Goal: Task Accomplishment & Management: Complete application form

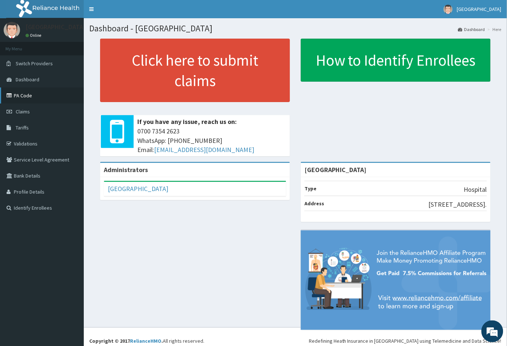
click at [29, 94] on link "PA Code" at bounding box center [42, 95] width 84 height 16
click at [32, 95] on link "PA Code" at bounding box center [42, 95] width 84 height 16
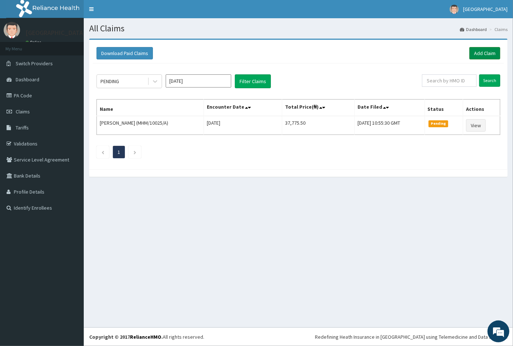
click at [478, 54] on link "Add Claim" at bounding box center [484, 53] width 31 height 12
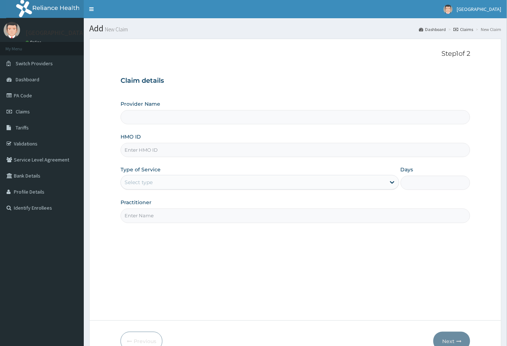
click at [129, 150] on input "HMO ID" at bounding box center [296, 150] width 350 height 14
type input "Peachcare Medical Centre"
paste input "ABK/10041/A"
type input "ABK/10041/A"
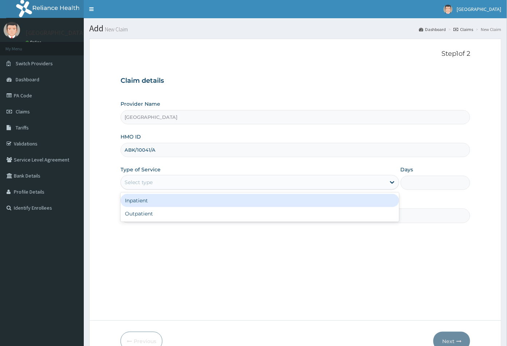
click at [145, 179] on div "Select type" at bounding box center [139, 181] width 28 height 7
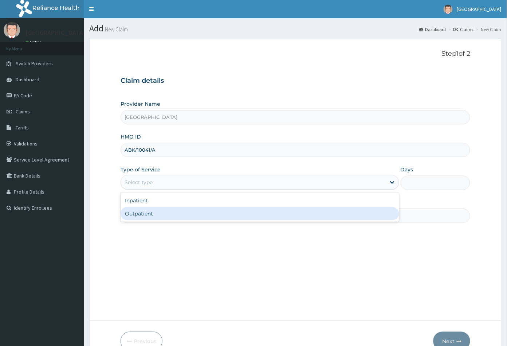
click at [141, 213] on div "Outpatient" at bounding box center [260, 213] width 279 height 13
type input "1"
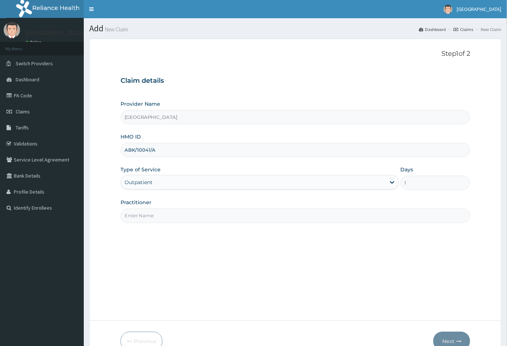
click at [153, 182] on div "Outpatient" at bounding box center [253, 182] width 265 height 12
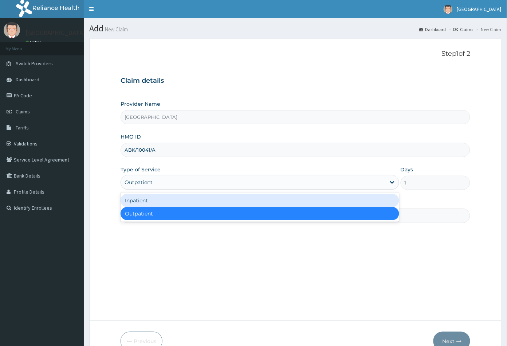
click at [161, 202] on div "Inpatient" at bounding box center [260, 200] width 279 height 13
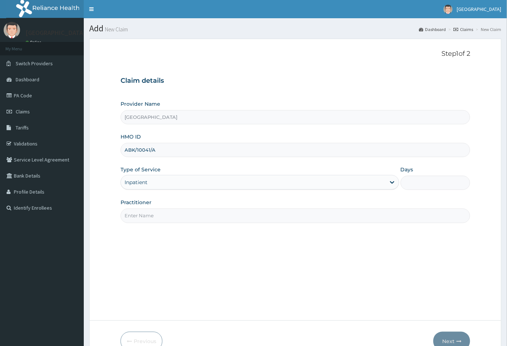
click at [150, 214] on input "Practitioner" at bounding box center [296, 215] width 350 height 14
type input "CON"
click at [420, 184] on input "Days" at bounding box center [436, 183] width 70 height 14
type input "2"
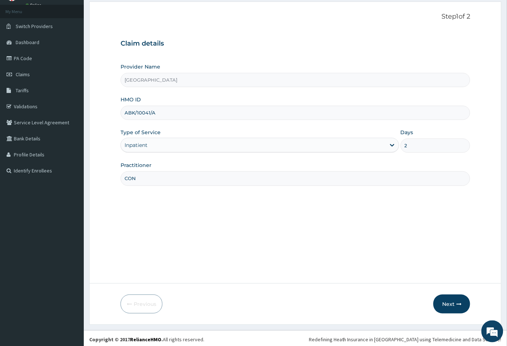
scroll to position [40, 0]
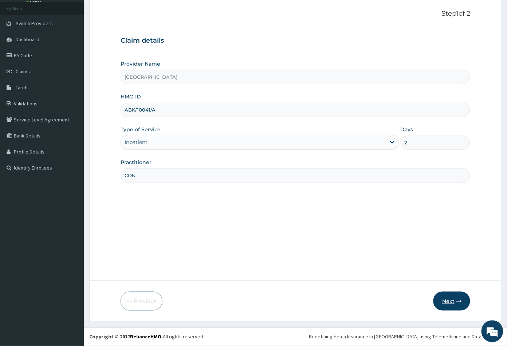
click at [449, 300] on button "Next" at bounding box center [451, 300] width 37 height 19
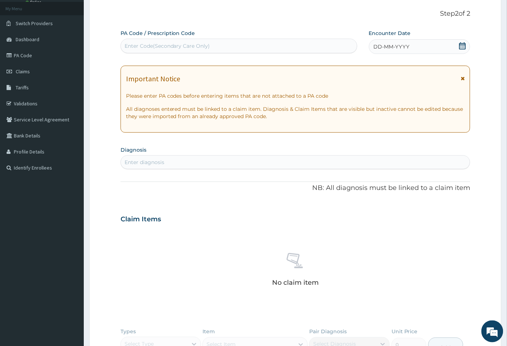
click at [163, 42] on div "Enter Code(Secondary Care Only)" at bounding box center [239, 46] width 236 height 12
paste input "PA/8BAF31"
type input "PA/8BAF31"
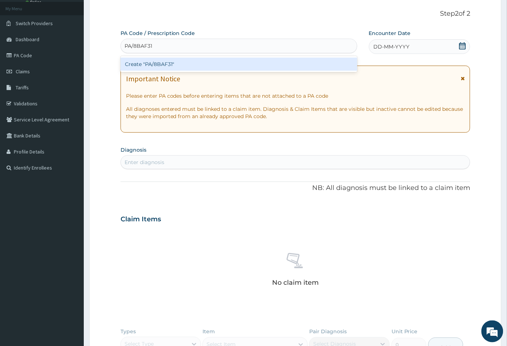
click at [166, 62] on div "Create "PA/8BAF31"" at bounding box center [239, 64] width 237 height 13
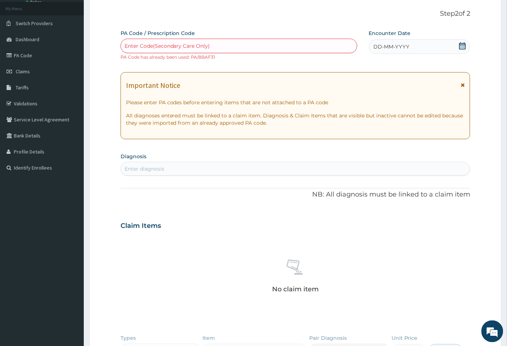
scroll to position [0, 0]
click at [143, 43] on div "Enter Code(Secondary Care Only)" at bounding box center [168, 45] width 86 height 7
paste input "PA/9F5E50"
type input "PA/9F5E50"
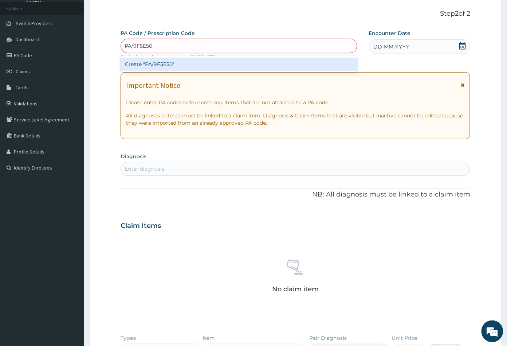
click at [151, 62] on div "Create "PA/9F5E50"" at bounding box center [239, 64] width 237 height 13
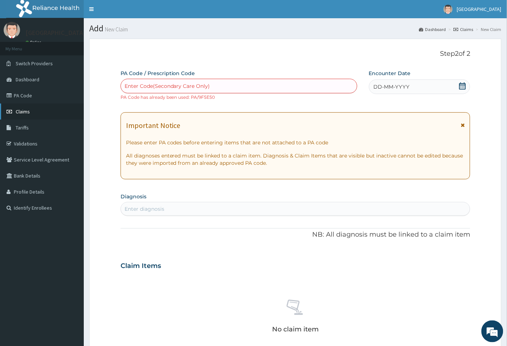
click at [31, 111] on link "Claims" at bounding box center [42, 111] width 84 height 16
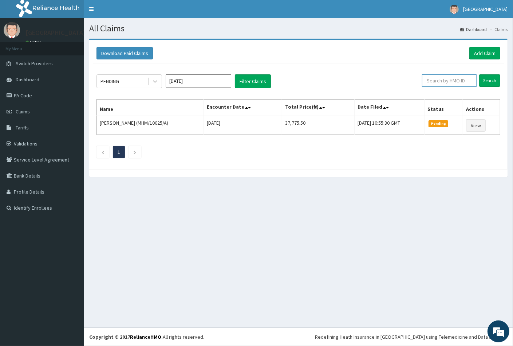
click at [442, 80] on input "text" at bounding box center [449, 80] width 55 height 12
paste input "ABK/10041/A"
type input "ABK/10041/A"
click at [491, 79] on input "Search" at bounding box center [489, 80] width 21 height 12
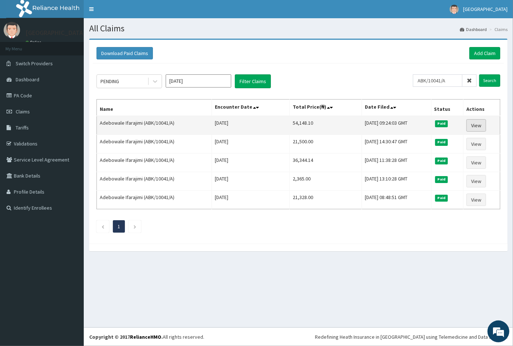
click at [478, 126] on link "View" at bounding box center [476, 125] width 20 height 12
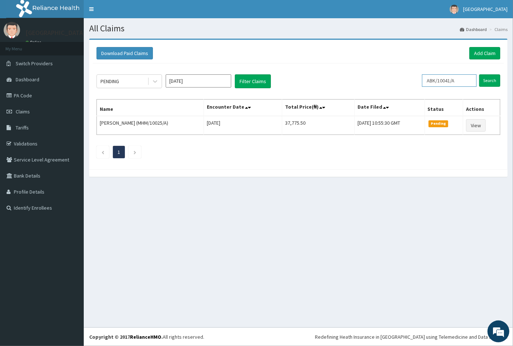
click at [458, 82] on input "ABK/10041/A" at bounding box center [449, 80] width 55 height 12
type input "A"
click at [434, 79] on input "text" at bounding box center [449, 80] width 55 height 12
click at [438, 79] on input "text" at bounding box center [449, 80] width 55 height 12
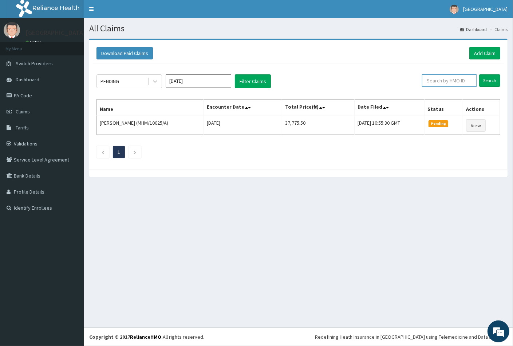
click at [433, 81] on input "text" at bounding box center [449, 80] width 55 height 12
paste input "FWN/10043/A"
type input "FWN/10043/A"
click at [485, 79] on input "Search" at bounding box center [489, 80] width 21 height 12
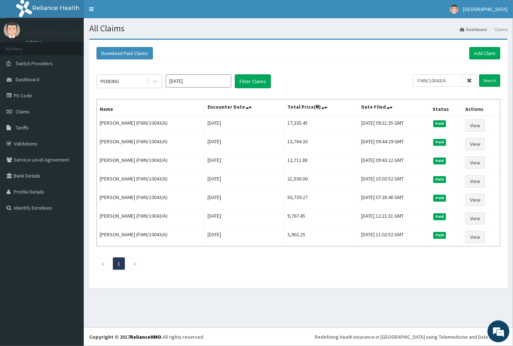
click at [469, 79] on icon at bounding box center [469, 80] width 5 height 5
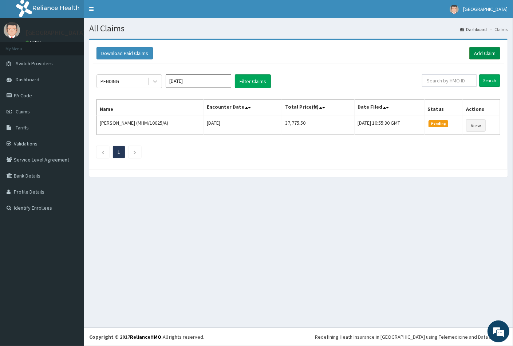
click at [477, 50] on link "Add Claim" at bounding box center [484, 53] width 31 height 12
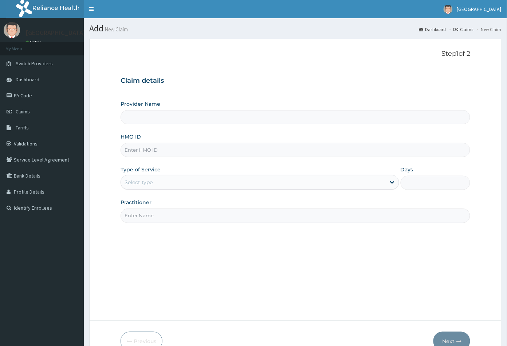
type input "[GEOGRAPHIC_DATA]"
click at [138, 149] on input "HMO ID" at bounding box center [296, 150] width 350 height 14
paste input "GBM/10095/A"
type input "GBM/10095/A"
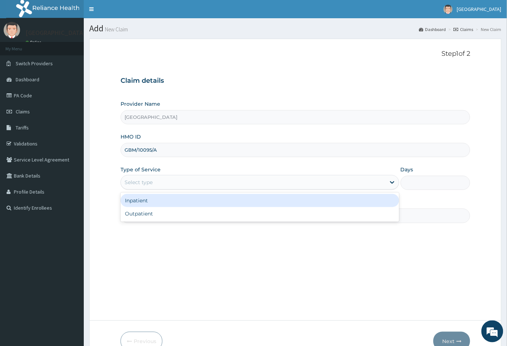
click at [146, 175] on div "Select type" at bounding box center [260, 182] width 279 height 15
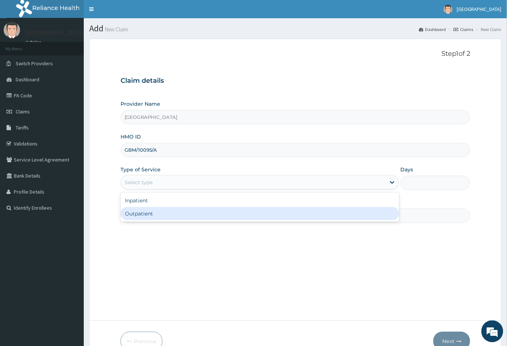
drag, startPoint x: 150, startPoint y: 218, endPoint x: 170, endPoint y: 218, distance: 20.0
click at [151, 218] on div "Outpatient" at bounding box center [260, 213] width 279 height 13
type input "1"
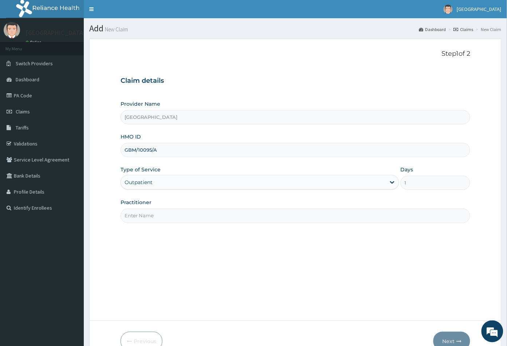
click at [194, 220] on input "Practitioner" at bounding box center [296, 215] width 350 height 14
type input "CON"
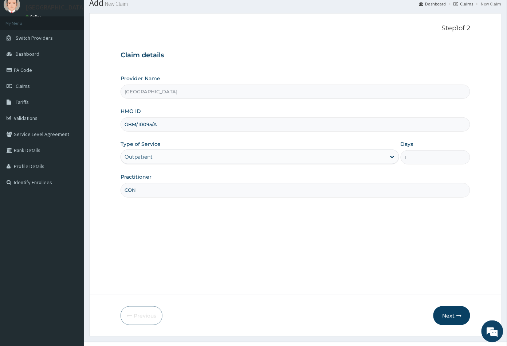
scroll to position [40, 0]
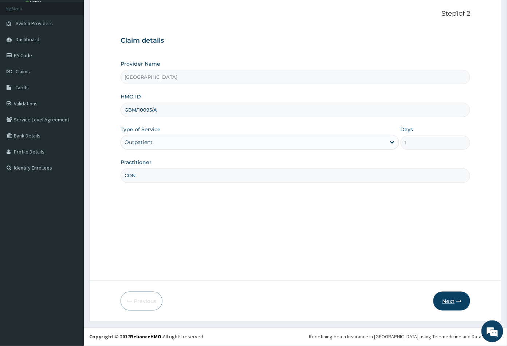
click at [448, 298] on button "Next" at bounding box center [451, 300] width 37 height 19
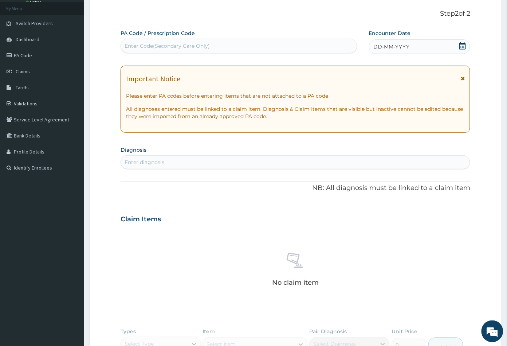
scroll to position [0, 0]
click at [462, 46] on icon at bounding box center [462, 45] width 7 height 7
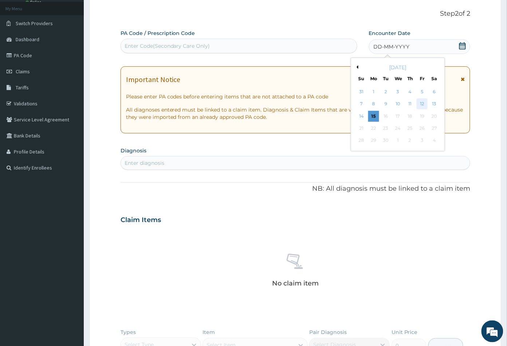
click at [421, 101] on div "12" at bounding box center [422, 104] width 11 height 11
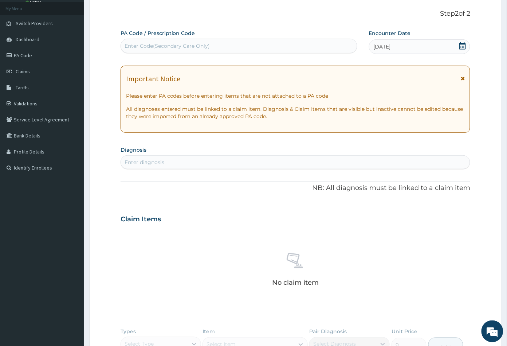
click at [184, 48] on div "Enter Code(Secondary Care Only)" at bounding box center [168, 45] width 86 height 7
paste input "PA/B256E1"
type input "PA/B256E1"
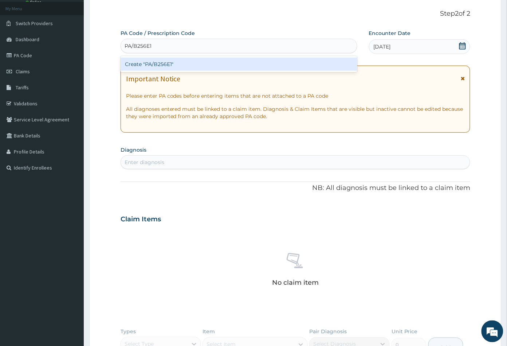
click at [172, 65] on div "Create "PA/B256E1"" at bounding box center [239, 64] width 237 height 13
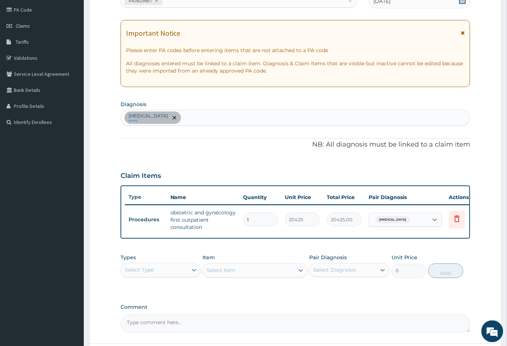
scroll to position [154, 0]
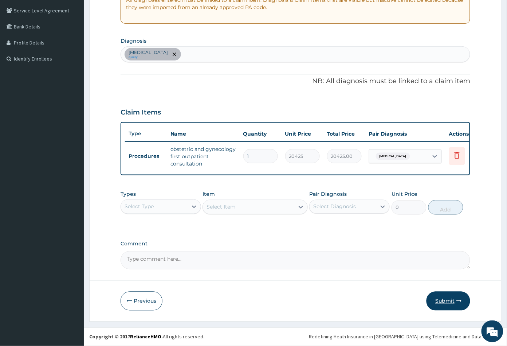
click at [441, 299] on button "Submit" at bounding box center [448, 300] width 44 height 19
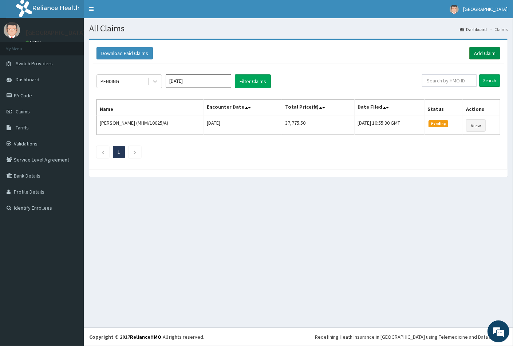
click at [478, 55] on link "Add Claim" at bounding box center [484, 53] width 31 height 12
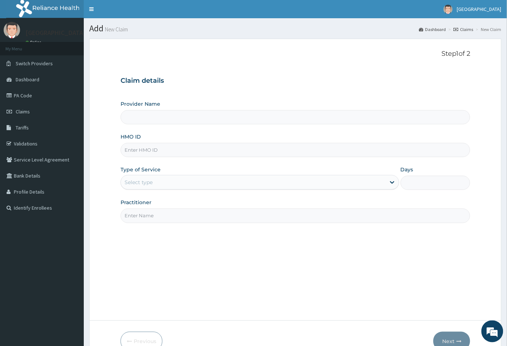
type input "[GEOGRAPHIC_DATA]"
click at [130, 149] on input "HMO ID" at bounding box center [296, 150] width 350 height 14
paste input "GBM/10095/A"
type input "GBM/10095/A"
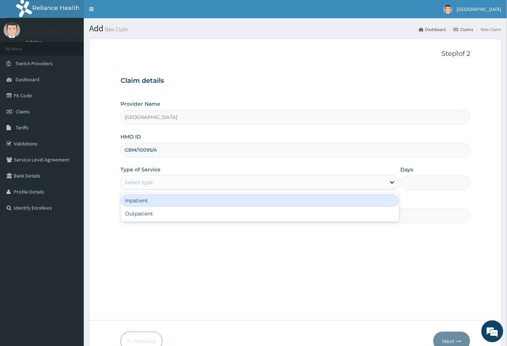
click at [138, 182] on div "Select type" at bounding box center [139, 181] width 28 height 7
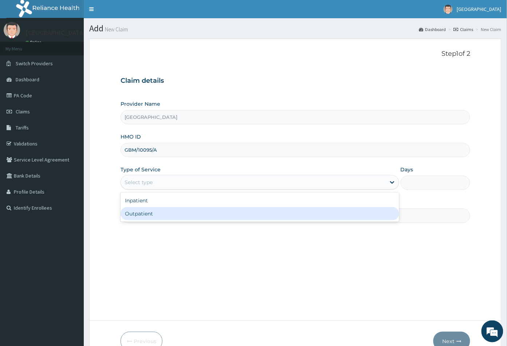
click at [143, 215] on div "Outpatient" at bounding box center [260, 213] width 279 height 13
type input "1"
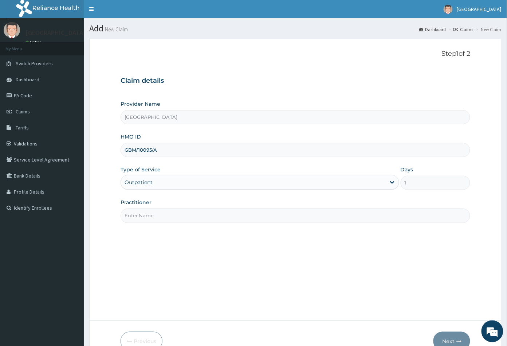
click at [146, 215] on input "Practitioner" at bounding box center [296, 215] width 350 height 14
type input "CON"
click at [446, 338] on button "Next" at bounding box center [451, 340] width 37 height 19
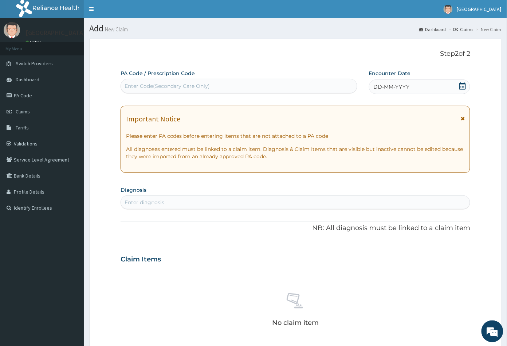
click at [463, 86] on icon at bounding box center [462, 85] width 7 height 7
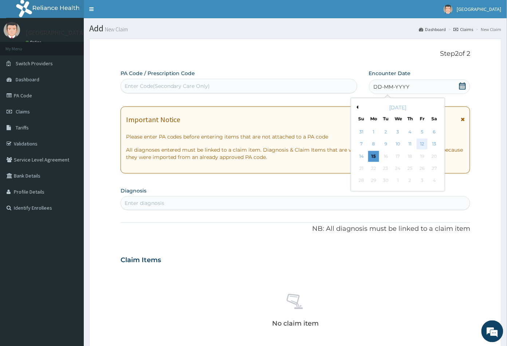
click at [422, 142] on div "12" at bounding box center [422, 144] width 11 height 11
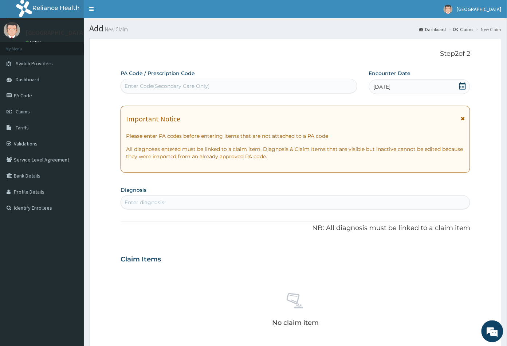
click at [147, 202] on div "Enter diagnosis" at bounding box center [145, 201] width 40 height 7
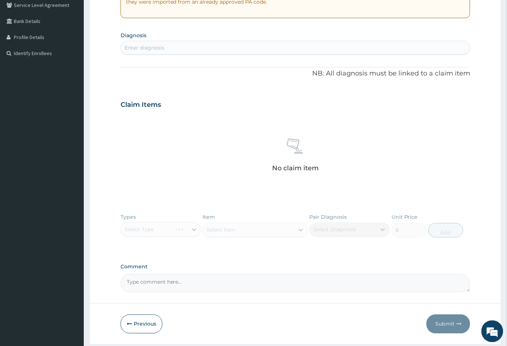
scroll to position [177, 0]
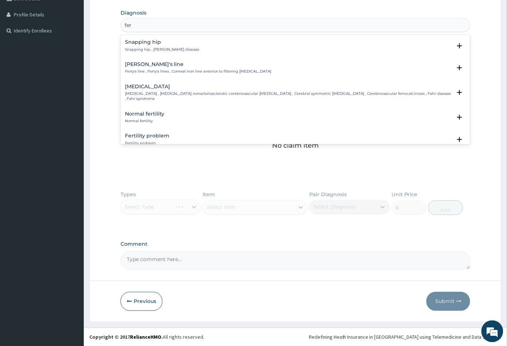
type input "fert"
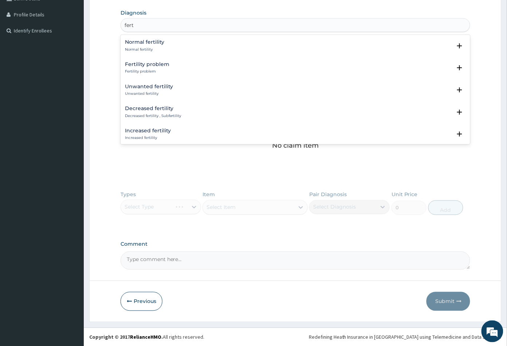
click at [142, 68] on div "Fertility problem Fertility problem" at bounding box center [147, 68] width 44 height 13
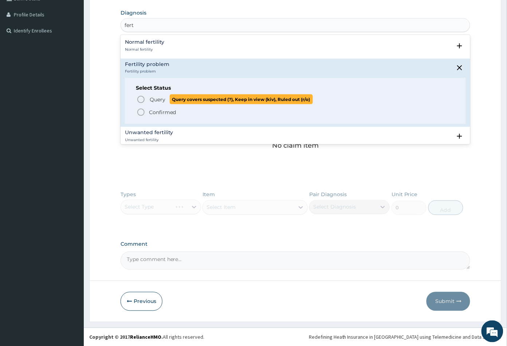
click at [139, 99] on icon "status option query" at bounding box center [141, 99] width 9 height 9
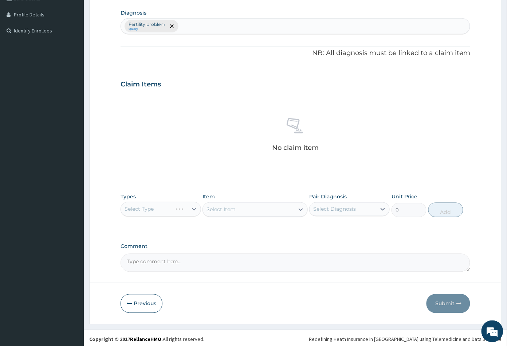
scroll to position [179, 0]
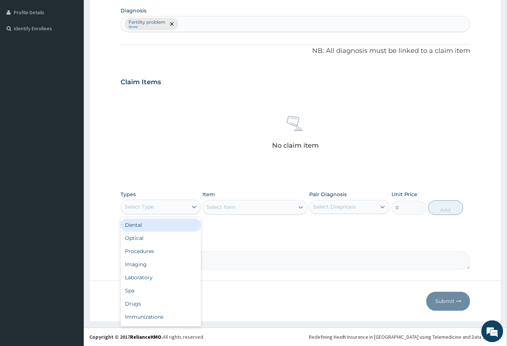
click at [163, 206] on div "Select Type" at bounding box center [154, 207] width 67 height 12
drag, startPoint x: 152, startPoint y: 304, endPoint x: 159, endPoint y: 303, distance: 6.6
click at [154, 304] on div "Drugs" at bounding box center [161, 303] width 80 height 13
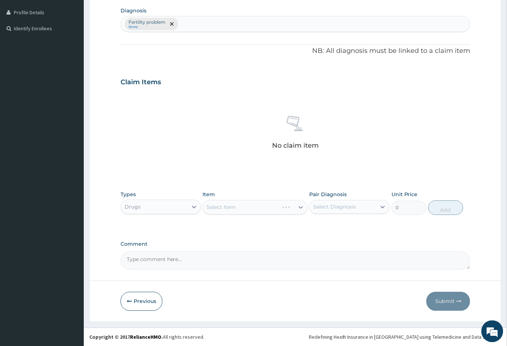
click at [251, 210] on div "Select Item" at bounding box center [254, 207] width 105 height 15
click at [252, 209] on div "Select Item" at bounding box center [248, 207] width 91 height 12
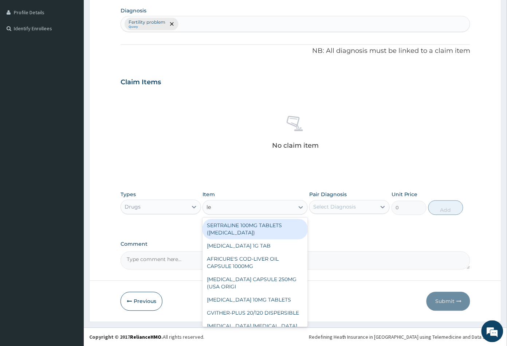
type input "l"
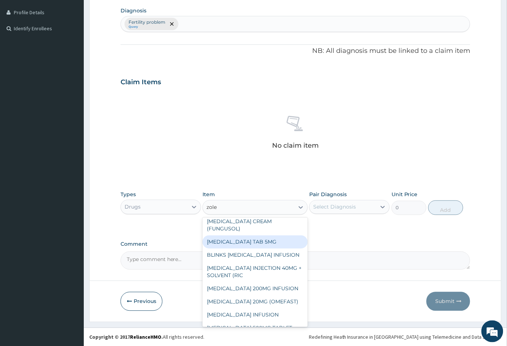
scroll to position [81, 0]
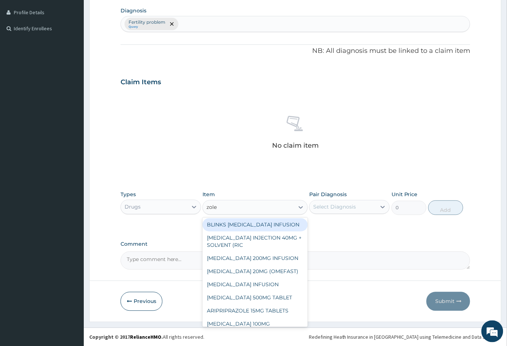
type input "zole"
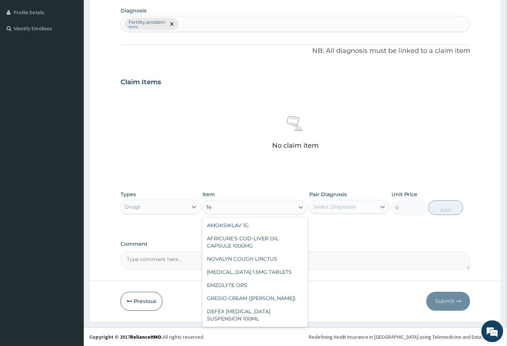
type input "f"
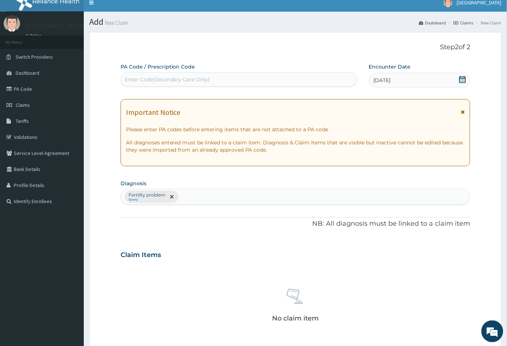
scroll to position [0, 0]
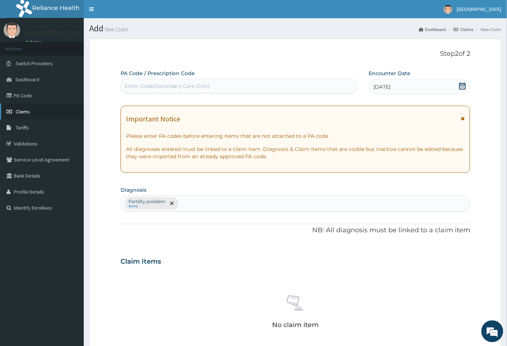
click at [28, 113] on span "Claims" at bounding box center [23, 111] width 14 height 7
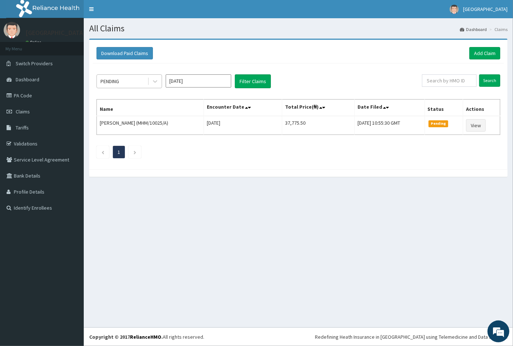
click at [132, 80] on div "PENDING" at bounding box center [122, 81] width 51 height 12
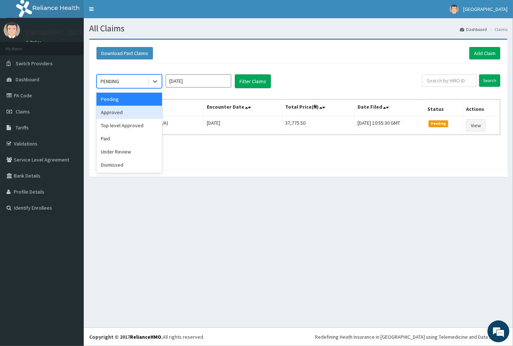
click at [135, 115] on div "Approved" at bounding box center [129, 112] width 66 height 13
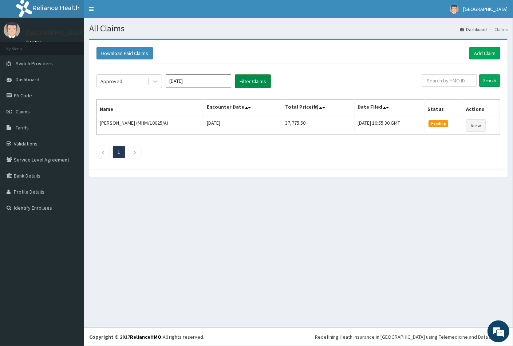
click at [257, 79] on button "Filter Claims" at bounding box center [253, 81] width 36 height 14
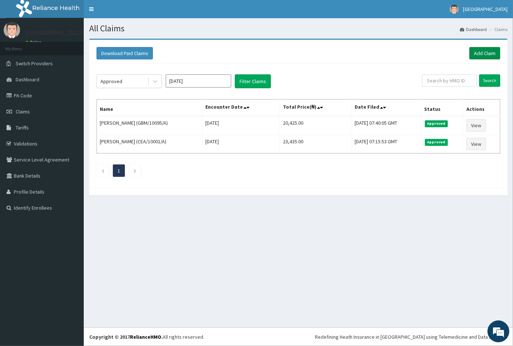
click at [479, 54] on link "Add Claim" at bounding box center [484, 53] width 31 height 12
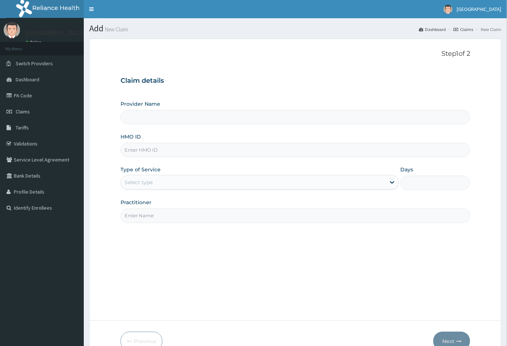
type input "Peachcare Medical Centre"
click at [130, 151] on input "HMO ID" at bounding box center [296, 150] width 350 height 14
paste input "FDQ/10045/B"
type input "FDQ/10045/B"
click at [147, 180] on div "Select type" at bounding box center [139, 181] width 28 height 7
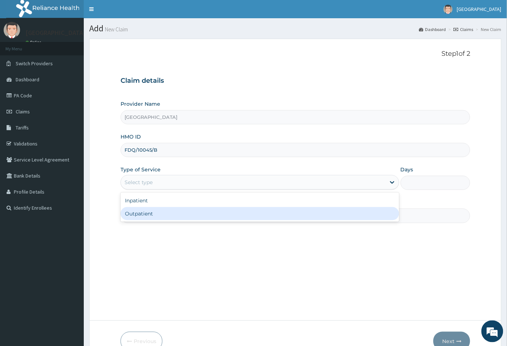
click at [148, 212] on div "Outpatient" at bounding box center [260, 213] width 279 height 13
type input "1"
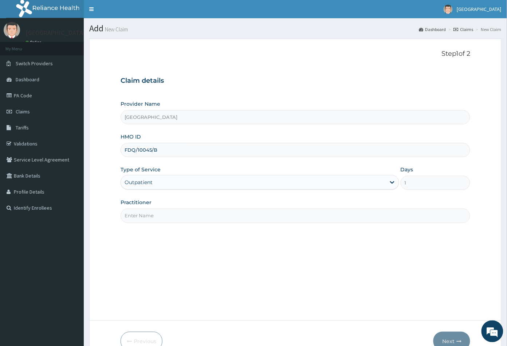
drag, startPoint x: 148, startPoint y: 219, endPoint x: 153, endPoint y: 230, distance: 12.1
click at [148, 219] on input "Practitioner" at bounding box center [296, 215] width 350 height 14
type input "CON"
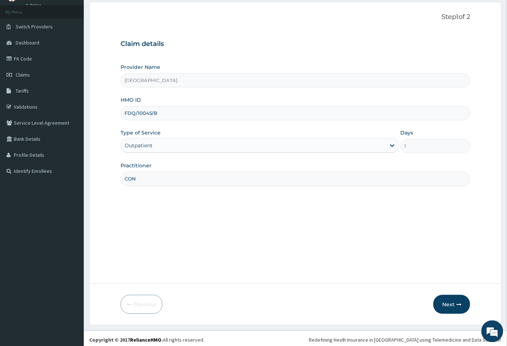
scroll to position [40, 0]
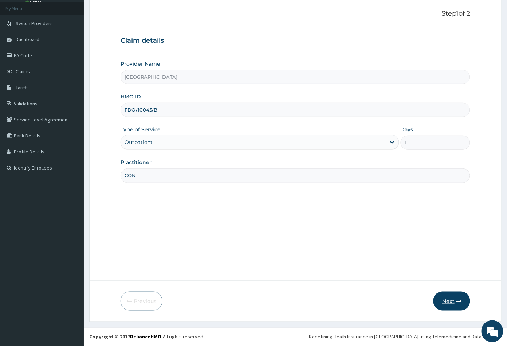
click at [445, 296] on button "Next" at bounding box center [451, 300] width 37 height 19
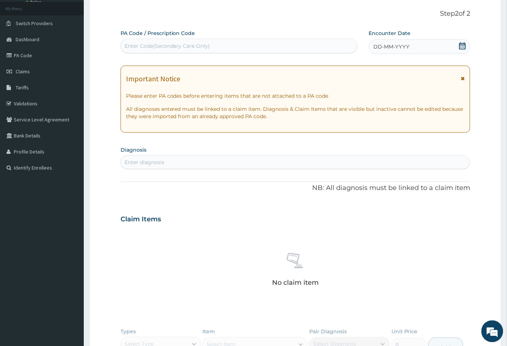
click at [141, 50] on div "Enter Code(Secondary Care Only)" at bounding box center [168, 45] width 86 height 7
paste input "PA/6DDDBB"
type input "PA/6DDDBB"
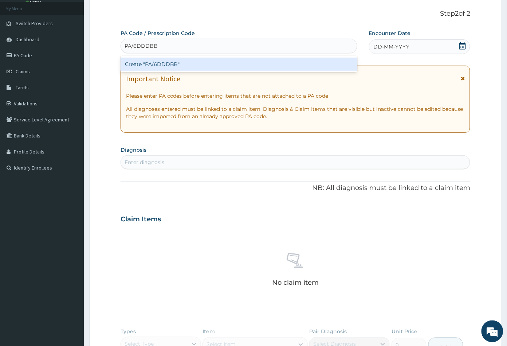
click at [151, 64] on div "Create "PA/6DDDBB"" at bounding box center [239, 64] width 237 height 13
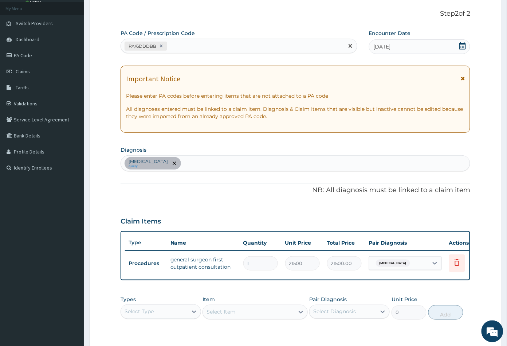
click at [178, 47] on div "PA/6DDDBB" at bounding box center [232, 46] width 223 height 12
paste input "PA/F3D185"
type input "PA/F3D185"
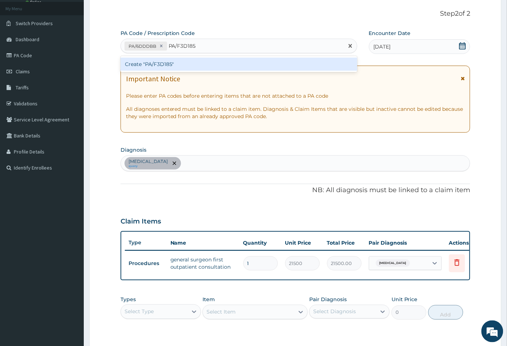
click at [163, 63] on div "Create "PA/F3D185"" at bounding box center [239, 64] width 237 height 13
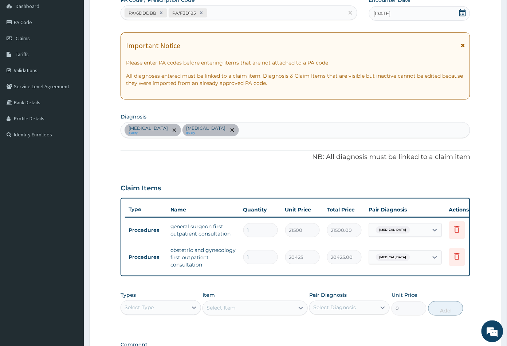
scroll to position [161, 0]
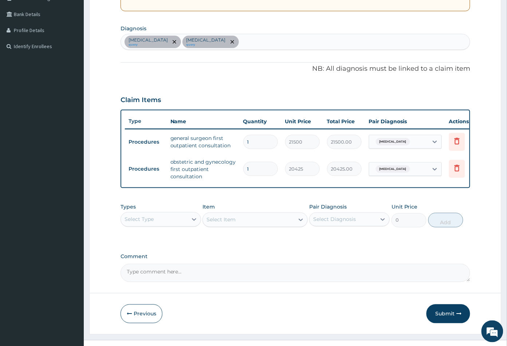
click at [165, 225] on div "Select Type" at bounding box center [154, 219] width 67 height 12
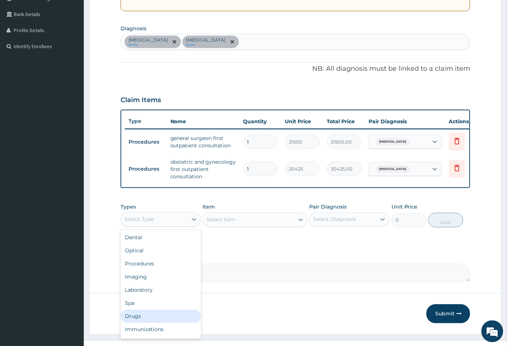
click at [150, 318] on div "Drugs" at bounding box center [161, 316] width 80 height 13
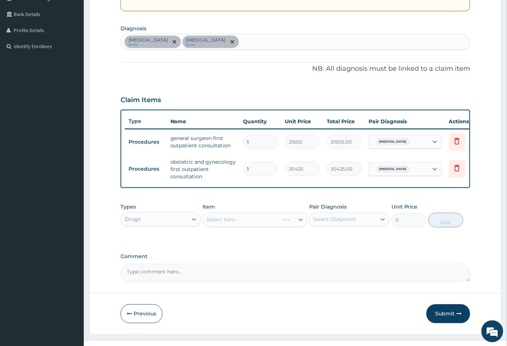
click at [248, 224] on div "Select Item" at bounding box center [254, 219] width 105 height 15
click at [245, 224] on div "Select Item" at bounding box center [248, 220] width 91 height 12
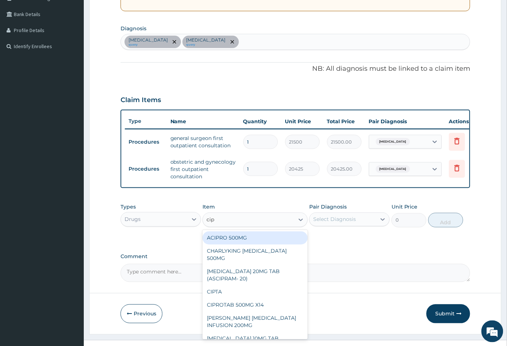
type input "cipr"
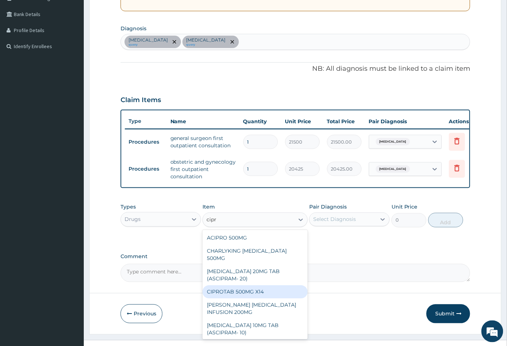
click at [253, 297] on div "CIPROTAB 500MG X14" at bounding box center [254, 291] width 105 height 13
type input "319.2749938964844"
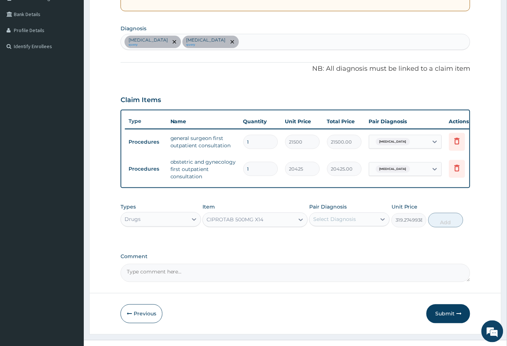
click at [343, 223] on div "Select Diagnosis" at bounding box center [334, 219] width 43 height 7
click at [232, 43] on div "Lymphadenitis query Amenorrhea query" at bounding box center [295, 41] width 349 height 15
type input "sep"
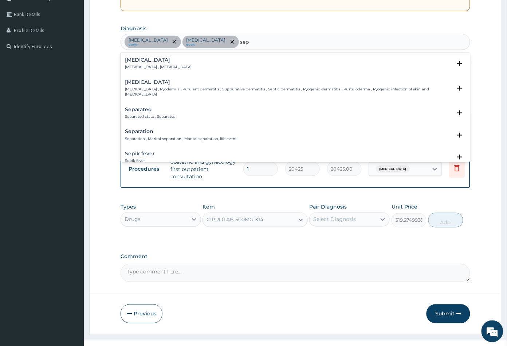
click at [134, 63] on div "Sepsis Systemic infection , Sepsis" at bounding box center [158, 63] width 67 height 13
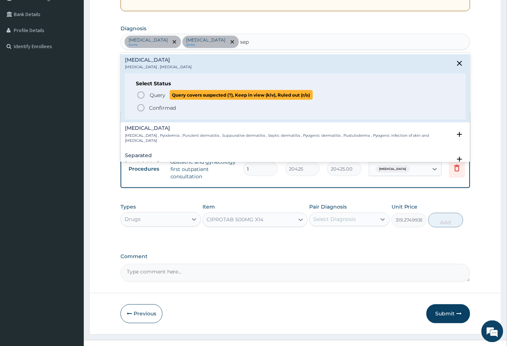
click at [142, 96] on icon "status option query" at bounding box center [141, 95] width 9 height 9
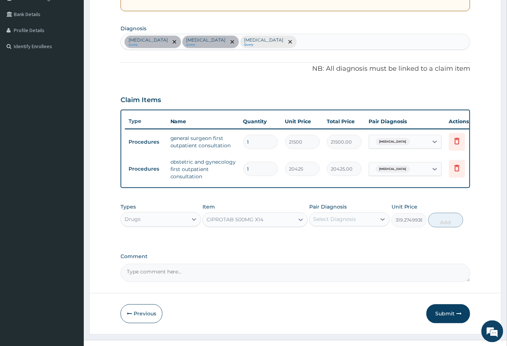
click at [334, 223] on div "Select Diagnosis" at bounding box center [334, 219] width 43 height 7
drag, startPoint x: 331, startPoint y: 269, endPoint x: 333, endPoint y: 265, distance: 4.7
click at [332, 268] on label "Sepsis" at bounding box center [343, 266] width 45 height 7
checkbox input "true"
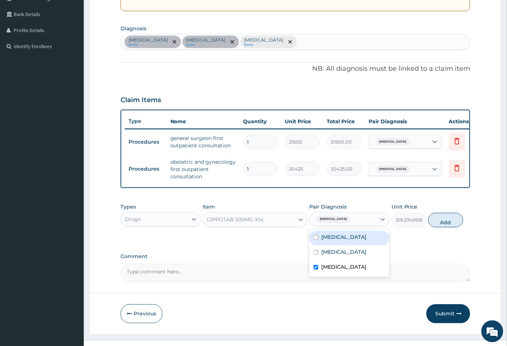
click at [341, 234] on div "Lymphadenitis Amenorrhea Sepsis" at bounding box center [349, 253] width 80 height 48
click at [371, 237] on div "Lymphadenitis" at bounding box center [349, 237] width 80 height 15
checkbox input "true"
click at [445, 227] on button "Add" at bounding box center [445, 220] width 35 height 15
type input "0"
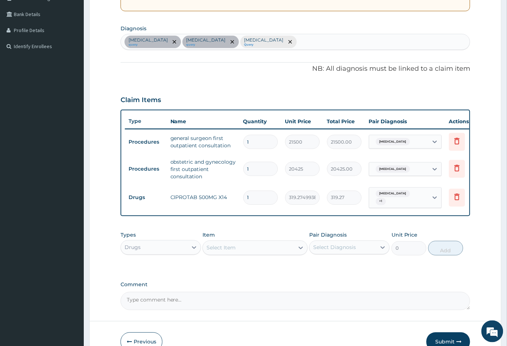
click at [258, 252] on div "Select Item" at bounding box center [248, 248] width 91 height 12
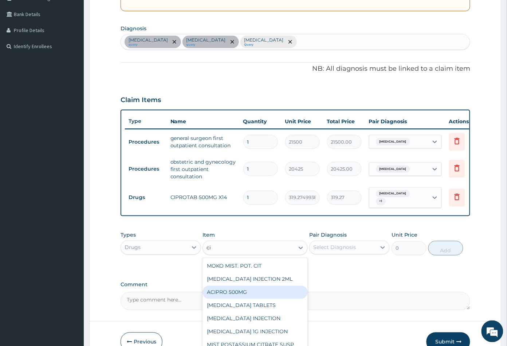
type input "c"
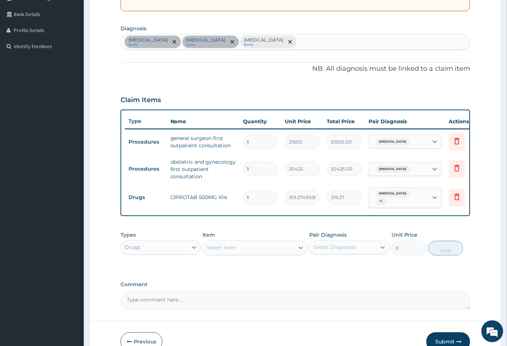
click at [252, 197] on input "1" at bounding box center [260, 197] width 35 height 14
type input "0.00"
type input "2"
type input "638.55"
type input "20"
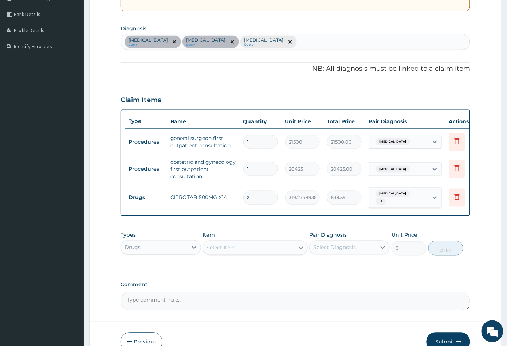
type input "6385.50"
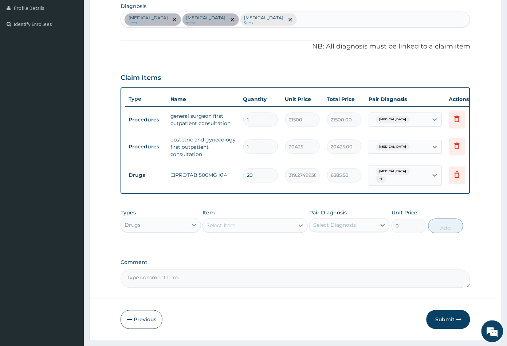
scroll to position [205, 0]
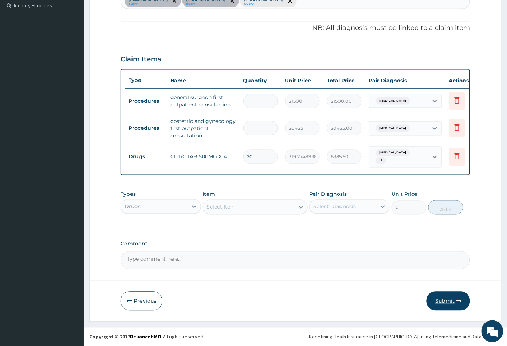
type input "20"
click at [447, 301] on button "Submit" at bounding box center [448, 300] width 44 height 19
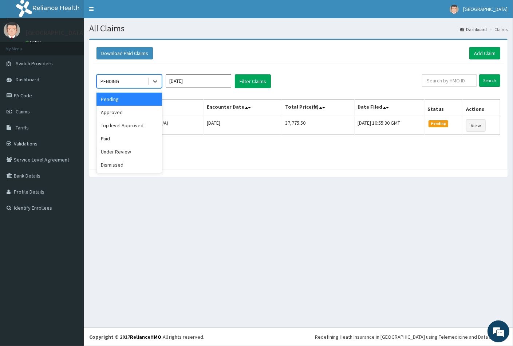
click at [140, 79] on div "PENDING" at bounding box center [122, 81] width 51 height 12
click at [134, 113] on div "Approved" at bounding box center [129, 112] width 66 height 13
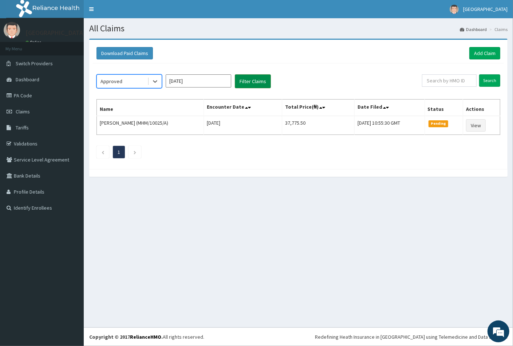
click at [257, 81] on button "Filter Claims" at bounding box center [253, 81] width 36 height 14
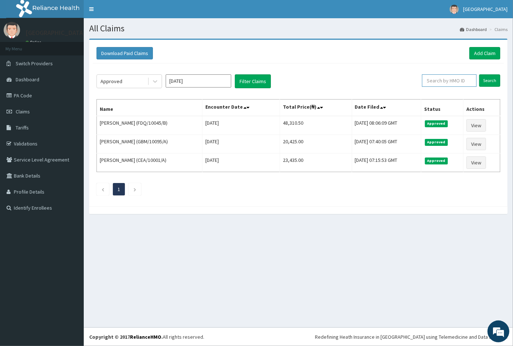
click at [444, 78] on input "text" at bounding box center [449, 80] width 55 height 12
paste input "EIS/11827/A"
type input "EIS/11827/A"
click at [487, 81] on input "Search" at bounding box center [489, 80] width 21 height 12
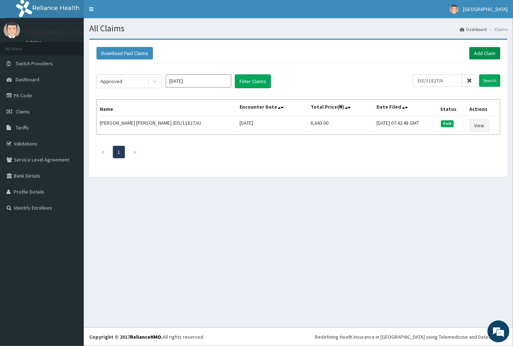
click at [479, 52] on link "Add Claim" at bounding box center [484, 53] width 31 height 12
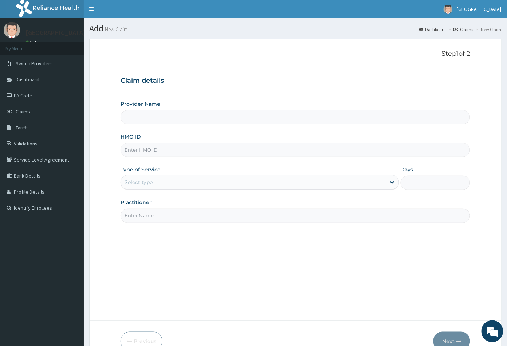
type input "[GEOGRAPHIC_DATA]"
click at [139, 155] on input "HMO ID" at bounding box center [296, 150] width 350 height 14
paste input "EIS/11827/A"
type input "EIS/11827/A"
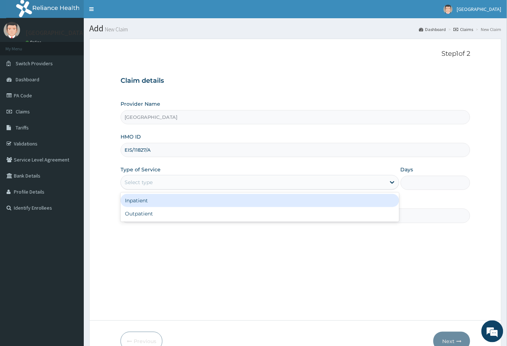
click at [142, 184] on div "Select type" at bounding box center [139, 181] width 28 height 7
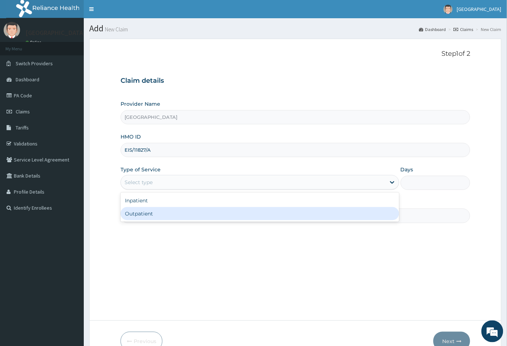
click at [140, 209] on div "Outpatient" at bounding box center [260, 213] width 279 height 13
type input "1"
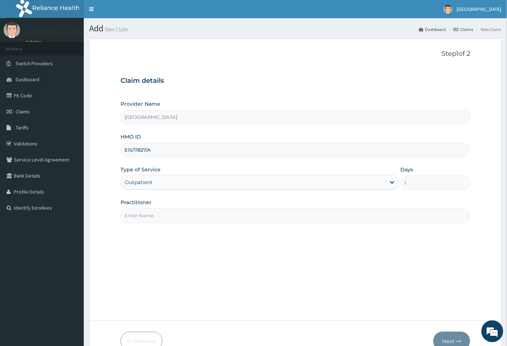
click at [144, 218] on input "Practitioner" at bounding box center [296, 215] width 350 height 14
type input "CON"
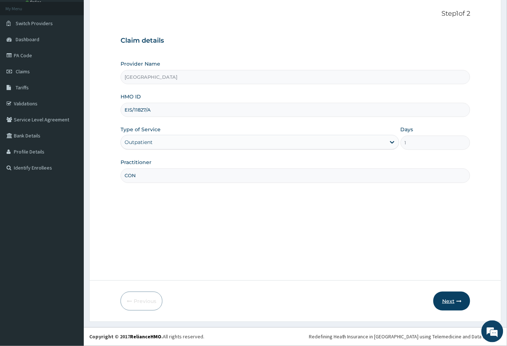
click at [446, 302] on button "Next" at bounding box center [451, 300] width 37 height 19
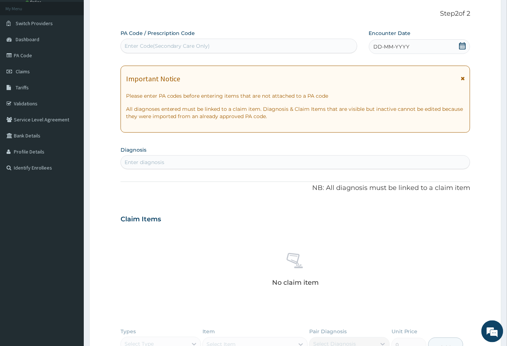
click at [154, 48] on div "Enter Code(Secondary Care Only)" at bounding box center [168, 45] width 86 height 7
paste input "PA/F0C231"
type input "PA/F0C231"
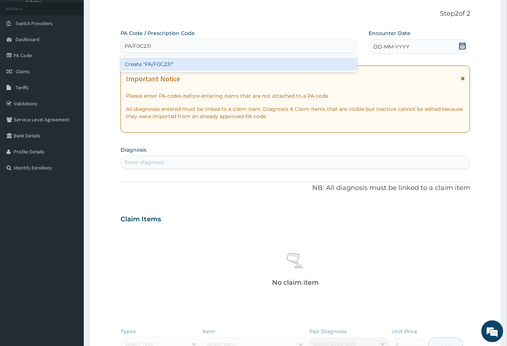
click at [155, 65] on div "Create "PA/F0C231"" at bounding box center [239, 64] width 237 height 13
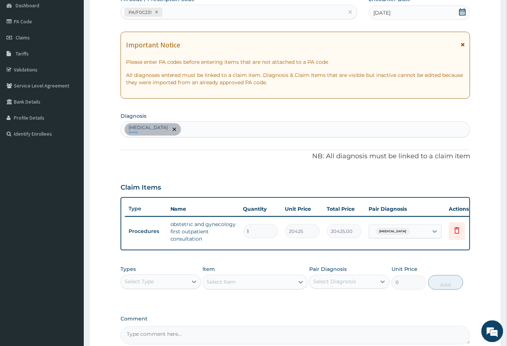
scroll to position [154, 0]
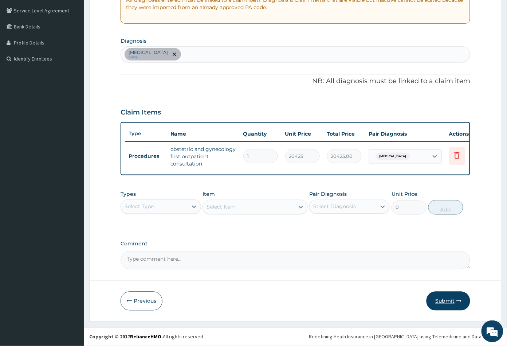
click at [441, 300] on button "Submit" at bounding box center [448, 300] width 44 height 19
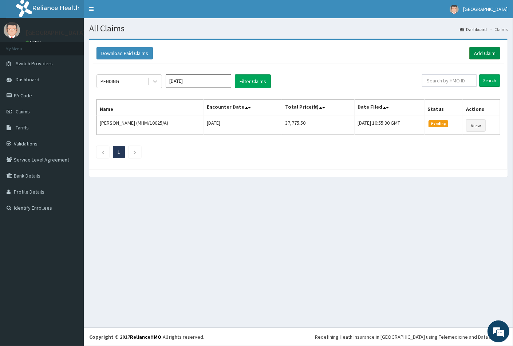
click at [485, 51] on link "Add Claim" at bounding box center [484, 53] width 31 height 12
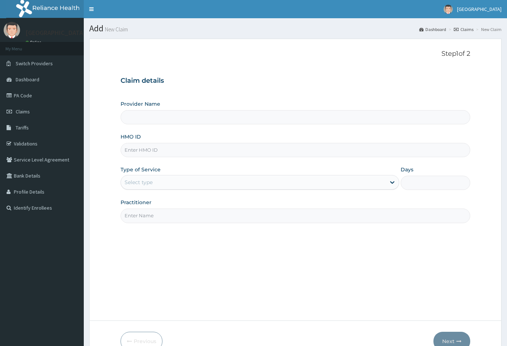
type input "[GEOGRAPHIC_DATA]"
click at [130, 152] on input "HMO ID" at bounding box center [296, 150] width 350 height 14
paste input "AOB/10010/B"
type input "AOB/10010/B"
click at [141, 181] on div "Select type" at bounding box center [139, 181] width 28 height 7
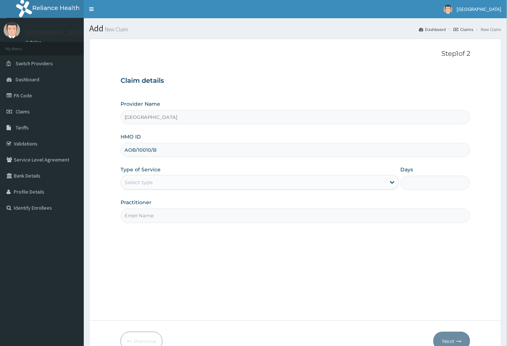
click at [145, 183] on div "Select type" at bounding box center [139, 181] width 28 height 7
click at [138, 176] on div "Select type" at bounding box center [260, 182] width 279 height 15
click at [139, 180] on div "Select type" at bounding box center [139, 181] width 28 height 7
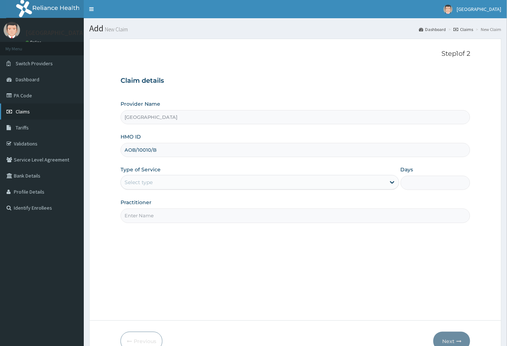
click at [27, 110] on span "Claims" at bounding box center [23, 111] width 14 height 7
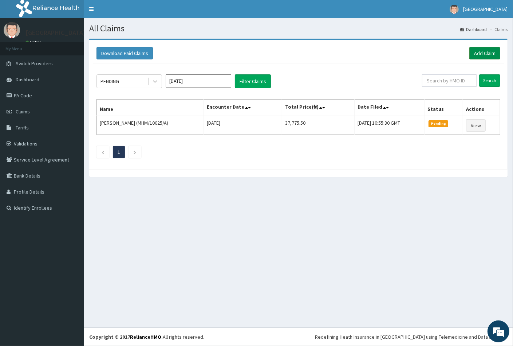
click at [474, 54] on link "Add Claim" at bounding box center [484, 53] width 31 height 12
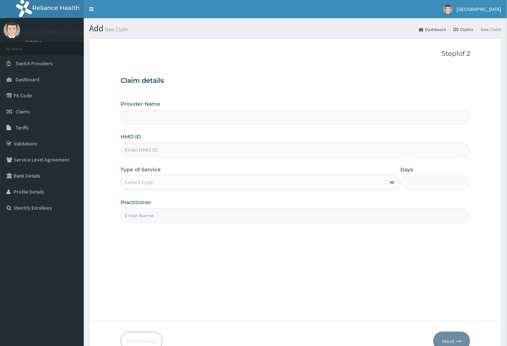
type input "[GEOGRAPHIC_DATA]"
click at [129, 149] on input "HMO ID" at bounding box center [296, 150] width 350 height 14
paste input "AOB/10010/B"
type input "AOB/10010/B"
click at [142, 184] on div "Select type" at bounding box center [139, 181] width 28 height 7
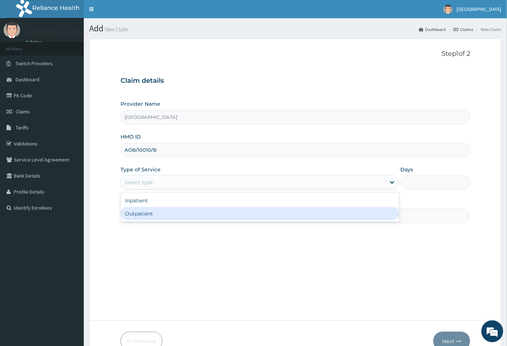
click at [146, 215] on div "Outpatient" at bounding box center [260, 213] width 279 height 13
type input "1"
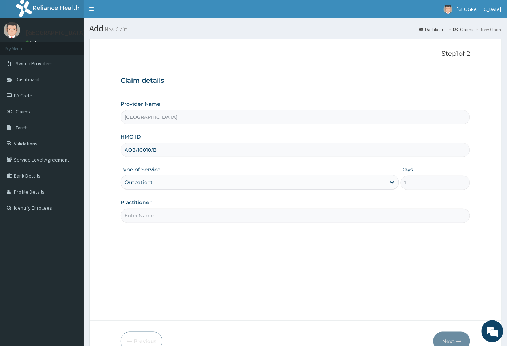
click at [149, 216] on input "Practitioner" at bounding box center [296, 215] width 350 height 14
type input "CON"
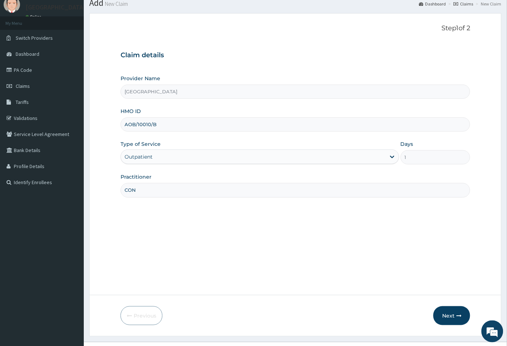
scroll to position [40, 0]
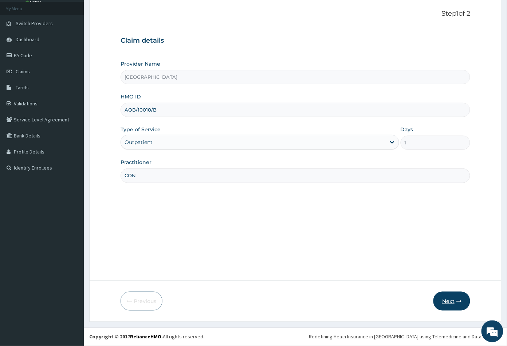
click at [450, 298] on button "Next" at bounding box center [451, 300] width 37 height 19
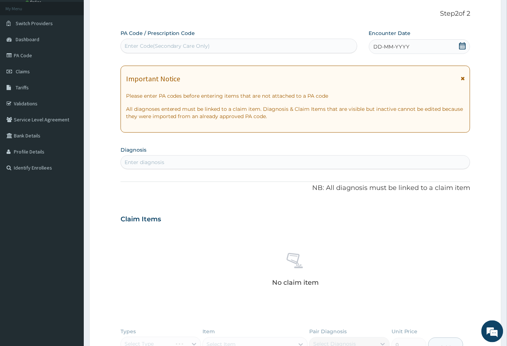
scroll to position [0, 0]
click at [134, 43] on div "Enter Code(Secondary Care Only)" at bounding box center [168, 45] width 86 height 7
paste input "PA/C25A5E"
type input "PA/C25A5E"
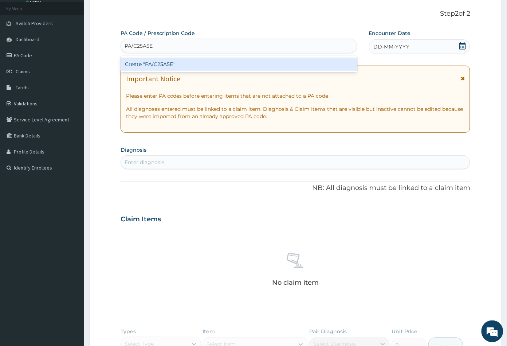
click at [151, 64] on div "Create "PA/C25A5E"" at bounding box center [239, 64] width 237 height 13
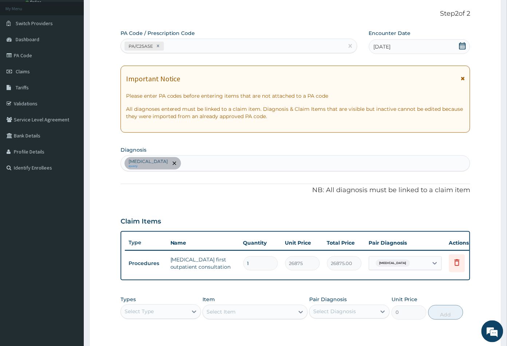
click at [170, 48] on div "PA/C25A5E" at bounding box center [232, 46] width 223 height 12
paste input "PA/05C6F9"
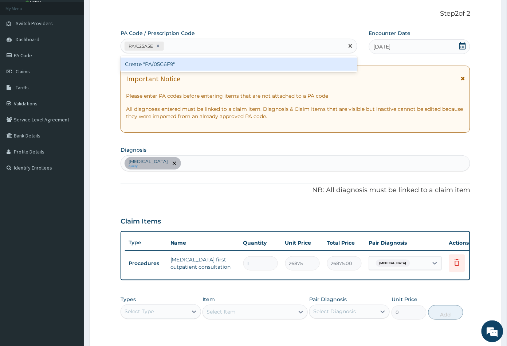
type input "PA/05C6F9"
click at [162, 62] on div "Create "PA/05C6F9"" at bounding box center [239, 64] width 237 height 13
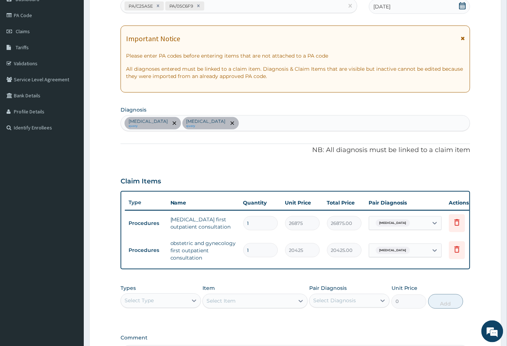
scroll to position [121, 0]
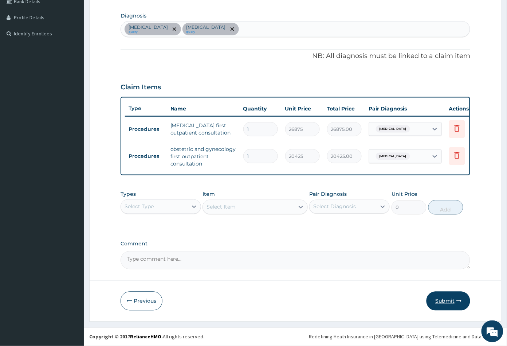
click at [442, 300] on button "Submit" at bounding box center [448, 300] width 44 height 19
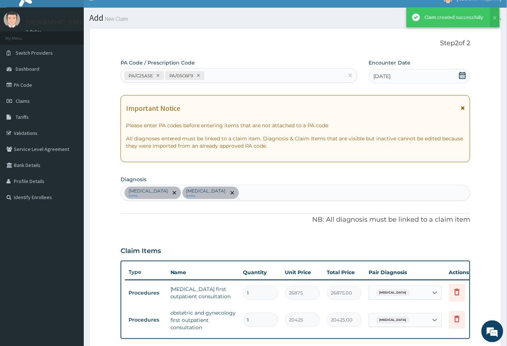
scroll to position [179, 0]
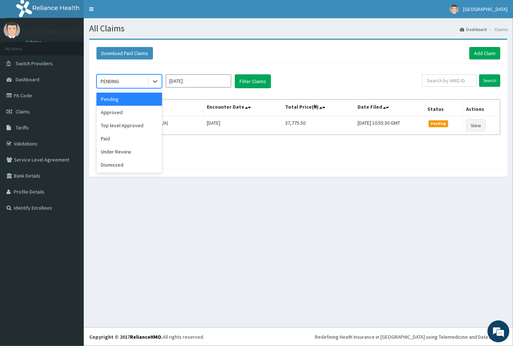
click at [129, 82] on div "PENDING" at bounding box center [122, 81] width 51 height 12
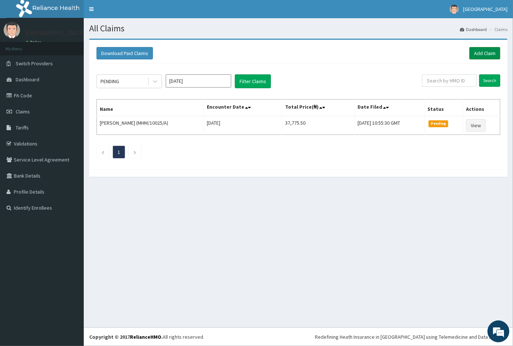
click at [481, 52] on link "Add Claim" at bounding box center [484, 53] width 31 height 12
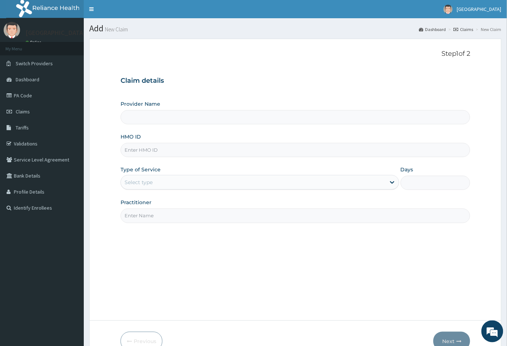
type input "[GEOGRAPHIC_DATA]"
click at [130, 148] on input "HMO ID" at bounding box center [296, 150] width 350 height 14
paste input "BCT/10091/A"
type input "BCT/10091/A"
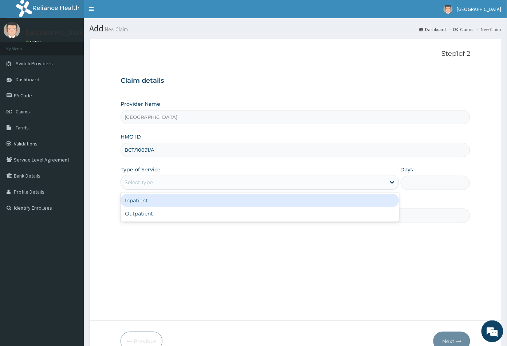
click at [138, 182] on div "Select type" at bounding box center [139, 181] width 28 height 7
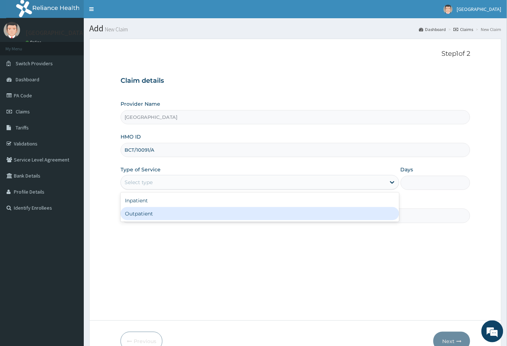
click at [137, 212] on div "Outpatient" at bounding box center [260, 213] width 279 height 13
type input "1"
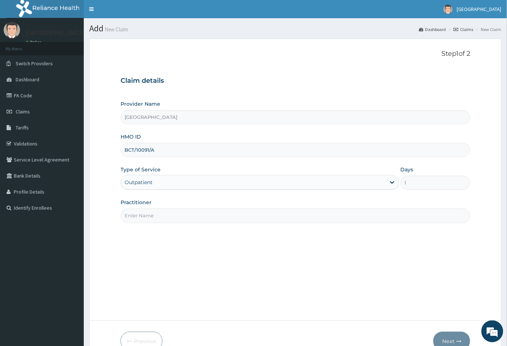
click at [141, 212] on input "Practitioner" at bounding box center [296, 215] width 350 height 14
type input "CON"
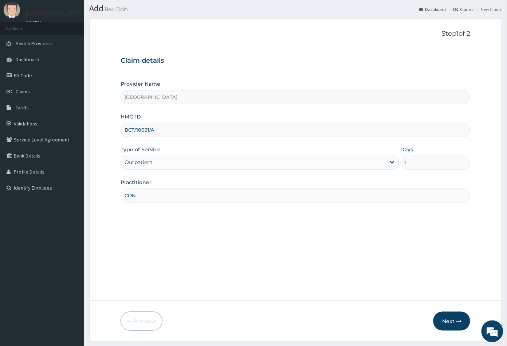
scroll to position [40, 0]
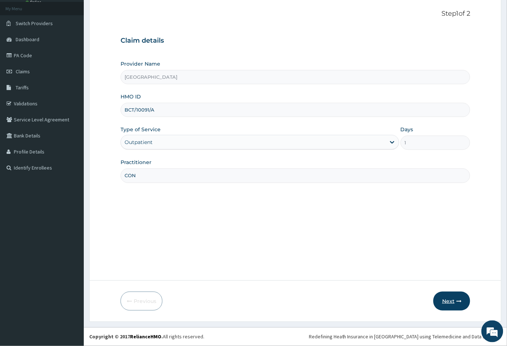
click at [449, 302] on button "Next" at bounding box center [451, 300] width 37 height 19
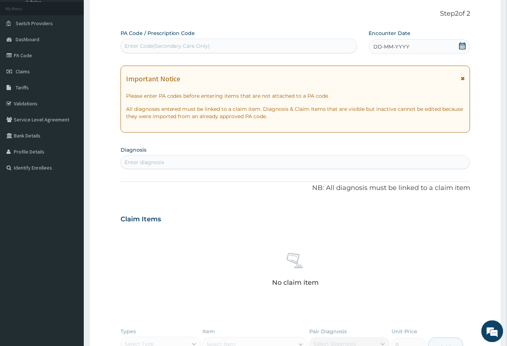
click at [461, 44] on icon at bounding box center [462, 45] width 7 height 7
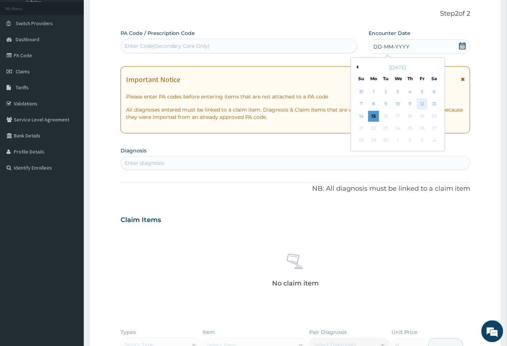
click at [422, 103] on div "12" at bounding box center [422, 104] width 11 height 11
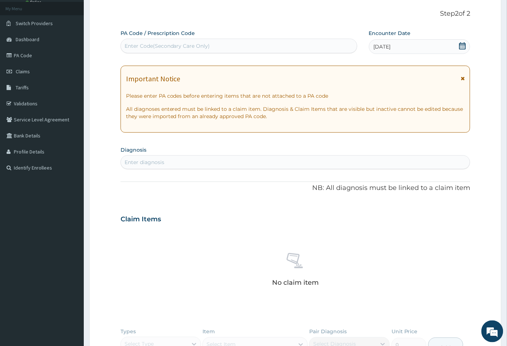
click at [130, 44] on div "Enter Code(Secondary Care Only)" at bounding box center [168, 45] width 86 height 7
paste input "BCT/10091/A"
type input "B"
click at [151, 47] on div "Enter Code(Secondary Care Only)" at bounding box center [168, 45] width 86 height 7
paste input "BCT/10091/A"
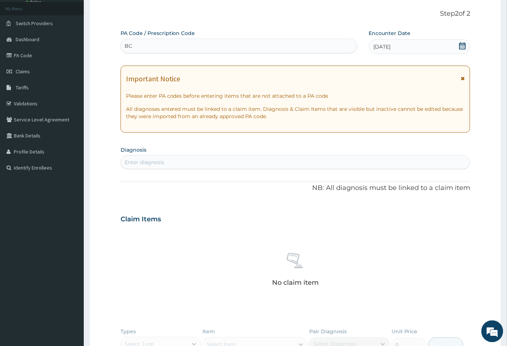
type input "B"
click at [141, 43] on div "Enter Code(Secondary Care Only)" at bounding box center [168, 45] width 86 height 7
paste input "PA/16047B"
type input "PA/16047B"
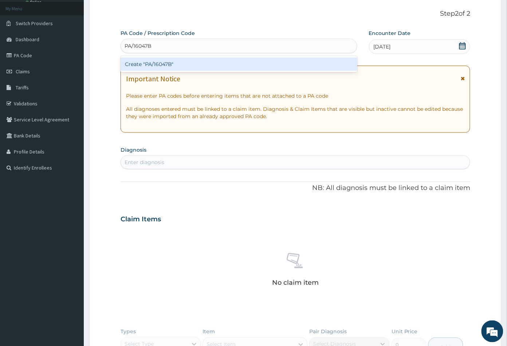
click at [169, 62] on div "Create "PA/16047B"" at bounding box center [239, 64] width 237 height 13
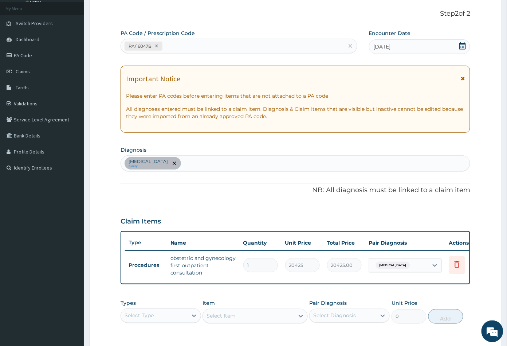
click at [170, 48] on div "PA/16047B" at bounding box center [232, 46] width 223 height 12
paste input "PA/1F8CA3"
type input "PA/1F8CA3"
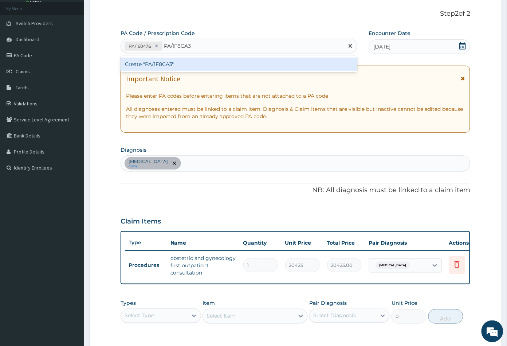
click at [162, 62] on div "Create "PA/1F8CA3"" at bounding box center [239, 64] width 237 height 13
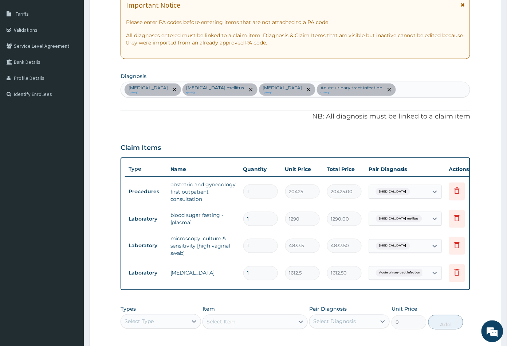
scroll to position [209, 0]
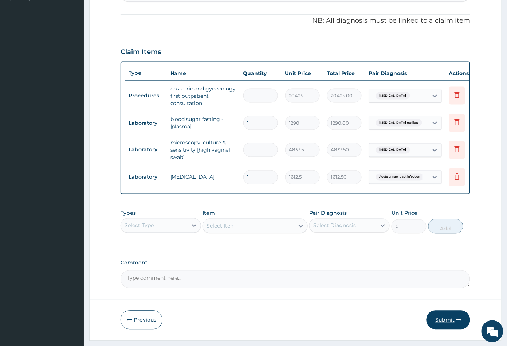
click at [446, 324] on button "Submit" at bounding box center [448, 319] width 44 height 19
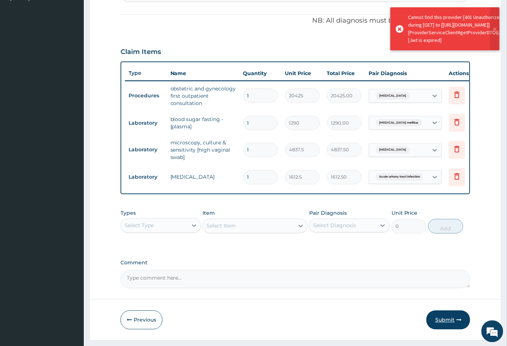
click at [445, 326] on button "Submit" at bounding box center [448, 319] width 44 height 19
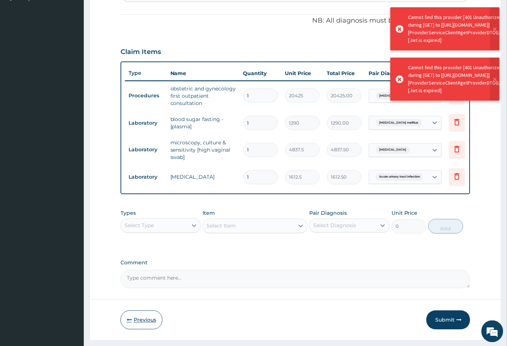
click at [143, 329] on button "Previous" at bounding box center [142, 319] width 42 height 19
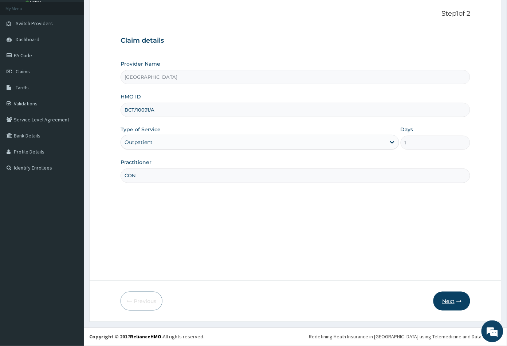
click at [447, 299] on button "Next" at bounding box center [451, 300] width 37 height 19
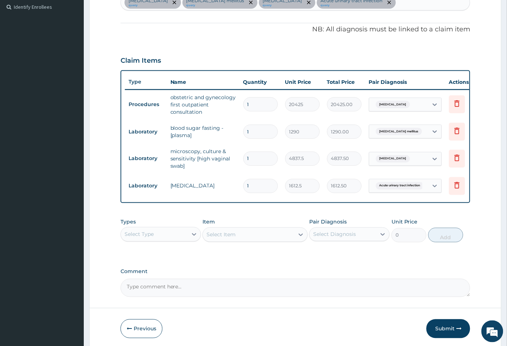
scroll to position [233, 0]
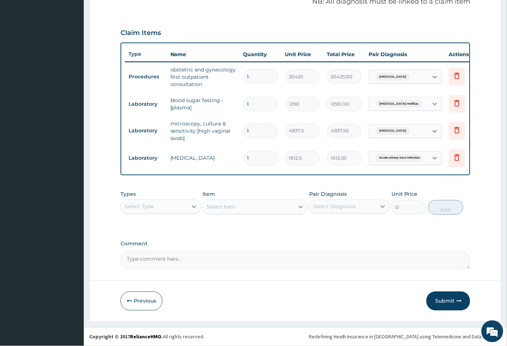
click at [162, 208] on div "Select Type" at bounding box center [154, 207] width 67 height 12
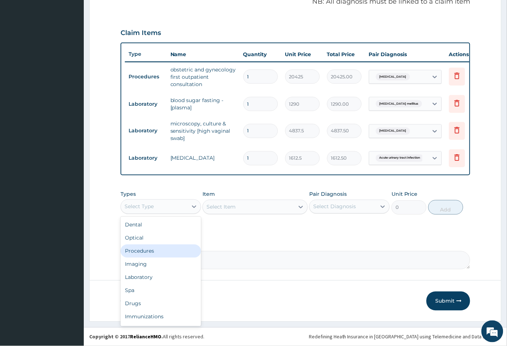
drag, startPoint x: 147, startPoint y: 251, endPoint x: 150, endPoint y: 253, distance: 3.9
click at [147, 253] on div "Procedures" at bounding box center [161, 250] width 80 height 13
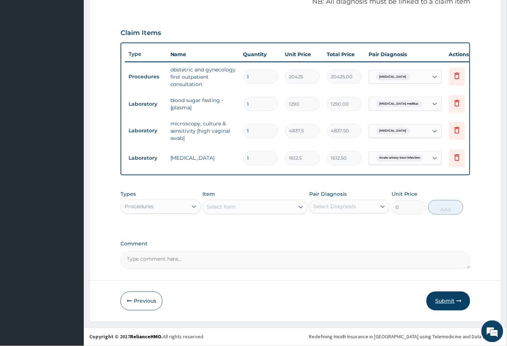
click at [445, 300] on button "Submit" at bounding box center [448, 300] width 44 height 19
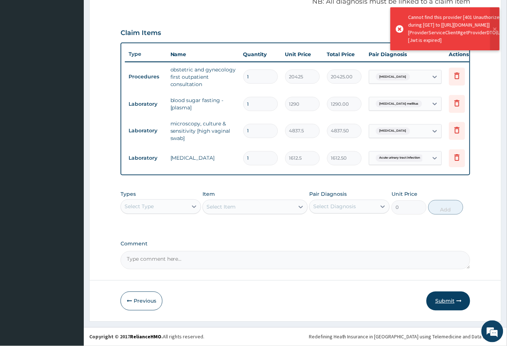
click at [441, 301] on button "Submit" at bounding box center [448, 300] width 44 height 19
click at [159, 208] on div "Select Type" at bounding box center [154, 207] width 67 height 12
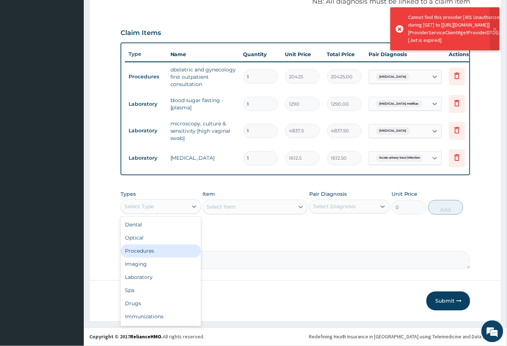
click at [151, 252] on div "Procedures" at bounding box center [161, 250] width 80 height 13
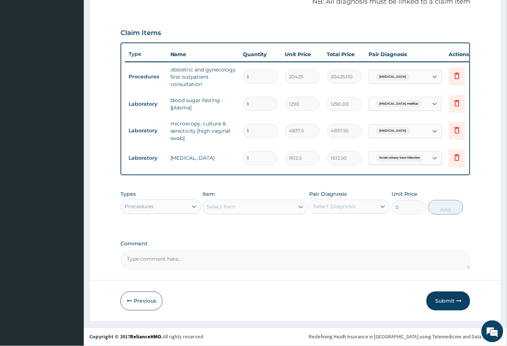
drag, startPoint x: 254, startPoint y: 206, endPoint x: 254, endPoint y: 212, distance: 5.8
click at [254, 206] on div "Select Item" at bounding box center [248, 207] width 91 height 12
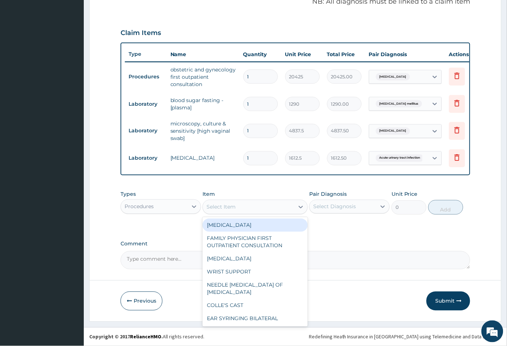
click at [253, 225] on div "MYOMECTOMY" at bounding box center [254, 224] width 105 height 13
type input "430000"
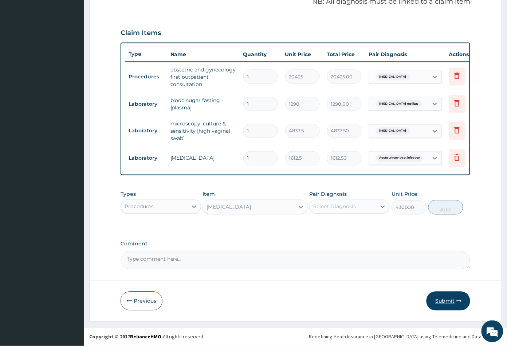
click at [440, 300] on button "Submit" at bounding box center [448, 300] width 44 height 19
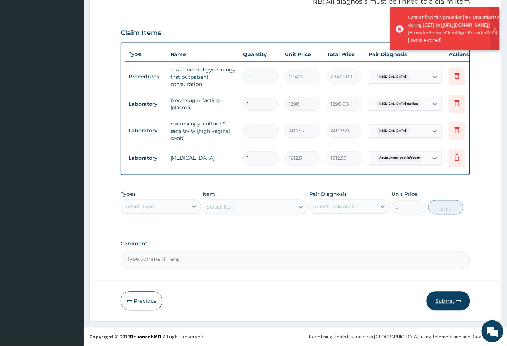
click at [438, 302] on button "Submit" at bounding box center [448, 300] width 44 height 19
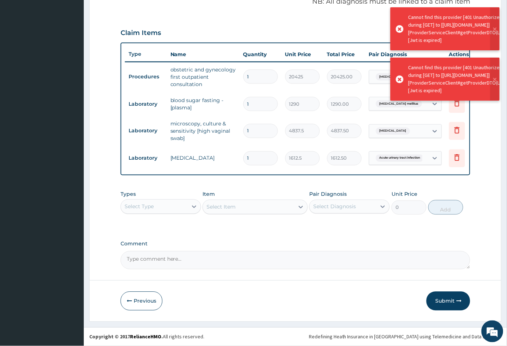
click at [438, 302] on button "Submit" at bounding box center [448, 300] width 44 height 19
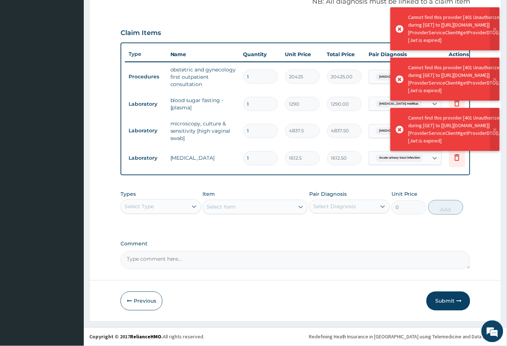
click at [438, 302] on button "Submit" at bounding box center [448, 300] width 44 height 19
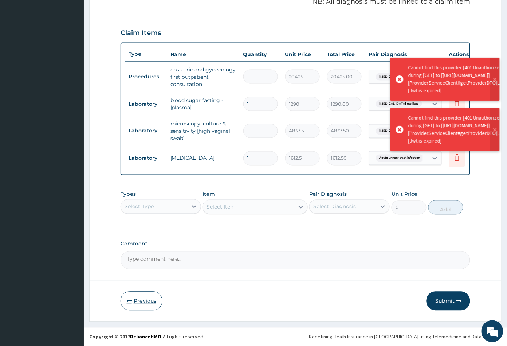
click at [138, 300] on button "Previous" at bounding box center [142, 300] width 42 height 19
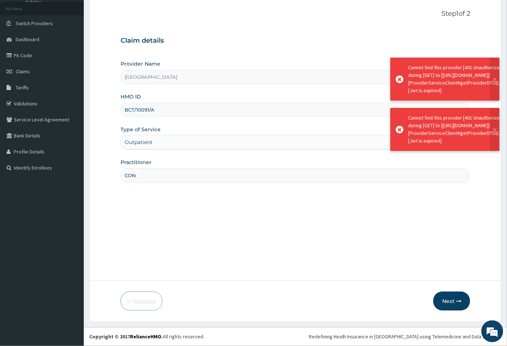
scroll to position [40, 0]
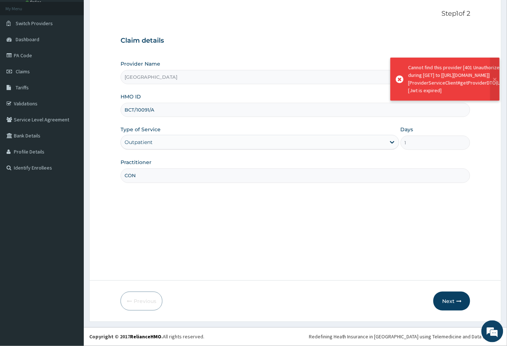
drag, startPoint x: 123, startPoint y: 109, endPoint x: 161, endPoint y: 110, distance: 37.5
click at [161, 110] on input "BCT/10091/A" at bounding box center [296, 110] width 350 height 14
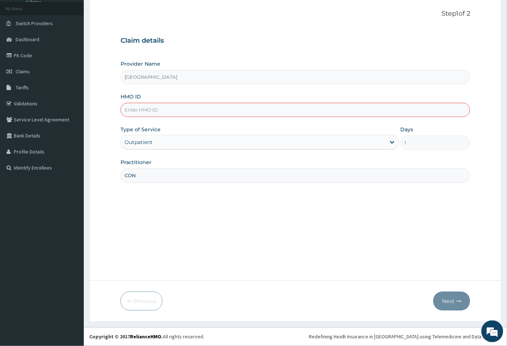
click at [130, 108] on input "HMO ID" at bounding box center [296, 110] width 350 height 14
paste input "BCT/10091/A"
type input "BCT/10091/A"
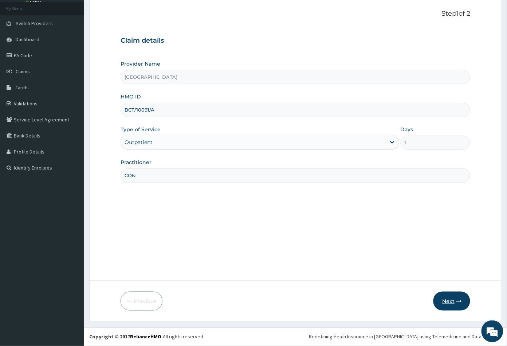
click at [449, 301] on button "Next" at bounding box center [451, 300] width 37 height 19
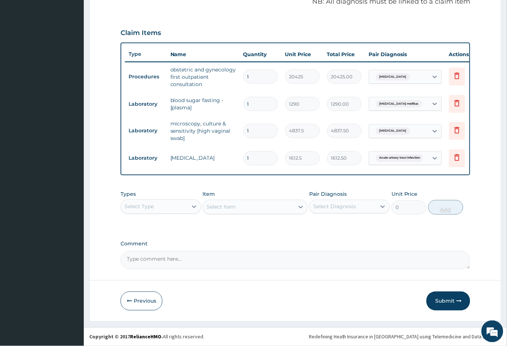
scroll to position [233, 0]
click at [446, 298] on button "Submit" at bounding box center [448, 300] width 44 height 19
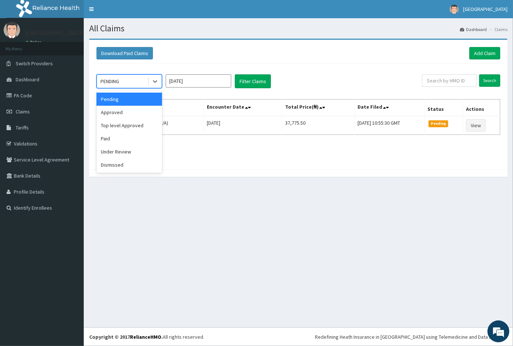
click at [131, 80] on div "PENDING" at bounding box center [122, 81] width 51 height 12
click at [137, 114] on div "Approved" at bounding box center [129, 112] width 66 height 13
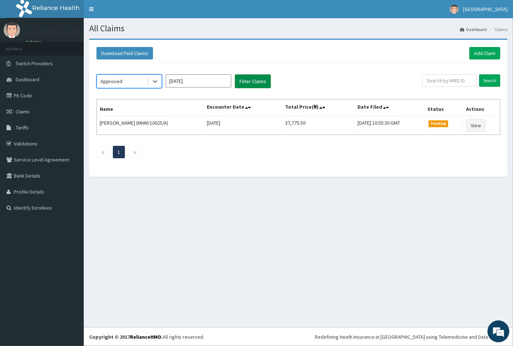
click at [249, 81] on button "Filter Claims" at bounding box center [253, 81] width 36 height 14
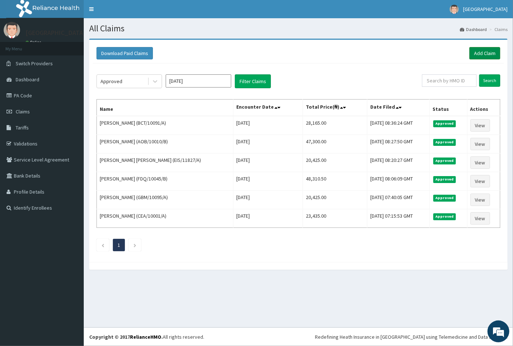
click at [486, 51] on link "Add Claim" at bounding box center [484, 53] width 31 height 12
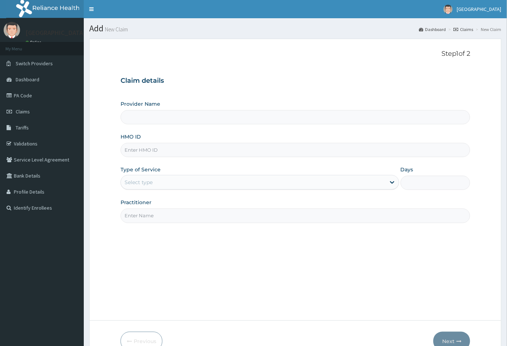
type input "[GEOGRAPHIC_DATA]"
click at [131, 148] on input "HMO ID" at bounding box center [296, 150] width 350 height 14
drag, startPoint x: 133, startPoint y: 164, endPoint x: 127, endPoint y: 149, distance: 15.4
click at [127, 149] on input "HMO ID" at bounding box center [296, 150] width 350 height 14
paste input "GCA/10031/A"
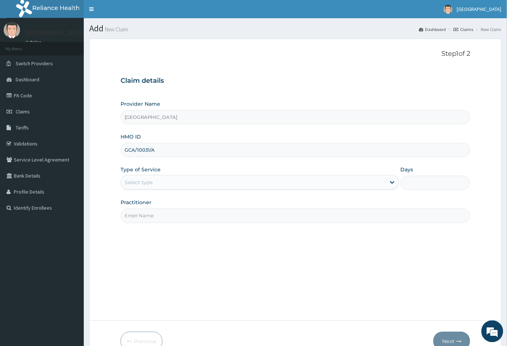
type input "GCA/10031/A"
click at [155, 183] on div "Select type" at bounding box center [253, 182] width 265 height 12
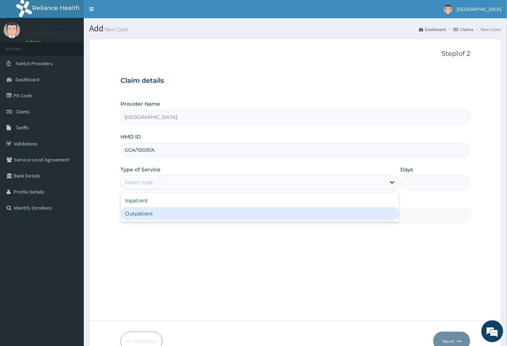
click at [152, 213] on div "Outpatient" at bounding box center [260, 213] width 279 height 13
type input "1"
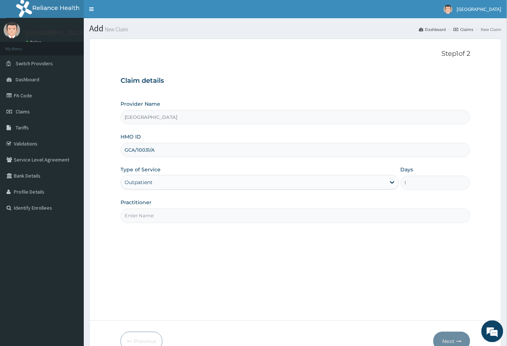
click at [153, 217] on input "Practitioner" at bounding box center [296, 215] width 350 height 14
type input "CON"
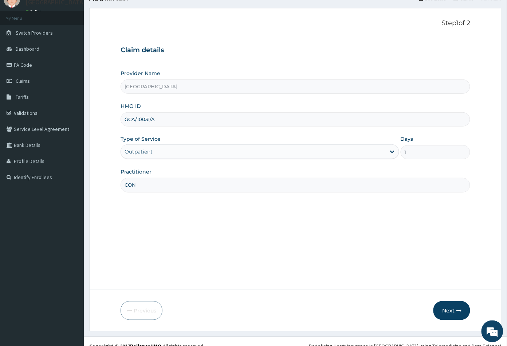
scroll to position [40, 0]
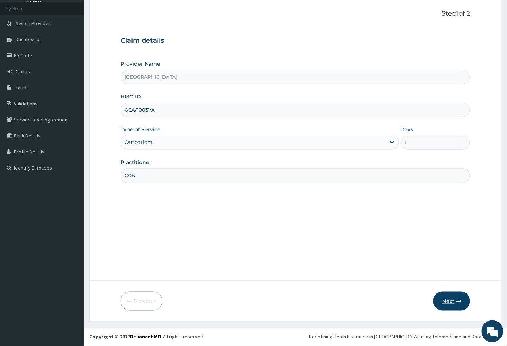
click at [445, 297] on button "Next" at bounding box center [451, 300] width 37 height 19
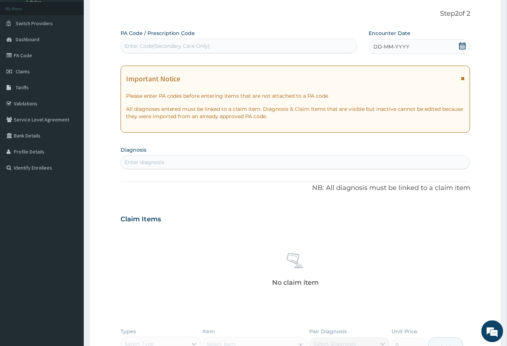
click at [462, 44] on icon at bounding box center [462, 45] width 7 height 7
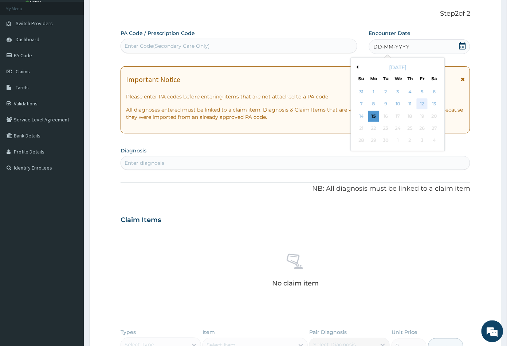
click at [422, 102] on div "12" at bounding box center [422, 104] width 11 height 11
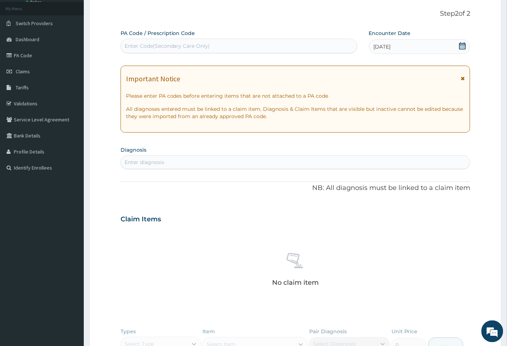
click at [201, 161] on div "Enter diagnosis" at bounding box center [295, 162] width 349 height 12
type input "cyst"
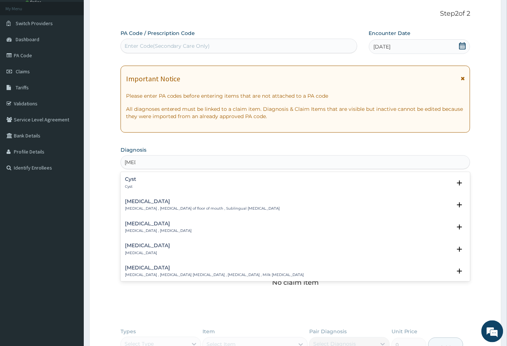
click at [129, 179] on h4 "Cyst" at bounding box center [130, 178] width 11 height 5
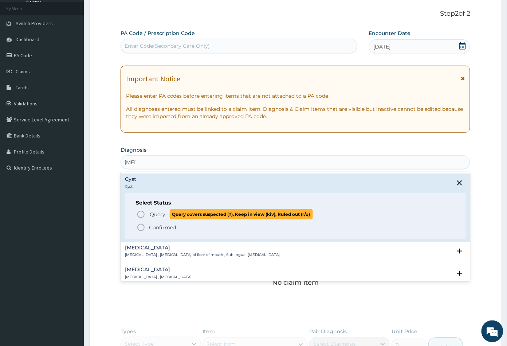
click at [141, 213] on icon "status option query" at bounding box center [141, 214] width 9 height 9
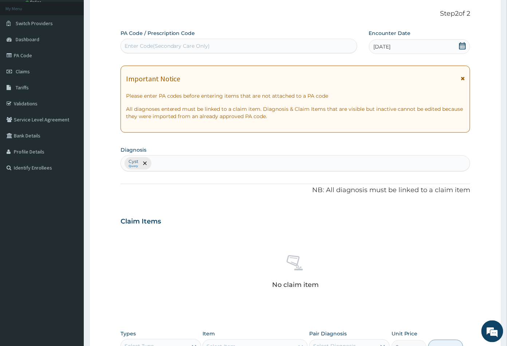
scroll to position [179, 0]
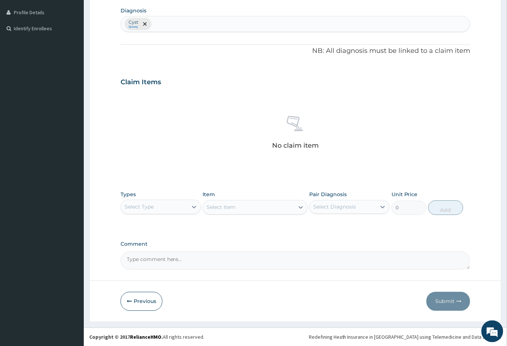
click at [174, 206] on div "Select Type" at bounding box center [154, 207] width 67 height 12
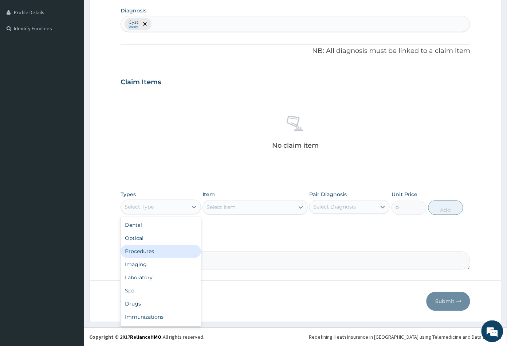
click at [167, 251] on div "Procedures" at bounding box center [161, 251] width 80 height 13
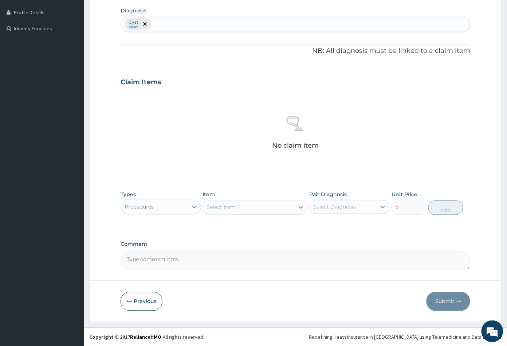
click at [267, 207] on div "Select Item" at bounding box center [248, 207] width 91 height 12
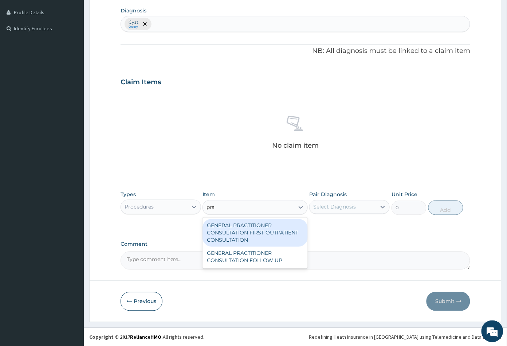
type input "prac"
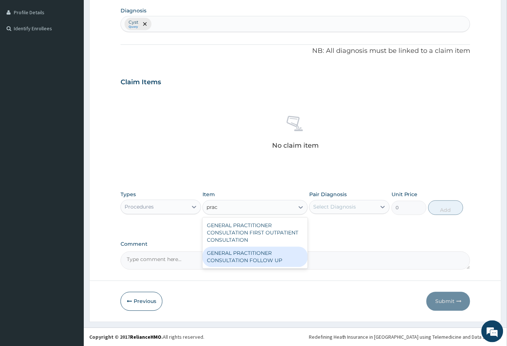
click at [268, 260] on div "GENERAL PRACTITIONER CONSULTATION FOLLOW UP" at bounding box center [254, 257] width 105 height 20
type input "2365"
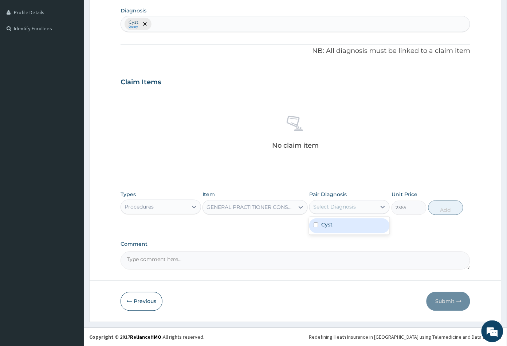
click at [351, 209] on div "Select Diagnosis" at bounding box center [334, 206] width 43 height 7
click at [347, 224] on div "Cyst" at bounding box center [349, 225] width 80 height 15
checkbox input "true"
click at [444, 211] on button "Add" at bounding box center [445, 207] width 35 height 15
type input "0"
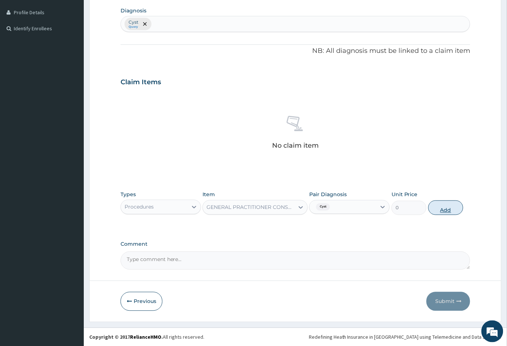
scroll to position [154, 0]
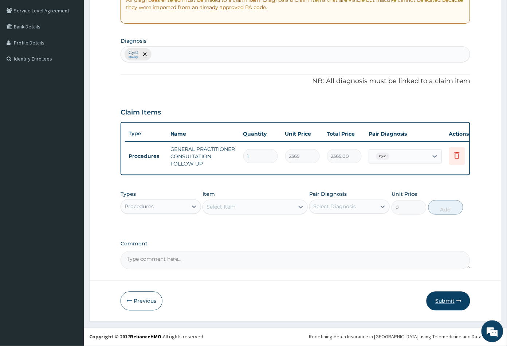
click at [444, 301] on button "Submit" at bounding box center [448, 300] width 44 height 19
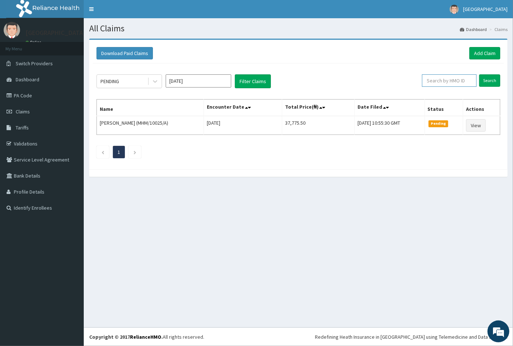
click at [434, 81] on input "text" at bounding box center [449, 80] width 55 height 12
paste input "HND/10012/A"
type input "HND/10012/A"
click at [487, 79] on input "Search" at bounding box center [489, 80] width 21 height 12
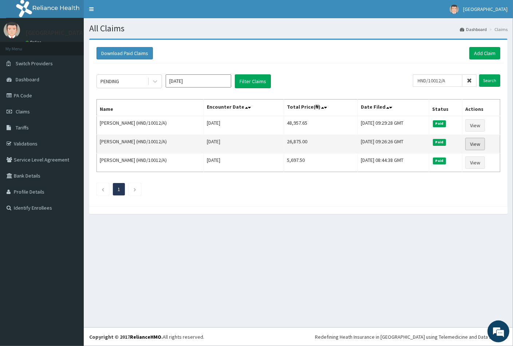
click at [476, 144] on link "View" at bounding box center [475, 144] width 20 height 12
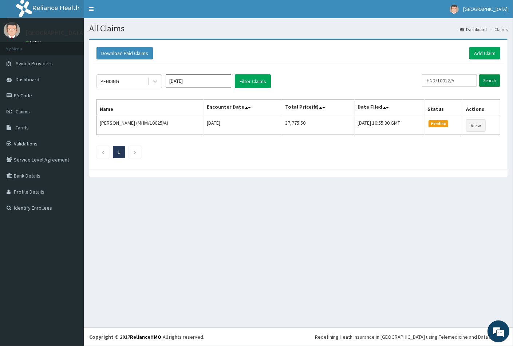
click at [490, 79] on input "Search" at bounding box center [489, 80] width 21 height 12
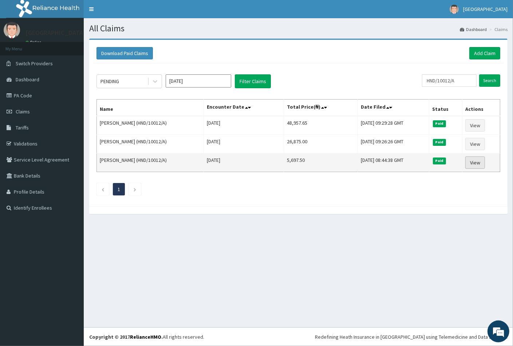
click at [476, 162] on link "View" at bounding box center [475, 162] width 20 height 12
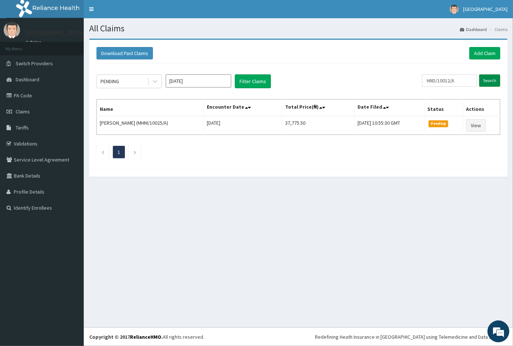
click at [492, 82] on input "Search" at bounding box center [489, 80] width 21 height 12
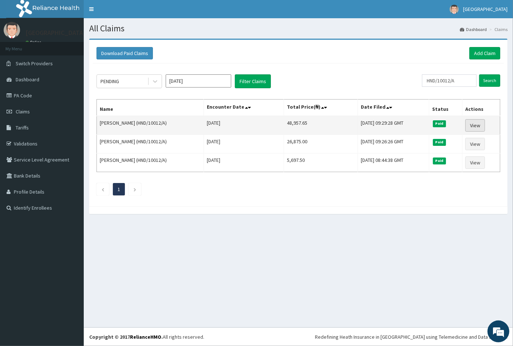
click at [472, 124] on link "View" at bounding box center [475, 125] width 20 height 12
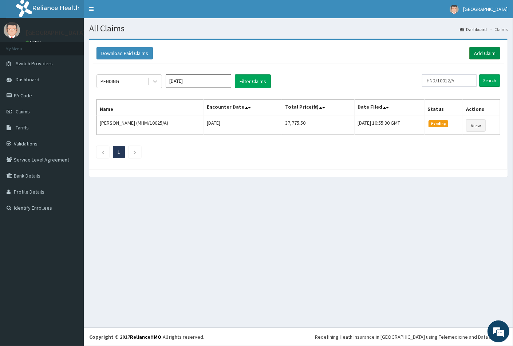
click at [483, 54] on link "Add Claim" at bounding box center [484, 53] width 31 height 12
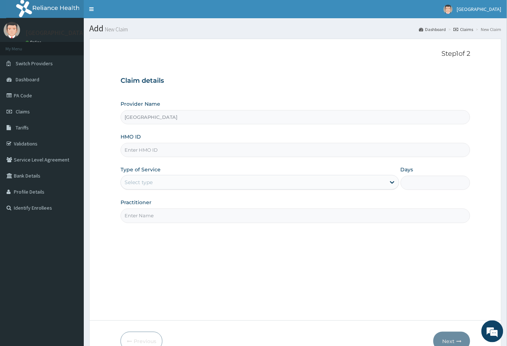
click at [146, 147] on input "HMO ID" at bounding box center [296, 150] width 350 height 14
paste input "HND/10012/A"
type input "HND/10012/A"
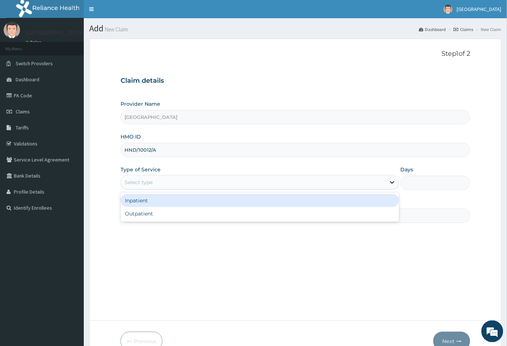
click at [143, 182] on div "Select type" at bounding box center [139, 181] width 28 height 7
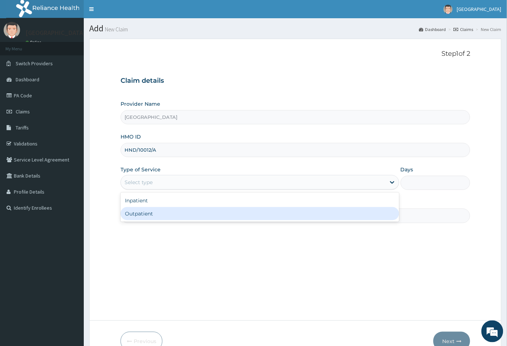
click at [146, 210] on div "Outpatient" at bounding box center [260, 213] width 279 height 13
type input "1"
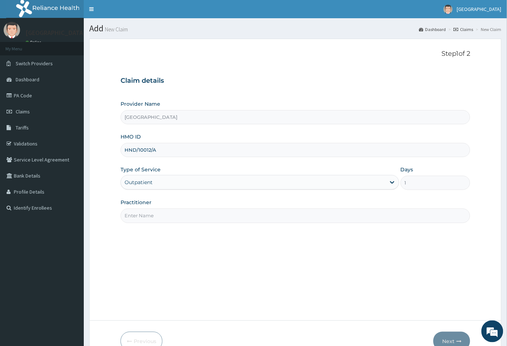
click at [149, 218] on input "Practitioner" at bounding box center [296, 215] width 350 height 14
type input "CON"
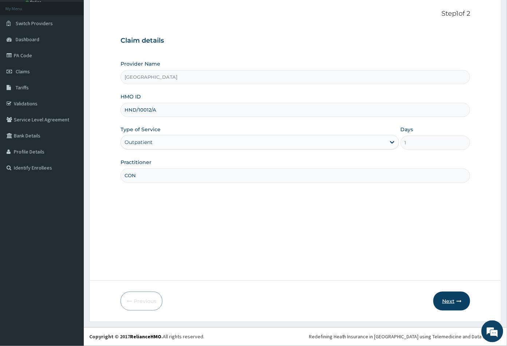
click at [448, 300] on button "Next" at bounding box center [451, 300] width 37 height 19
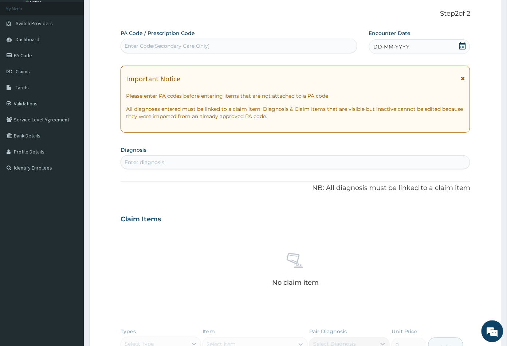
click at [157, 45] on div "Enter Code(Secondary Care Only)" at bounding box center [168, 45] width 86 height 7
paste input "PA/8DB9DB"
type input "PA/8DB9DB"
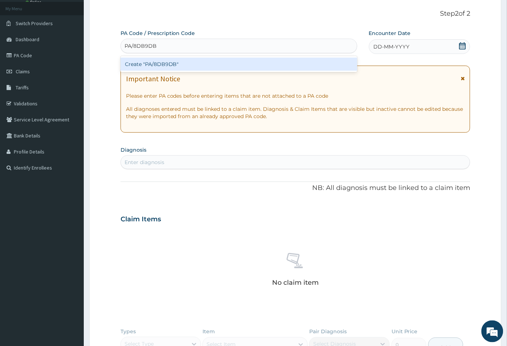
click at [161, 65] on div "Create "PA/8DB9DB"" at bounding box center [239, 64] width 237 height 13
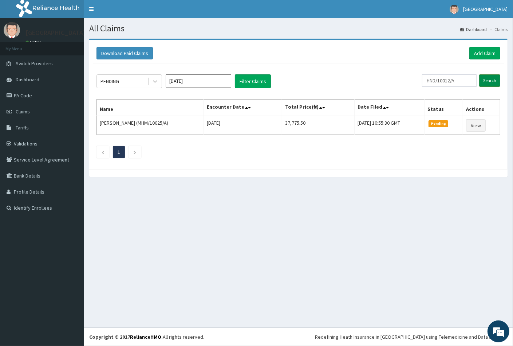
click at [487, 78] on input "Search" at bounding box center [489, 80] width 21 height 12
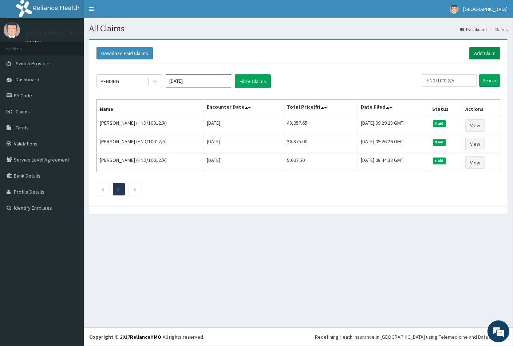
click at [479, 50] on link "Add Claim" at bounding box center [484, 53] width 31 height 12
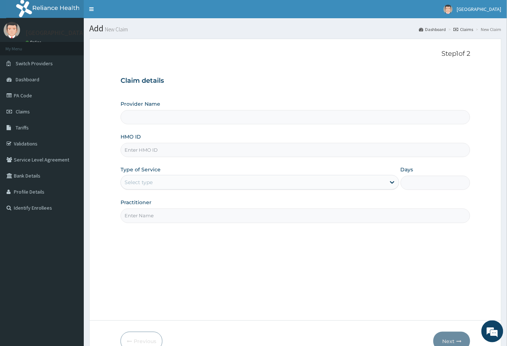
type input "[GEOGRAPHIC_DATA]"
click at [136, 149] on input "HMO ID" at bounding box center [296, 150] width 350 height 14
paste input "PA/8DB9DB"
type input "P"
click at [129, 151] on input "HMO ID" at bounding box center [296, 150] width 350 height 14
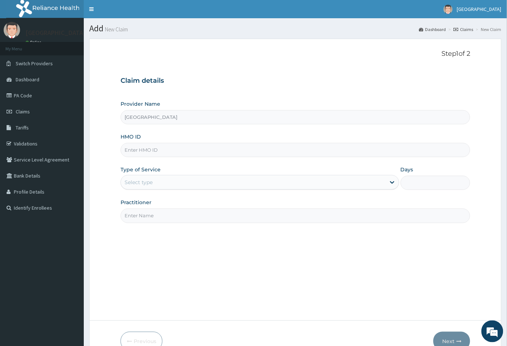
paste input "HND/10012/A"
type input "HND/10012/A"
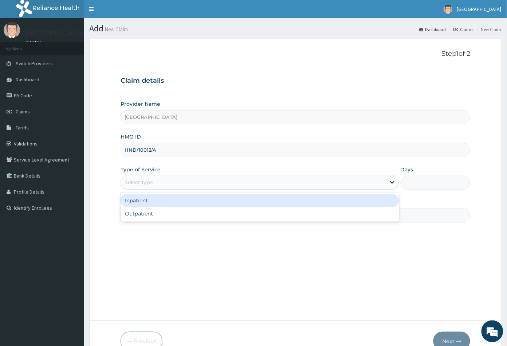
click at [138, 180] on div "Select type" at bounding box center [139, 181] width 28 height 7
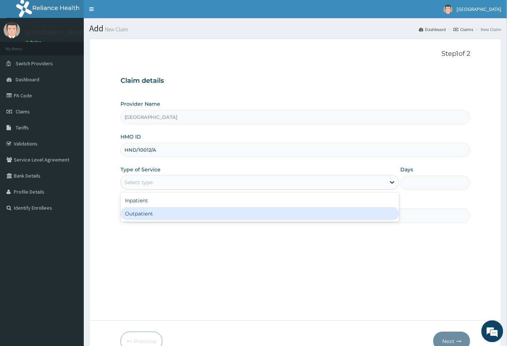
click at [143, 214] on div "Outpatient" at bounding box center [260, 213] width 279 height 13
type input "1"
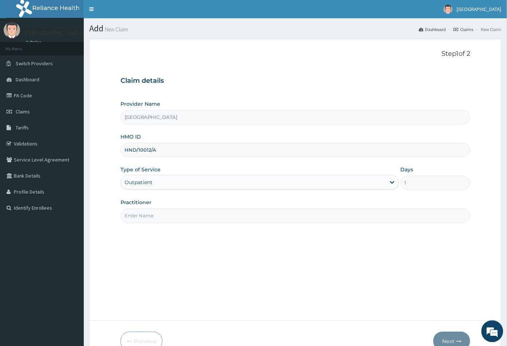
click at [143, 214] on input "Practitioner" at bounding box center [296, 215] width 350 height 14
type input "CON"
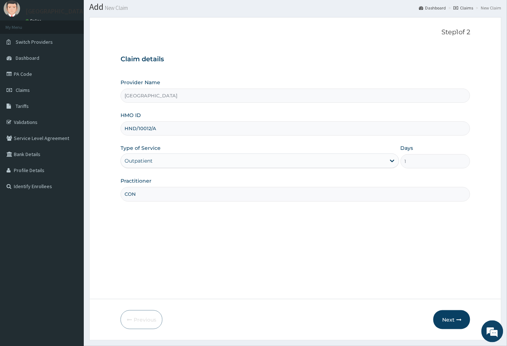
scroll to position [40, 0]
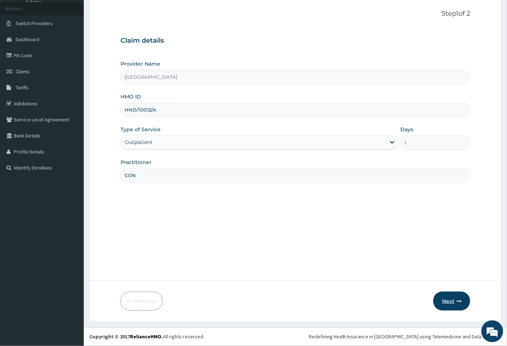
click at [448, 301] on button "Next" at bounding box center [451, 300] width 37 height 19
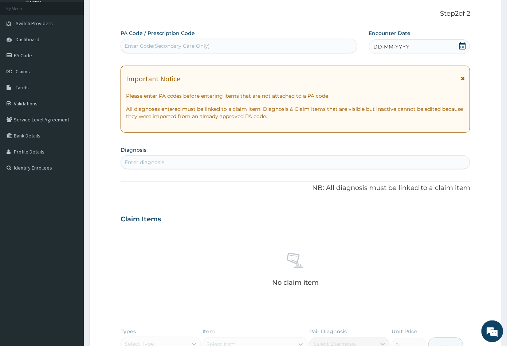
click at [139, 49] on div "Enter Code(Secondary Care Only)" at bounding box center [168, 45] width 86 height 7
paste input "PA/8DB9DB"
type input "PA/8DB9DB"
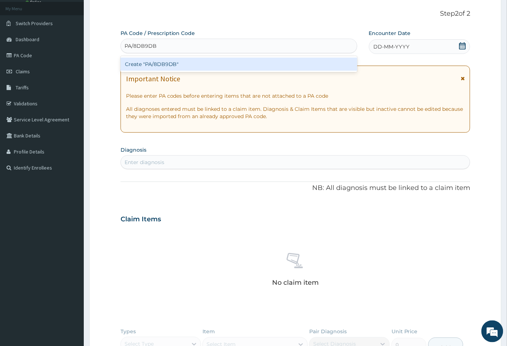
click at [155, 62] on div "Create "PA/8DB9DB"" at bounding box center [239, 64] width 237 height 13
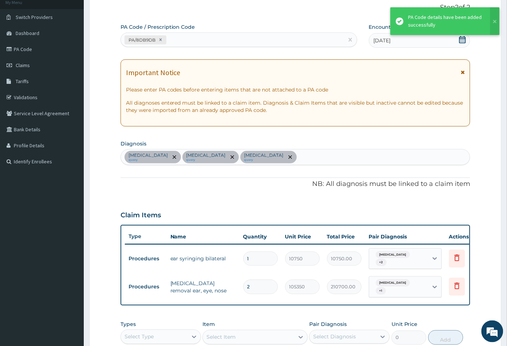
scroll to position [181, 0]
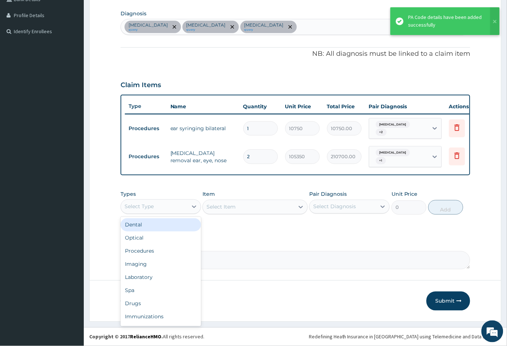
click at [163, 207] on div "Select Type" at bounding box center [154, 207] width 67 height 12
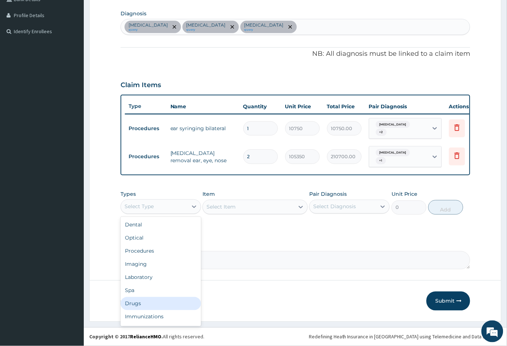
click at [143, 303] on div "Drugs" at bounding box center [161, 303] width 80 height 13
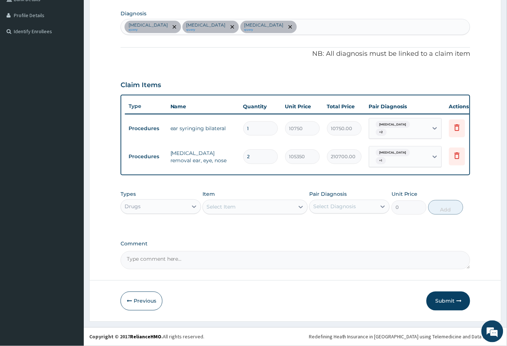
click at [249, 210] on div "Select Item" at bounding box center [248, 207] width 91 height 12
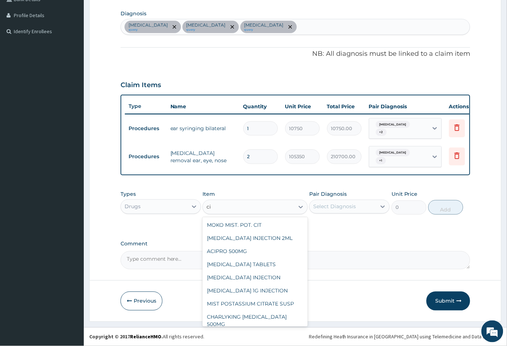
type input "c"
type input "ear"
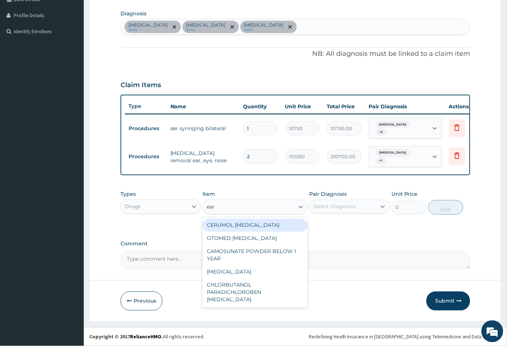
click at [252, 225] on div "CERUMOL [MEDICAL_DATA]" at bounding box center [254, 224] width 105 height 13
type input "4730"
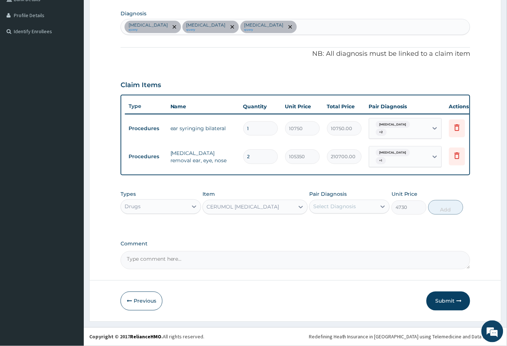
click at [348, 207] on div "Select Diagnosis" at bounding box center [334, 206] width 43 height 7
click at [347, 223] on label "Impacted cerumen" at bounding box center [343, 224] width 45 height 7
checkbox input "true"
click at [443, 210] on button "Add" at bounding box center [445, 207] width 35 height 15
type input "0"
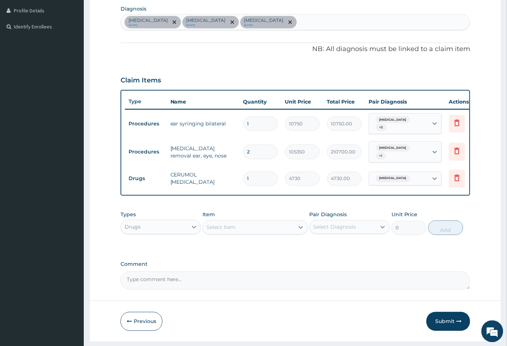
click at [250, 233] on div "Select Item" at bounding box center [248, 227] width 91 height 12
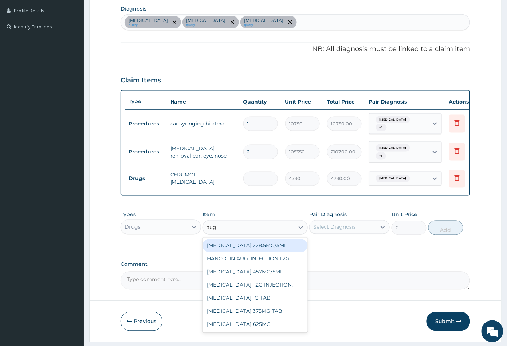
type input "augm"
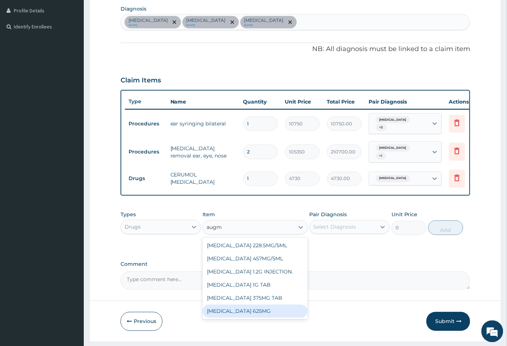
click at [247, 316] on div "AUGMENTIN 625MG" at bounding box center [254, 310] width 105 height 13
type input "886.875"
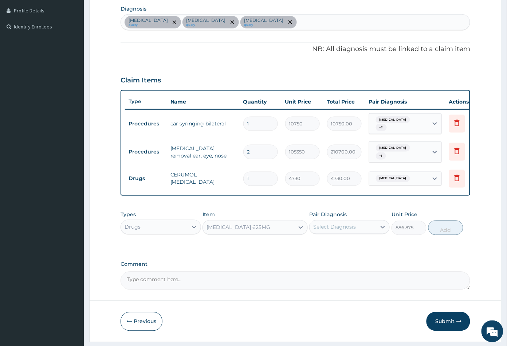
click at [345, 233] on div "Select Diagnosis" at bounding box center [343, 227] width 67 height 12
click at [349, 248] on label "Impacted cerumen" at bounding box center [343, 244] width 45 height 7
checkbox input "true"
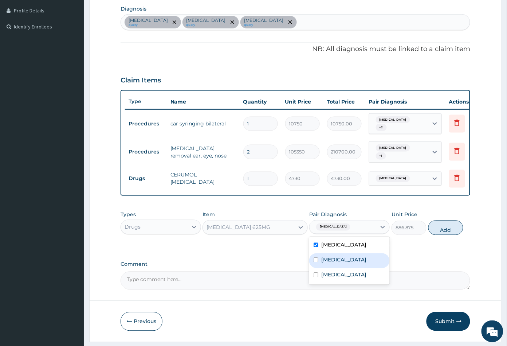
click at [379, 268] on div "Foreign body in ear" at bounding box center [349, 260] width 80 height 15
checkbox input "true"
click at [366, 278] on label "Sensorineural hearing loss" at bounding box center [343, 274] width 45 height 7
checkbox input "true"
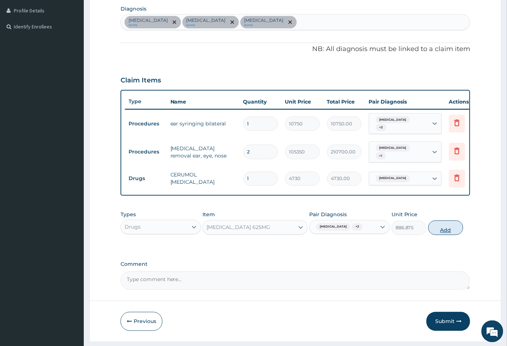
click at [446, 235] on button "Add" at bounding box center [445, 227] width 35 height 15
type input "0"
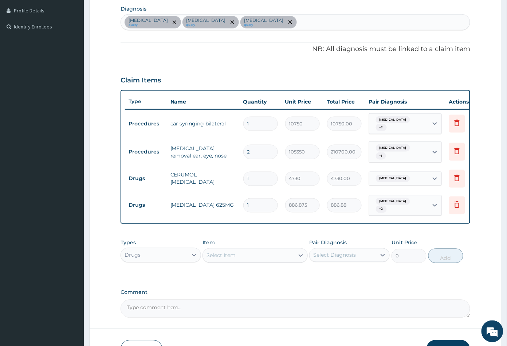
type input "14"
type input "12416.25"
type input "14"
click at [259, 261] on div "Select Item" at bounding box center [248, 255] width 91 height 12
click at [333, 20] on div "Impacted cerumen query Foreign body in ear query Sensorineural hearing loss que…" at bounding box center [295, 22] width 349 height 15
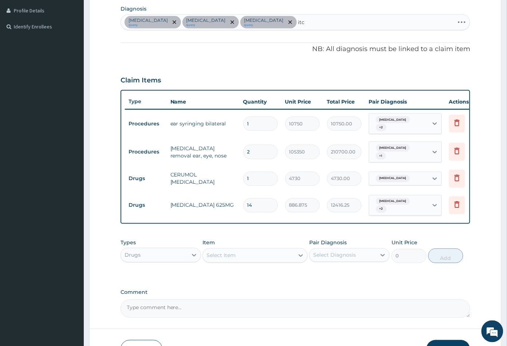
type input "itch"
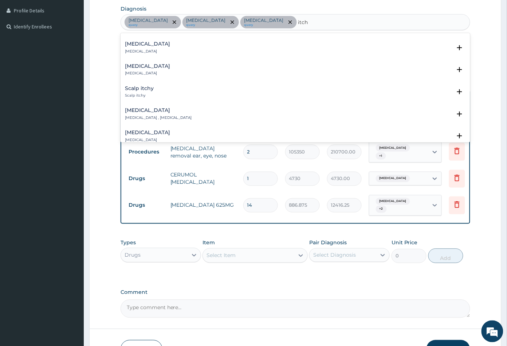
scroll to position [0, 0]
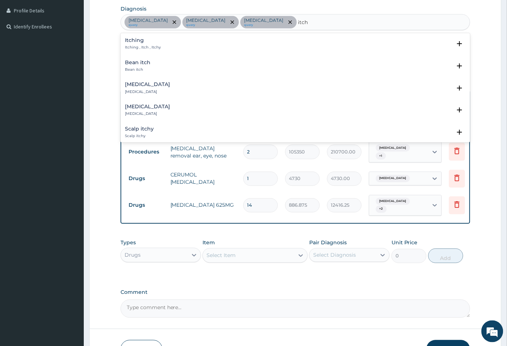
click at [134, 42] on h4 "Itching" at bounding box center [143, 40] width 36 height 5
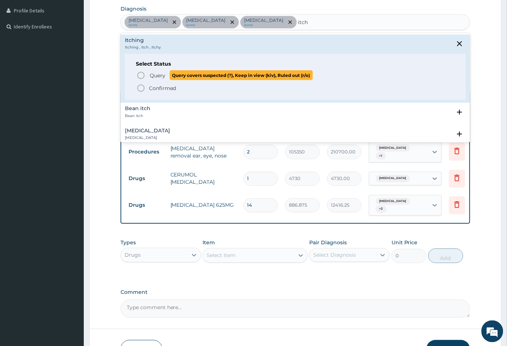
click at [141, 73] on icon "status option query" at bounding box center [141, 75] width 9 height 9
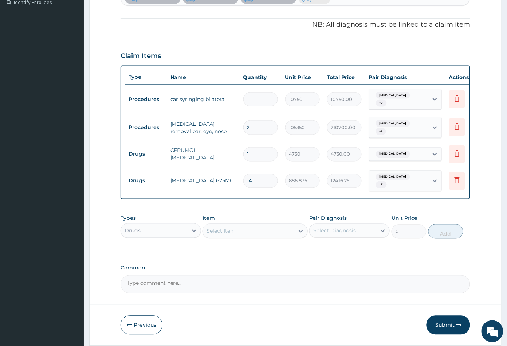
scroll to position [234, 0]
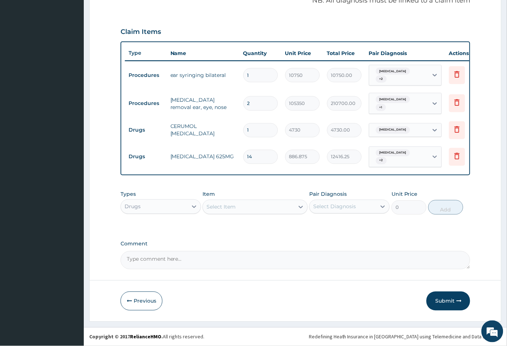
click at [247, 203] on div "Select Item" at bounding box center [248, 207] width 91 height 12
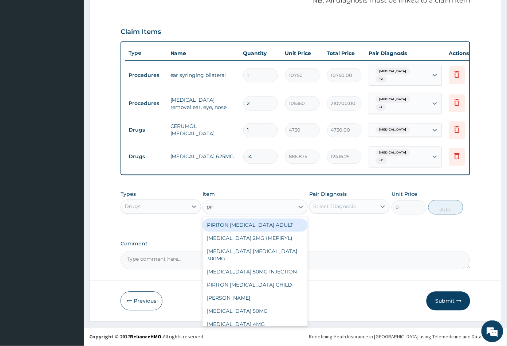
type input "piri"
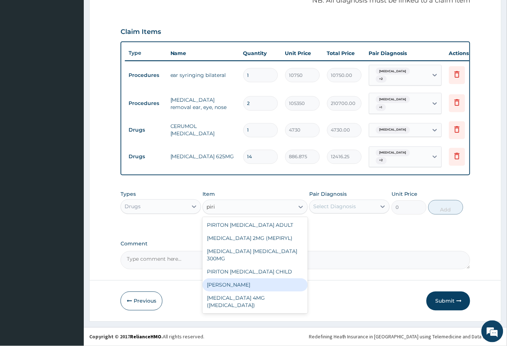
click at [252, 278] on div "PIRITON TAB EVANS" at bounding box center [254, 284] width 105 height 13
type input "23.64999961853027"
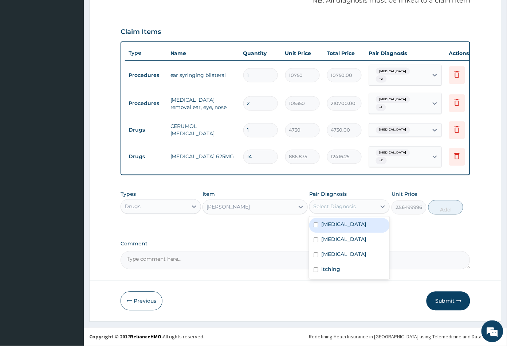
click at [338, 205] on div "Select Diagnosis" at bounding box center [334, 206] width 43 height 7
click at [343, 273] on div "Itching" at bounding box center [349, 270] width 80 height 15
checkbox input "true"
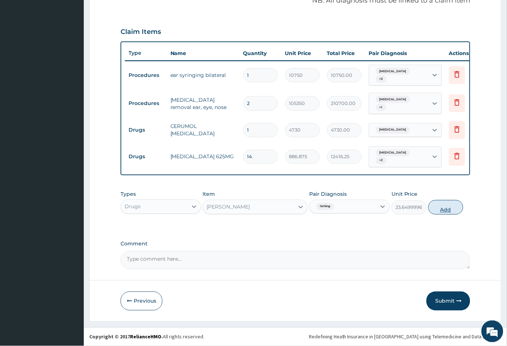
click at [444, 210] on button "Add" at bounding box center [445, 207] width 35 height 15
type input "0"
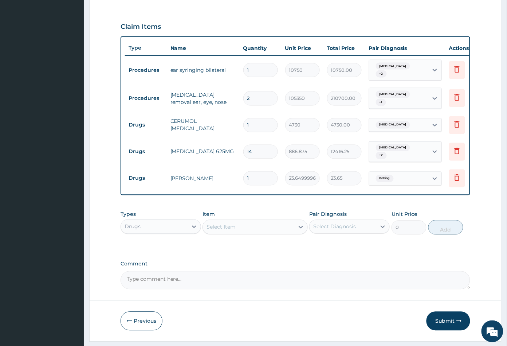
type input "0.00"
type input "7"
type input "165.55"
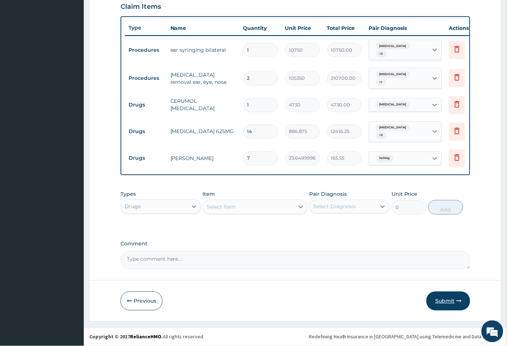
type input "7"
click at [445, 301] on button "Submit" at bounding box center [448, 300] width 44 height 19
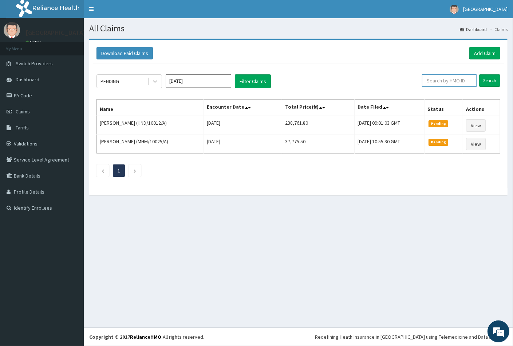
click at [437, 80] on input "text" at bounding box center [449, 80] width 55 height 12
paste input "HND/10012/A"
type input "HND/10012/A"
click at [489, 80] on input "Search" at bounding box center [489, 80] width 21 height 12
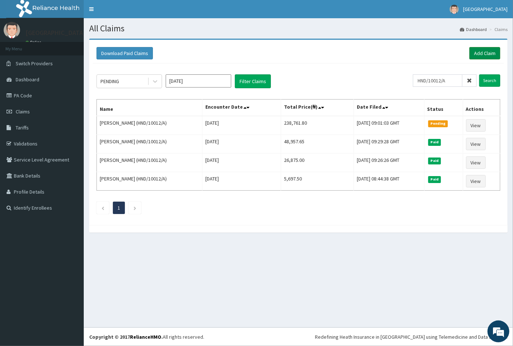
click at [485, 52] on link "Add Claim" at bounding box center [484, 53] width 31 height 12
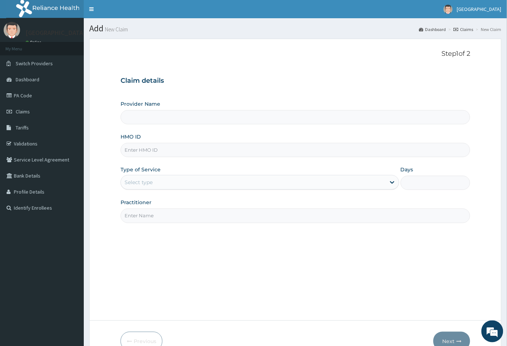
type input "[GEOGRAPHIC_DATA]"
click at [128, 148] on input "HMO ID" at bounding box center [296, 150] width 350 height 14
paste input "SLC/10034/A"
type input "SLC/10034/A"
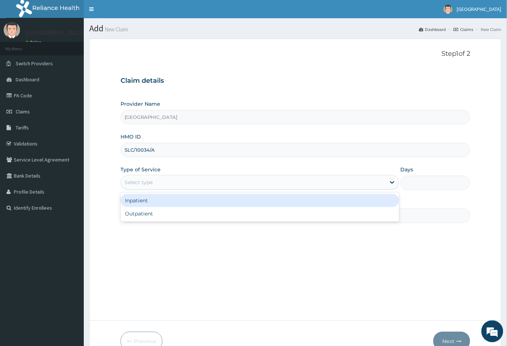
click at [150, 182] on div "Select type" at bounding box center [139, 181] width 28 height 7
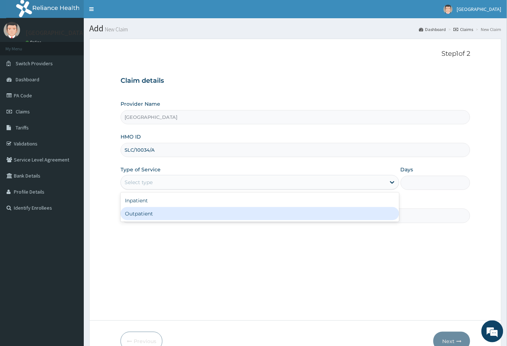
click at [149, 213] on div "Outpatient" at bounding box center [260, 213] width 279 height 13
type input "1"
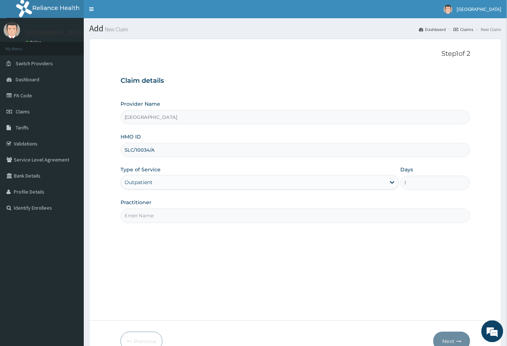
click at [150, 216] on input "Practitioner" at bounding box center [296, 215] width 350 height 14
type input "CON"
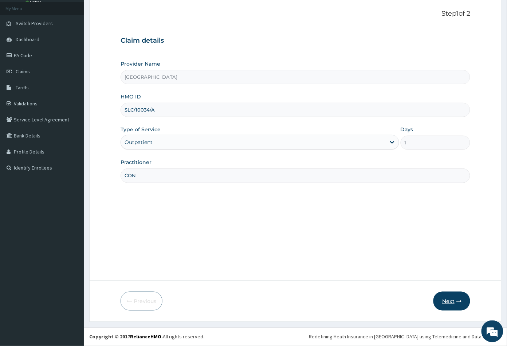
click at [452, 302] on button "Next" at bounding box center [451, 300] width 37 height 19
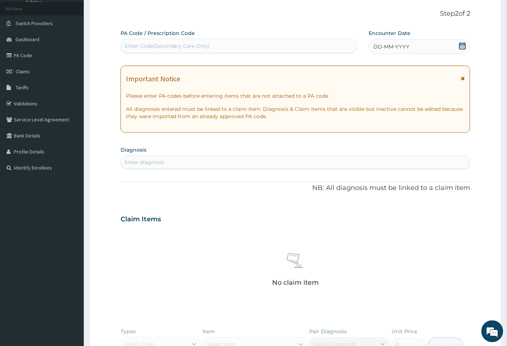
click at [187, 45] on div "Enter Code(Secondary Care Only)" at bounding box center [168, 45] width 86 height 7
paste input "PA/DDC2F1"
type input "PA/DDC2F1"
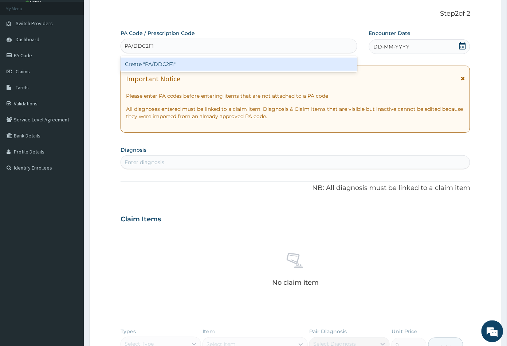
click at [171, 66] on div "Create "PA/DDC2F1"" at bounding box center [239, 64] width 237 height 13
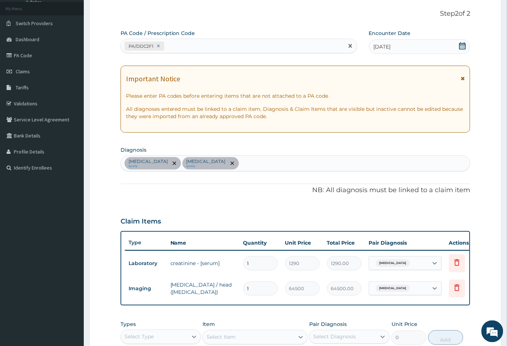
click at [177, 42] on div "PA/DDC2F1" at bounding box center [232, 46] width 223 height 12
paste input "PA/8F8CD5"
type input "PA/8F8CD5"
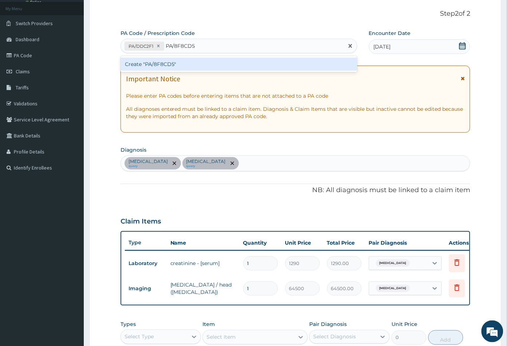
click at [166, 63] on div "Create "PA/8F8CD5"" at bounding box center [239, 64] width 237 height 13
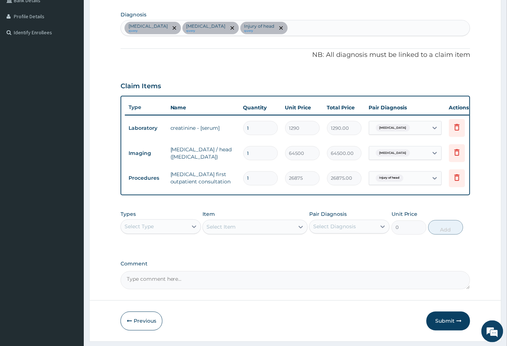
scroll to position [201, 0]
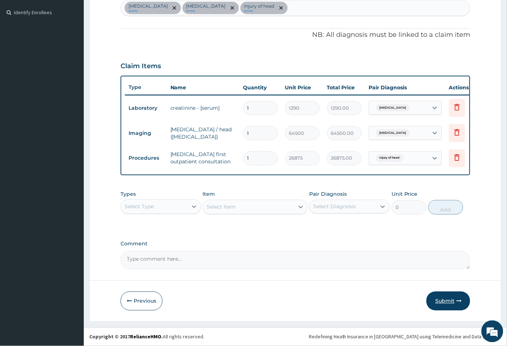
click at [442, 299] on button "Submit" at bounding box center [448, 300] width 44 height 19
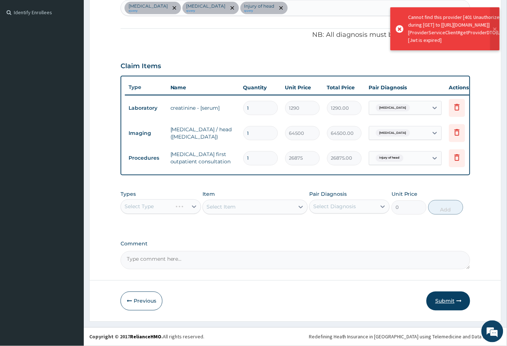
click at [444, 301] on button "Submit" at bounding box center [448, 300] width 44 height 19
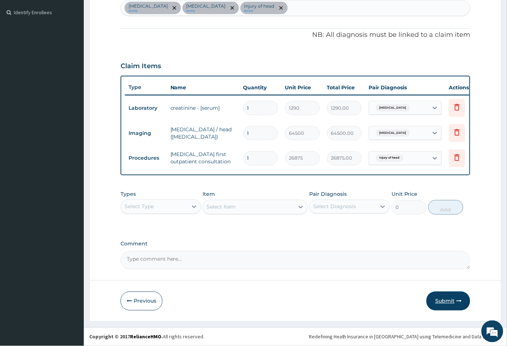
click at [441, 299] on button "Submit" at bounding box center [448, 300] width 44 height 19
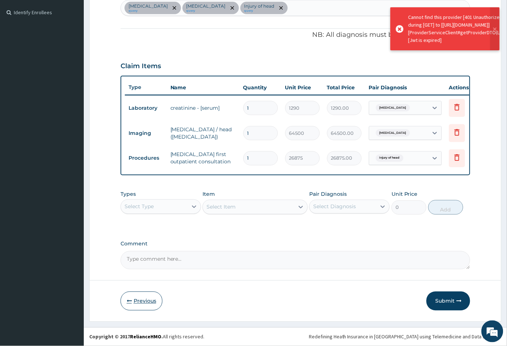
click at [133, 303] on button "Previous" at bounding box center [142, 300] width 42 height 19
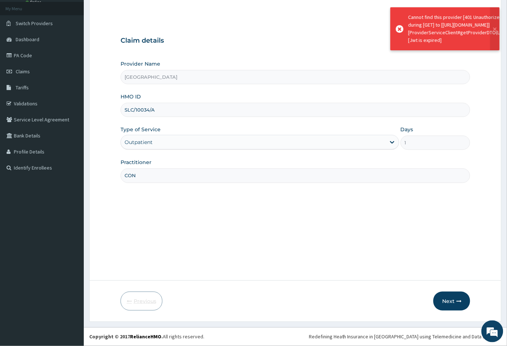
scroll to position [40, 0]
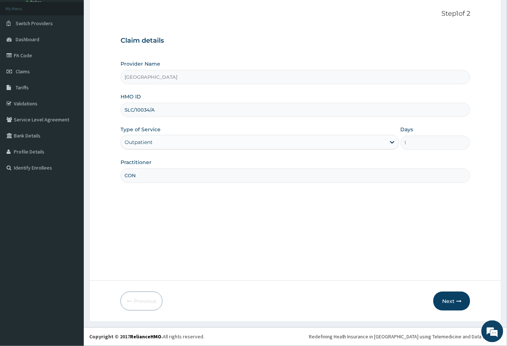
drag, startPoint x: 124, startPoint y: 109, endPoint x: 154, endPoint y: 106, distance: 30.4
click at [154, 106] on input "SLC/10034/A" at bounding box center [296, 110] width 350 height 14
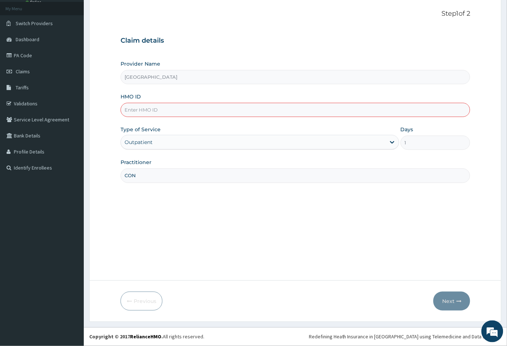
click at [130, 109] on input "HMO ID" at bounding box center [296, 110] width 350 height 14
paste input "SLC/10034/A"
type input "SLC/10034/A"
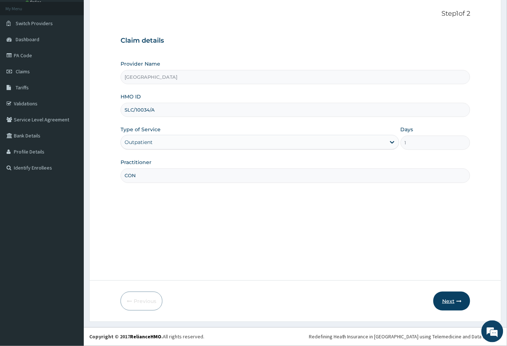
click at [449, 300] on button "Next" at bounding box center [451, 300] width 37 height 19
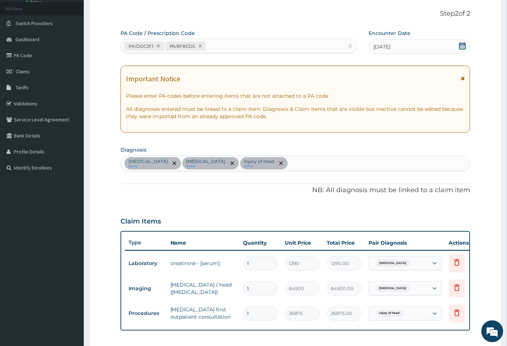
scroll to position [201, 0]
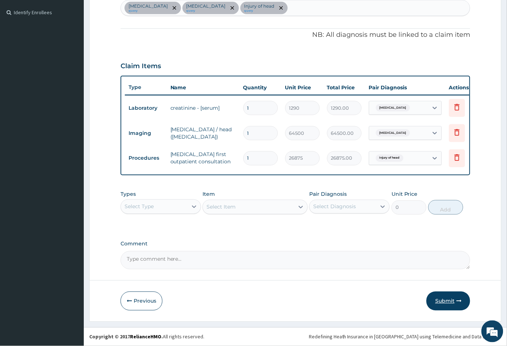
click at [442, 299] on button "Submit" at bounding box center [448, 300] width 44 height 19
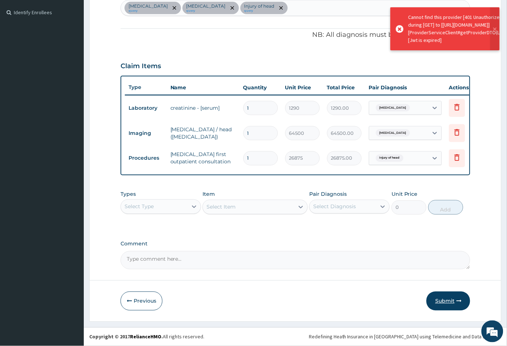
click at [441, 300] on button "Submit" at bounding box center [448, 300] width 44 height 19
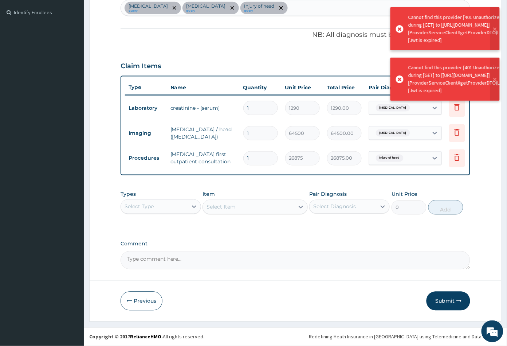
click at [441, 299] on button "Submit" at bounding box center [448, 300] width 44 height 19
click at [441, 300] on button "Submit" at bounding box center [448, 300] width 44 height 19
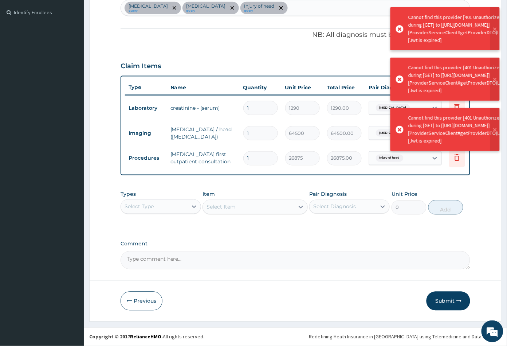
click at [441, 300] on button "Submit" at bounding box center [448, 300] width 44 height 19
click at [441, 301] on button "Submit" at bounding box center [448, 300] width 44 height 19
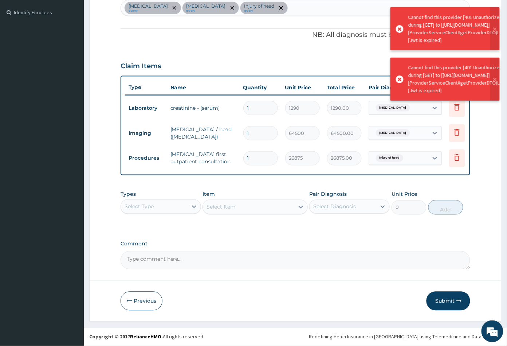
click at [157, 207] on div "Select Type" at bounding box center [154, 207] width 67 height 12
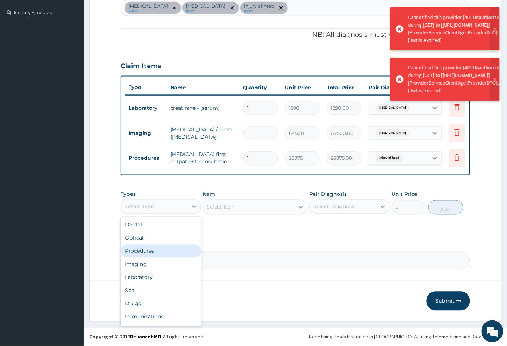
click at [154, 255] on div "Procedures" at bounding box center [161, 250] width 80 height 13
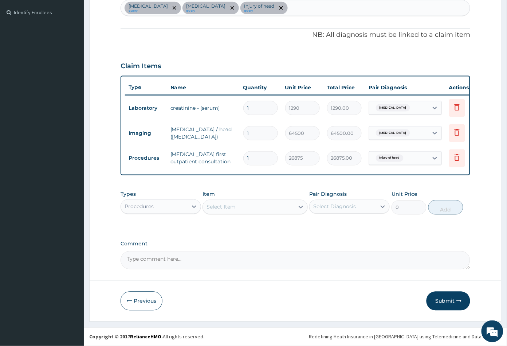
click at [267, 206] on div "Select Item" at bounding box center [248, 207] width 91 height 12
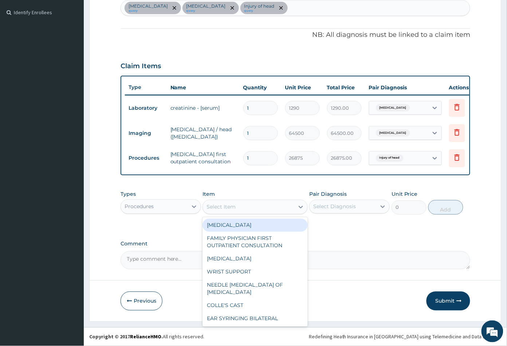
click at [268, 227] on div "MYOMECTOMY" at bounding box center [254, 224] width 105 height 13
type input "430000"
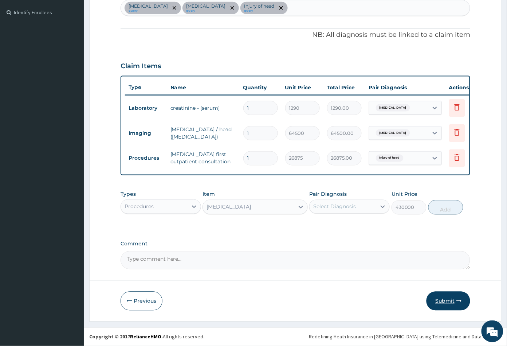
click at [443, 299] on button "Submit" at bounding box center [448, 300] width 44 height 19
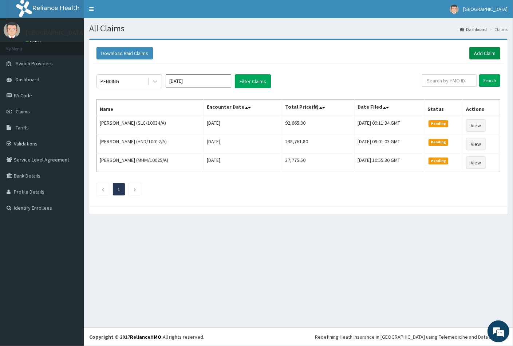
click at [480, 50] on link "Add Claim" at bounding box center [484, 53] width 31 height 12
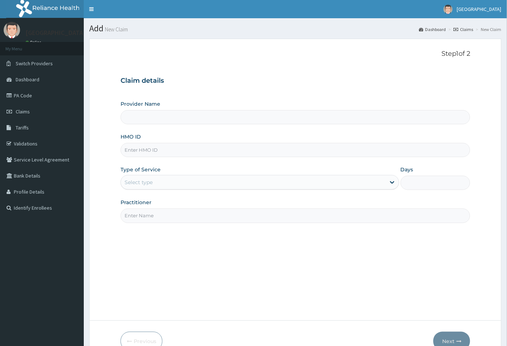
type input "[GEOGRAPHIC_DATA]"
click at [130, 148] on input "HMO ID" at bounding box center [296, 150] width 350 height 14
paste input "SLC/10034/A"
type input "SLC/10034/A"
click at [145, 182] on div "Select type" at bounding box center [139, 181] width 28 height 7
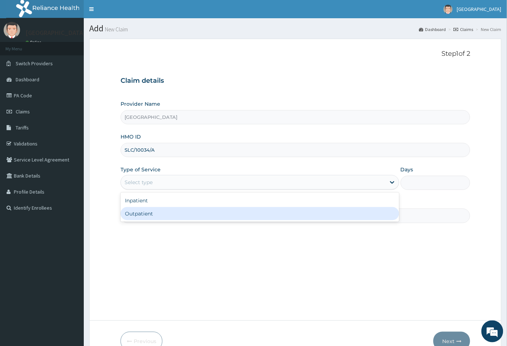
click at [152, 215] on div "Outpatient" at bounding box center [260, 213] width 279 height 13
type input "1"
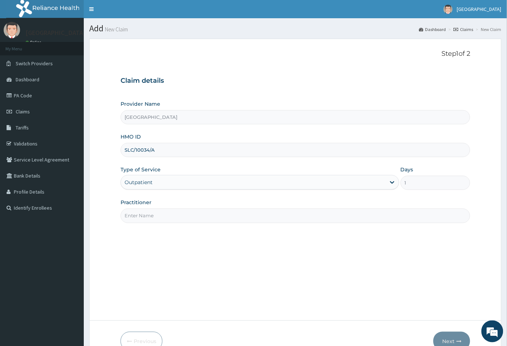
click at [153, 215] on input "Practitioner" at bounding box center [296, 215] width 350 height 14
type input "CON"
click at [450, 338] on button "Next" at bounding box center [451, 340] width 37 height 19
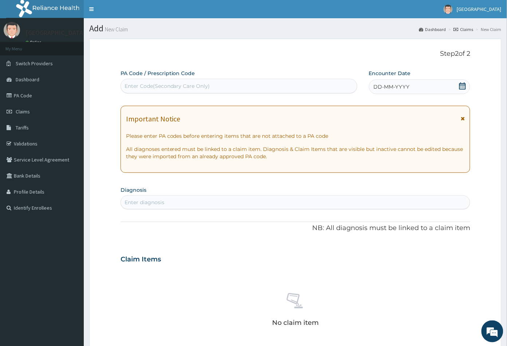
click at [462, 86] on icon at bounding box center [462, 85] width 7 height 7
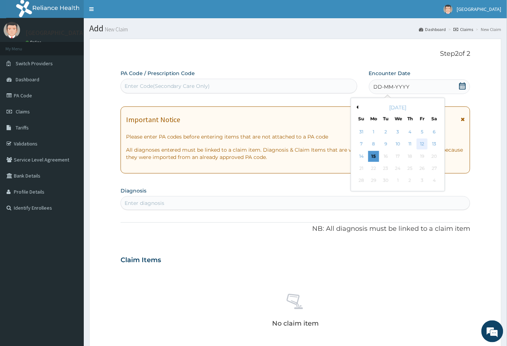
click at [423, 144] on div "12" at bounding box center [422, 144] width 11 height 11
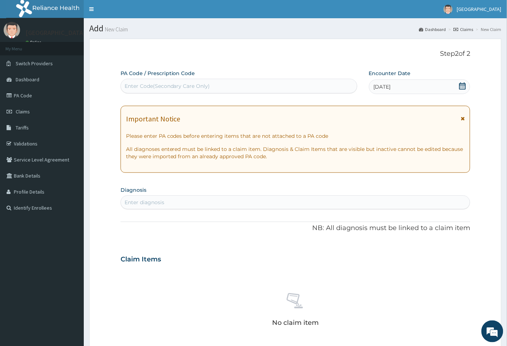
click at [165, 204] on div "Enter diagnosis" at bounding box center [295, 202] width 349 height 12
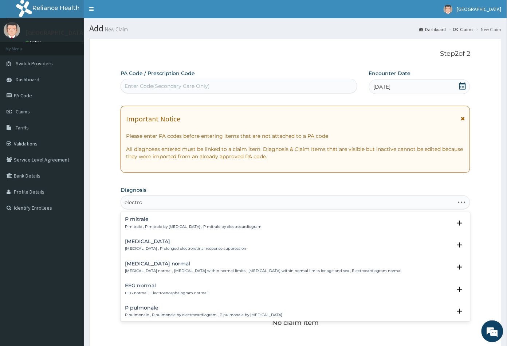
type input "electrol"
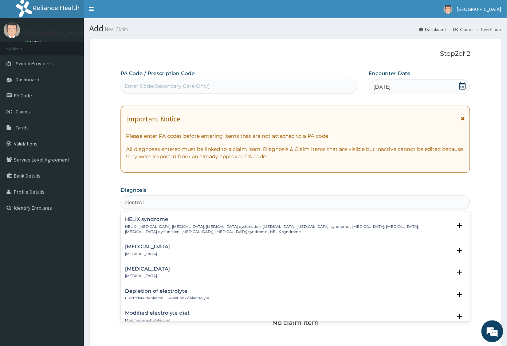
click at [154, 244] on h4 "Electrolyte imbalance" at bounding box center [147, 246] width 45 height 5
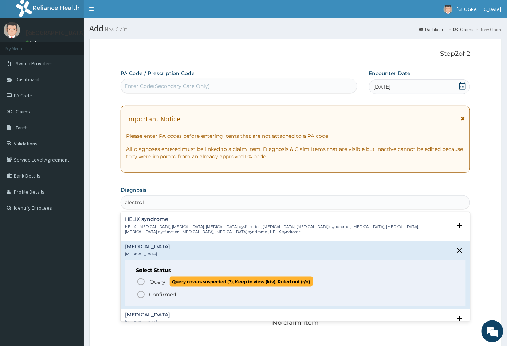
click at [141, 280] on icon "status option query" at bounding box center [141, 281] width 9 height 9
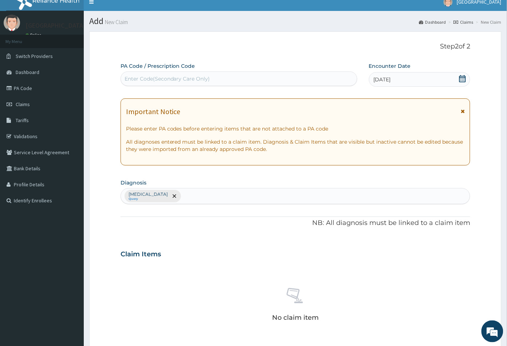
scroll to position [121, 0]
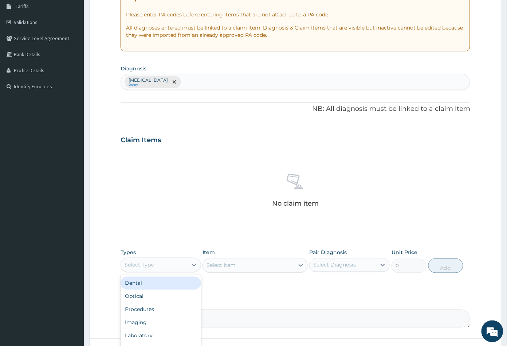
click at [181, 265] on div "Select Type" at bounding box center [154, 265] width 67 height 12
click at [153, 308] on div "Procedures" at bounding box center [161, 309] width 80 height 13
click at [248, 268] on div "Select Item" at bounding box center [248, 265] width 91 height 12
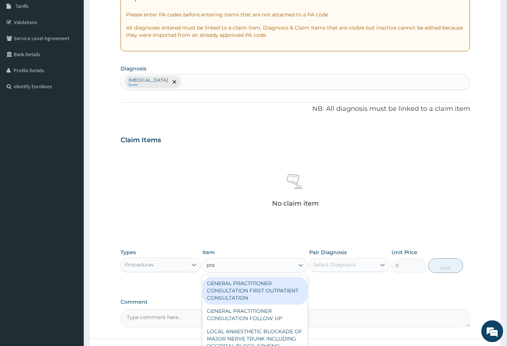
type input "prac"
drag, startPoint x: 252, startPoint y: 287, endPoint x: 301, endPoint y: 281, distance: 49.2
click at [255, 288] on div "GENERAL PRACTITIONER CONSULTATION FIRST OUTPATIENT CONSULTATION" at bounding box center [254, 291] width 105 height 28
type input "3547.5"
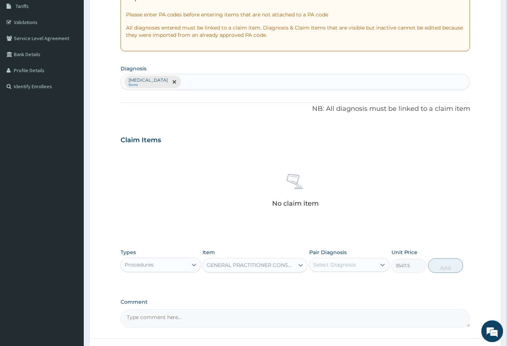
click at [343, 265] on div "Select Diagnosis" at bounding box center [334, 264] width 43 height 7
drag, startPoint x: 340, startPoint y: 279, endPoint x: 389, endPoint y: 280, distance: 48.4
click at [341, 279] on label "Electrolyte imbalance" at bounding box center [343, 282] width 45 height 7
checkbox input "true"
click at [443, 271] on button "Add" at bounding box center [445, 265] width 35 height 15
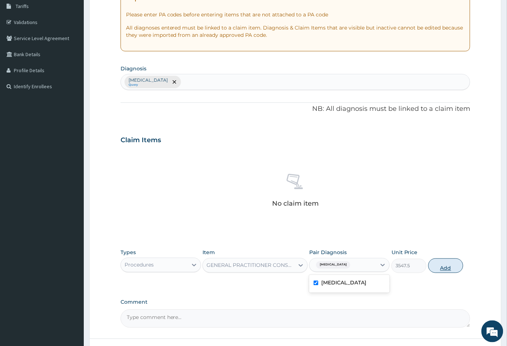
type input "0"
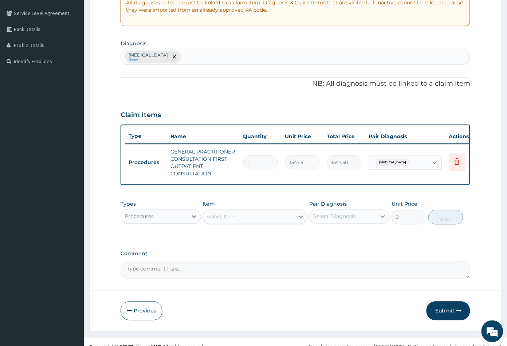
scroll to position [161, 0]
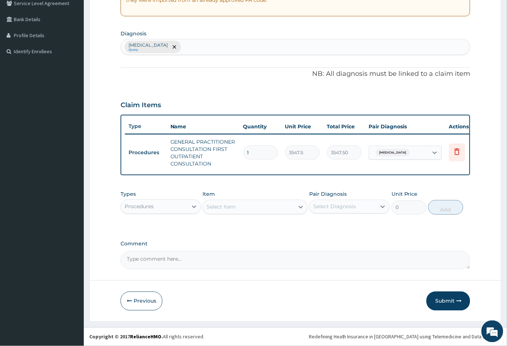
click at [254, 206] on div "Select Item" at bounding box center [248, 207] width 91 height 12
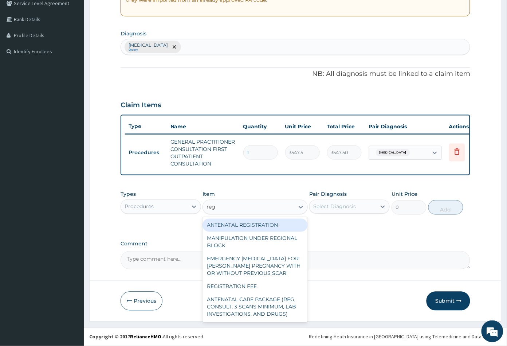
type input "regi"
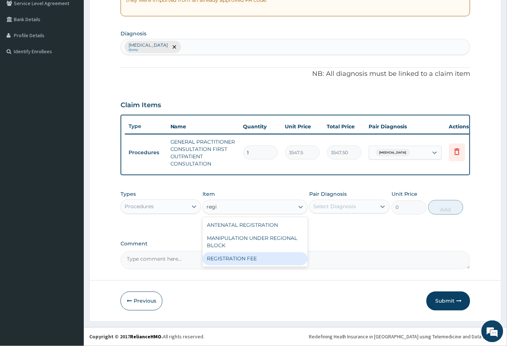
click at [257, 255] on div "REGISTRATION FEE" at bounding box center [254, 258] width 105 height 13
type input "2150"
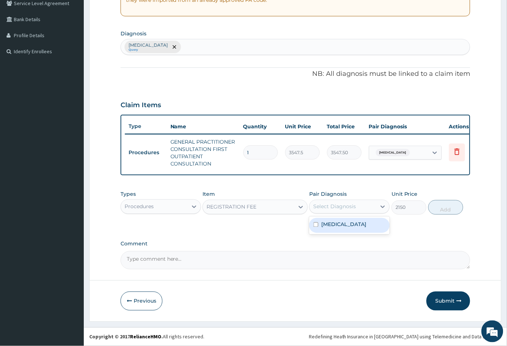
click at [357, 208] on div "Select Diagnosis" at bounding box center [343, 207] width 67 height 12
click at [354, 222] on label "Electrolyte imbalance" at bounding box center [343, 224] width 45 height 7
checkbox input "true"
click at [442, 210] on button "Add" at bounding box center [445, 207] width 35 height 15
type input "0"
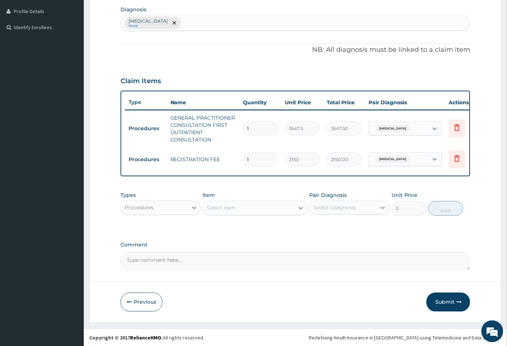
scroll to position [186, 0]
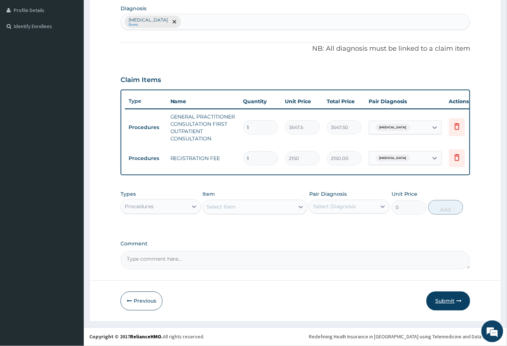
click at [446, 300] on button "Submit" at bounding box center [448, 300] width 44 height 19
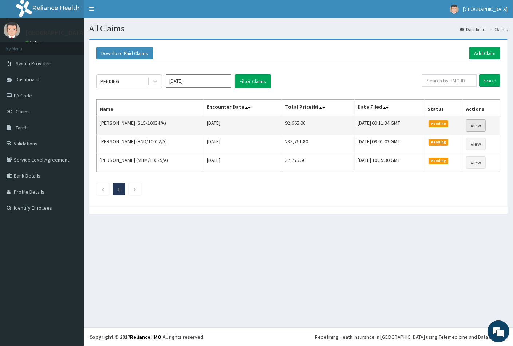
click at [477, 125] on link "View" at bounding box center [476, 125] width 20 height 12
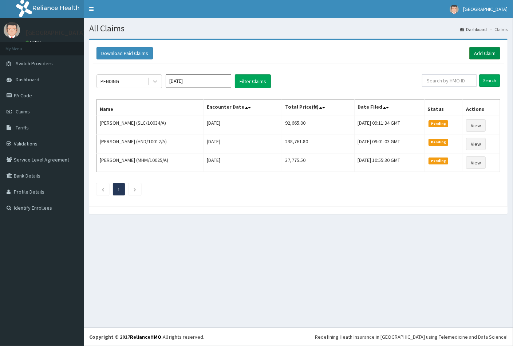
click at [486, 51] on link "Add Claim" at bounding box center [484, 53] width 31 height 12
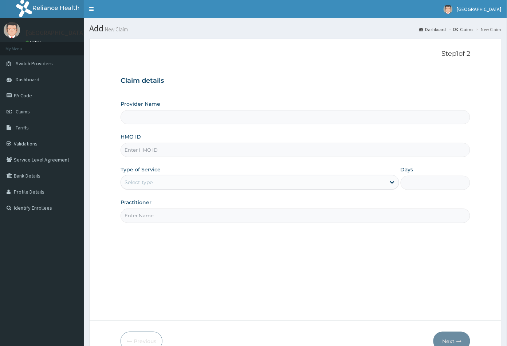
type input "[GEOGRAPHIC_DATA]"
click at [134, 151] on input "HMO ID" at bounding box center [296, 150] width 350 height 14
paste input "KSB/10689/C"
type input "KSB/10689/C"
click at [139, 180] on div "Select type" at bounding box center [139, 181] width 28 height 7
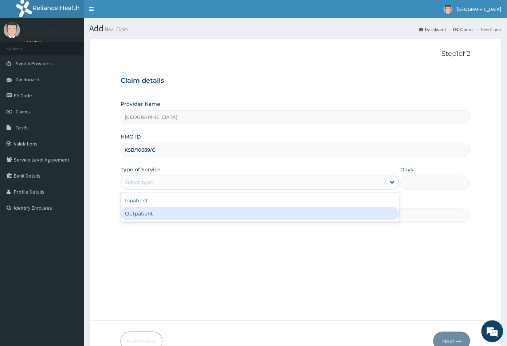
click at [140, 214] on div "Outpatient" at bounding box center [260, 213] width 279 height 13
type input "1"
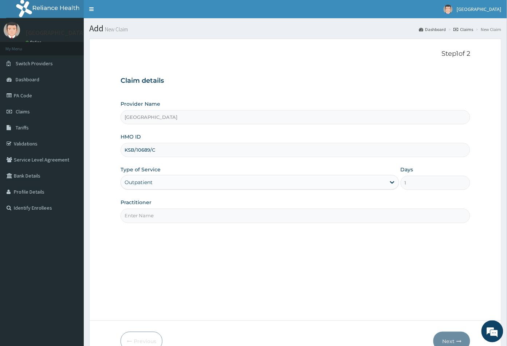
click at [145, 214] on input "Practitioner" at bounding box center [296, 215] width 350 height 14
type input "CON"
click at [452, 342] on button "Next" at bounding box center [451, 340] width 37 height 19
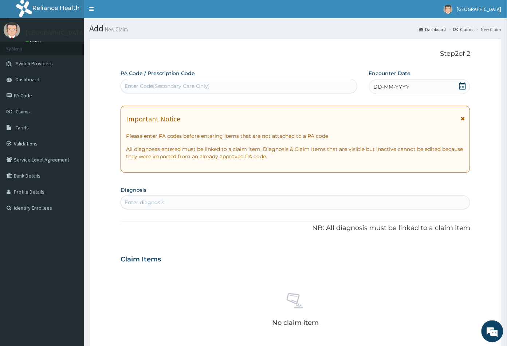
click at [149, 88] on div "Enter Code(Secondary Care Only)" at bounding box center [168, 85] width 86 height 7
paste input "PA/684F23"
type input "PA/684F23"
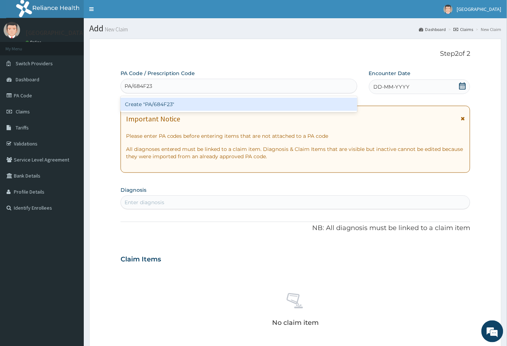
click at [161, 104] on div "Create "PA/684F23"" at bounding box center [239, 104] width 237 height 13
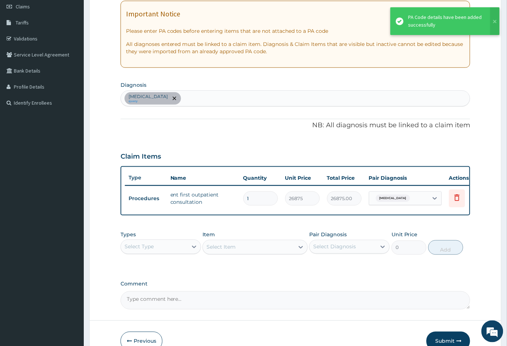
scroll to position [121, 0]
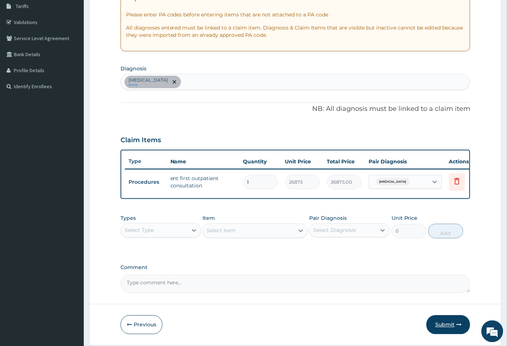
click at [445, 328] on button "Submit" at bounding box center [448, 324] width 44 height 19
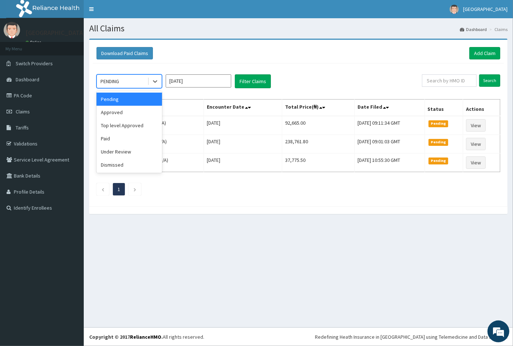
click at [133, 82] on div "PENDING" at bounding box center [122, 81] width 51 height 12
click at [127, 110] on div "Approved" at bounding box center [129, 112] width 66 height 13
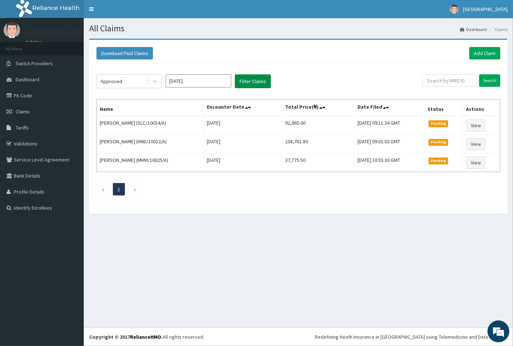
click at [251, 82] on button "Filter Claims" at bounding box center [253, 81] width 36 height 14
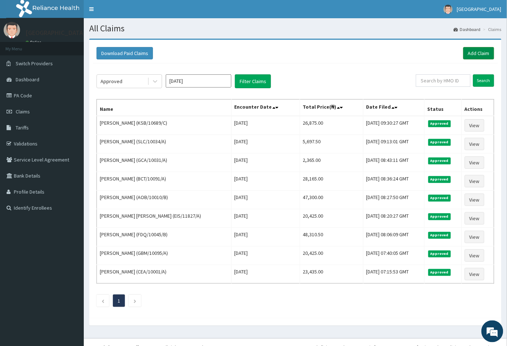
click at [478, 55] on link "Add Claim" at bounding box center [478, 53] width 31 height 12
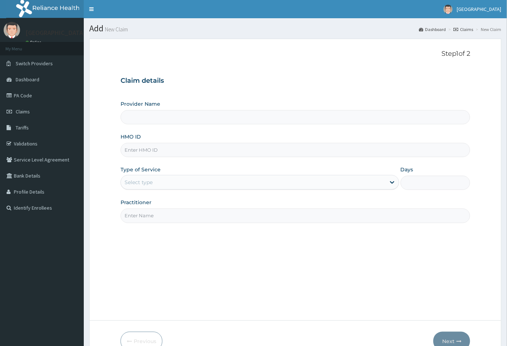
type input "[GEOGRAPHIC_DATA]"
click at [128, 147] on input "HMO ID" at bounding box center [296, 150] width 350 height 14
paste input "PA/684F23"
type input "P"
click at [133, 146] on input "HMO ID" at bounding box center [296, 150] width 350 height 14
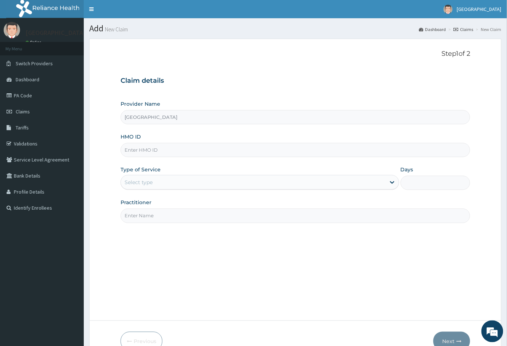
paste input "CEA/10001/A"
type input "CEA/10001/A"
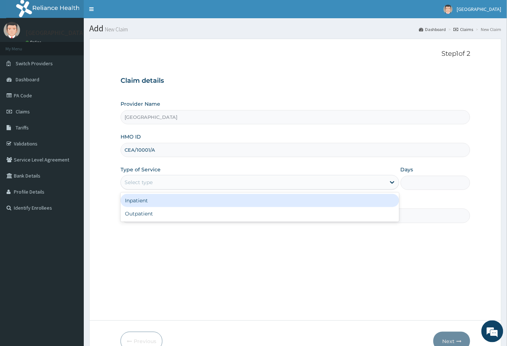
click at [147, 183] on div "Select type" at bounding box center [139, 181] width 28 height 7
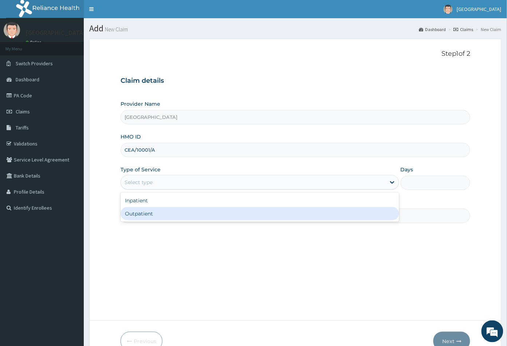
click at [147, 214] on div "Outpatient" at bounding box center [260, 213] width 279 height 13
type input "1"
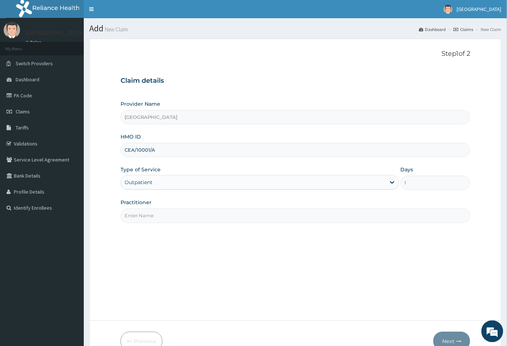
click at [151, 214] on input "Practitioner" at bounding box center [296, 215] width 350 height 14
type input "CON"
click at [451, 339] on button "Next" at bounding box center [451, 340] width 37 height 19
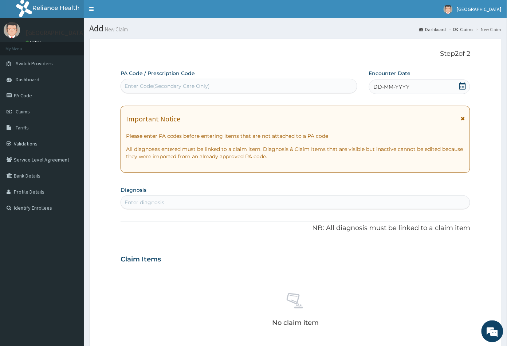
click at [182, 85] on div "Enter Code(Secondary Care Only)" at bounding box center [168, 85] width 86 height 7
paste input "CEA/10001/A"
type input "C"
click at [146, 84] on div "Enter Code(Secondary Care Only)" at bounding box center [168, 85] width 86 height 7
paste input "PA/7606DC"
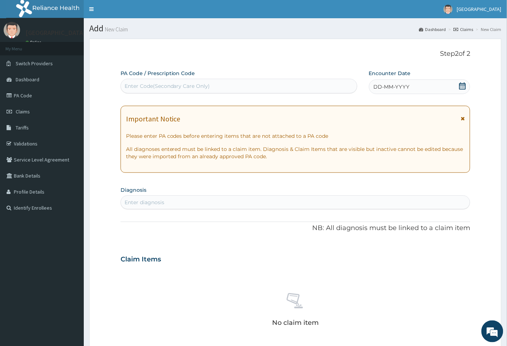
type input "PA/7606DC"
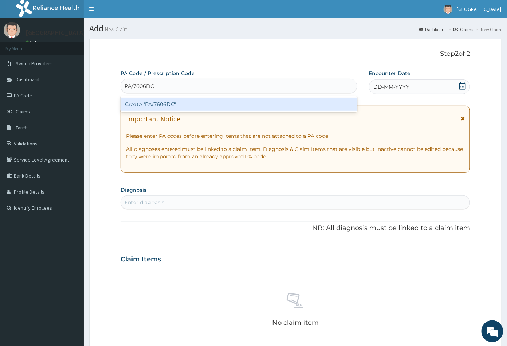
click at [157, 102] on div "Create "PA/7606DC"" at bounding box center [239, 104] width 237 height 13
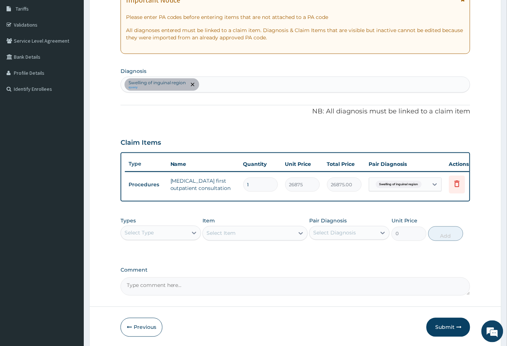
scroll to position [121, 0]
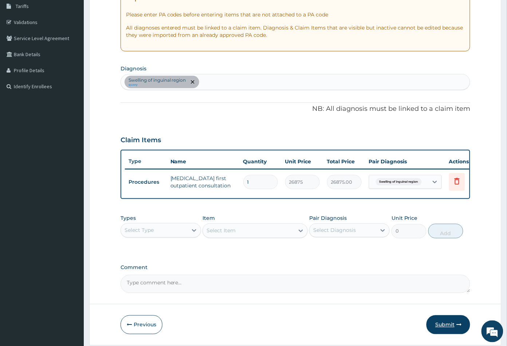
click at [445, 328] on button "Submit" at bounding box center [448, 324] width 44 height 19
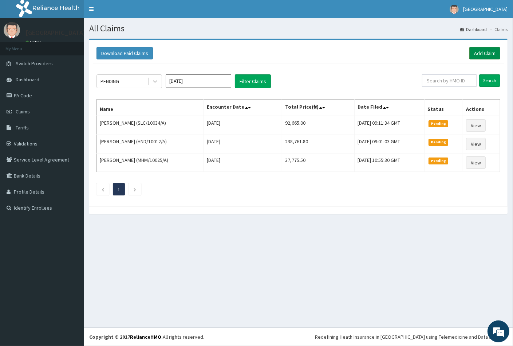
click at [477, 53] on link "Add Claim" at bounding box center [484, 53] width 31 height 12
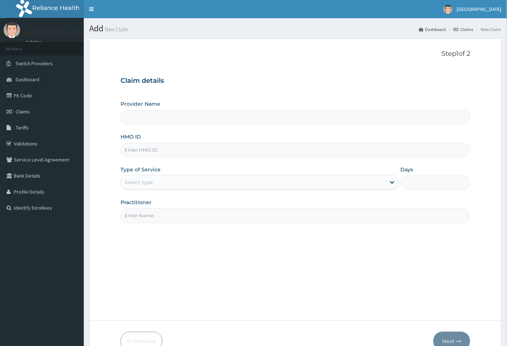
type input "[GEOGRAPHIC_DATA]"
click at [135, 152] on input "HMO ID" at bounding box center [296, 150] width 350 height 14
paste input "BGM/10014/A"
type input "BGM/10014/A"
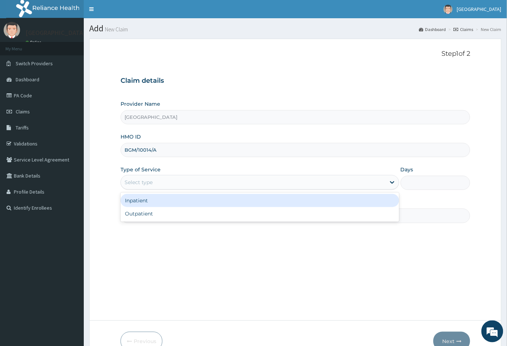
drag, startPoint x: 141, startPoint y: 179, endPoint x: 142, endPoint y: 182, distance: 3.7
click at [141, 180] on div "Select type" at bounding box center [139, 181] width 28 height 7
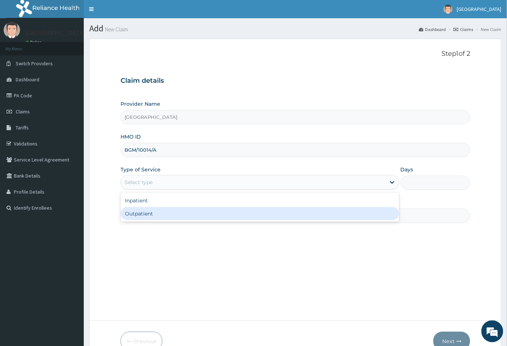
click at [145, 213] on div "Outpatient" at bounding box center [260, 213] width 279 height 13
type input "1"
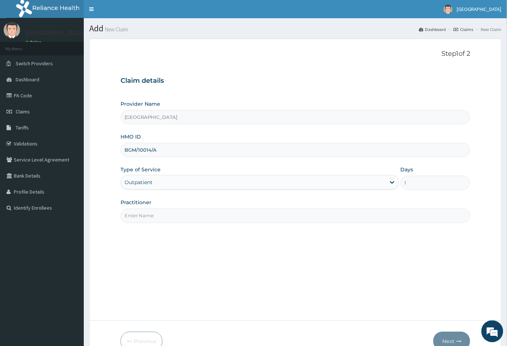
click at [145, 214] on input "Practitioner" at bounding box center [296, 215] width 350 height 14
type input "CON"
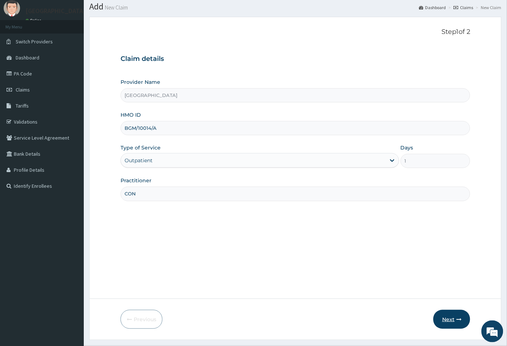
scroll to position [40, 0]
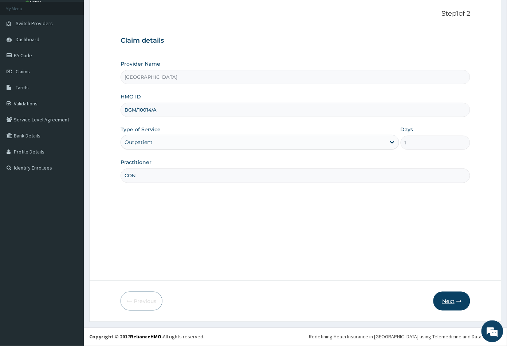
click at [451, 303] on button "Next" at bounding box center [451, 300] width 37 height 19
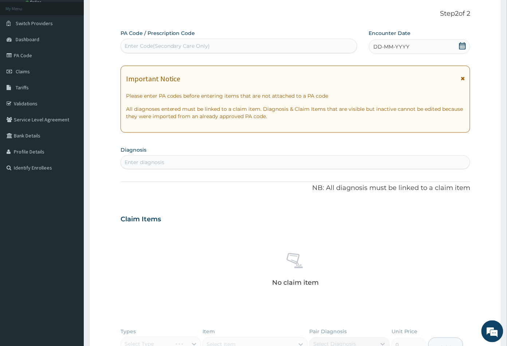
click at [145, 45] on div "Enter Code(Secondary Care Only)" at bounding box center [168, 45] width 86 height 7
paste input "PA/50E27A"
type input "PA/50E27A"
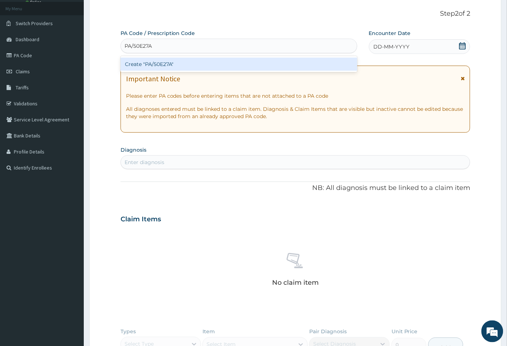
click at [155, 67] on div "Create "PA/50E27A"" at bounding box center [239, 64] width 237 height 13
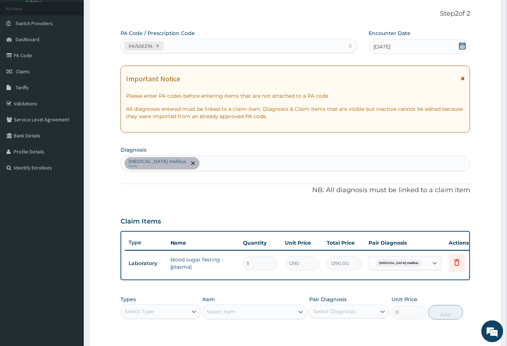
click at [193, 52] on div "PA/50E27A" at bounding box center [239, 46] width 237 height 15
paste input "PA/5F03CD"
type input "PA/5F03CD"
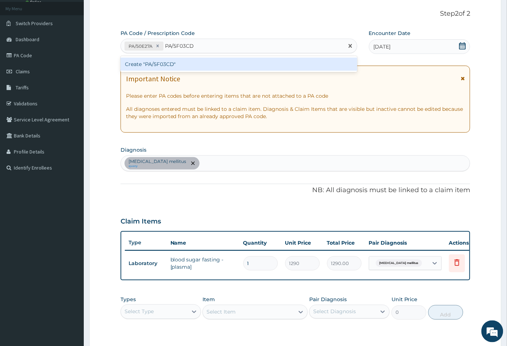
click at [158, 67] on div "Create "PA/5F03CD"" at bounding box center [239, 64] width 237 height 13
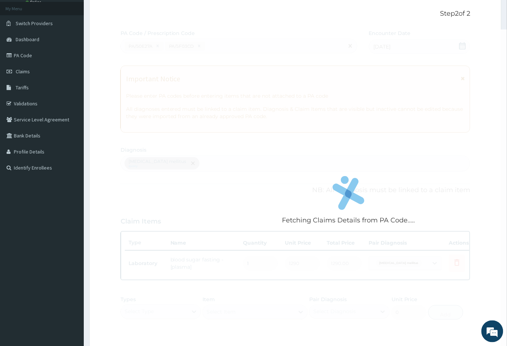
scroll to position [231, 0]
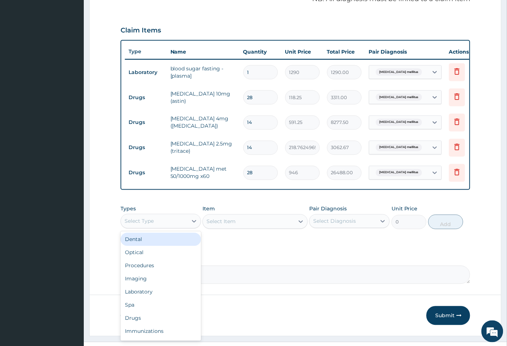
click at [162, 224] on div "Select Type" at bounding box center [154, 221] width 67 height 12
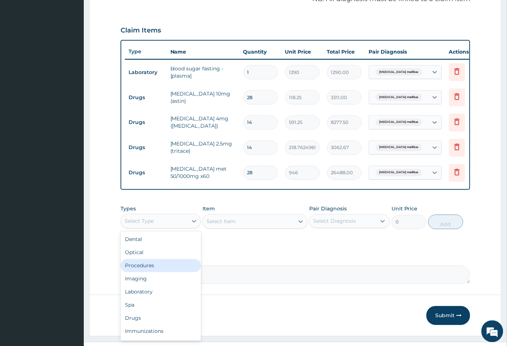
click at [146, 269] on div "Procedures" at bounding box center [161, 265] width 80 height 13
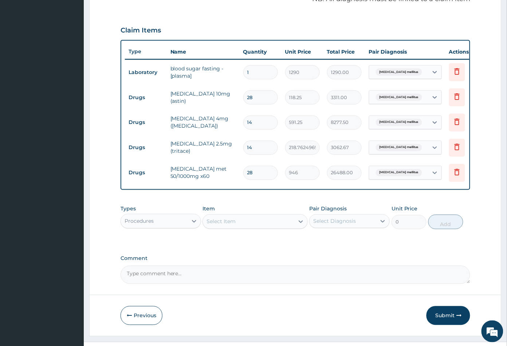
click at [269, 227] on div "Select Item" at bounding box center [248, 222] width 91 height 12
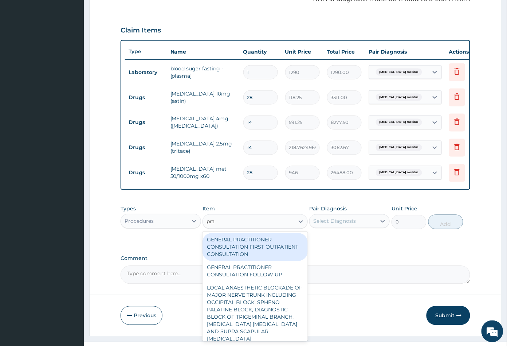
type input "prac"
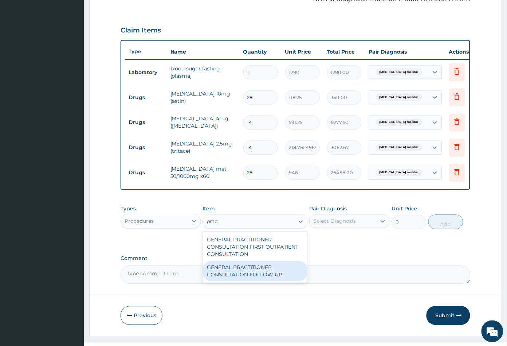
click at [269, 280] on div "GENERAL PRACTITIONER CONSULTATION FOLLOW UP" at bounding box center [254, 271] width 105 height 20
type input "2365"
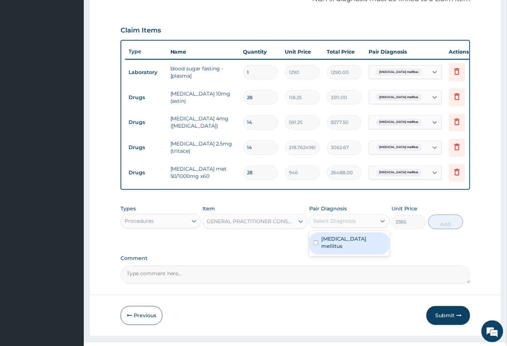
click at [335, 225] on div "Select Diagnosis" at bounding box center [334, 220] width 43 height 7
click at [337, 242] on label "Diabetes mellitus" at bounding box center [353, 242] width 64 height 15
checkbox input "true"
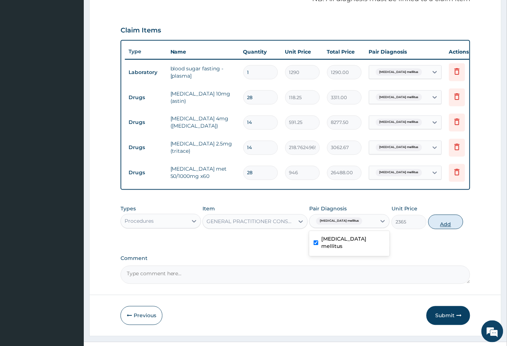
click at [446, 229] on button "Add" at bounding box center [445, 221] width 35 height 15
type input "0"
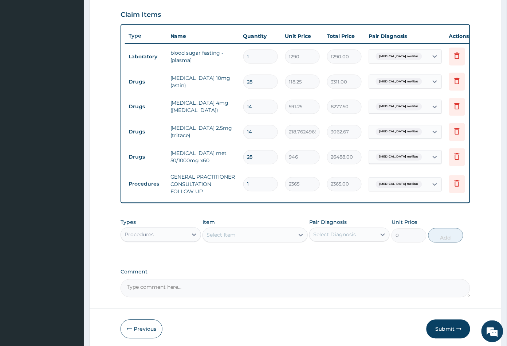
scroll to position [280, 0]
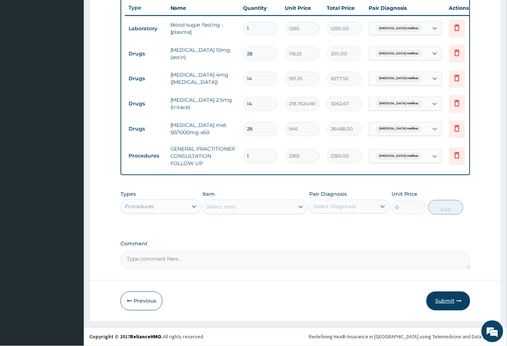
click at [447, 303] on button "Submit" at bounding box center [448, 300] width 44 height 19
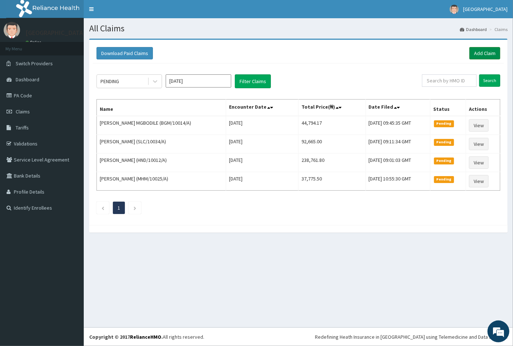
click at [478, 54] on link "Add Claim" at bounding box center [484, 53] width 31 height 12
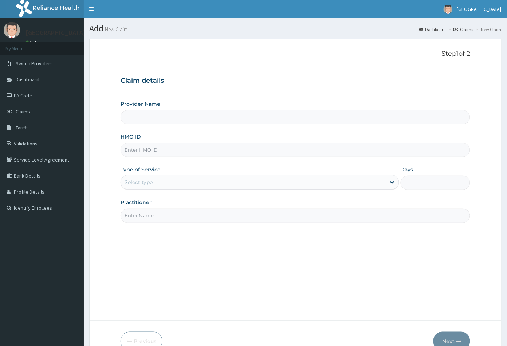
type input "[GEOGRAPHIC_DATA]"
click at [134, 148] on input "HMO ID" at bounding box center [296, 150] width 350 height 14
paste input "CSW/10035/A"
type input "CSW/10035/A"
click at [143, 182] on div "Select type" at bounding box center [139, 181] width 28 height 7
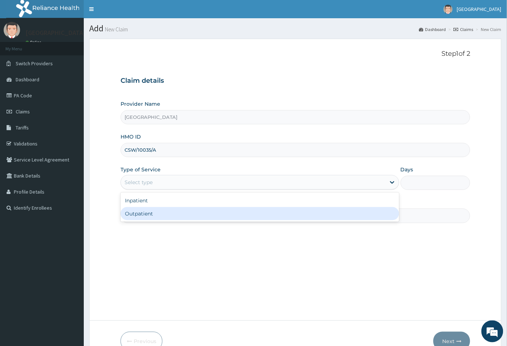
click at [142, 210] on div "Outpatient" at bounding box center [260, 213] width 279 height 13
type input "1"
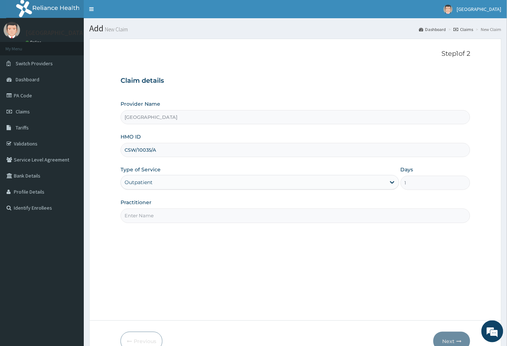
click at [146, 216] on input "Practitioner" at bounding box center [296, 215] width 350 height 14
type input "CON"
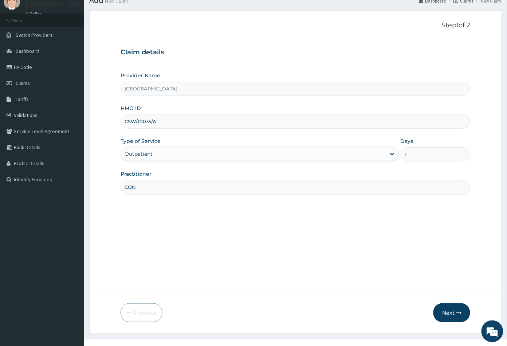
scroll to position [40, 0]
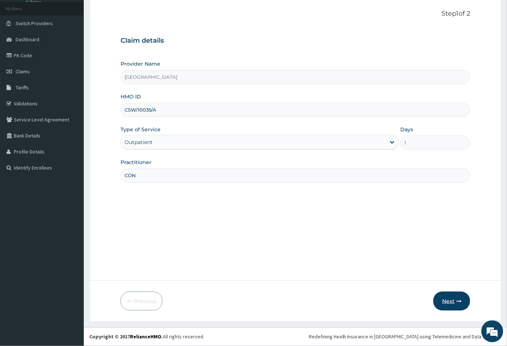
click at [450, 301] on button "Next" at bounding box center [451, 300] width 37 height 19
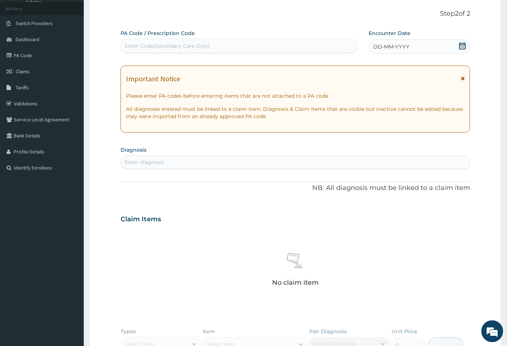
scroll to position [0, 0]
click at [461, 44] on icon at bounding box center [462, 45] width 7 height 7
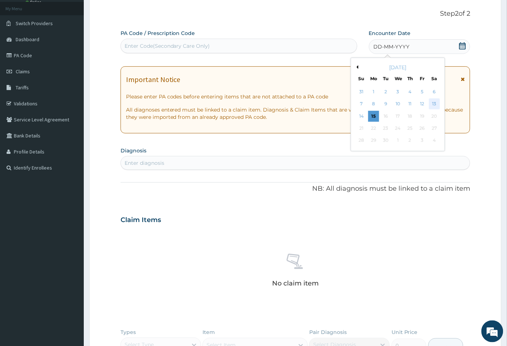
click at [434, 100] on div "13" at bounding box center [434, 104] width 11 height 11
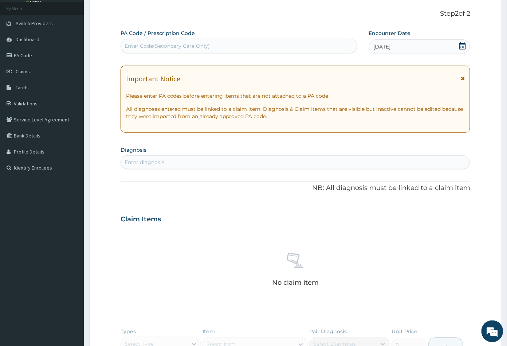
click at [156, 161] on div "Enter diagnosis" at bounding box center [145, 161] width 40 height 7
type input "insom"
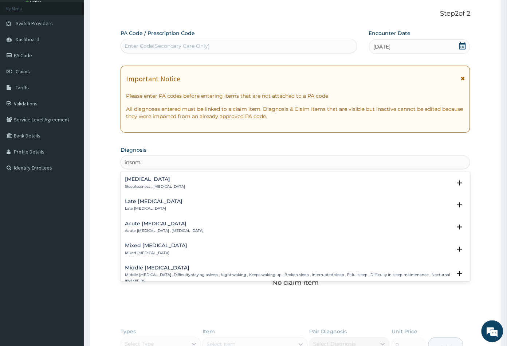
click at [142, 192] on div "[MEDICAL_DATA] Sleeplessness , [MEDICAL_DATA] Select Status Query Query covers …" at bounding box center [295, 184] width 341 height 16
click at [147, 183] on div "Insomnia Sleeplessness , Insomnia" at bounding box center [155, 182] width 60 height 13
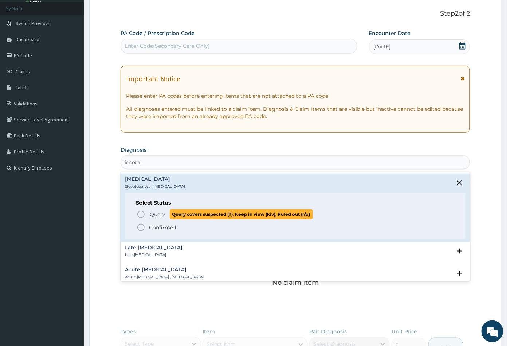
click at [141, 212] on icon "status option query" at bounding box center [141, 214] width 9 height 9
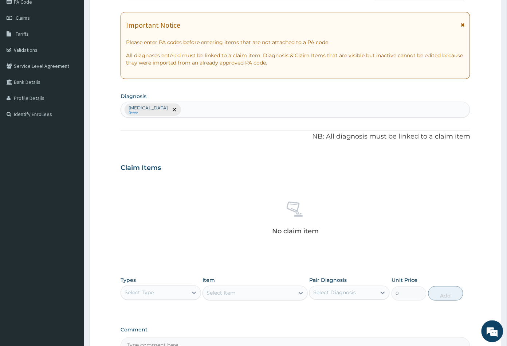
scroll to position [179, 0]
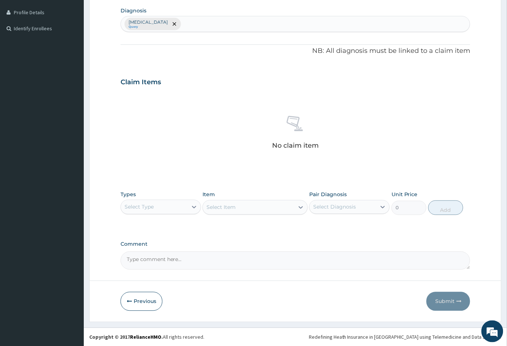
click at [160, 209] on div "Select Type" at bounding box center [154, 207] width 67 height 12
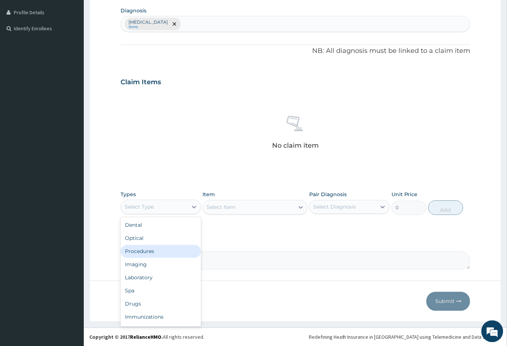
click at [151, 248] on div "Procedures" at bounding box center [161, 251] width 80 height 13
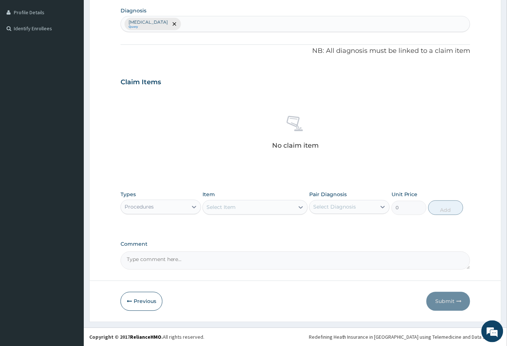
click at [262, 207] on div "Select Item" at bounding box center [248, 207] width 91 height 12
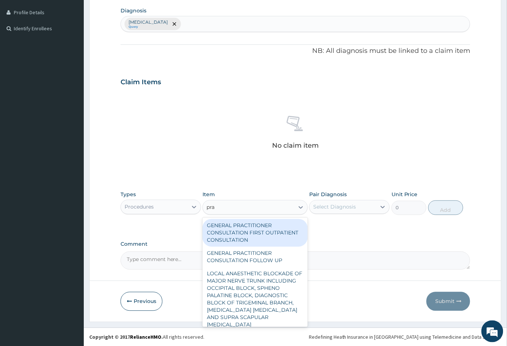
type input "prac"
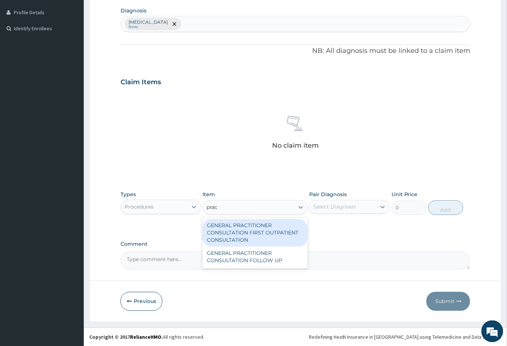
click at [249, 240] on div "GENERAL PRACTITIONER CONSULTATION FIRST OUTPATIENT CONSULTATION" at bounding box center [254, 233] width 105 height 28
type input "3547.5"
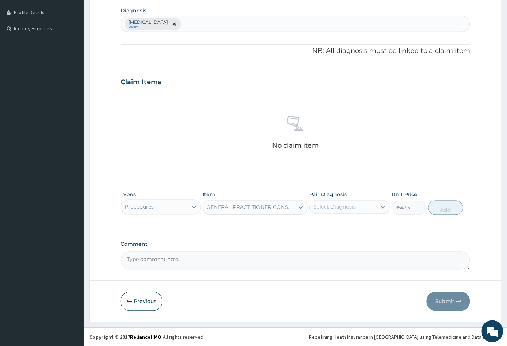
click at [357, 208] on div "Select Diagnosis" at bounding box center [343, 207] width 67 height 12
click at [350, 228] on div "Insomnia" at bounding box center [349, 225] width 80 height 15
checkbox input "true"
click at [449, 212] on button "Add" at bounding box center [445, 207] width 35 height 15
type input "0"
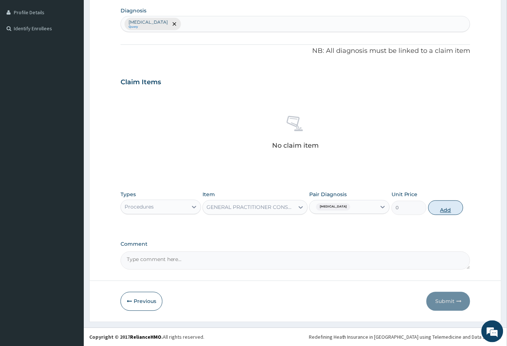
scroll to position [161, 0]
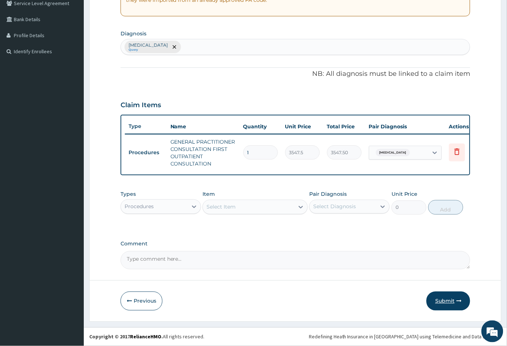
click at [442, 304] on button "Submit" at bounding box center [448, 300] width 44 height 19
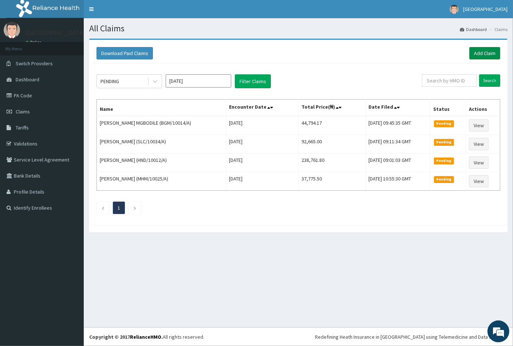
click at [480, 54] on link "Add Claim" at bounding box center [484, 53] width 31 height 12
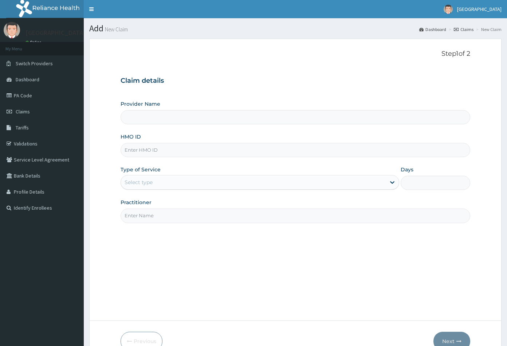
type input "[GEOGRAPHIC_DATA]"
click at [139, 148] on input "HMO ID" at bounding box center [296, 150] width 350 height 14
paste input "HIA/10145/A"
type input "HIA/10145/A"
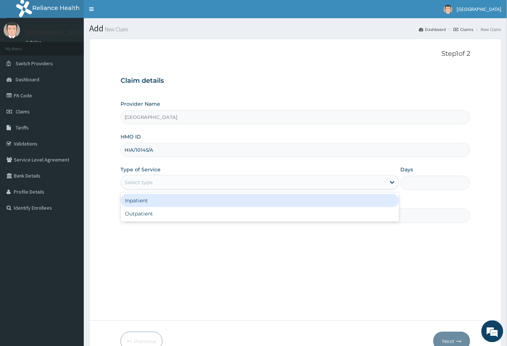
click at [148, 186] on div "Select type" at bounding box center [253, 182] width 265 height 12
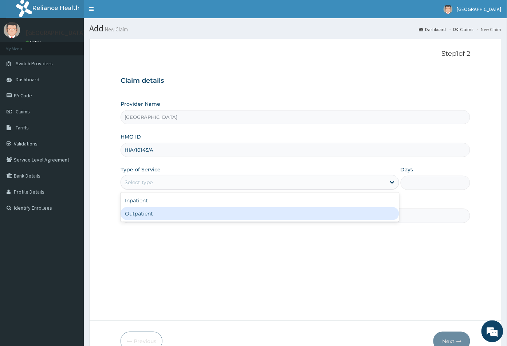
click at [146, 211] on div "Outpatient" at bounding box center [260, 213] width 279 height 13
type input "1"
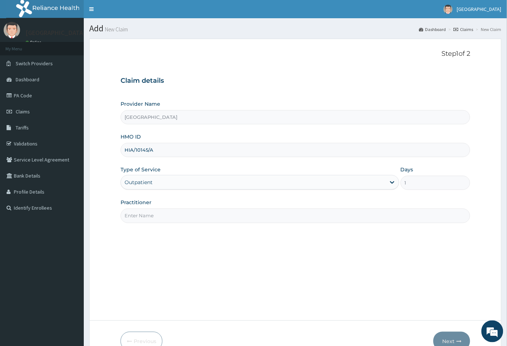
drag, startPoint x: 146, startPoint y: 216, endPoint x: 151, endPoint y: 218, distance: 5.9
click at [146, 216] on input "Practitioner" at bounding box center [296, 215] width 350 height 14
type input "CON"
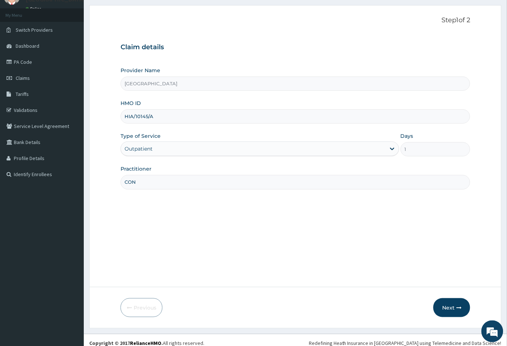
scroll to position [40, 0]
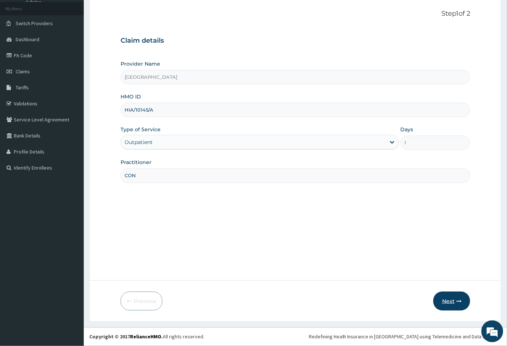
click at [450, 304] on button "Next" at bounding box center [451, 300] width 37 height 19
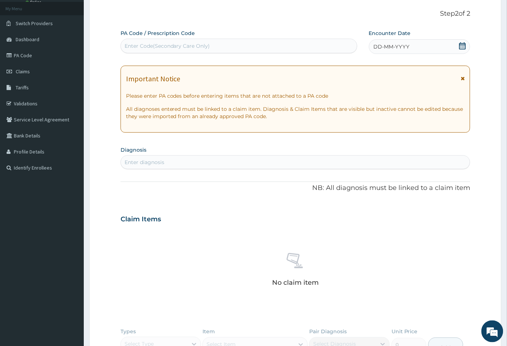
click at [139, 44] on div "Enter Code(Secondary Care Only)" at bounding box center [168, 45] width 86 height 7
paste input "PA/A6F61E"
type input "PA/A6F61E"
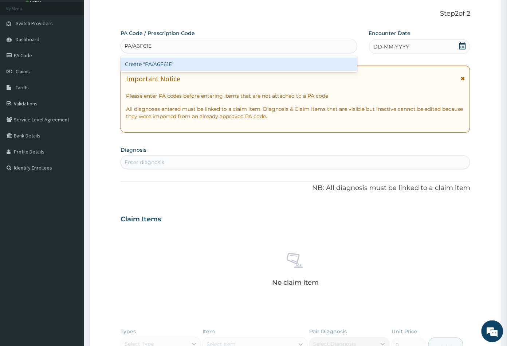
click at [158, 65] on div "Create "PA/A6F61E"" at bounding box center [239, 64] width 237 height 13
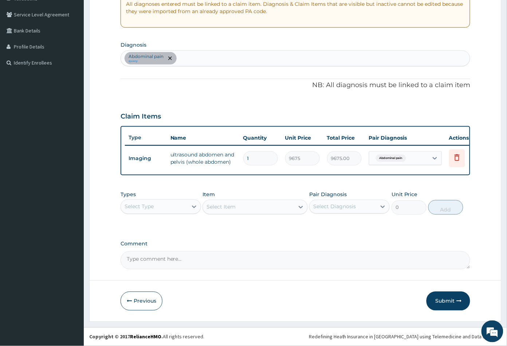
scroll to position [150, 0]
click at [445, 302] on button "Submit" at bounding box center [448, 300] width 44 height 19
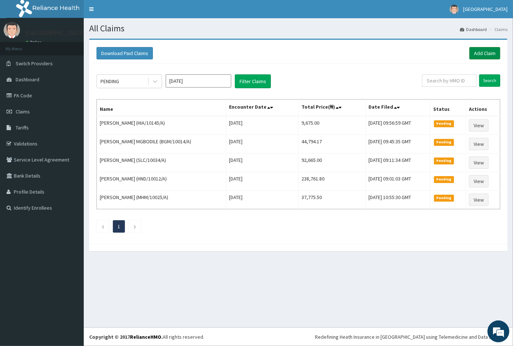
click at [480, 52] on link "Add Claim" at bounding box center [484, 53] width 31 height 12
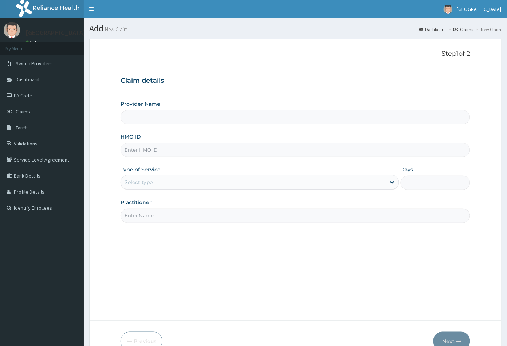
type input "[GEOGRAPHIC_DATA]"
click at [135, 146] on input "HMO ID" at bounding box center [296, 150] width 350 height 14
paste input "OKWUOSA ANSELEM CHIKEZIE"
type input "O"
click at [129, 149] on input "HMO ID" at bounding box center [296, 150] width 350 height 14
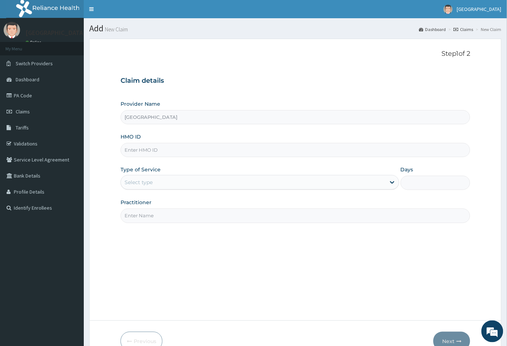
paste input "ICN/10243/A"
type input "ICN/10243/A"
click at [142, 182] on div "Select type" at bounding box center [139, 181] width 28 height 7
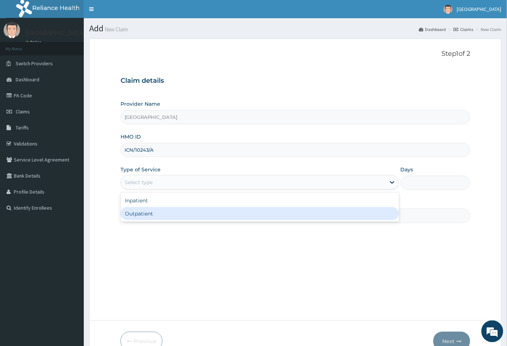
drag, startPoint x: 147, startPoint y: 212, endPoint x: 152, endPoint y: 218, distance: 8.3
click at [146, 213] on div "Outpatient" at bounding box center [260, 213] width 279 height 13
type input "1"
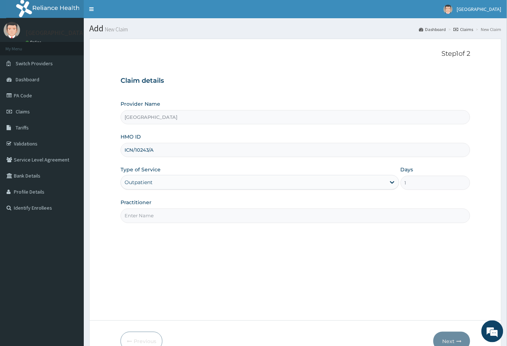
click at [153, 219] on input "Practitioner" at bounding box center [296, 215] width 350 height 14
type input "CON"
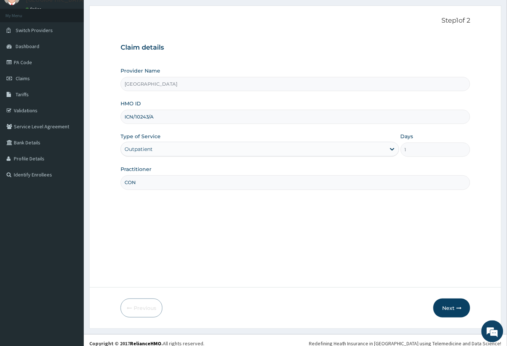
scroll to position [40, 0]
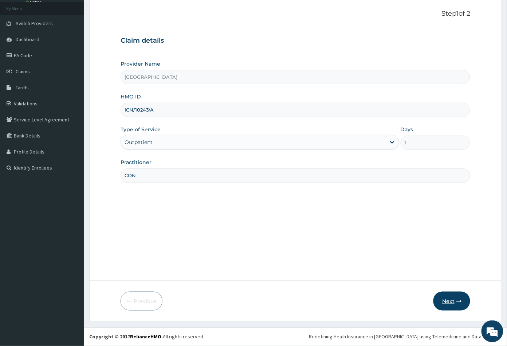
click at [448, 297] on button "Next" at bounding box center [451, 300] width 37 height 19
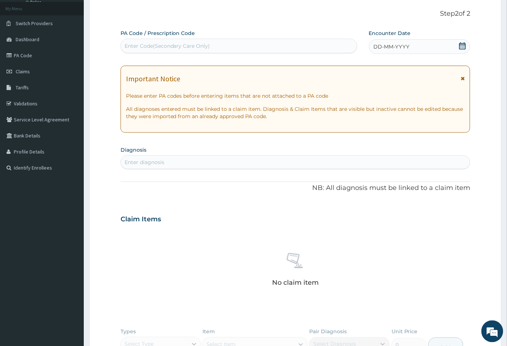
click at [178, 45] on div "Enter Code(Secondary Care Only)" at bounding box center [168, 45] width 86 height 7
paste input "PA/FD9CE5"
type input "PA/FD9CE5"
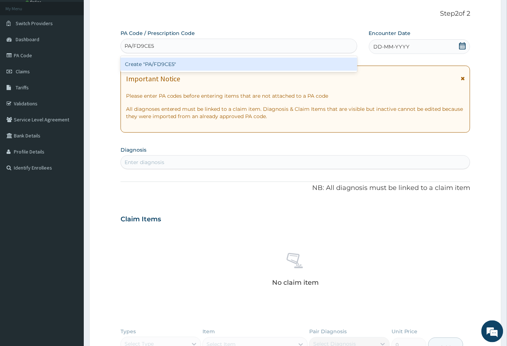
click at [162, 64] on div "Create "PA/FD9CE5"" at bounding box center [239, 64] width 237 height 13
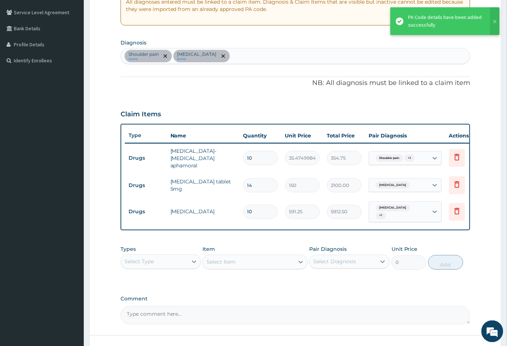
scroll to position [161, 0]
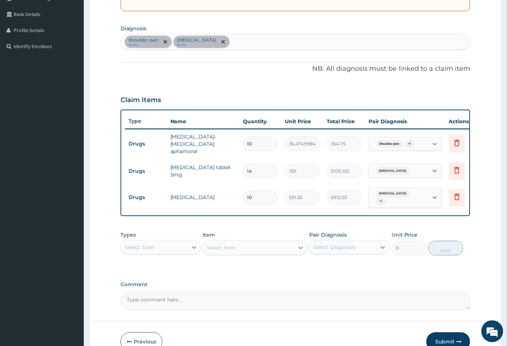
click at [255, 142] on input "10" at bounding box center [260, 144] width 35 height 14
type input "1"
type input "35.47"
type input "14"
type input "496.65"
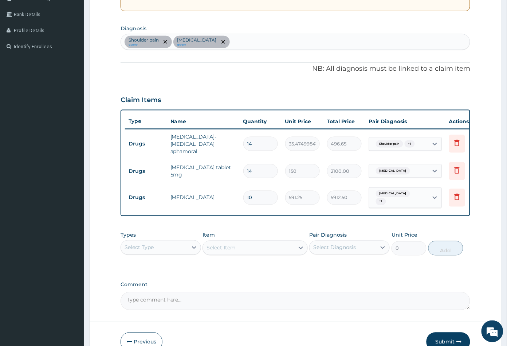
type input "14"
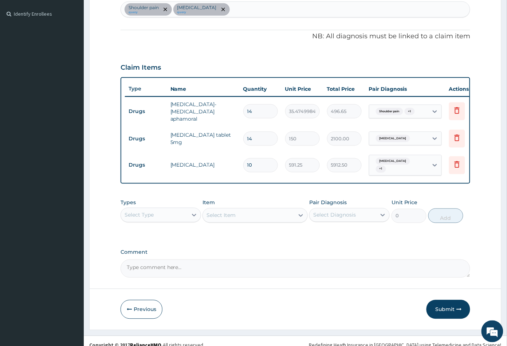
scroll to position [201, 0]
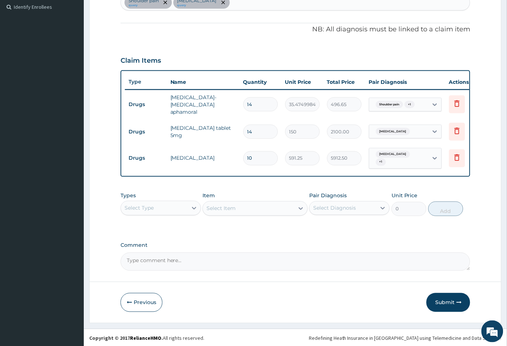
click at [157, 207] on div "Select Type" at bounding box center [154, 208] width 67 height 12
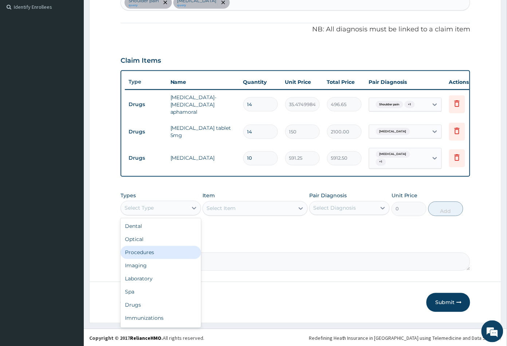
click at [157, 249] on div "Procedures" at bounding box center [161, 252] width 80 height 13
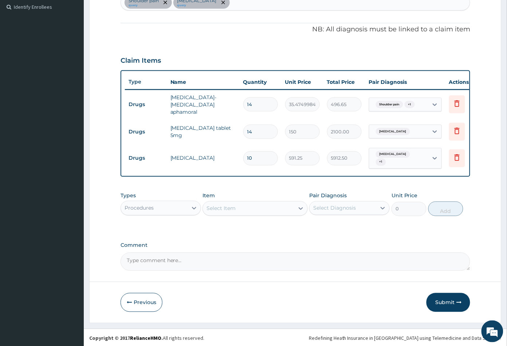
click at [283, 210] on div "Select Item" at bounding box center [248, 208] width 91 height 12
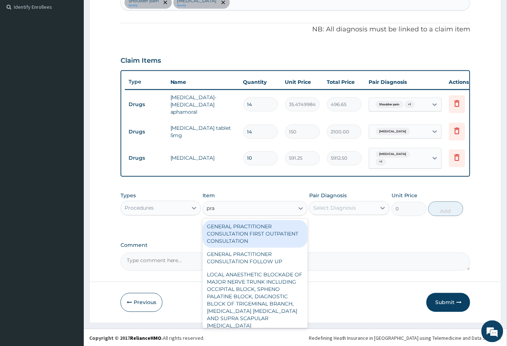
type input "prac"
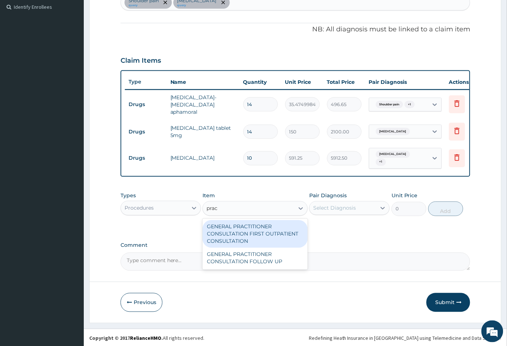
drag, startPoint x: 225, startPoint y: 229, endPoint x: 299, endPoint y: 224, distance: 74.1
click at [227, 229] on div "GENERAL PRACTITIONER CONSULTATION FIRST OUTPATIENT CONSULTATION" at bounding box center [254, 234] width 105 height 28
type input "3547.5"
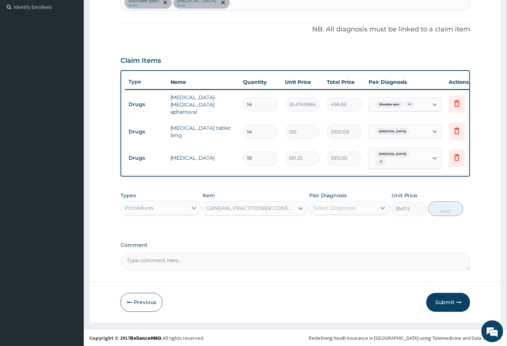
click at [353, 206] on div "Select Diagnosis" at bounding box center [334, 207] width 43 height 7
drag, startPoint x: 351, startPoint y: 218, endPoint x: 351, endPoint y: 225, distance: 7.0
click at [351, 219] on div "Shoulder pain" at bounding box center [349, 226] width 80 height 15
checkbox input "true"
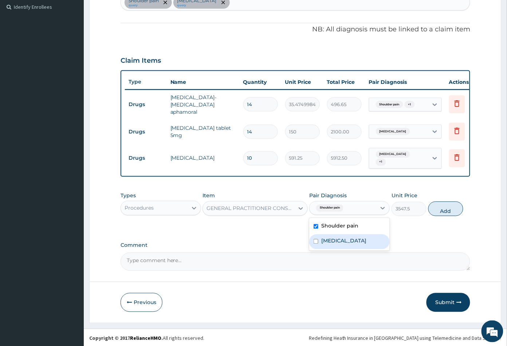
drag, startPoint x: 354, startPoint y: 240, endPoint x: 410, endPoint y: 234, distance: 56.3
click at [356, 240] on label "Low back pain" at bounding box center [343, 240] width 45 height 7
checkbox input "true"
click at [447, 210] on button "Add" at bounding box center [445, 208] width 35 height 15
type input "0"
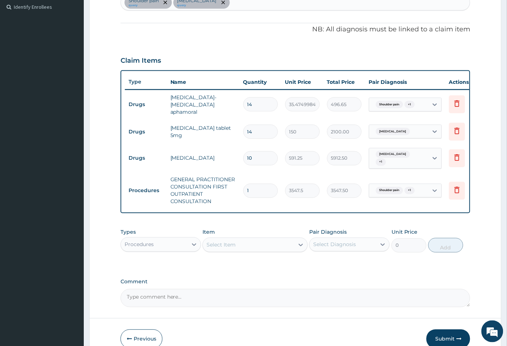
scroll to position [237, 0]
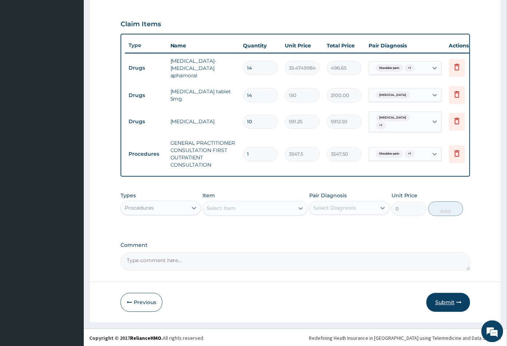
click at [449, 301] on button "Submit" at bounding box center [448, 302] width 44 height 19
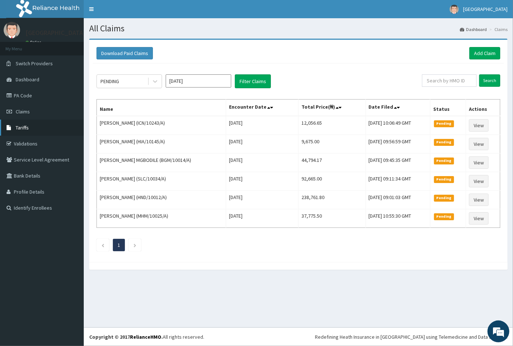
click at [32, 130] on link "Tariffs" at bounding box center [42, 127] width 84 height 16
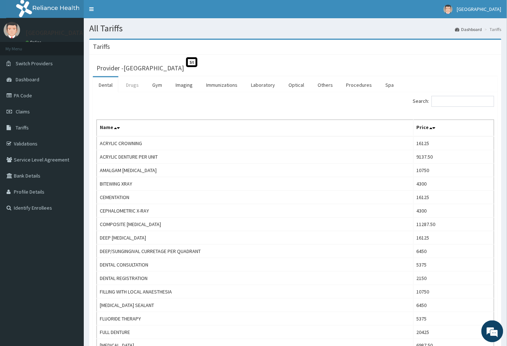
click at [135, 86] on link "Drugs" at bounding box center [132, 84] width 24 height 15
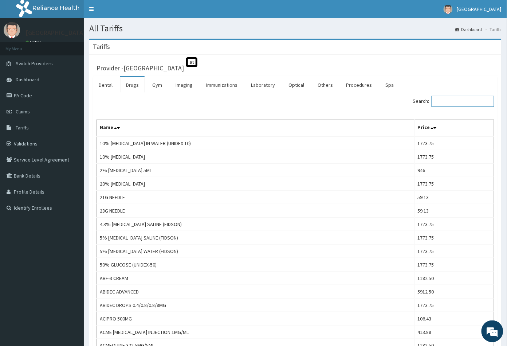
click at [453, 103] on input "Search:" at bounding box center [462, 101] width 63 height 11
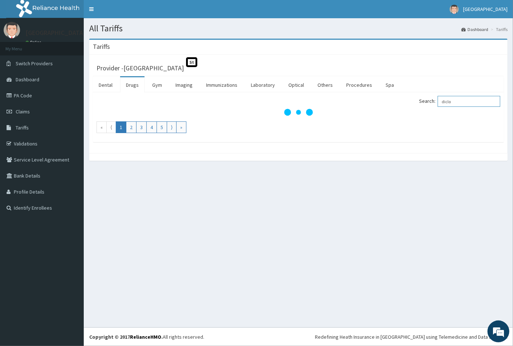
type input "diclo"
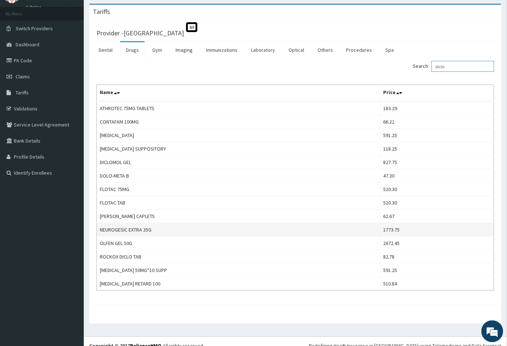
scroll to position [40, 0]
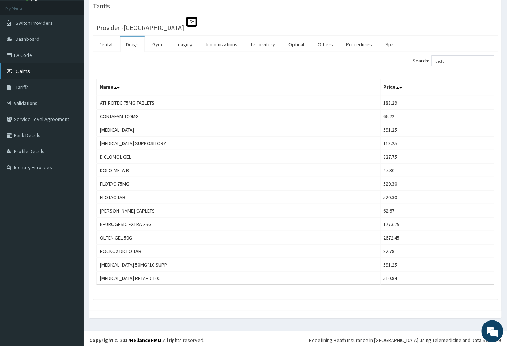
click at [23, 70] on span "Claims" at bounding box center [23, 71] width 14 height 7
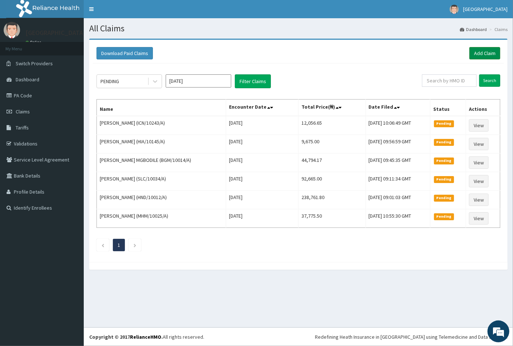
click at [477, 51] on link "Add Claim" at bounding box center [484, 53] width 31 height 12
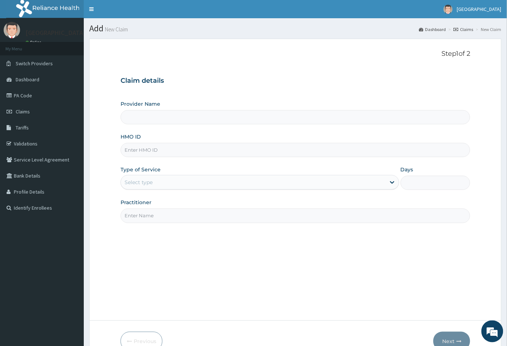
type input "[GEOGRAPHIC_DATA]"
click at [129, 148] on input "HMO ID" at bounding box center [296, 150] width 350 height 14
paste input "MOR/10237/A"
type input "MOR/10237/A"
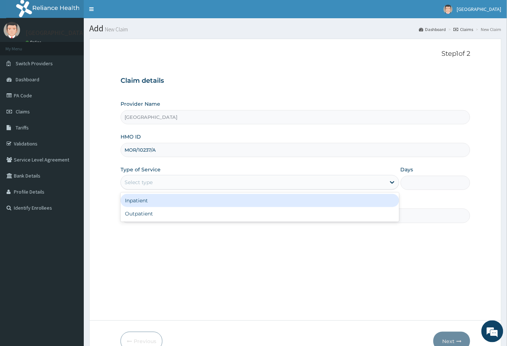
click at [142, 184] on div "Select type" at bounding box center [139, 181] width 28 height 7
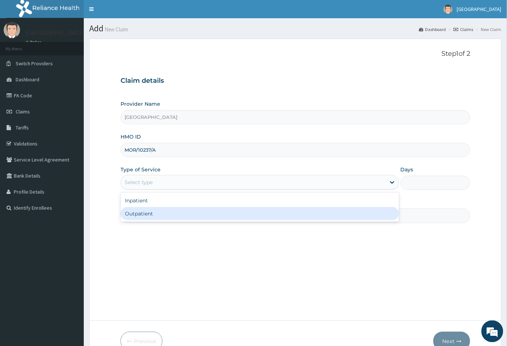
click at [142, 212] on div "Outpatient" at bounding box center [260, 213] width 279 height 13
type input "1"
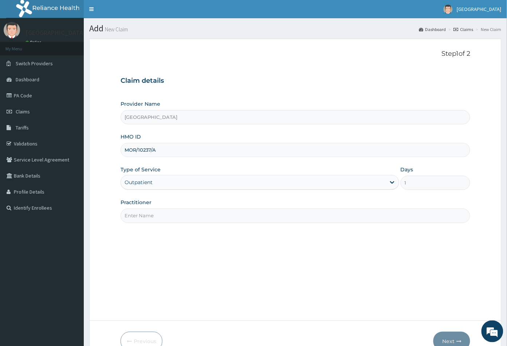
click at [143, 212] on input "Practitioner" at bounding box center [296, 215] width 350 height 14
type input "CON"
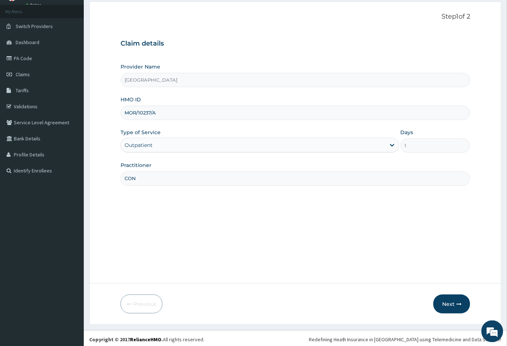
scroll to position [40, 0]
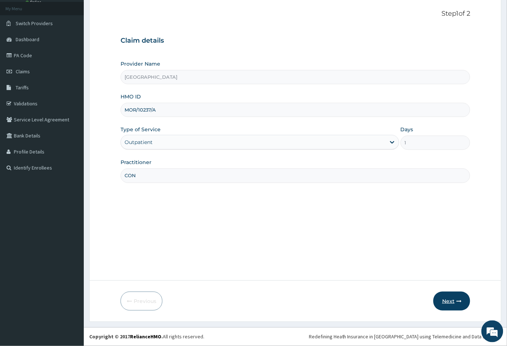
click at [446, 300] on button "Next" at bounding box center [451, 300] width 37 height 19
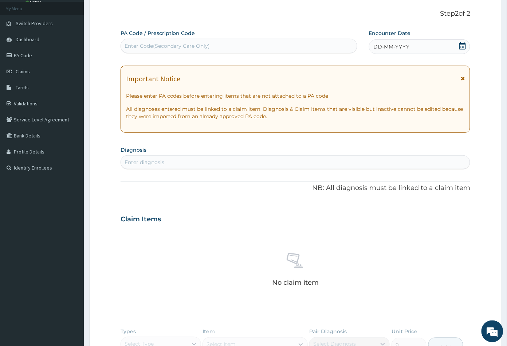
click at [464, 43] on icon at bounding box center [462, 45] width 7 height 7
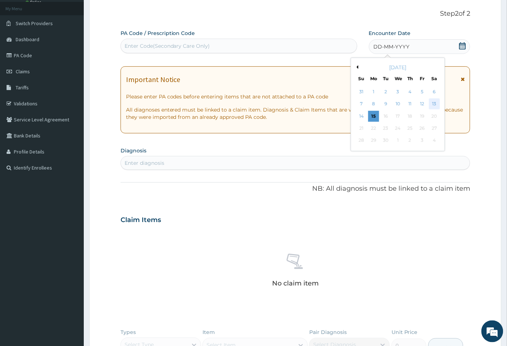
click at [433, 102] on div "13" at bounding box center [434, 104] width 11 height 11
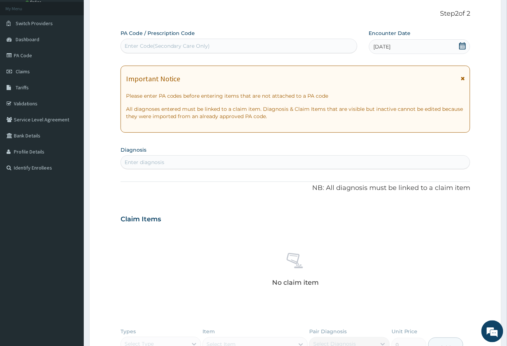
click at [157, 163] on div "Enter diagnosis" at bounding box center [145, 161] width 40 height 7
type input "mala"
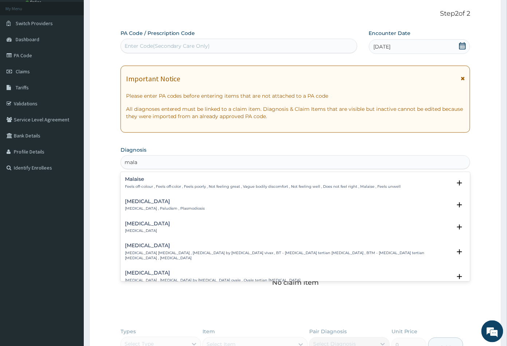
click at [133, 200] on h4 "[MEDICAL_DATA]" at bounding box center [165, 200] width 80 height 5
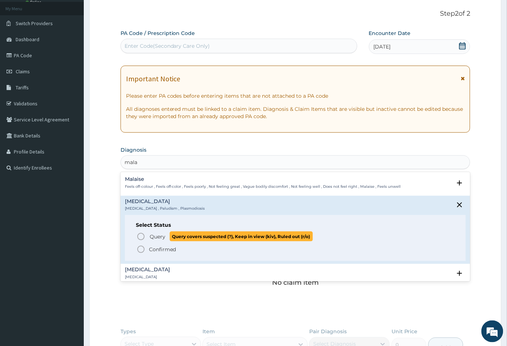
click at [141, 237] on icon "status option query" at bounding box center [141, 236] width 9 height 9
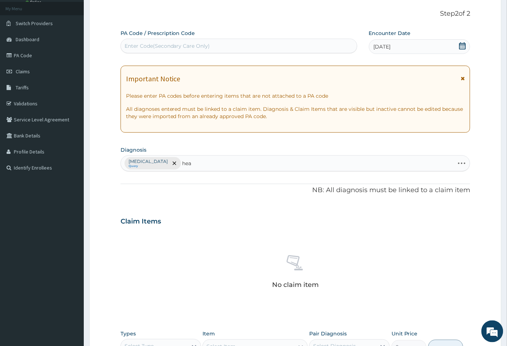
type input "head"
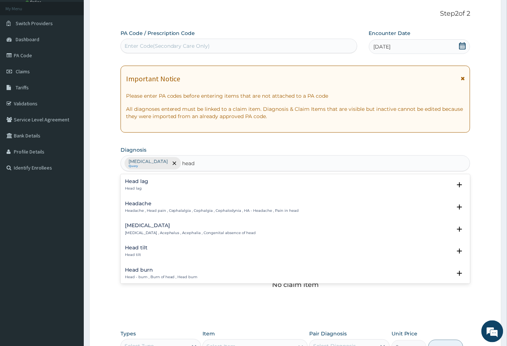
click at [137, 208] on p "Headache , Head pain , Cephalalgia , Cephalgia , Cephalodynia , HA - Headache ,…" at bounding box center [212, 210] width 174 height 5
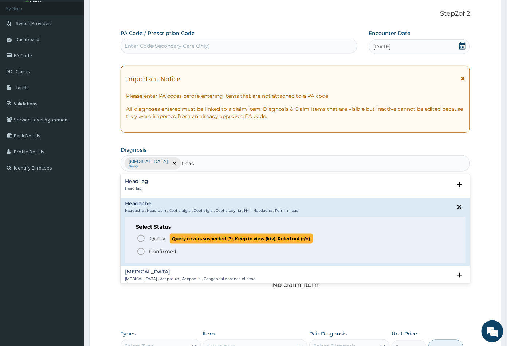
click at [142, 239] on icon "status option query" at bounding box center [141, 238] width 9 height 9
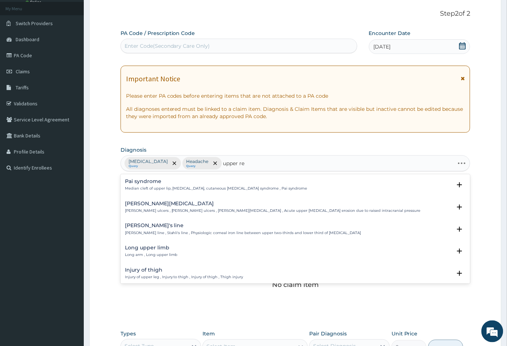
type input "upper res"
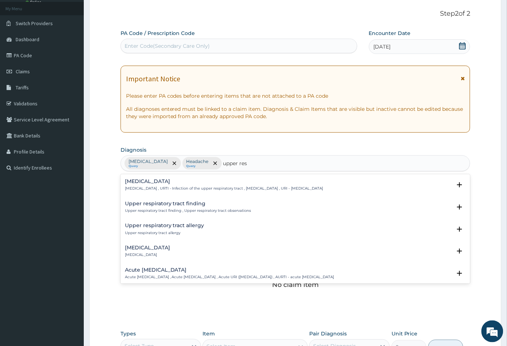
click at [158, 183] on h4 "Upper respiratory infection" at bounding box center [224, 180] width 198 height 5
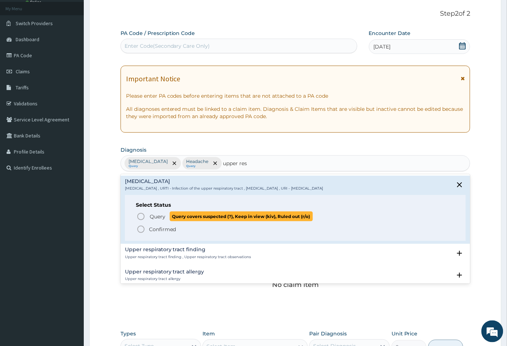
click at [141, 216] on icon "status option query" at bounding box center [141, 216] width 9 height 9
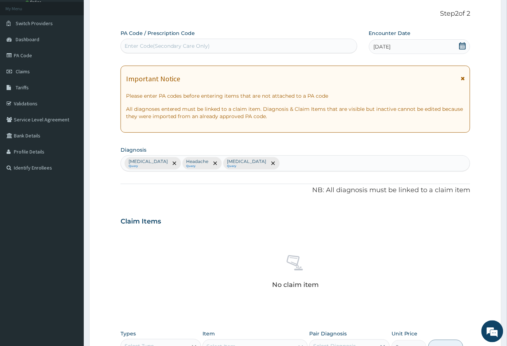
scroll to position [161, 0]
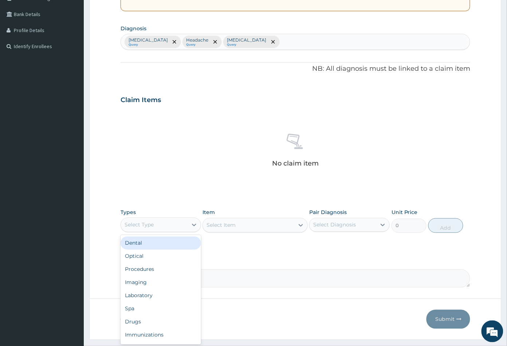
click at [165, 228] on div "Select Type" at bounding box center [154, 225] width 67 height 12
click at [153, 268] on div "Procedures" at bounding box center [161, 269] width 80 height 13
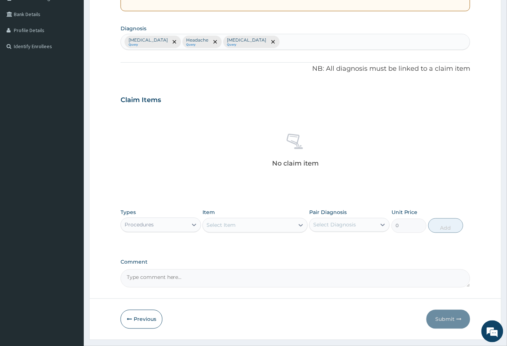
click at [241, 232] on div "Item Select Item" at bounding box center [254, 221] width 105 height 24
click at [266, 226] on div "Select Item" at bounding box center [248, 225] width 91 height 12
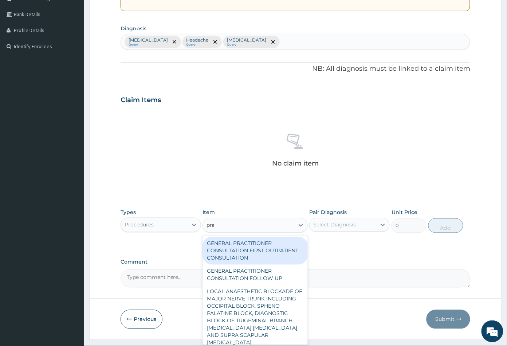
type input "prac"
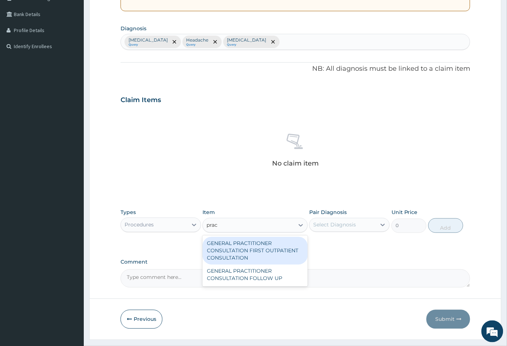
click at [267, 252] on div "GENERAL PRACTITIONER CONSULTATION FIRST OUTPATIENT CONSULTATION" at bounding box center [254, 251] width 105 height 28
type input "3547.5"
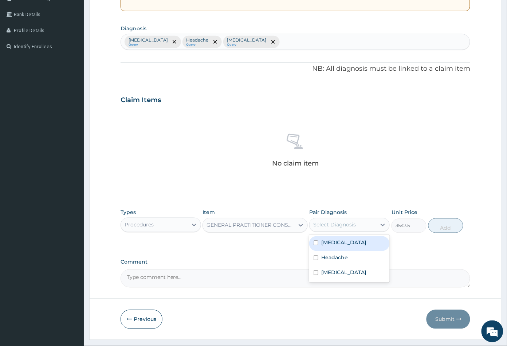
click at [348, 221] on div "Select Diagnosis" at bounding box center [334, 224] width 43 height 7
drag, startPoint x: 338, startPoint y: 243, endPoint x: 338, endPoint y: 256, distance: 12.7
click at [338, 244] on label "Malaria" at bounding box center [343, 242] width 45 height 7
checkbox input "true"
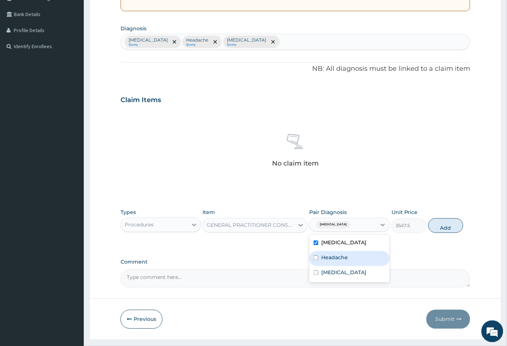
click at [338, 259] on label "Headache" at bounding box center [334, 257] width 27 height 7
checkbox input "true"
drag, startPoint x: 340, startPoint y: 272, endPoint x: 381, endPoint y: 266, distance: 41.2
click at [341, 273] on label "Upper respiratory infection" at bounding box center [343, 272] width 45 height 7
checkbox input "true"
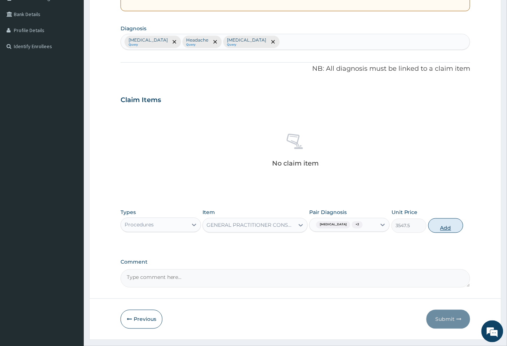
click at [444, 227] on button "Add" at bounding box center [445, 225] width 35 height 15
type input "0"
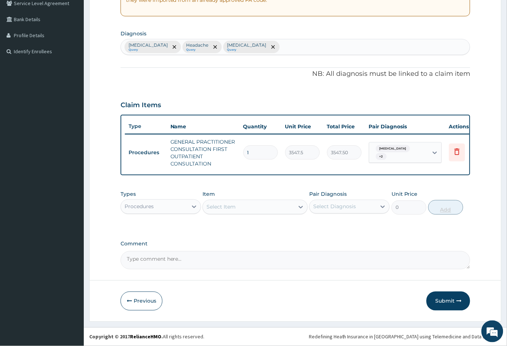
scroll to position [161, 0]
click at [159, 206] on div "Procedures" at bounding box center [154, 207] width 67 height 12
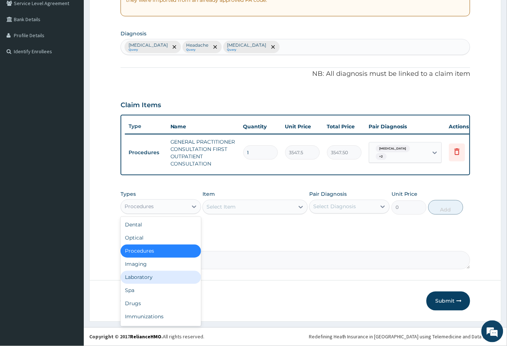
click at [149, 279] on div "Laboratory" at bounding box center [161, 277] width 80 height 13
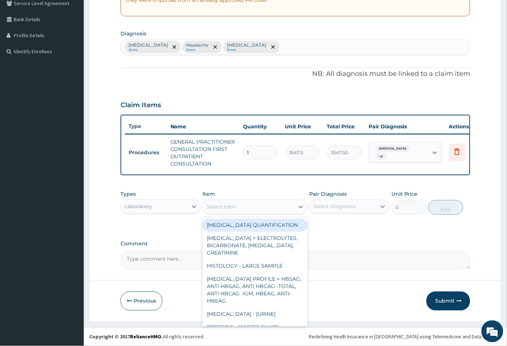
click at [262, 207] on div "Select Item" at bounding box center [248, 207] width 91 height 12
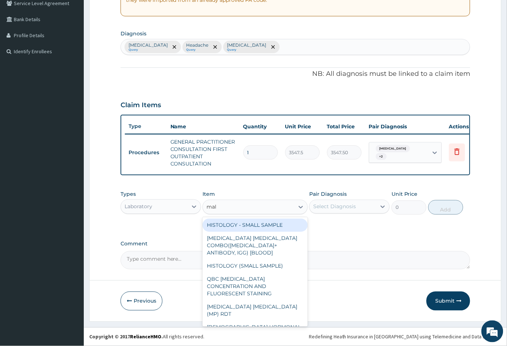
type input "mala"
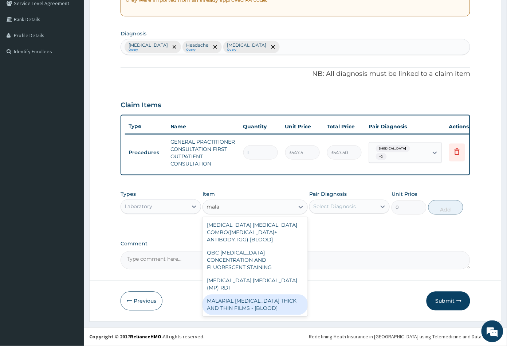
click at [242, 294] on div "MALARIAL PARASITE THICK AND THIN FILMS - [BLOOD]" at bounding box center [254, 304] width 105 height 20
type input "1612.5"
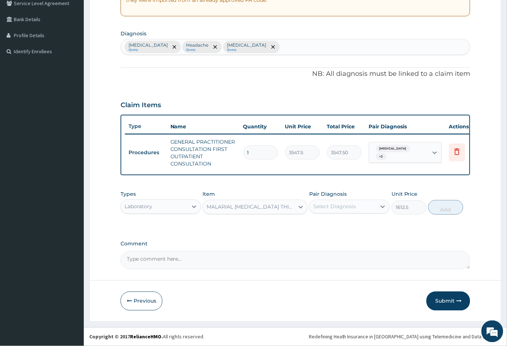
click at [343, 207] on div "Select Diagnosis" at bounding box center [334, 206] width 43 height 7
click at [340, 224] on div "Malaria" at bounding box center [349, 225] width 80 height 15
checkbox input "true"
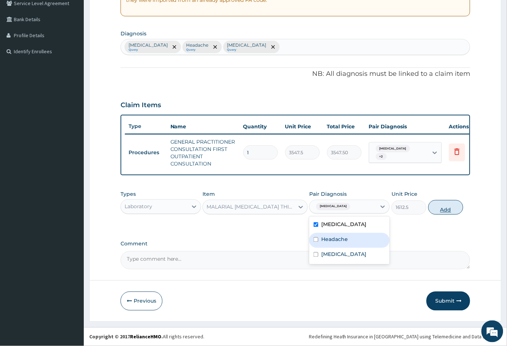
click at [441, 210] on button "Add" at bounding box center [445, 207] width 35 height 15
type input "0"
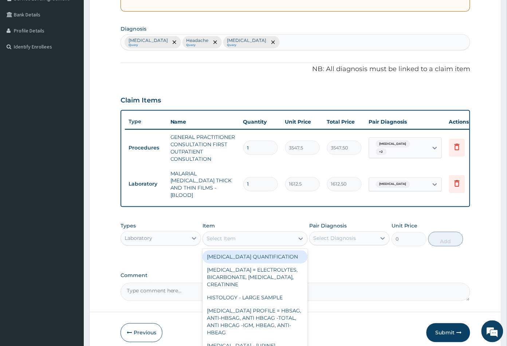
click at [235, 238] on div "Select Item" at bounding box center [220, 238] width 29 height 7
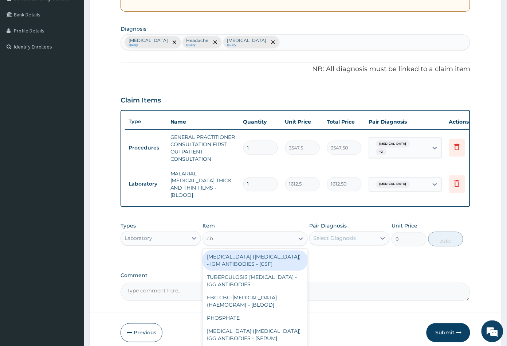
type input "cbc"
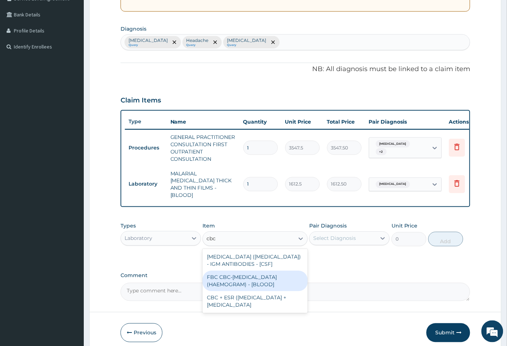
click at [246, 278] on div "FBC CBC-COMPLETE BLOOD COUNT (HAEMOGRAM) - [BLOOD]" at bounding box center [254, 281] width 105 height 20
type input "4300"
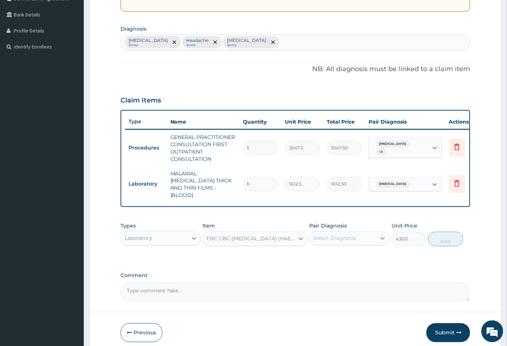
click at [334, 236] on div "Select Diagnosis" at bounding box center [334, 237] width 43 height 7
click at [335, 279] on div "Upper respiratory infection" at bounding box center [349, 286] width 80 height 15
checkbox input "true"
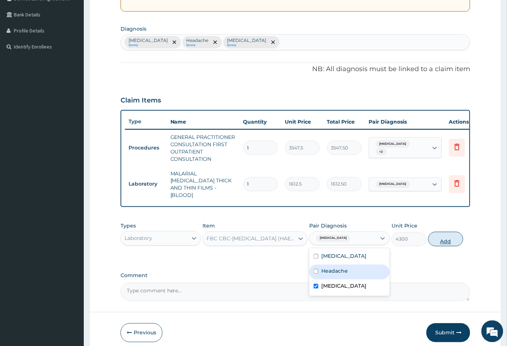
click at [448, 239] on button "Add" at bounding box center [445, 239] width 35 height 15
type input "0"
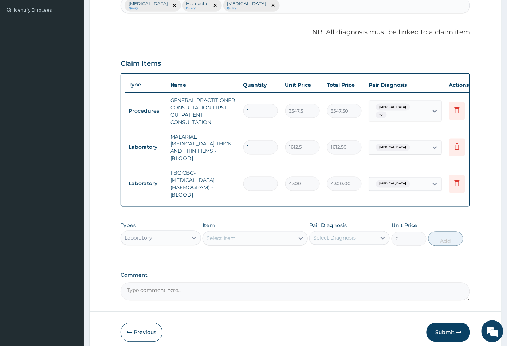
scroll to position [226, 0]
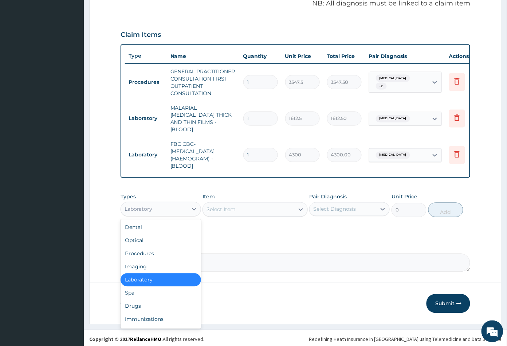
click at [158, 208] on div "Laboratory" at bounding box center [154, 209] width 67 height 12
click at [139, 308] on div "Drugs" at bounding box center [161, 305] width 80 height 13
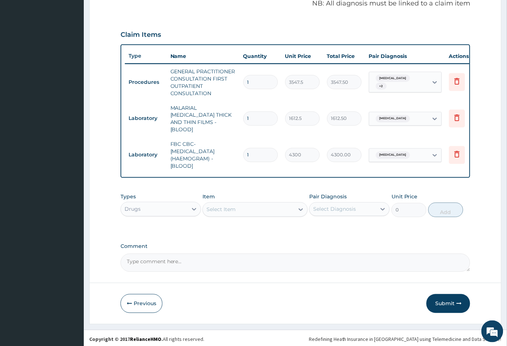
click at [263, 206] on div "Select Item" at bounding box center [248, 210] width 91 height 12
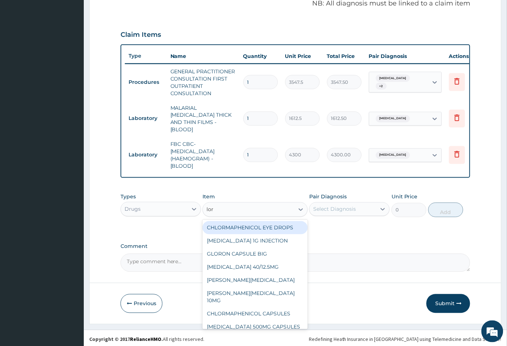
type input "lora"
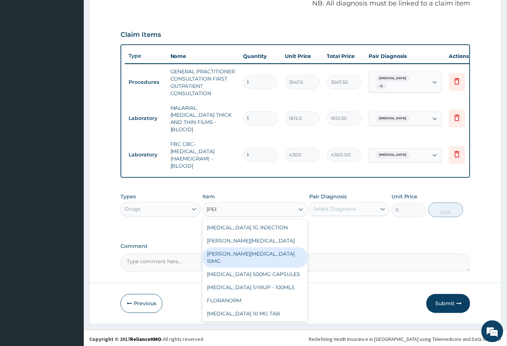
drag, startPoint x: 265, startPoint y: 246, endPoint x: 293, endPoint y: 241, distance: 28.4
click at [266, 247] on div "LORATYN LORATADINE 10MG" at bounding box center [254, 257] width 105 height 20
type input "88.6875"
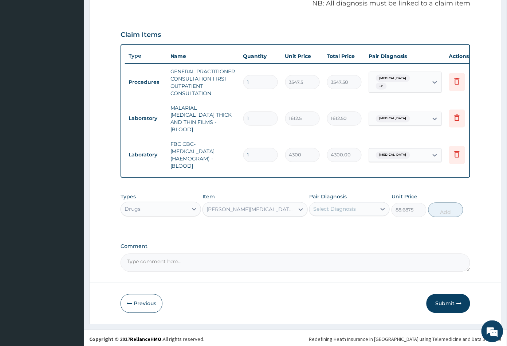
click at [361, 203] on div "Select Diagnosis" at bounding box center [343, 209] width 67 height 12
click at [343, 254] on label "Upper respiratory infection" at bounding box center [343, 256] width 45 height 7
checkbox input "true"
click at [446, 210] on button "Add" at bounding box center [445, 209] width 35 height 15
type input "0"
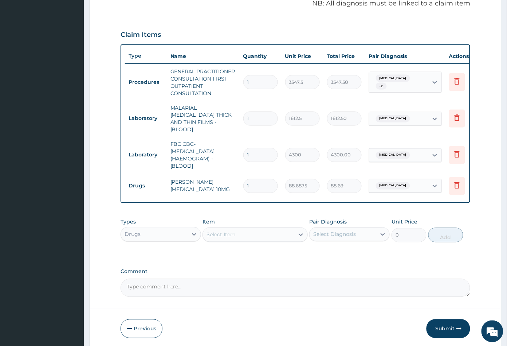
type input "10"
type input "886.88"
type input "10"
click at [252, 233] on div "Select Item" at bounding box center [248, 235] width 91 height 12
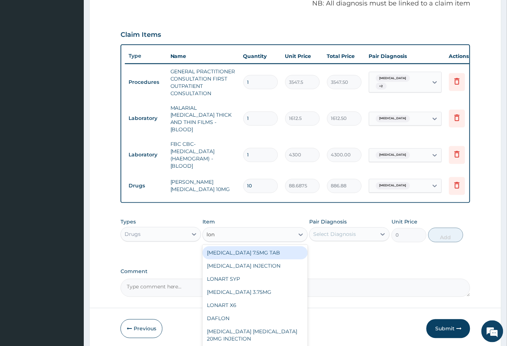
type input "lona"
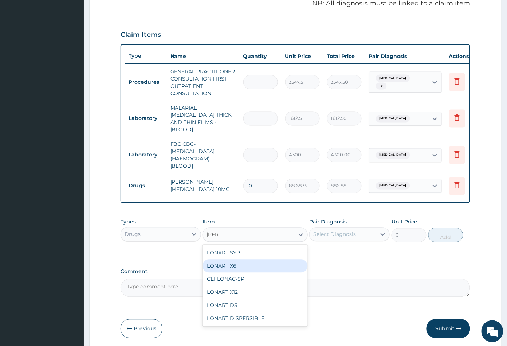
click at [244, 259] on div "LONART X6" at bounding box center [254, 265] width 105 height 13
type input "473"
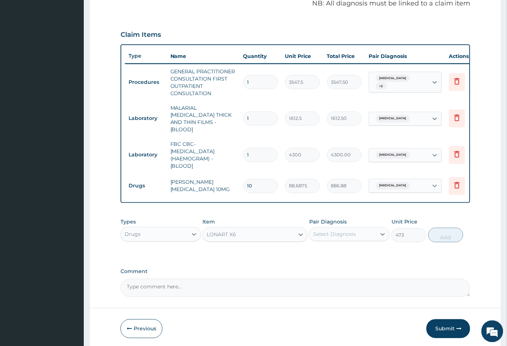
click at [327, 236] on div "Select Diagnosis" at bounding box center [343, 234] width 67 height 12
drag, startPoint x: 327, startPoint y: 247, endPoint x: 388, endPoint y: 247, distance: 61.2
click at [327, 248] on label "Malaria" at bounding box center [343, 251] width 45 height 7
checkbox input "true"
click at [441, 238] on button "Add" at bounding box center [445, 235] width 35 height 15
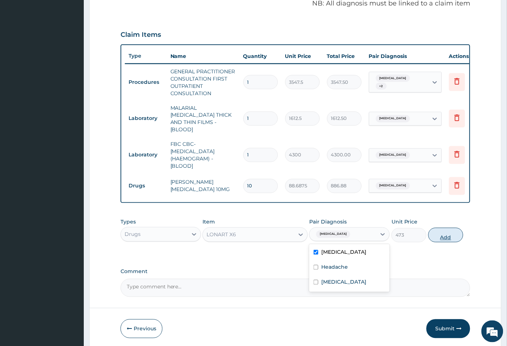
type input "0"
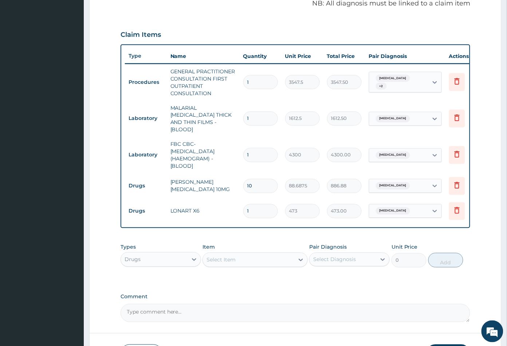
type input "0.00"
type input "6"
type input "2838.00"
type input "6"
click at [266, 256] on div "Select Item" at bounding box center [248, 260] width 91 height 12
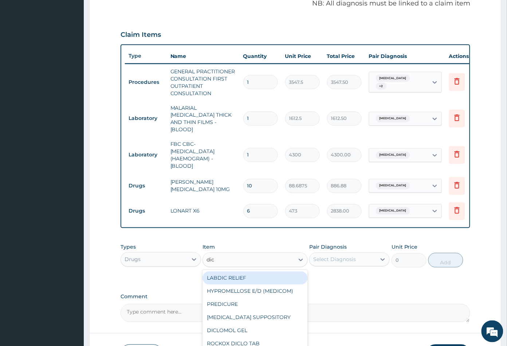
type input "dicl"
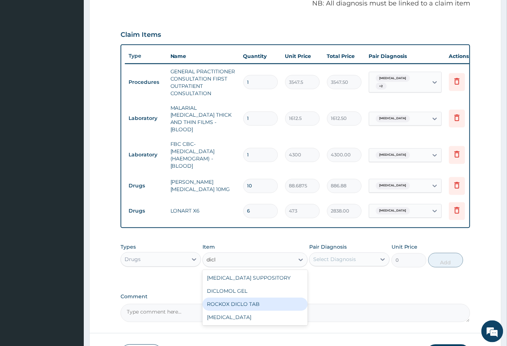
click at [246, 300] on div "ROCKOX DICLO TAB" at bounding box center [254, 303] width 105 height 13
type input "82.7750015258789"
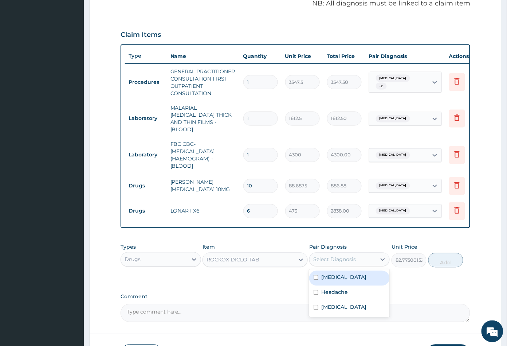
click at [355, 257] on div "Select Diagnosis" at bounding box center [334, 259] width 43 height 7
click at [345, 289] on label "Headache" at bounding box center [334, 291] width 27 height 7
checkbox input "true"
click at [440, 259] on button "Add" at bounding box center [445, 260] width 35 height 15
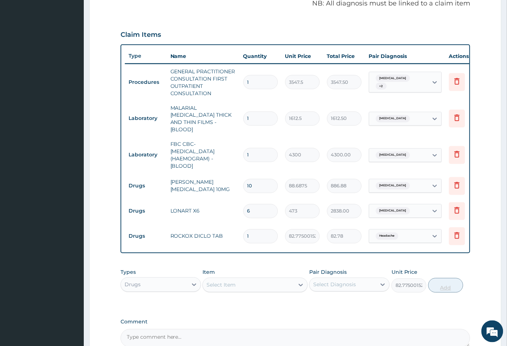
type input "0"
type input "10"
type input "827.75"
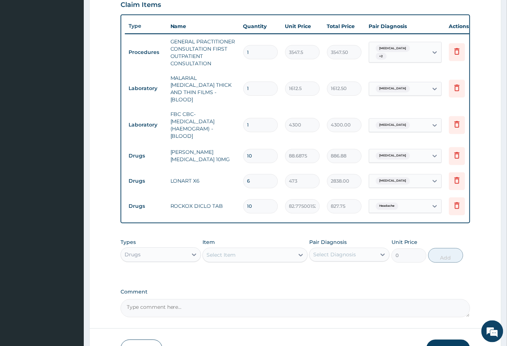
scroll to position [303, 0]
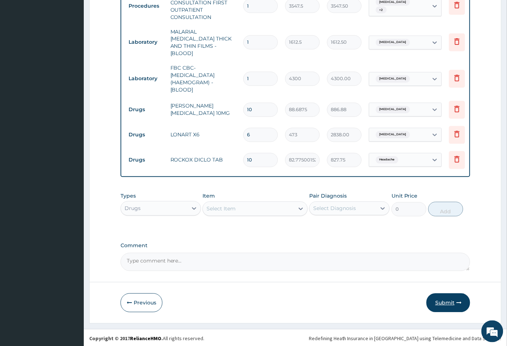
type input "10"
click at [443, 299] on button "Submit" at bounding box center [448, 302] width 44 height 19
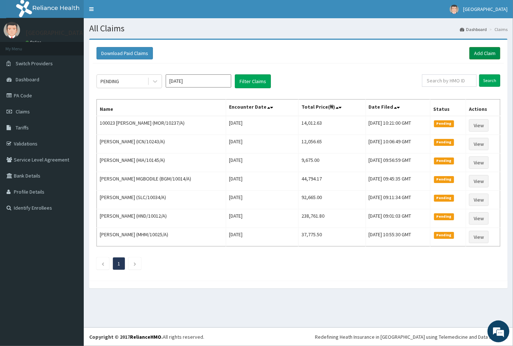
click at [487, 51] on link "Add Claim" at bounding box center [484, 53] width 31 height 12
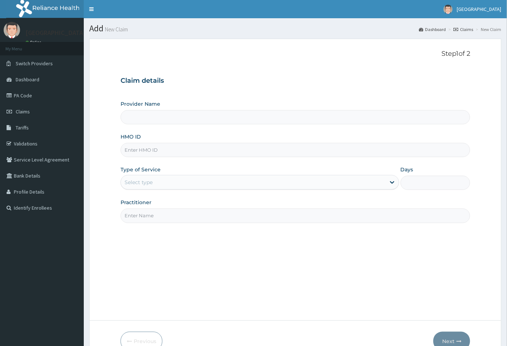
type input "[GEOGRAPHIC_DATA]"
click at [127, 150] on input "HMO ID" at bounding box center [296, 150] width 350 height 14
paste input "SFL/10261/B"
type input "SFL/10261/B"
click at [161, 181] on div "Select type" at bounding box center [253, 182] width 265 height 12
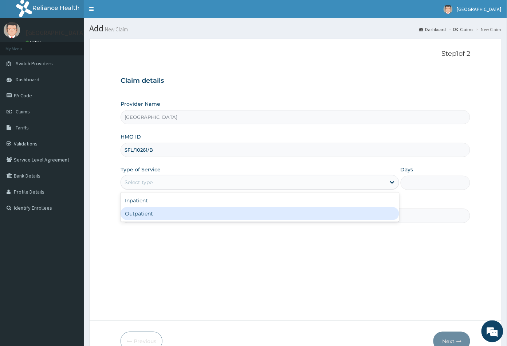
click at [155, 212] on div "Outpatient" at bounding box center [260, 213] width 279 height 13
type input "1"
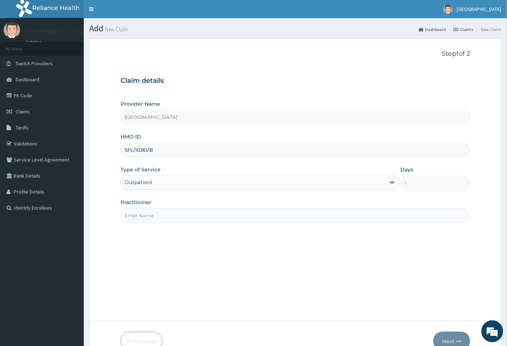
click at [155, 213] on input "Practitioner" at bounding box center [296, 215] width 350 height 14
type input "CON"
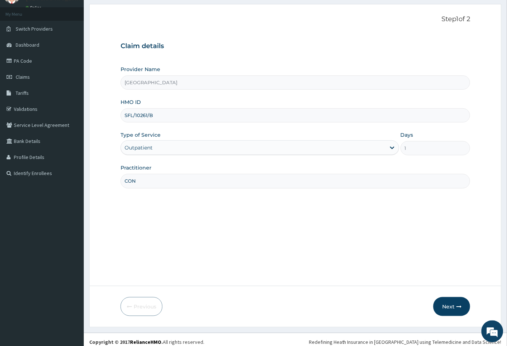
scroll to position [40, 0]
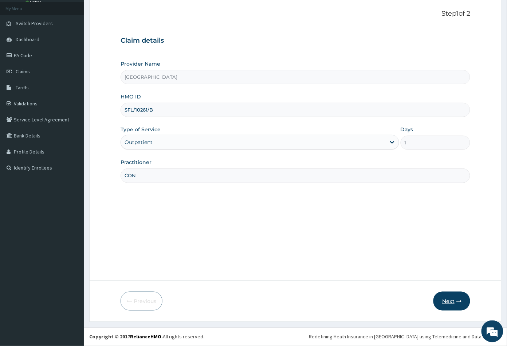
click at [446, 304] on button "Next" at bounding box center [451, 300] width 37 height 19
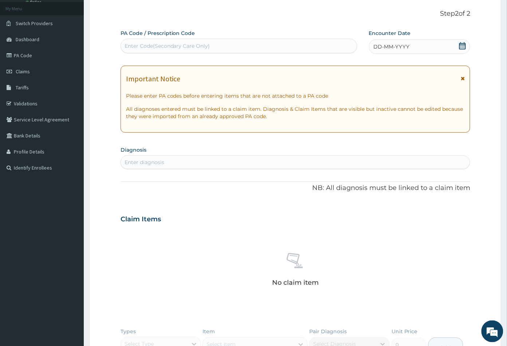
scroll to position [0, 0]
click at [461, 47] on icon at bounding box center [462, 45] width 7 height 7
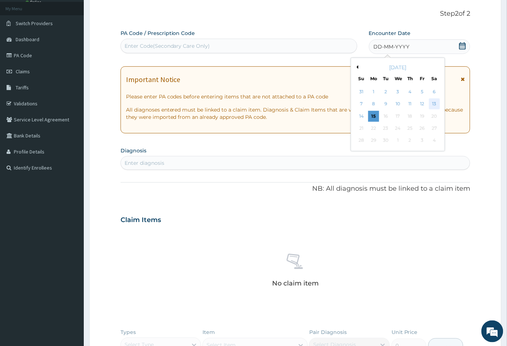
click at [435, 102] on div "13" at bounding box center [434, 104] width 11 height 11
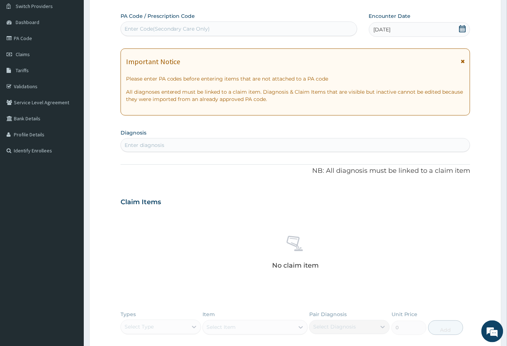
scroll to position [121, 0]
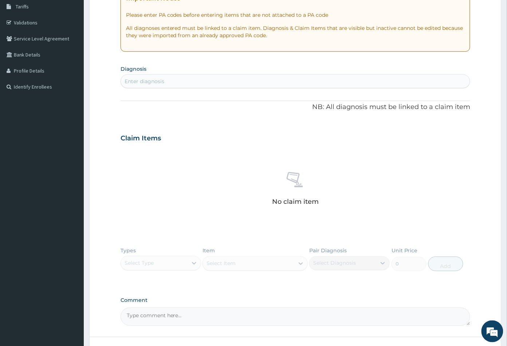
click at [156, 80] on div "Enter diagnosis" at bounding box center [145, 81] width 40 height 7
type input "sprain"
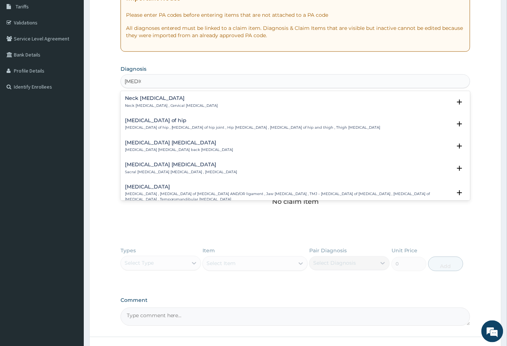
click at [155, 98] on h4 "Neck sprain" at bounding box center [171, 97] width 93 height 5
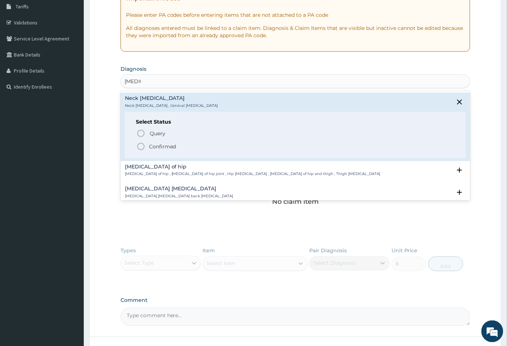
click at [140, 146] on icon "status option filled" at bounding box center [141, 146] width 9 height 9
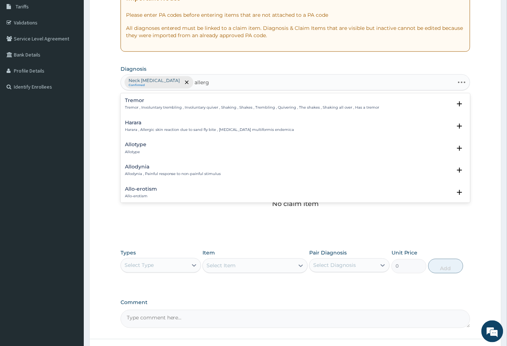
type input "allergi"
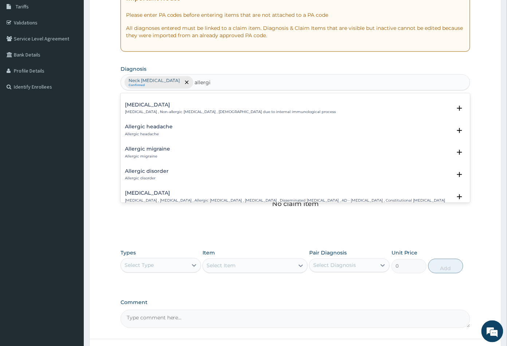
scroll to position [162, 0]
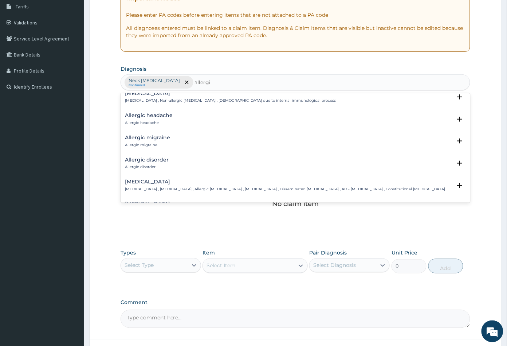
click at [154, 162] on div "Allergic disorder Allergic disorder" at bounding box center [147, 163] width 44 height 13
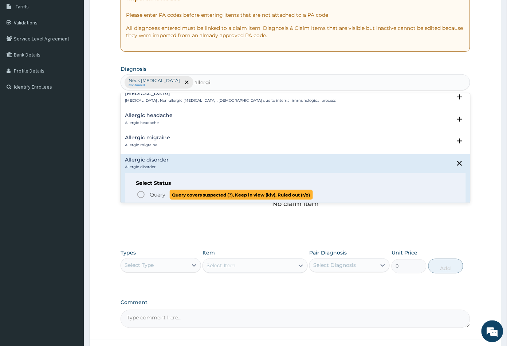
click at [141, 193] on icon "status option query" at bounding box center [141, 194] width 9 height 9
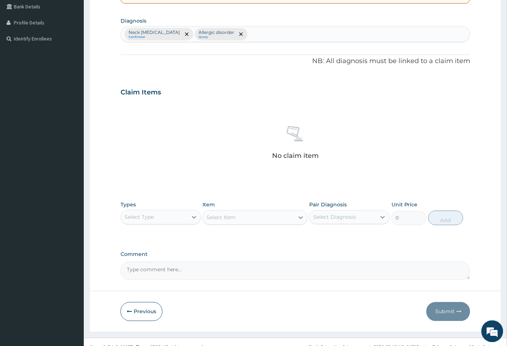
scroll to position [179, 0]
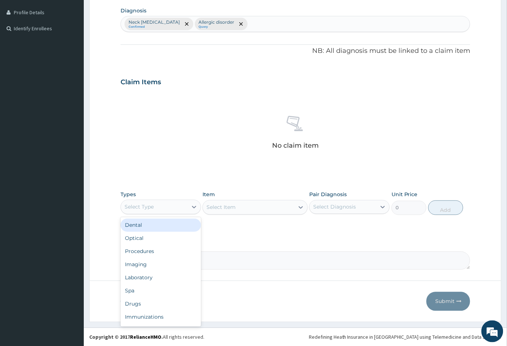
click at [176, 204] on div "Select Type" at bounding box center [154, 207] width 67 height 12
click at [151, 248] on div "Procedures" at bounding box center [161, 251] width 80 height 13
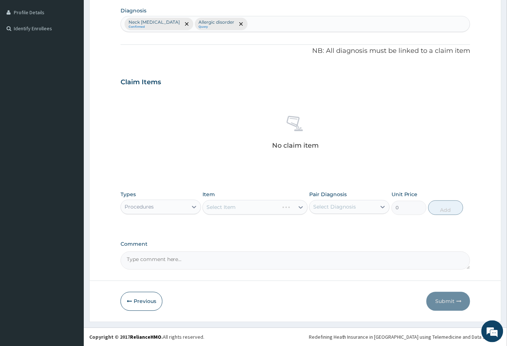
click at [261, 212] on div "Select Item" at bounding box center [254, 207] width 105 height 15
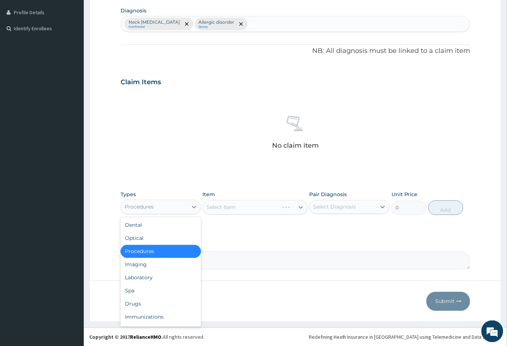
click at [162, 206] on div "Procedures" at bounding box center [154, 207] width 67 height 12
click at [151, 274] on div "Laboratory" at bounding box center [161, 277] width 80 height 13
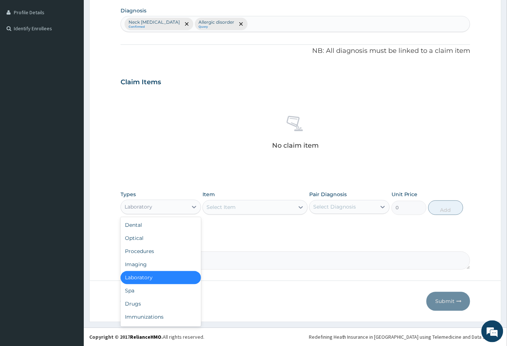
click at [167, 207] on div "Laboratory" at bounding box center [154, 207] width 67 height 12
click at [149, 253] on div "Procedures" at bounding box center [161, 251] width 80 height 13
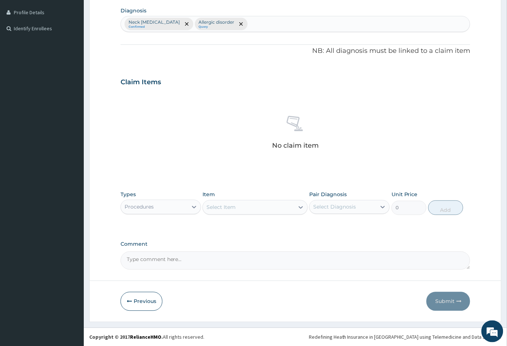
click at [263, 207] on div "Select Item" at bounding box center [248, 207] width 91 height 12
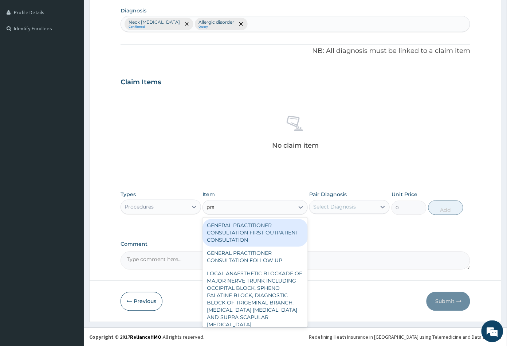
type input "prac"
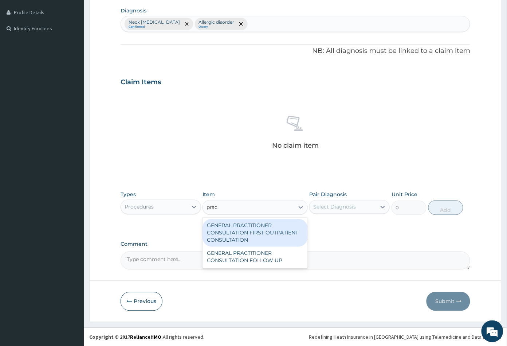
click at [256, 231] on div "GENERAL PRACTITIONER CONSULTATION FIRST OUTPATIENT CONSULTATION" at bounding box center [254, 233] width 105 height 28
type input "3547.5"
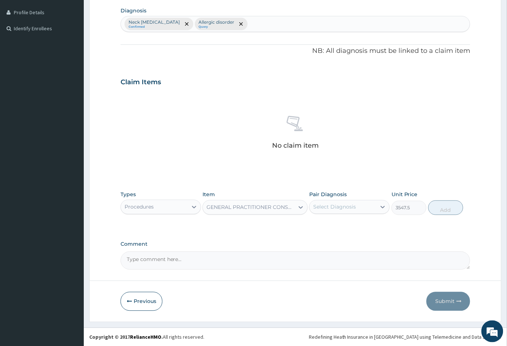
click at [361, 206] on div "Select Diagnosis" at bounding box center [343, 207] width 67 height 12
click at [351, 222] on label "Neck sprain" at bounding box center [351, 224] width 60 height 7
checkbox input "true"
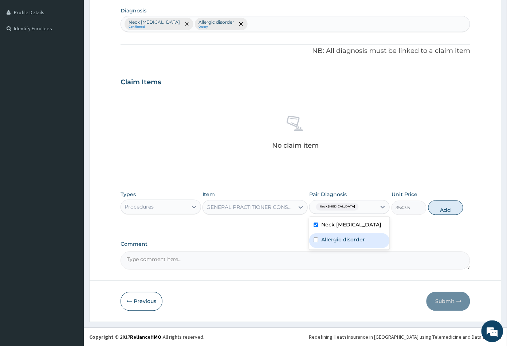
click at [354, 244] on div "Allergic disorder" at bounding box center [349, 240] width 80 height 15
checkbox input "true"
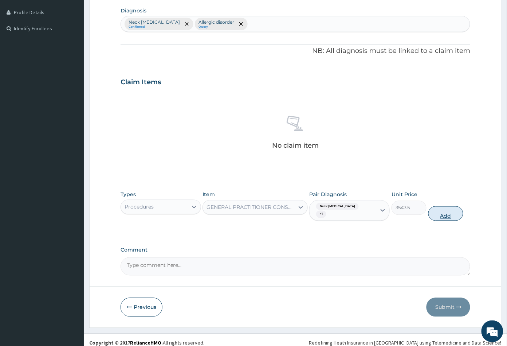
click at [446, 209] on button "Add" at bounding box center [445, 213] width 35 height 15
type input "0"
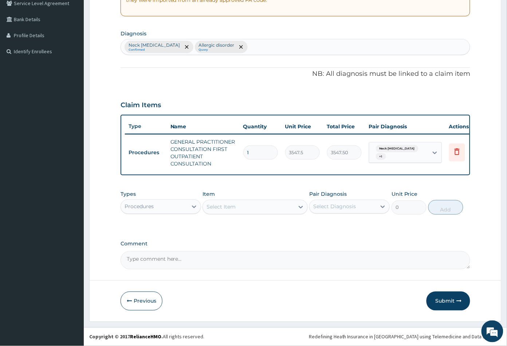
click at [137, 205] on div "Procedures" at bounding box center [139, 206] width 29 height 7
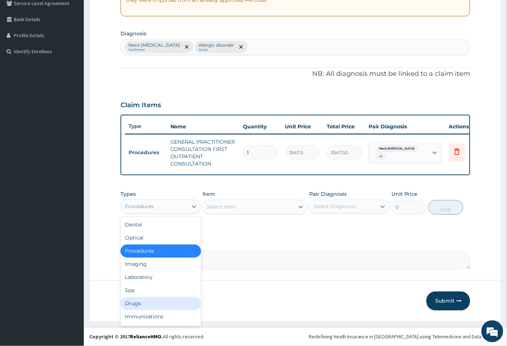
click at [131, 304] on div "Drugs" at bounding box center [161, 303] width 80 height 13
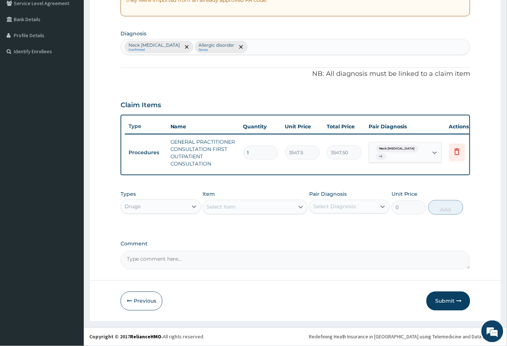
click at [258, 209] on div "Select Item" at bounding box center [248, 207] width 91 height 12
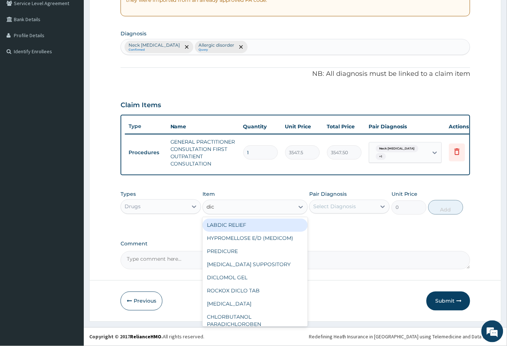
type input "dicl"
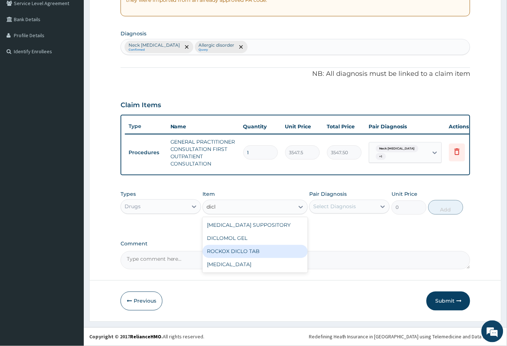
click at [251, 250] on div "ROCKOX DICLO TAB" at bounding box center [254, 251] width 105 height 13
type input "82.7750015258789"
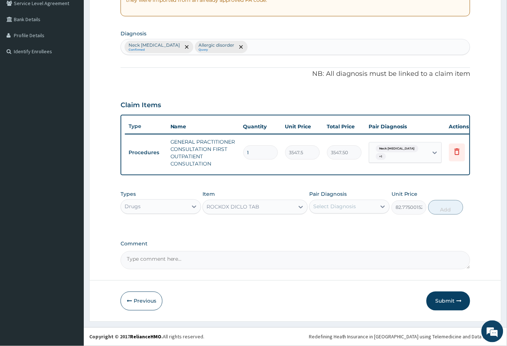
click at [333, 208] on div "Select Diagnosis" at bounding box center [334, 206] width 43 height 7
click at [337, 224] on label "Neck sprain" at bounding box center [351, 224] width 60 height 7
checkbox input "true"
click at [443, 208] on button "Add" at bounding box center [445, 207] width 35 height 15
type input "0"
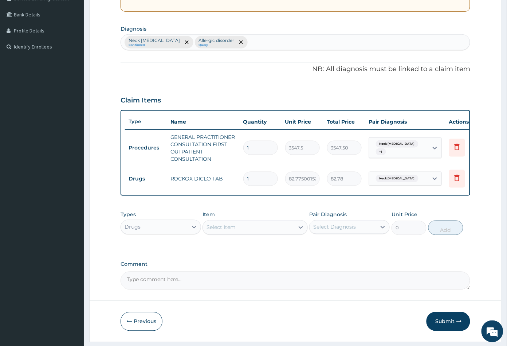
type input "10"
type input "827.75"
type input "10"
click at [254, 233] on div "Select Item" at bounding box center [248, 227] width 91 height 12
type input "predn"
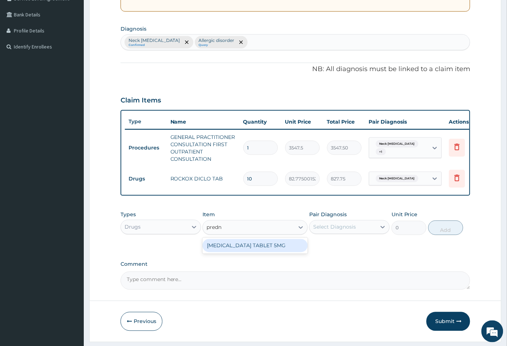
drag, startPoint x: 260, startPoint y: 254, endPoint x: 273, endPoint y: 254, distance: 13.5
click at [260, 252] on div "PREDNISOLONE TABLET 5MG" at bounding box center [254, 245] width 105 height 13
type input "150"
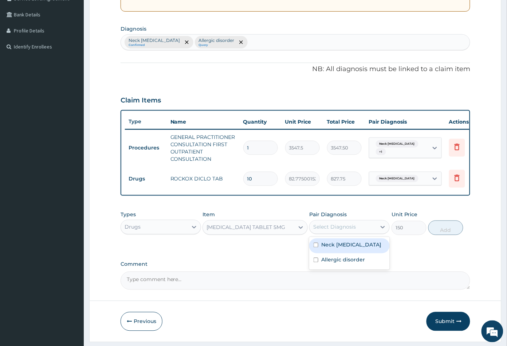
click at [342, 230] on div "Select Diagnosis" at bounding box center [334, 226] width 43 height 7
click at [350, 263] on label "Allergic disorder" at bounding box center [343, 259] width 44 height 7
checkbox input "true"
drag, startPoint x: 352, startPoint y: 253, endPoint x: 387, endPoint y: 243, distance: 36.5
click at [354, 252] on div "Neck sprain" at bounding box center [349, 245] width 80 height 15
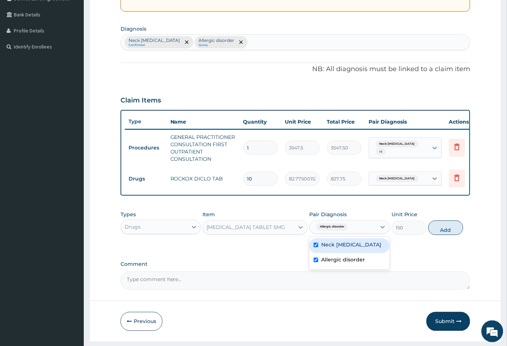
checkbox input "true"
click at [444, 234] on button "Add" at bounding box center [445, 227] width 35 height 15
type input "0"
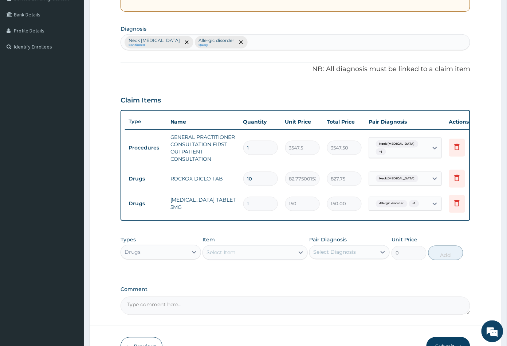
type input "10"
type input "1500.00"
type input "10"
click at [237, 258] on div "Select Item" at bounding box center [248, 253] width 91 height 12
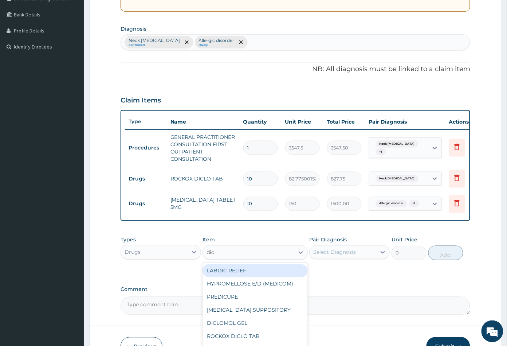
type input "dicl"
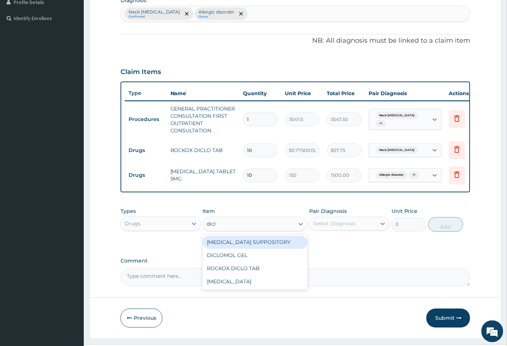
scroll to position [212, 0]
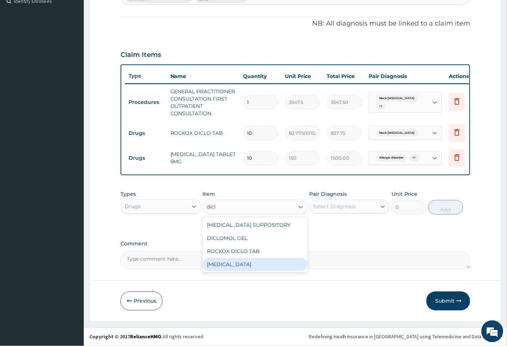
click at [255, 265] on div "DICLOFENAC" at bounding box center [254, 264] width 105 height 13
type input "591.25"
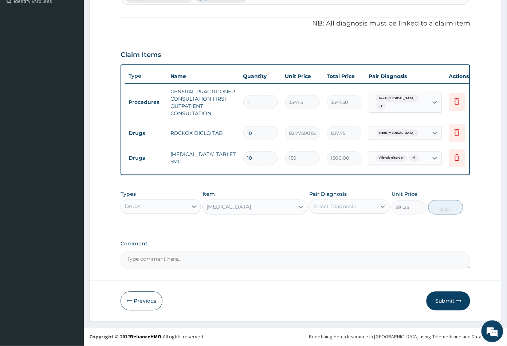
click at [352, 206] on div "Select Diagnosis" at bounding box center [334, 206] width 43 height 7
click at [342, 229] on div "Neck sprain" at bounding box center [349, 225] width 80 height 15
checkbox input "true"
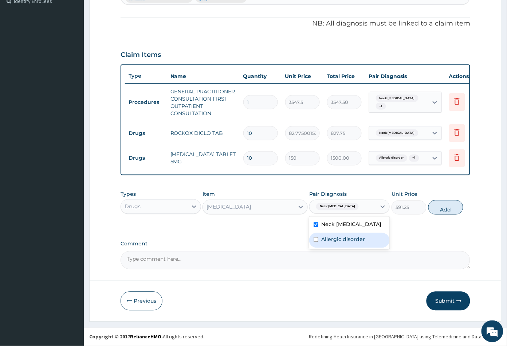
drag, startPoint x: 345, startPoint y: 238, endPoint x: 379, endPoint y: 239, distance: 34.6
click at [347, 239] on label "Allergic disorder" at bounding box center [343, 239] width 44 height 7
checkbox input "true"
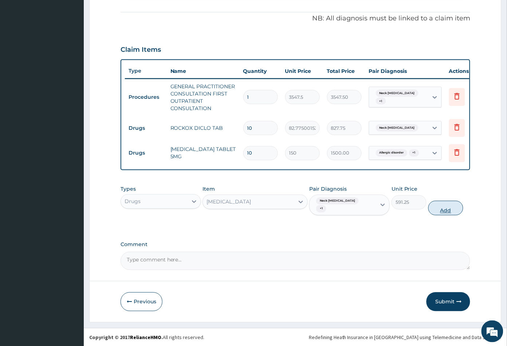
click at [443, 212] on button "Add" at bounding box center [445, 208] width 35 height 15
type input "0"
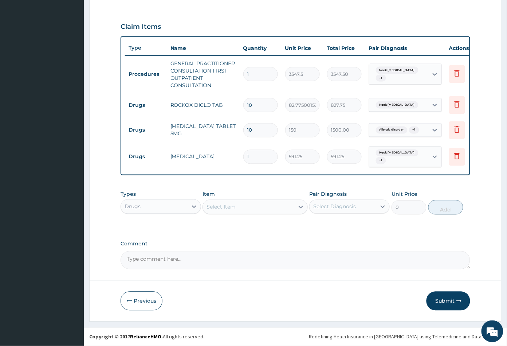
scroll to position [237, 0]
click at [447, 302] on button "Submit" at bounding box center [448, 300] width 44 height 19
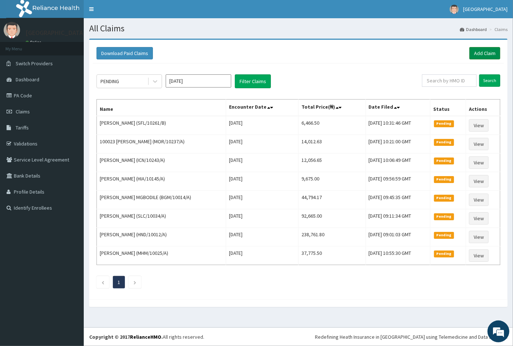
click at [477, 54] on link "Add Claim" at bounding box center [484, 53] width 31 height 12
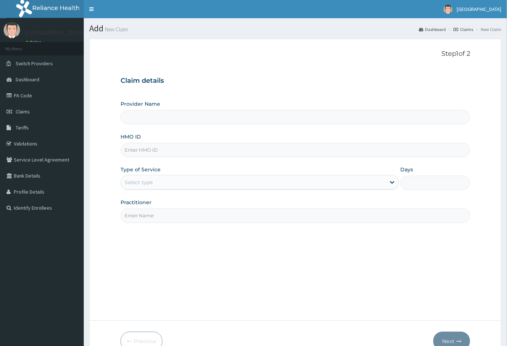
type input "[GEOGRAPHIC_DATA]"
click at [127, 146] on input "HMO ID" at bounding box center [296, 150] width 350 height 14
paste input "ABP/10119/A"
type input "ABP/10119/A"
click at [147, 182] on div "Select type" at bounding box center [139, 181] width 28 height 7
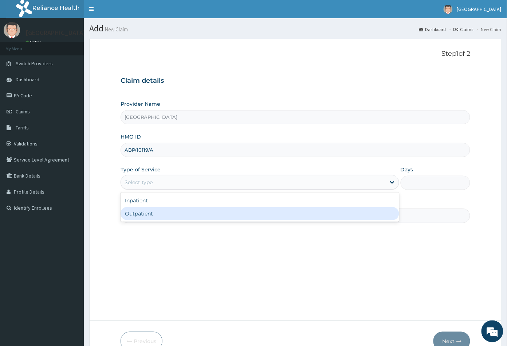
click at [149, 213] on div "Outpatient" at bounding box center [260, 213] width 279 height 13
type input "1"
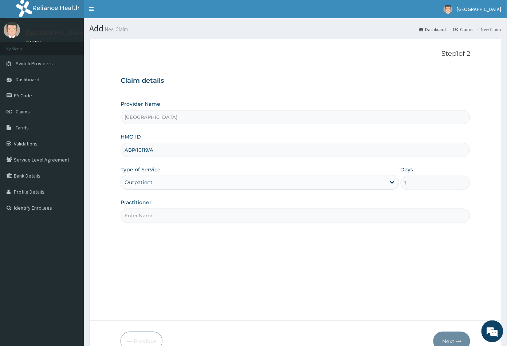
click at [150, 216] on input "Practitioner" at bounding box center [296, 215] width 350 height 14
type input "CON"
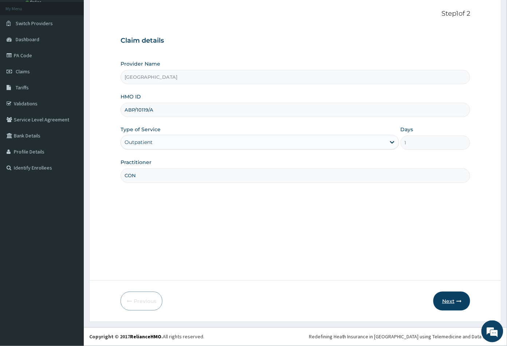
click at [449, 301] on button "Next" at bounding box center [451, 300] width 37 height 19
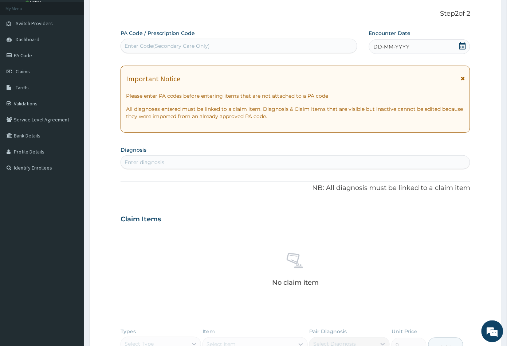
scroll to position [0, 0]
click at [462, 47] on icon at bounding box center [462, 45] width 7 height 7
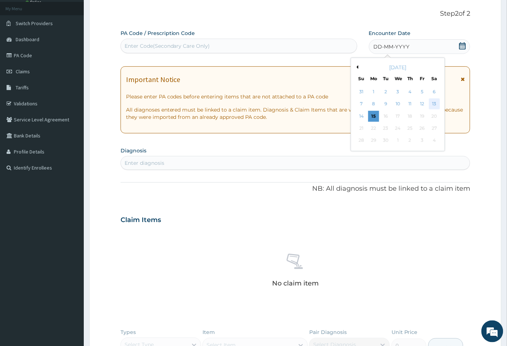
click at [430, 100] on div "13" at bounding box center [434, 104] width 11 height 11
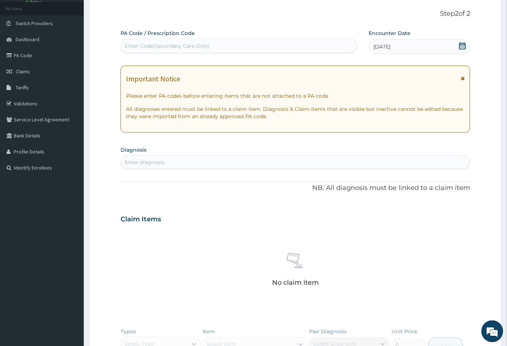
click at [159, 162] on div "Enter diagnosis" at bounding box center [145, 161] width 40 height 7
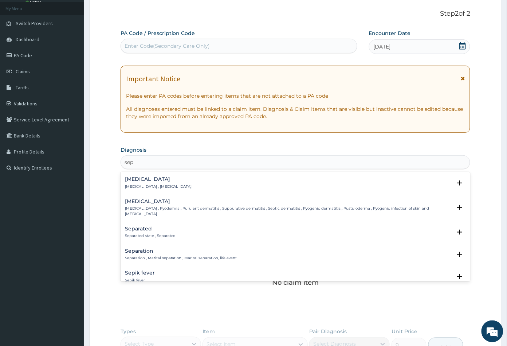
type input "seps"
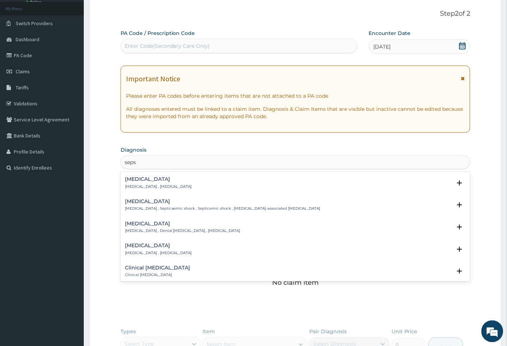
click at [151, 180] on h4 "[MEDICAL_DATA]" at bounding box center [158, 178] width 67 height 5
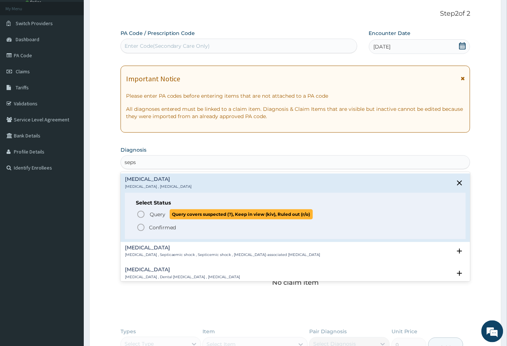
click at [141, 214] on icon "status option query" at bounding box center [141, 214] width 9 height 9
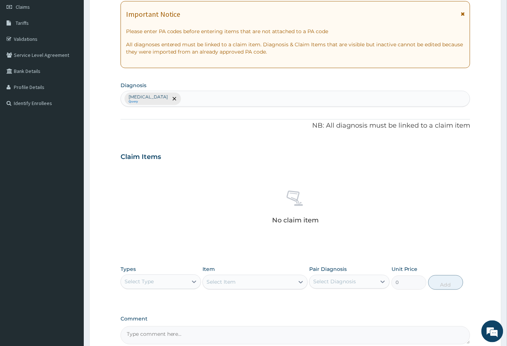
scroll to position [179, 0]
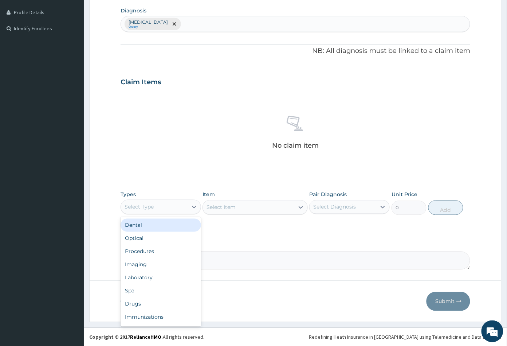
click at [177, 208] on div "Select Type" at bounding box center [154, 207] width 67 height 12
click at [163, 240] on div "Optical" at bounding box center [161, 238] width 80 height 13
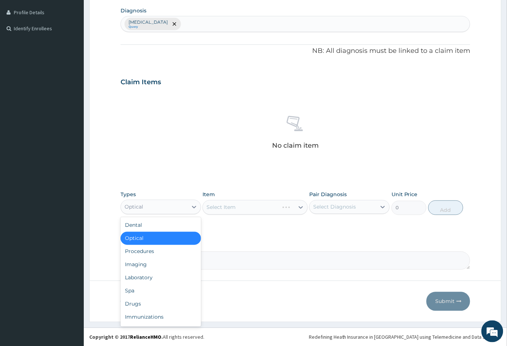
click at [170, 210] on div "Optical" at bounding box center [154, 207] width 67 height 12
click at [162, 247] on div "Procedures" at bounding box center [161, 251] width 80 height 13
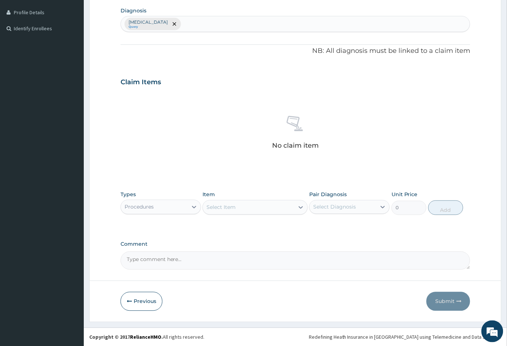
click at [251, 209] on div "Select Item" at bounding box center [248, 207] width 91 height 12
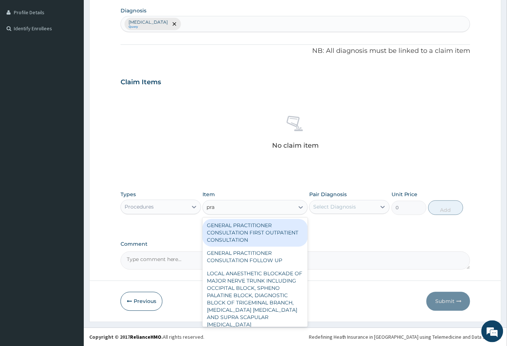
type input "prac"
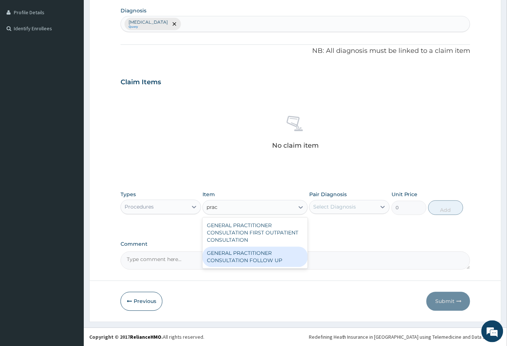
click at [234, 256] on div "GENERAL PRACTITIONER CONSULTATION FOLLOW UP" at bounding box center [254, 257] width 105 height 20
type input "2365"
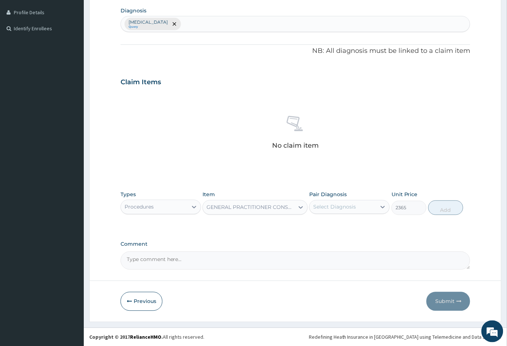
click at [342, 208] on div "Select Diagnosis" at bounding box center [334, 206] width 43 height 7
click at [338, 224] on label "[MEDICAL_DATA]" at bounding box center [343, 224] width 45 height 7
checkbox input "true"
click at [440, 209] on button "Add" at bounding box center [445, 207] width 35 height 15
type input "0"
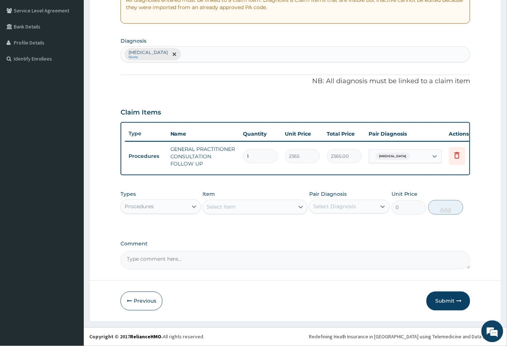
scroll to position [154, 0]
click at [441, 299] on button "Submit" at bounding box center [448, 300] width 44 height 19
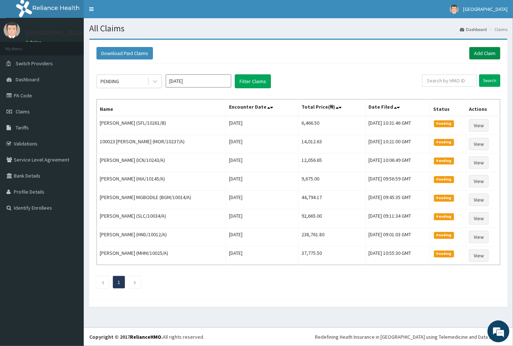
click at [486, 54] on link "Add Claim" at bounding box center [484, 53] width 31 height 12
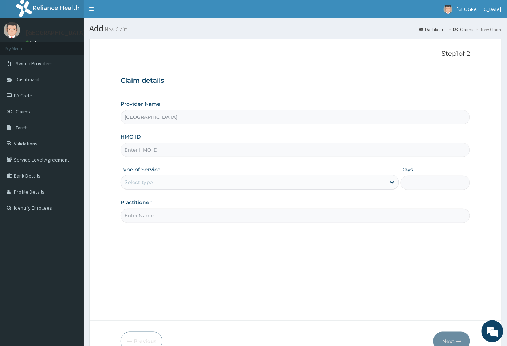
click at [128, 147] on input "HMO ID" at bounding box center [296, 150] width 350 height 14
paste input "AOB/10010/B"
type input "AOB/10010/B"
click at [145, 181] on div "Select type" at bounding box center [139, 181] width 28 height 7
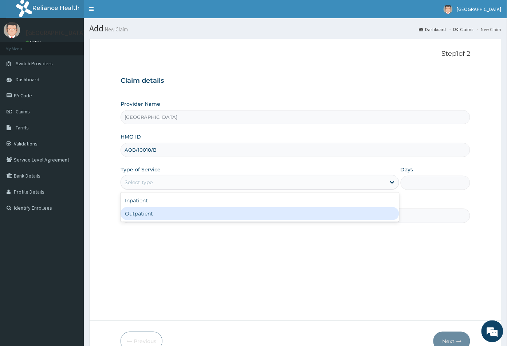
click at [145, 213] on div "Outpatient" at bounding box center [260, 213] width 279 height 13
type input "1"
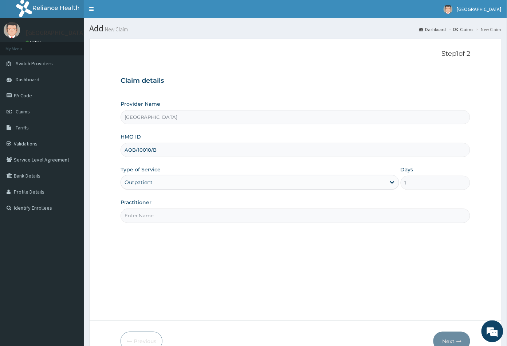
click at [145, 213] on input "Practitioner" at bounding box center [296, 215] width 350 height 14
type input "CON"
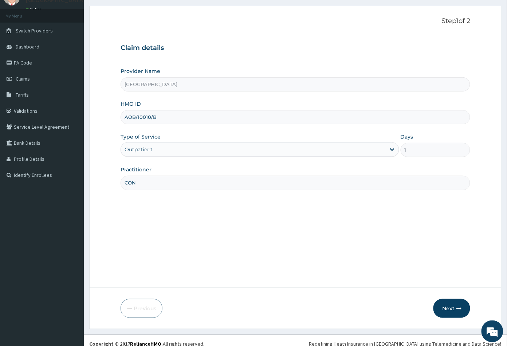
scroll to position [40, 0]
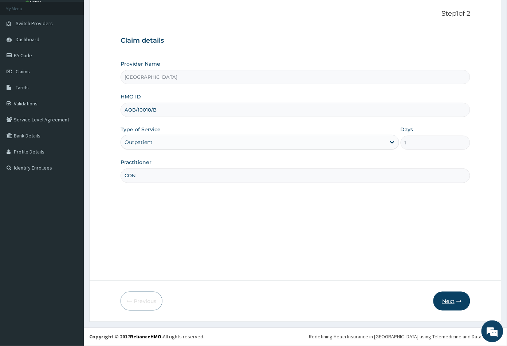
click at [446, 300] on button "Next" at bounding box center [451, 300] width 37 height 19
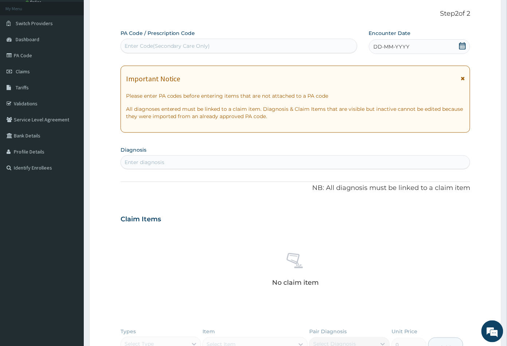
click at [145, 46] on div "Enter Code(Secondary Care Only)" at bounding box center [168, 45] width 86 height 7
paste input "PA/119321"
type input "PA/119321"
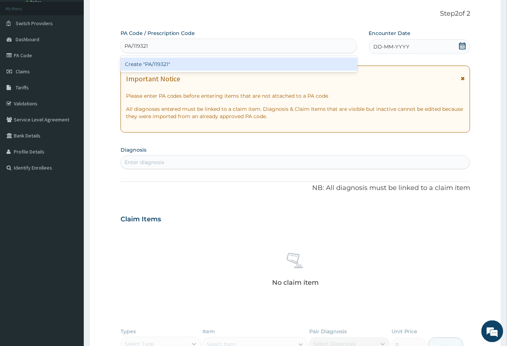
click at [161, 65] on div "Create "PA/119321"" at bounding box center [239, 64] width 237 height 13
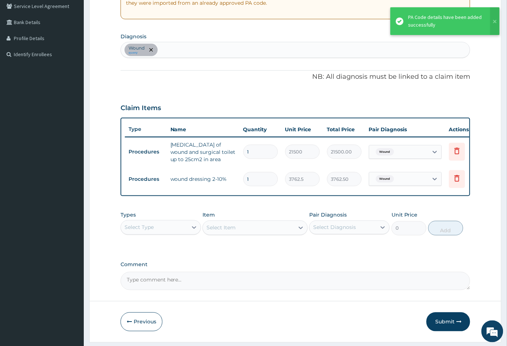
scroll to position [161, 0]
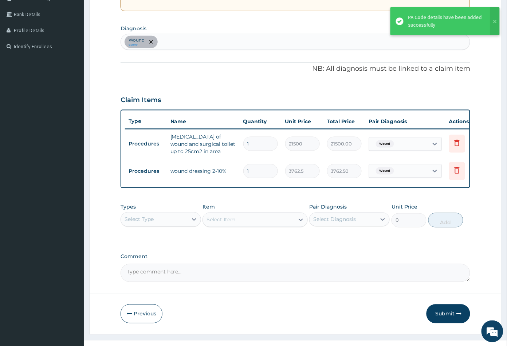
click at [174, 224] on div "Select Type" at bounding box center [154, 219] width 67 height 12
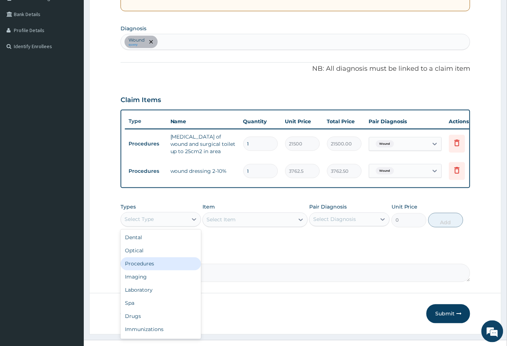
click at [153, 270] on div "Procedures" at bounding box center [161, 263] width 80 height 13
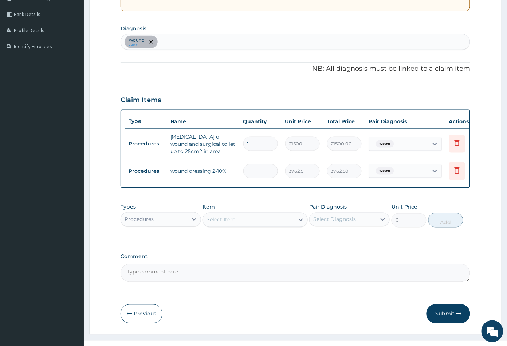
click at [262, 225] on div "Select Item" at bounding box center [248, 220] width 91 height 12
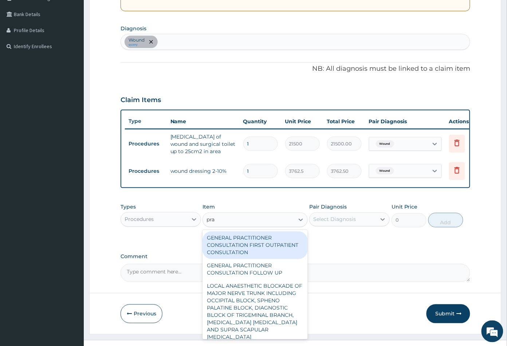
type input "prac"
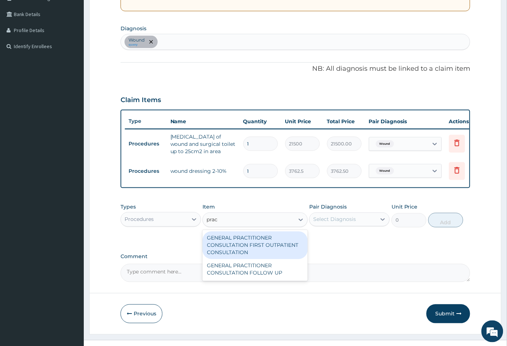
click at [265, 250] on div "GENERAL PRACTITIONER CONSULTATION FIRST OUTPATIENT CONSULTATION" at bounding box center [254, 245] width 105 height 28
type input "3547.5"
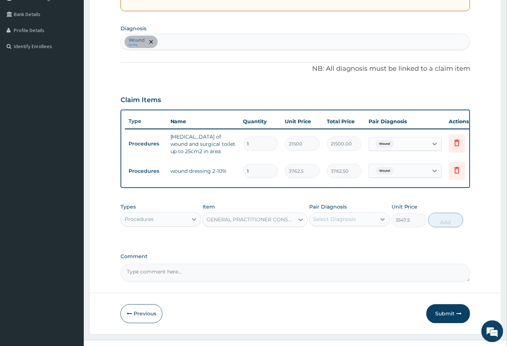
click at [338, 223] on div "Select Diagnosis" at bounding box center [334, 219] width 43 height 7
click at [336, 236] on div "Wound" at bounding box center [349, 237] width 80 height 15
checkbox input "true"
click at [443, 227] on button "Add" at bounding box center [445, 220] width 35 height 15
type input "0"
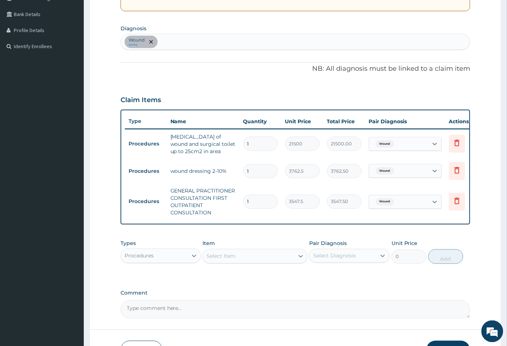
click at [251, 262] on div "Select Item" at bounding box center [248, 256] width 91 height 12
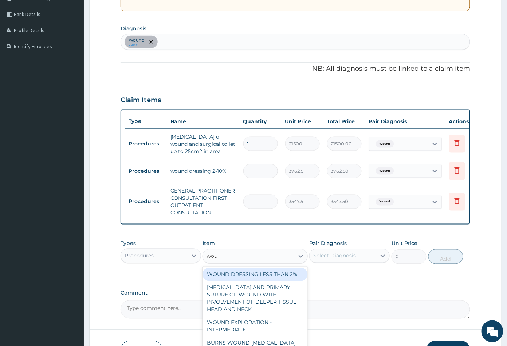
type input "woun"
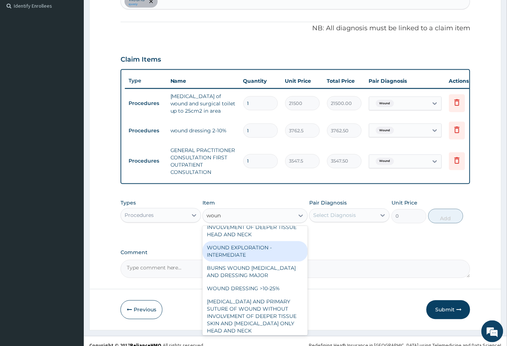
scroll to position [40, 0]
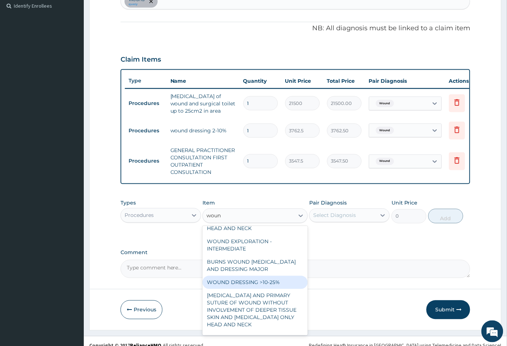
click at [260, 285] on div "WOUND DRESSING >10-25%" at bounding box center [254, 282] width 105 height 13
type input "5375"
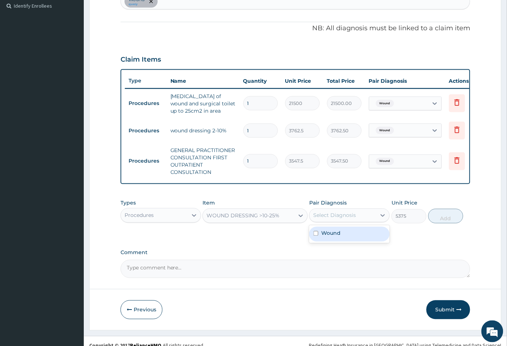
click at [357, 221] on div "Select Diagnosis" at bounding box center [343, 215] width 67 height 12
click at [352, 236] on div "Wound" at bounding box center [349, 233] width 80 height 15
checkbox input "true"
click at [441, 223] on button "Add" at bounding box center [445, 216] width 35 height 15
type input "0"
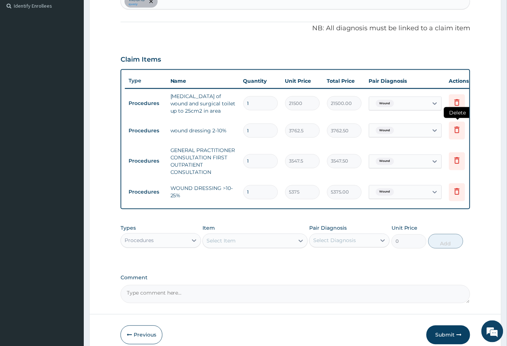
click at [457, 129] on icon at bounding box center [457, 129] width 9 height 9
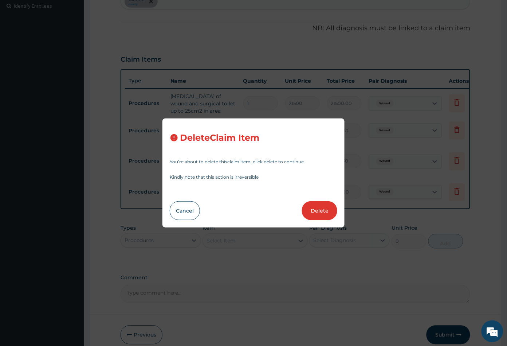
click at [316, 209] on button "Delete" at bounding box center [319, 210] width 35 height 19
type input "3547.5"
type input "3547.50"
type input "5375"
type input "5375.00"
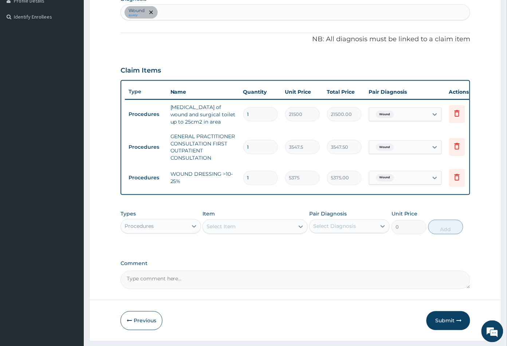
scroll to position [134, 0]
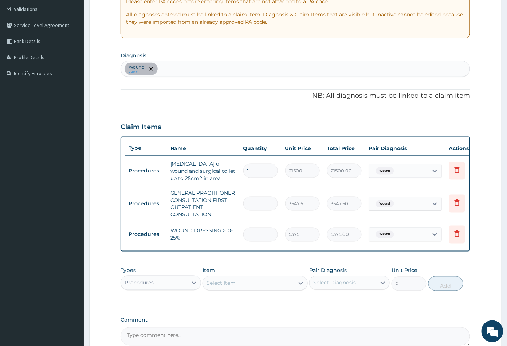
click at [168, 64] on div "Wound query" at bounding box center [295, 68] width 349 height 15
type input "sep"
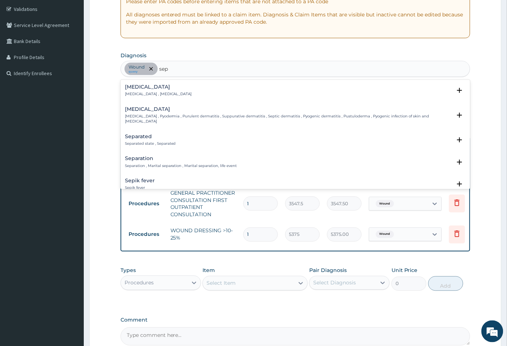
click at [138, 88] on h4 "Sepsis" at bounding box center [158, 86] width 67 height 5
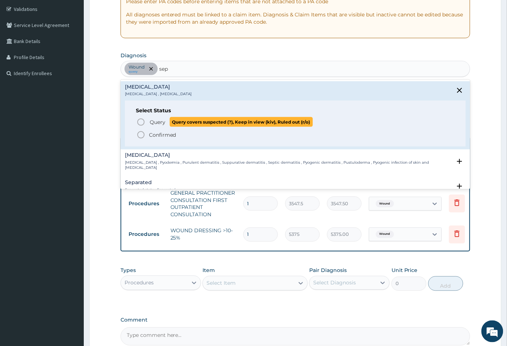
click at [138, 118] on icon "status option query" at bounding box center [141, 122] width 9 height 9
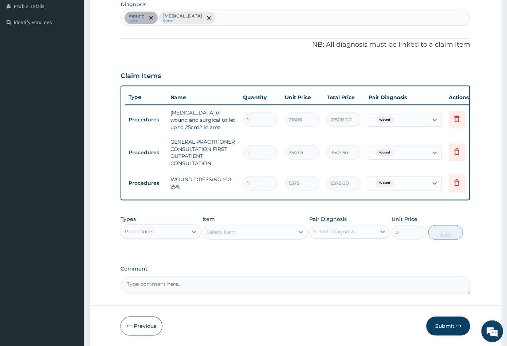
scroll to position [215, 0]
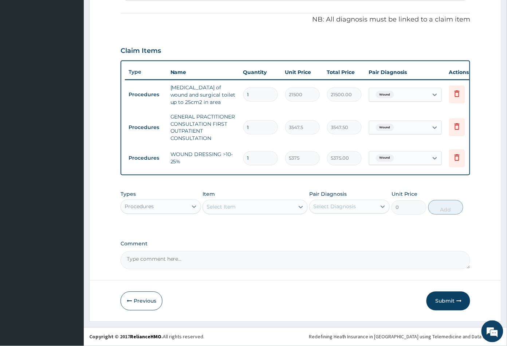
click at [158, 205] on div "Procedures" at bounding box center [154, 207] width 67 height 12
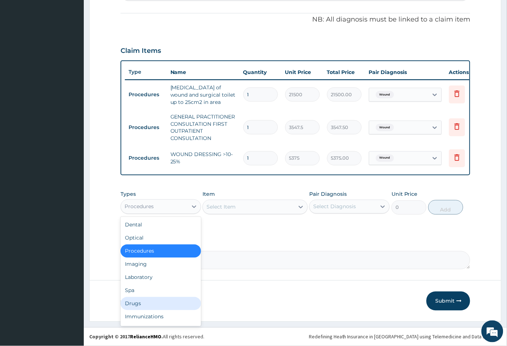
click at [147, 303] on div "Drugs" at bounding box center [161, 303] width 80 height 13
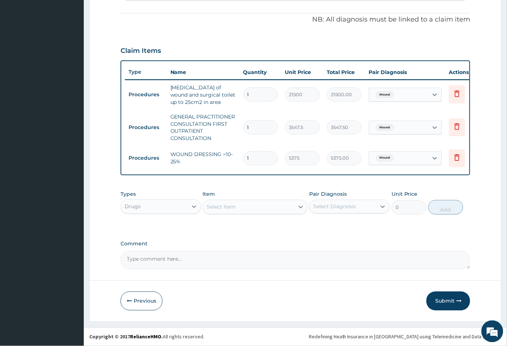
click at [237, 207] on div "Select Item" at bounding box center [248, 207] width 91 height 12
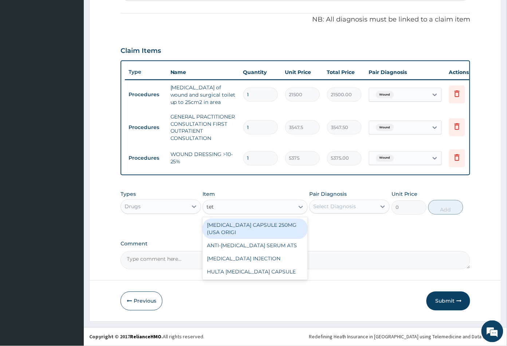
type input "teta"
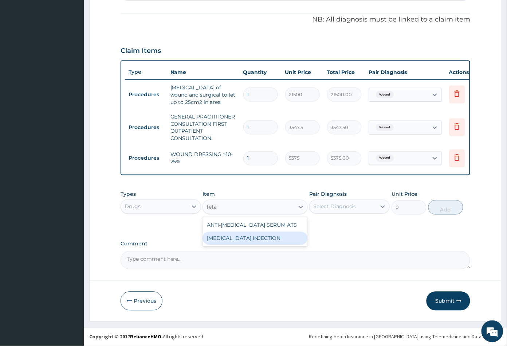
click at [254, 241] on div "TETANUS INJECTION" at bounding box center [254, 238] width 105 height 13
type input "1182.5"
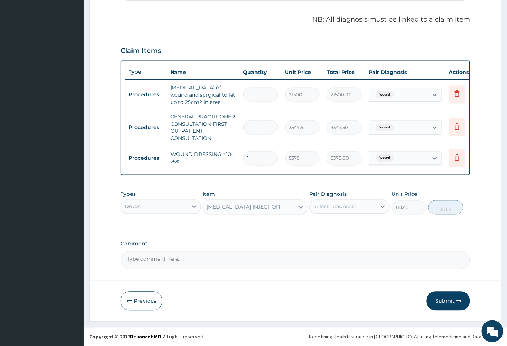
click at [330, 209] on div "Select Diagnosis" at bounding box center [334, 206] width 43 height 7
click at [329, 224] on label "Wound" at bounding box center [330, 224] width 19 height 7
checkbox input "true"
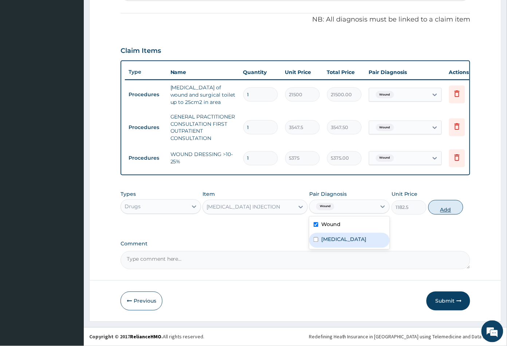
click at [437, 211] on button "Add" at bounding box center [445, 207] width 35 height 15
type input "0"
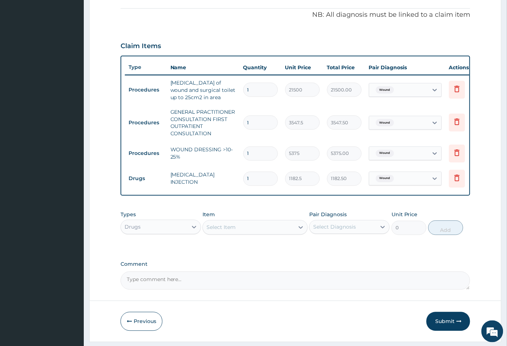
click at [258, 234] on div "Select Item" at bounding box center [254, 227] width 105 height 15
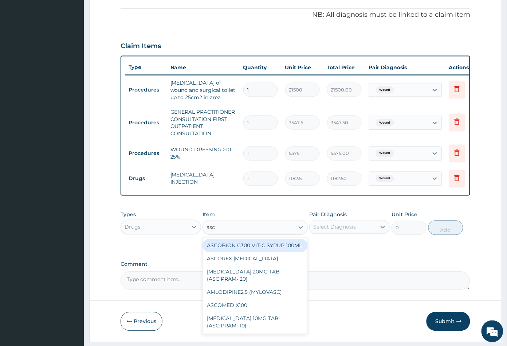
type input "asco"
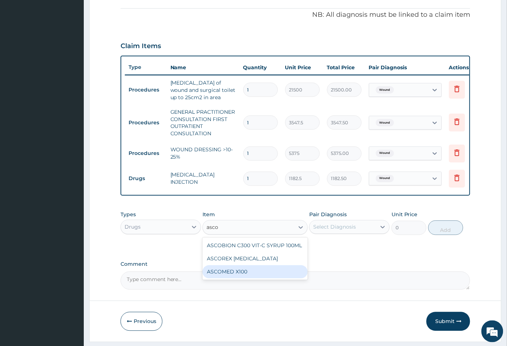
click at [242, 275] on div "ASCOMED X100" at bounding box center [254, 271] width 105 height 13
type input "23.64999961853027"
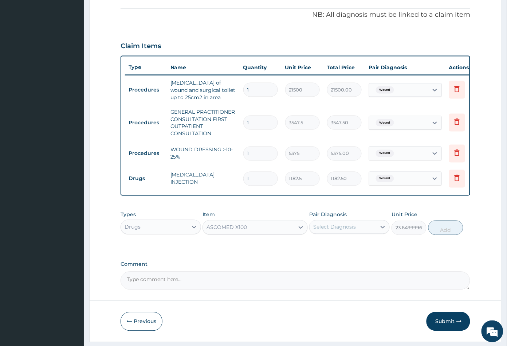
click at [340, 230] on div "Select Diagnosis" at bounding box center [334, 226] width 43 height 7
click at [339, 248] on label "Wound" at bounding box center [330, 244] width 19 height 7
checkbox input "true"
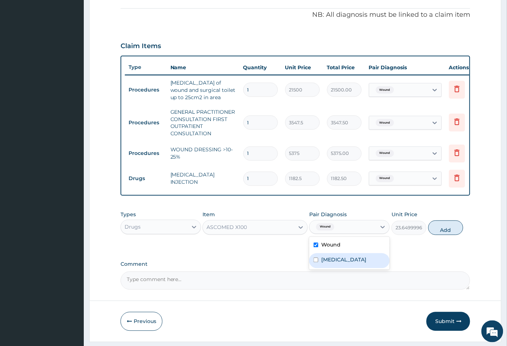
click at [339, 259] on div "Sepsis" at bounding box center [349, 260] width 80 height 15
checkbox input "true"
click at [446, 235] on button "Add" at bounding box center [445, 227] width 35 height 15
type input "0"
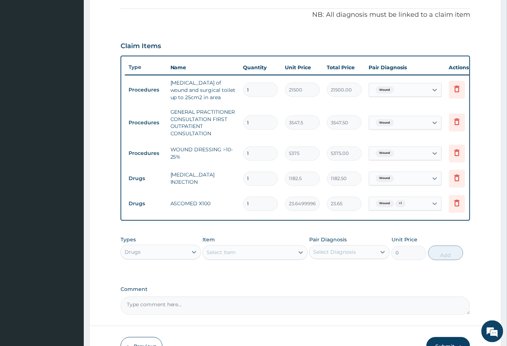
type input "0.00"
type input "3"
type input "70.95"
type input "30"
type input "709.50"
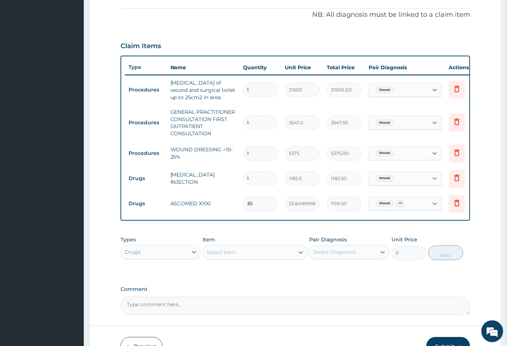
type input "30"
click at [261, 258] on div "Select Item" at bounding box center [248, 253] width 91 height 12
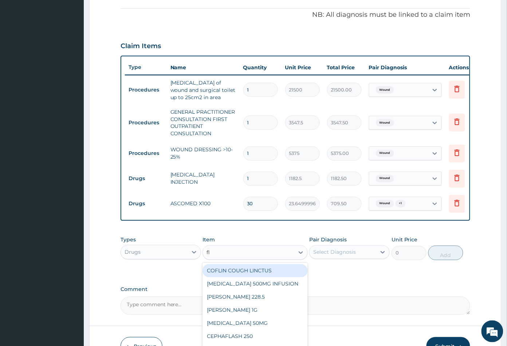
type input "fla"
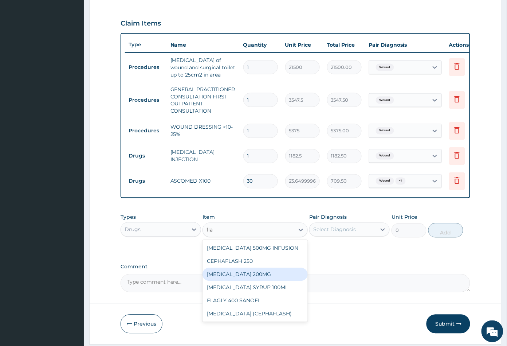
scroll to position [256, 0]
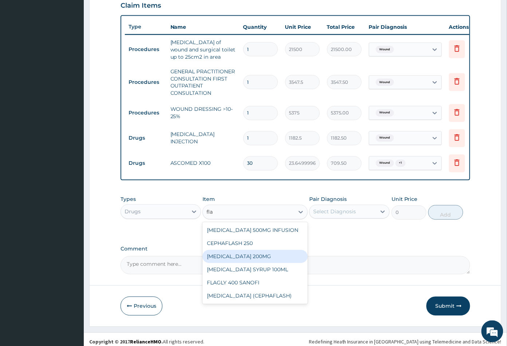
click at [238, 263] on div "FLAGYL 200MG" at bounding box center [254, 256] width 105 height 13
type input "47.29999923706055"
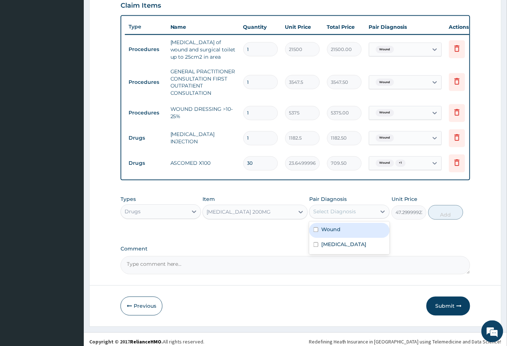
click at [336, 215] on div "Select Diagnosis" at bounding box center [334, 211] width 43 height 7
click at [334, 233] on label "Wound" at bounding box center [330, 229] width 19 height 7
checkbox input "true"
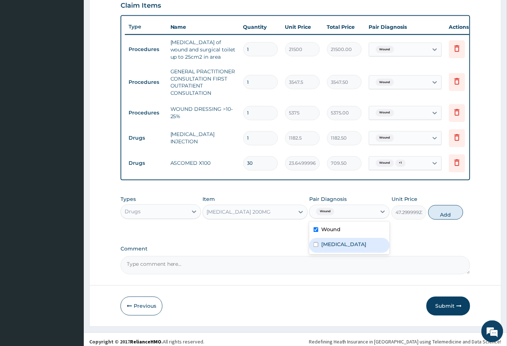
click at [334, 248] on label "Sepsis" at bounding box center [343, 244] width 45 height 7
checkbox input "true"
click at [442, 218] on button "Add" at bounding box center [445, 212] width 35 height 15
type input "0"
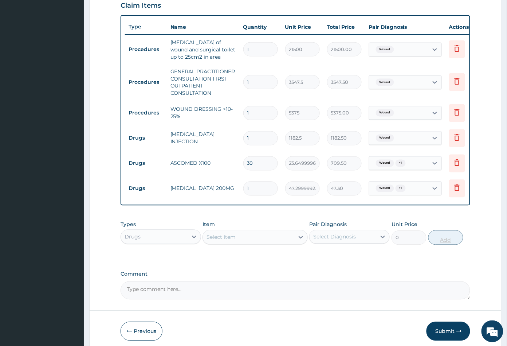
type input "0.00"
type input "3"
type input "141.90"
type input "30"
type input "1419.00"
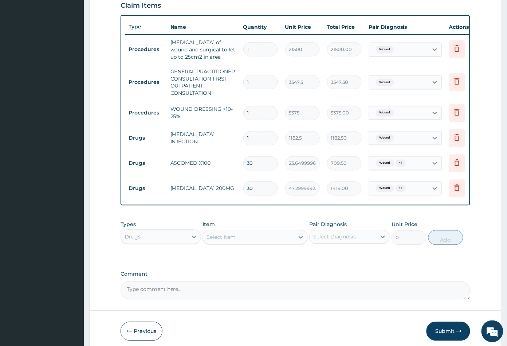
type input "30"
click at [244, 242] on div "Select Item" at bounding box center [248, 237] width 91 height 12
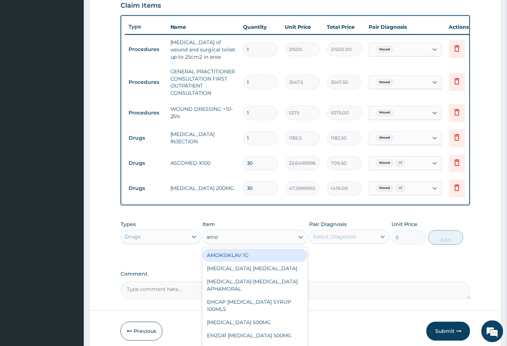
type input "amox"
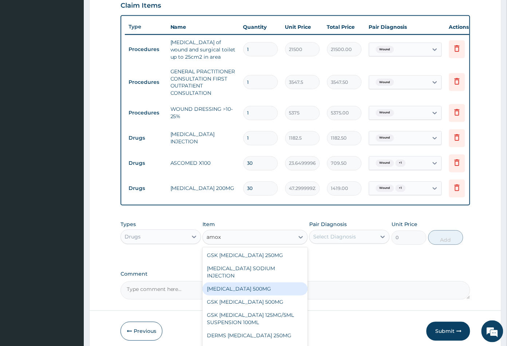
drag, startPoint x: 235, startPoint y: 288, endPoint x: 239, endPoint y: 289, distance: 3.8
click at [235, 288] on div "AMOXICILLIN 500MG" at bounding box center [254, 288] width 105 height 13
type input "70.94999694824219"
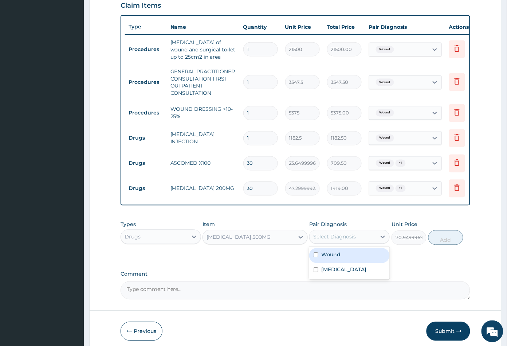
click at [339, 240] on div "Select Diagnosis" at bounding box center [334, 236] width 43 height 7
click at [338, 258] on label "Wound" at bounding box center [330, 254] width 19 height 7
checkbox input "true"
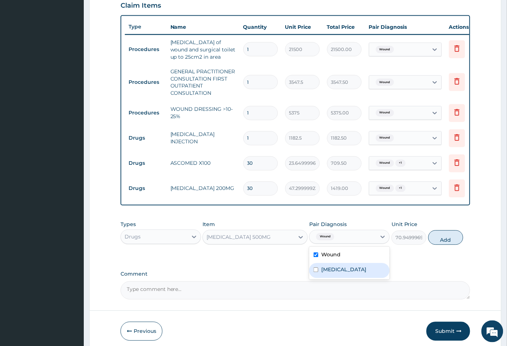
click at [338, 271] on div "Sepsis" at bounding box center [349, 270] width 80 height 15
checkbox input "true"
click at [447, 245] on button "Add" at bounding box center [445, 237] width 35 height 15
type input "0"
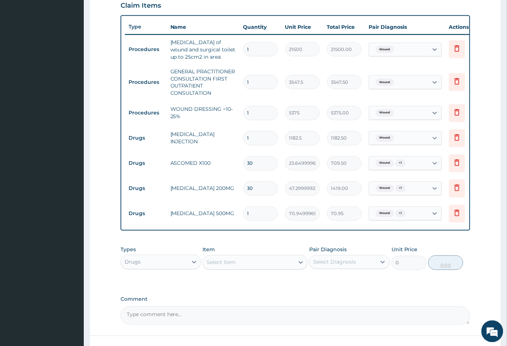
type input "10"
type input "709.50"
type input "10"
click at [258, 268] on div "Select Item" at bounding box center [248, 262] width 91 height 12
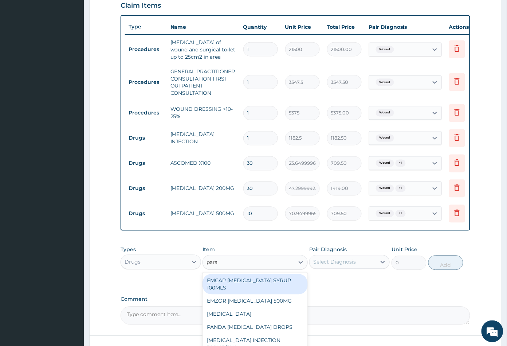
type input "parac"
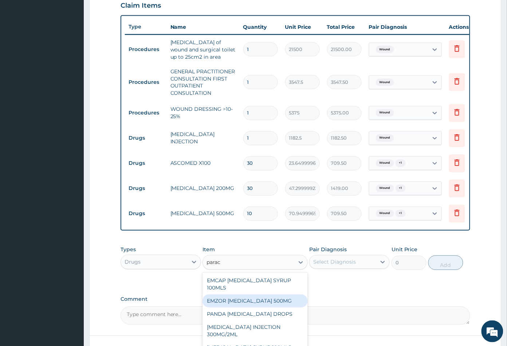
click at [252, 304] on div "EMZOR PARACETAMOL 500MG" at bounding box center [254, 300] width 105 height 13
type input "23.64999961853027"
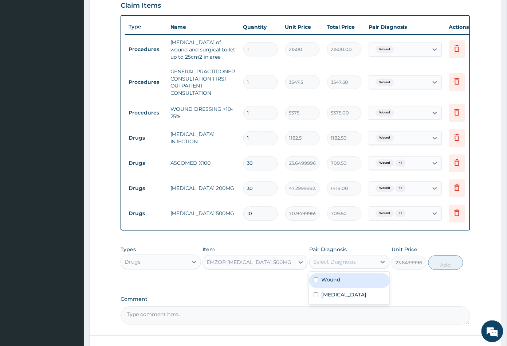
click at [337, 265] on div "Select Diagnosis" at bounding box center [334, 261] width 43 height 7
click at [332, 283] on label "Wound" at bounding box center [330, 279] width 19 height 7
checkbox input "true"
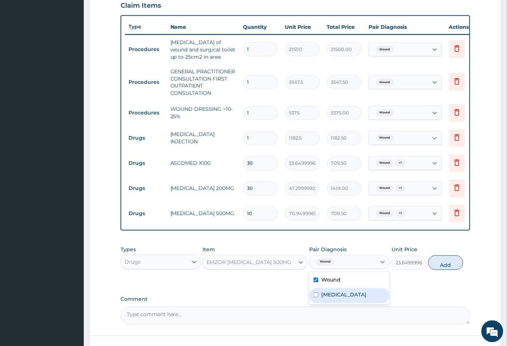
click at [333, 298] on label "Sepsis" at bounding box center [343, 294] width 45 height 7
checkbox input "true"
click at [442, 270] on button "Add" at bounding box center [445, 262] width 35 height 15
type input "0"
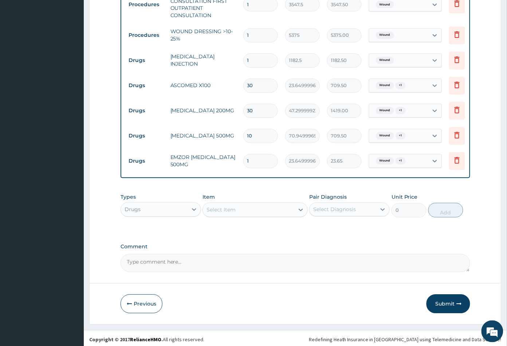
scroll to position [342, 0]
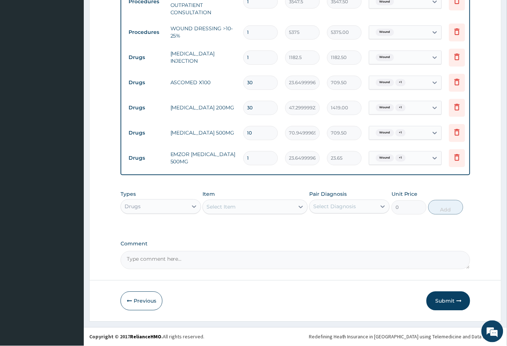
type input "18"
type input "425.70"
type input "18"
click at [444, 299] on button "Submit" at bounding box center [448, 300] width 44 height 19
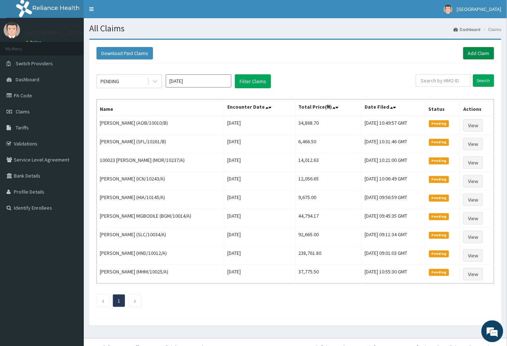
click at [478, 52] on link "Add Claim" at bounding box center [478, 53] width 31 height 12
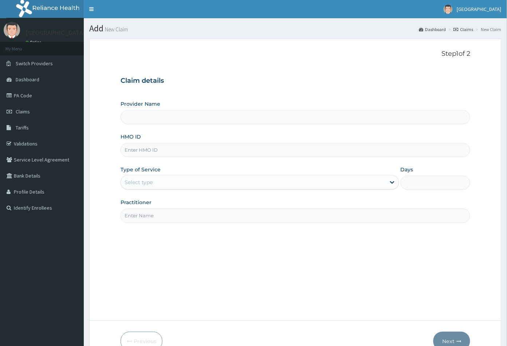
type input "[GEOGRAPHIC_DATA]"
click at [131, 149] on input "HMO ID" at bounding box center [296, 150] width 350 height 14
paste input "EDZ/10003/C"
type input "EDZ/10003/C"
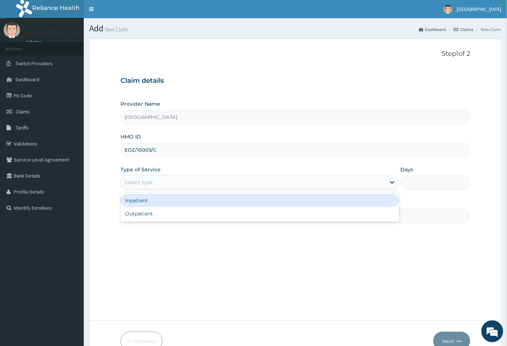
click at [155, 183] on div "Select type" at bounding box center [253, 182] width 265 height 12
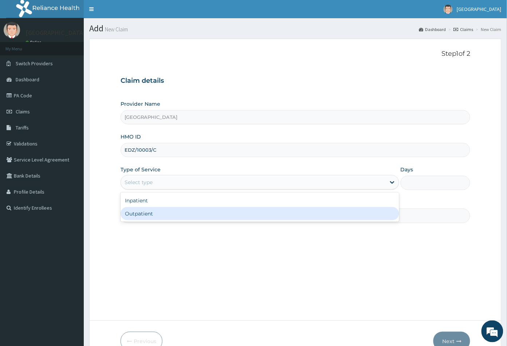
click at [147, 213] on div "Outpatient" at bounding box center [260, 213] width 279 height 13
type input "1"
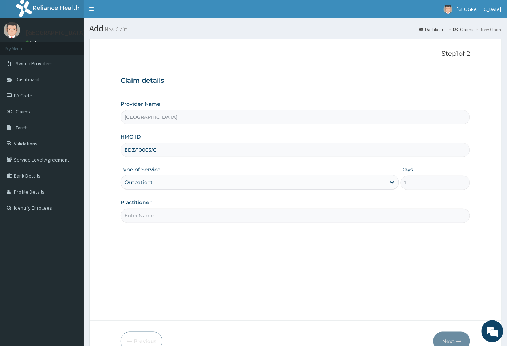
click at [147, 213] on input "Practitioner" at bounding box center [296, 215] width 350 height 14
type input "CON"
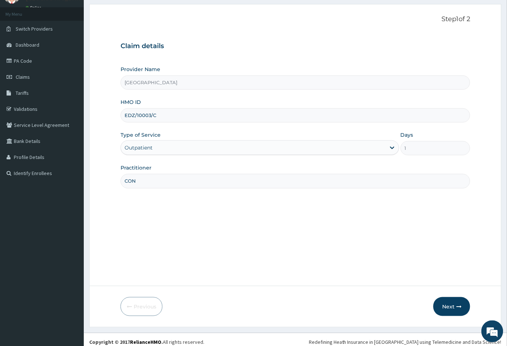
scroll to position [40, 0]
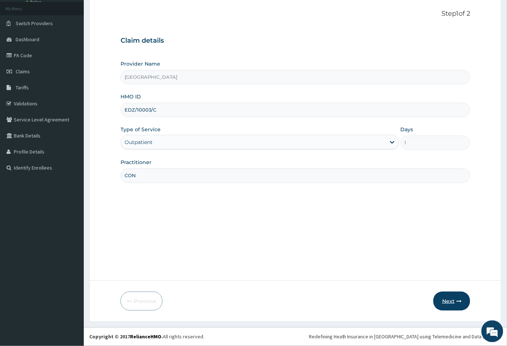
click at [450, 302] on button "Next" at bounding box center [451, 300] width 37 height 19
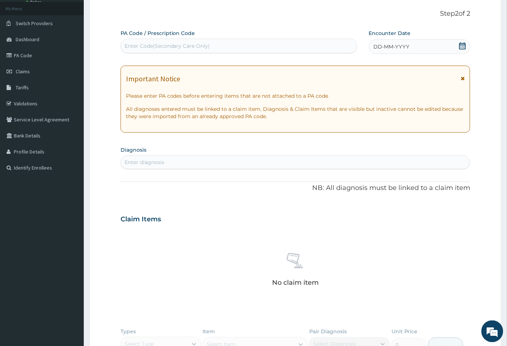
click at [462, 46] on icon at bounding box center [462, 45] width 7 height 7
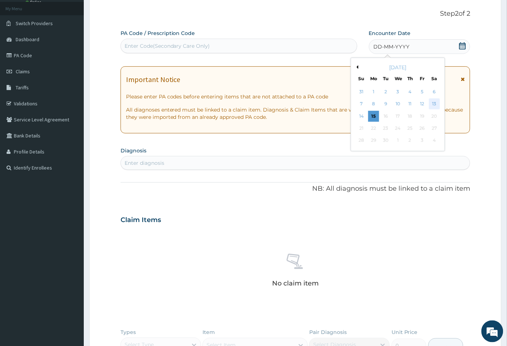
click at [431, 105] on div "13" at bounding box center [434, 104] width 11 height 11
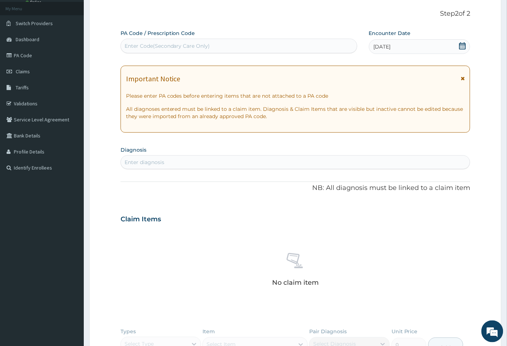
click at [177, 164] on div "Enter diagnosis" at bounding box center [295, 162] width 349 height 12
type input "woun"
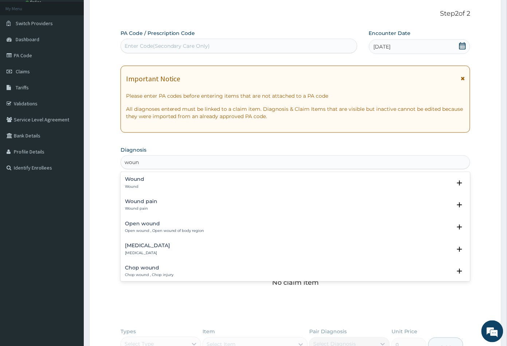
click at [141, 177] on h4 "Wound" at bounding box center [134, 178] width 19 height 5
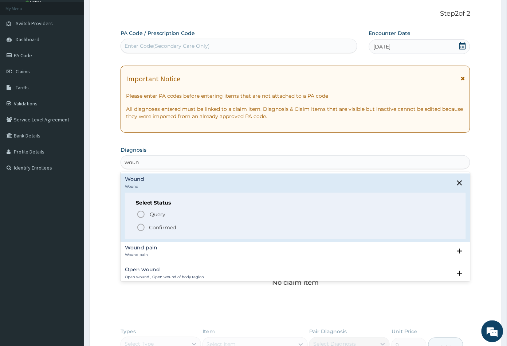
click at [142, 228] on icon "status option filled" at bounding box center [141, 227] width 9 height 9
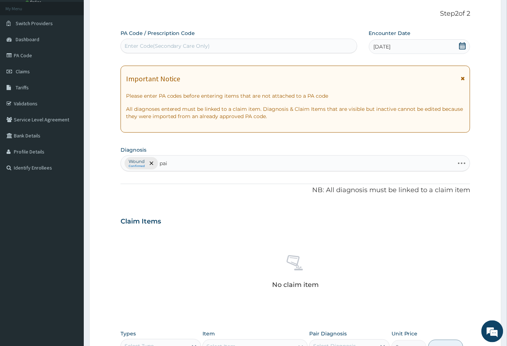
type input "pain"
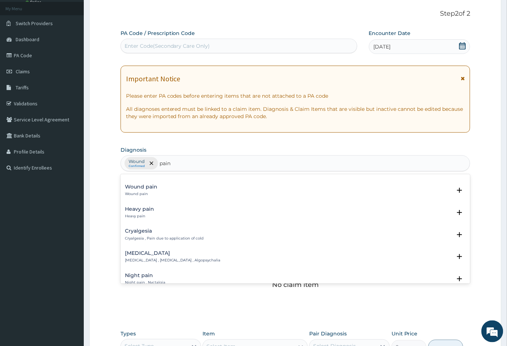
scroll to position [728, 0]
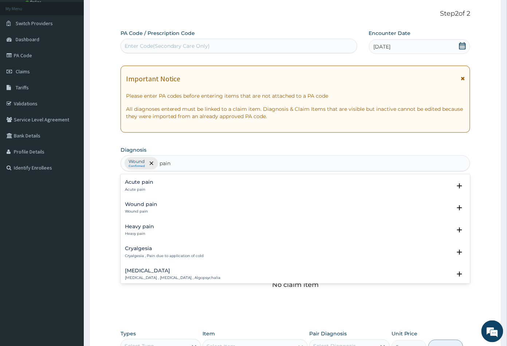
click at [144, 209] on p "Wound pain" at bounding box center [141, 211] width 32 height 5
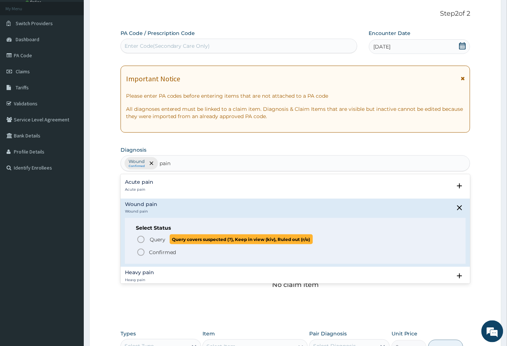
click at [141, 239] on icon "status option query" at bounding box center [141, 239] width 9 height 9
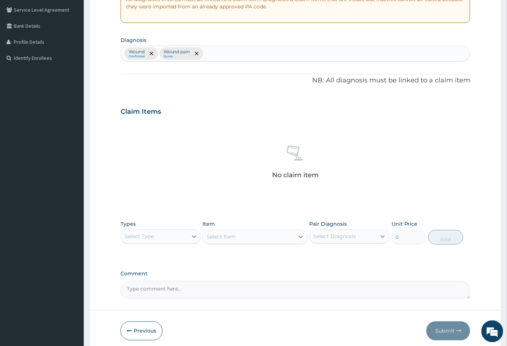
scroll to position [179, 0]
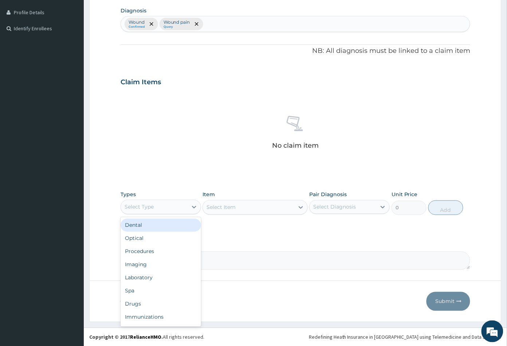
click at [170, 208] on div "Select Type" at bounding box center [154, 207] width 67 height 12
click at [156, 253] on div "Procedures" at bounding box center [161, 251] width 80 height 13
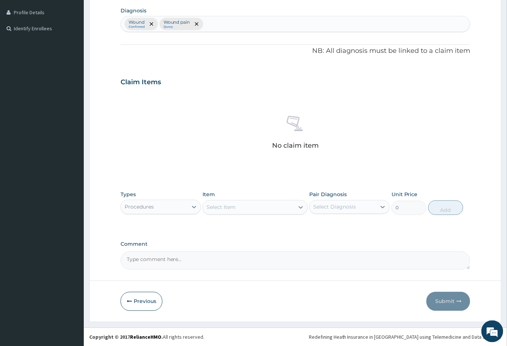
click at [246, 208] on div "Select Item" at bounding box center [248, 207] width 91 height 12
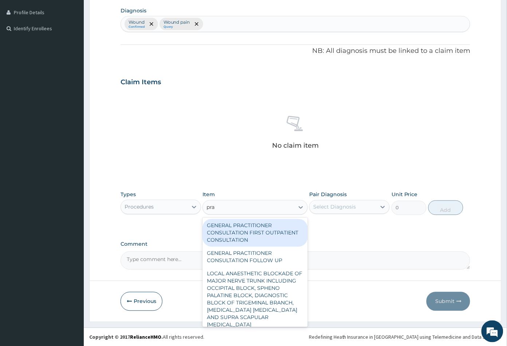
type input "prac"
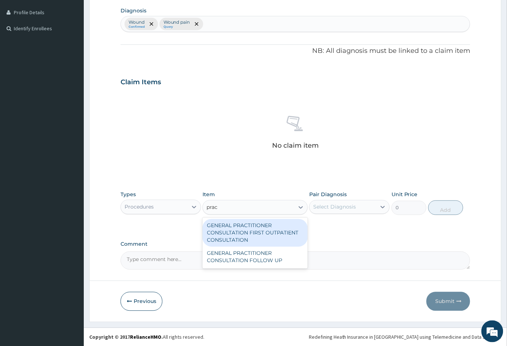
click at [244, 239] on div "GENERAL PRACTITIONER CONSULTATION FIRST OUTPATIENT CONSULTATION" at bounding box center [254, 233] width 105 height 28
type input "3547.5"
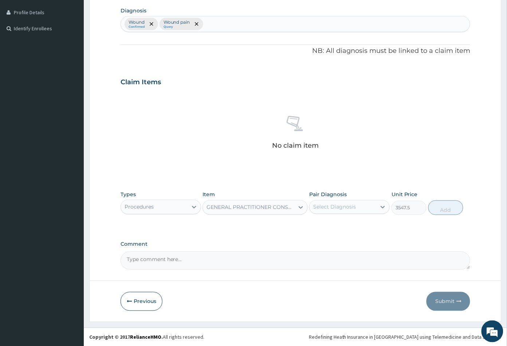
click at [332, 204] on div "Select Diagnosis" at bounding box center [334, 206] width 43 height 7
click at [331, 222] on label "Wound" at bounding box center [330, 224] width 19 height 7
checkbox input "true"
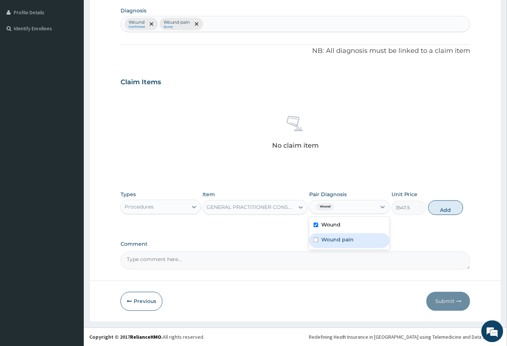
drag, startPoint x: 333, startPoint y: 239, endPoint x: 347, endPoint y: 238, distance: 14.2
click at [334, 239] on label "Wound pain" at bounding box center [337, 239] width 32 height 7
checkbox input "true"
click at [442, 211] on button "Add" at bounding box center [445, 207] width 35 height 15
type input "0"
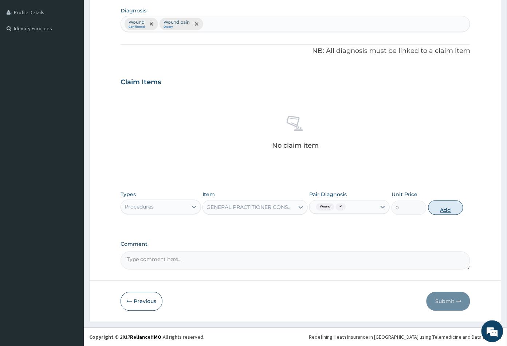
scroll to position [161, 0]
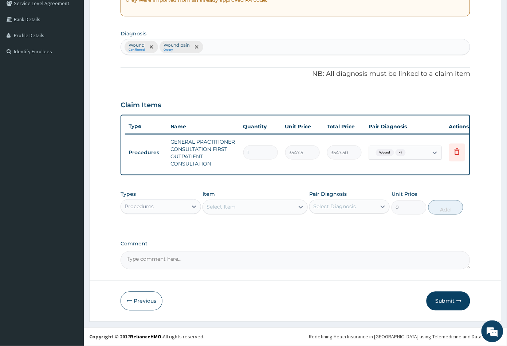
click at [248, 207] on div "Select Item" at bounding box center [248, 207] width 91 height 12
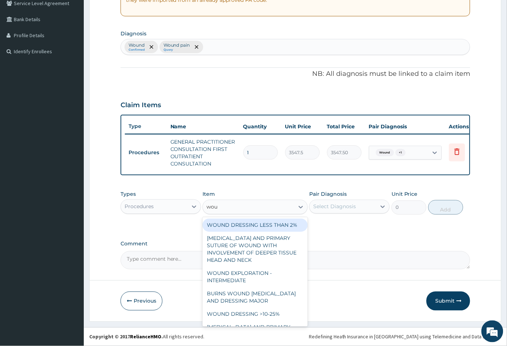
type input "woun"
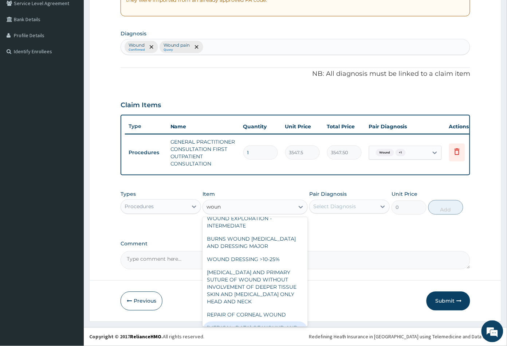
scroll to position [40, 0]
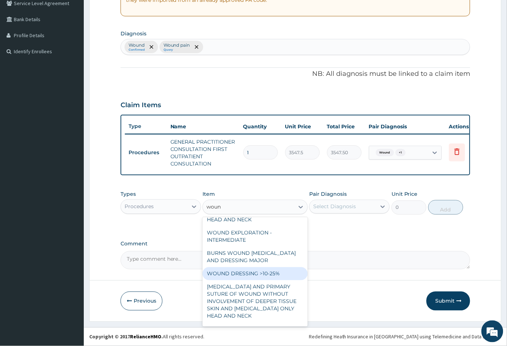
click at [252, 271] on div "WOUND DRESSING >10-25%" at bounding box center [254, 273] width 105 height 13
type input "5375"
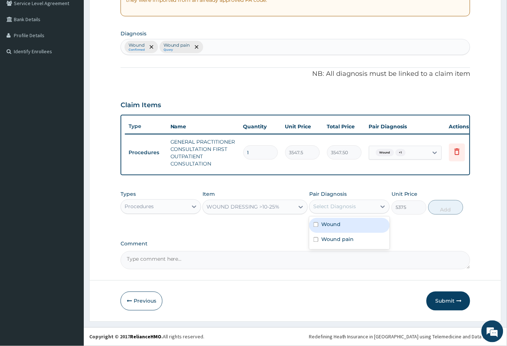
click at [338, 204] on div "Select Diagnosis" at bounding box center [334, 206] width 43 height 7
drag, startPoint x: 337, startPoint y: 220, endPoint x: 343, endPoint y: 225, distance: 8.3
click at [337, 221] on label "Wound" at bounding box center [330, 224] width 19 height 7
checkbox input "true"
click at [444, 209] on button "Add" at bounding box center [445, 207] width 35 height 15
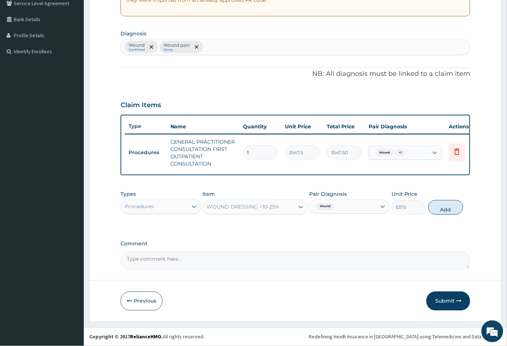
type input "0"
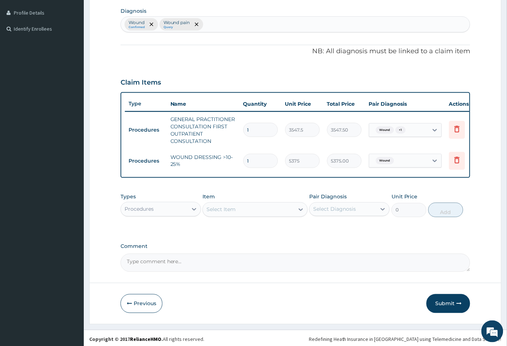
scroll to position [186, 0]
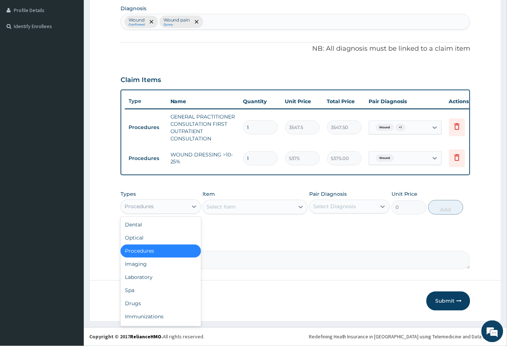
click at [166, 204] on div "Procedures" at bounding box center [154, 207] width 67 height 12
click at [147, 300] on div "Drugs" at bounding box center [161, 303] width 80 height 13
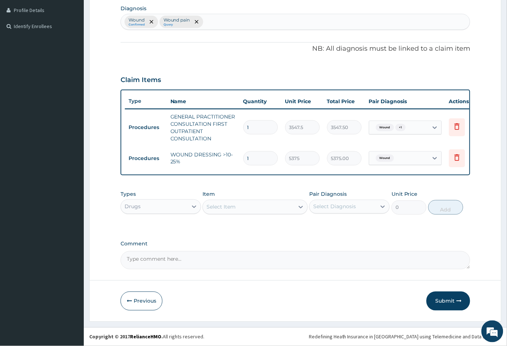
click at [247, 210] on div "Select Item" at bounding box center [248, 207] width 91 height 12
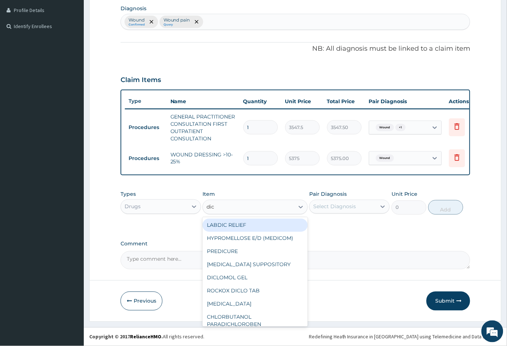
type input "dicl"
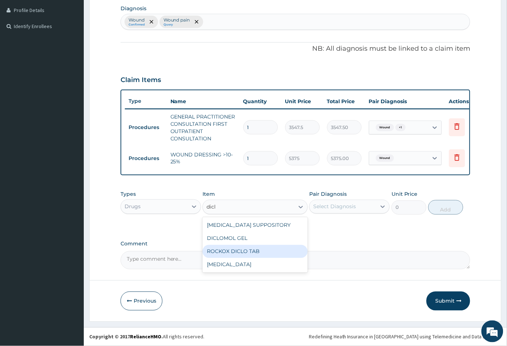
click at [272, 250] on div "ROCKOX DICLO TAB" at bounding box center [254, 251] width 105 height 13
type input "82.7750015258789"
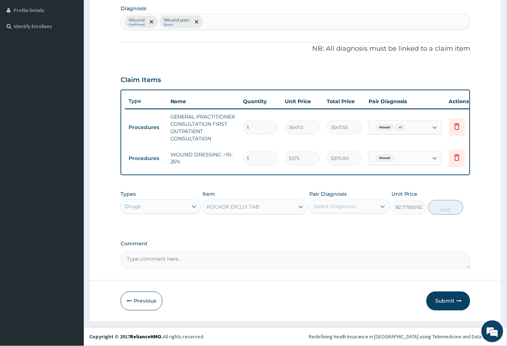
click at [347, 207] on div "Select Diagnosis" at bounding box center [334, 206] width 43 height 7
click at [349, 224] on div "Wound" at bounding box center [349, 225] width 80 height 15
click at [349, 228] on div "Wound" at bounding box center [349, 225] width 80 height 15
checkbox input "false"
click at [350, 237] on label "Wound pain" at bounding box center [337, 239] width 32 height 7
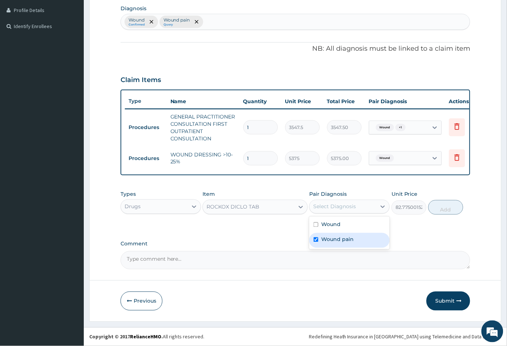
checkbox input "true"
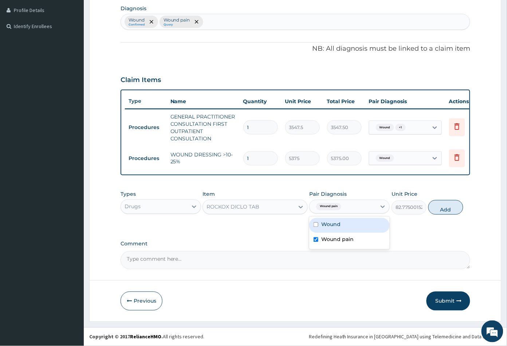
click at [370, 228] on div "Wound" at bounding box center [349, 225] width 80 height 15
checkbox input "true"
click at [444, 210] on button "Add" at bounding box center [445, 207] width 35 height 15
type input "0"
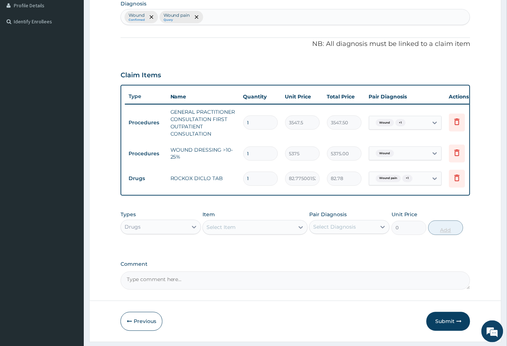
type input "0.00"
type input "6"
type input "496.65"
type input "6"
click at [270, 233] on div "Select Item" at bounding box center [248, 227] width 91 height 12
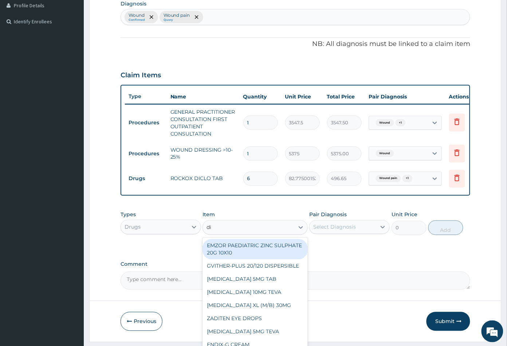
type input "dic"
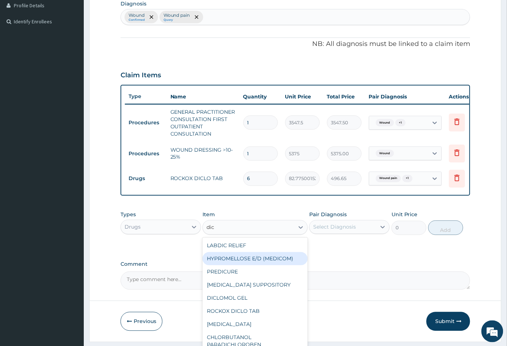
scroll to position [5, 0]
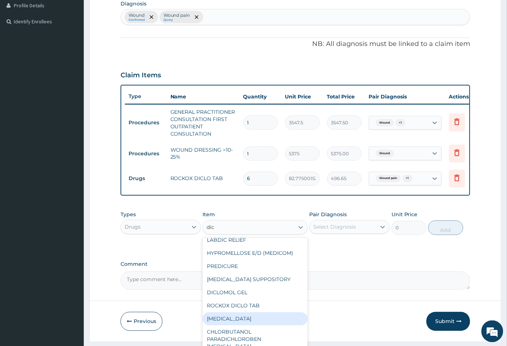
click at [255, 320] on div "[MEDICAL_DATA]" at bounding box center [254, 318] width 105 height 13
type input "591.25"
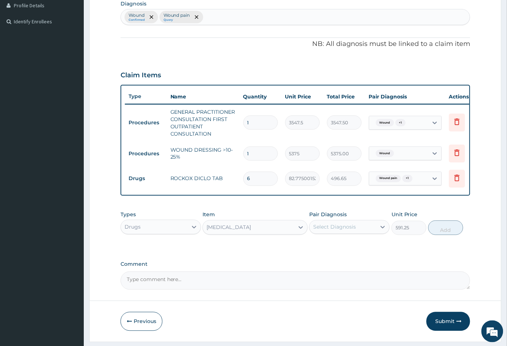
click at [344, 230] on div "Select Diagnosis" at bounding box center [334, 226] width 43 height 7
click at [343, 247] on div "Wound" at bounding box center [349, 245] width 80 height 15
checkbox input "true"
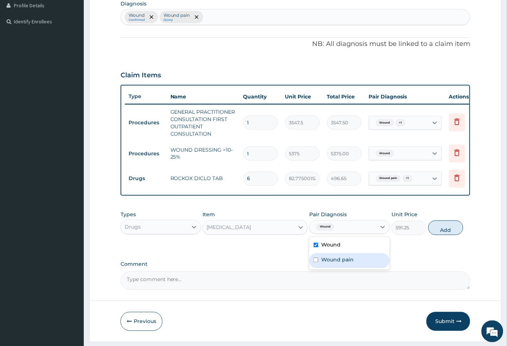
click at [343, 261] on div "Wound pain" at bounding box center [349, 260] width 80 height 15
checkbox input "true"
click at [440, 232] on button "Add" at bounding box center [445, 227] width 35 height 15
type input "0"
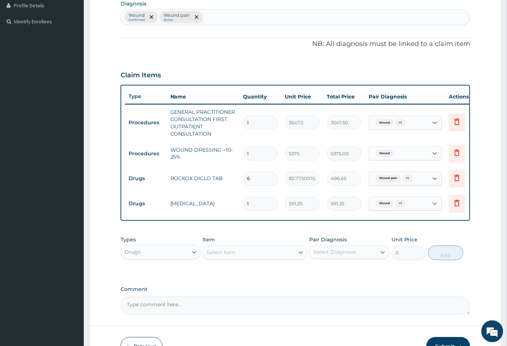
click at [247, 258] on div "Select Item" at bounding box center [248, 253] width 91 height 12
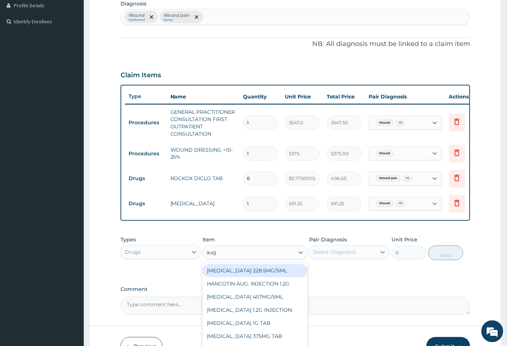
type input "augm"
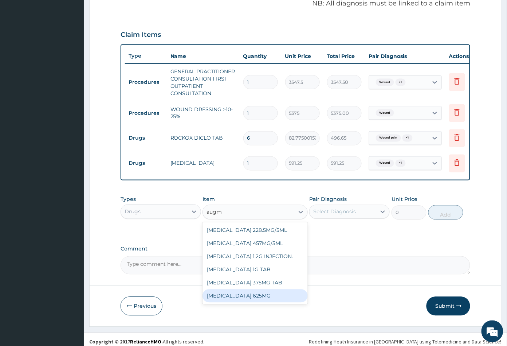
click at [247, 302] on div "[MEDICAL_DATA] 625MG" at bounding box center [254, 295] width 105 height 13
type input "886.875"
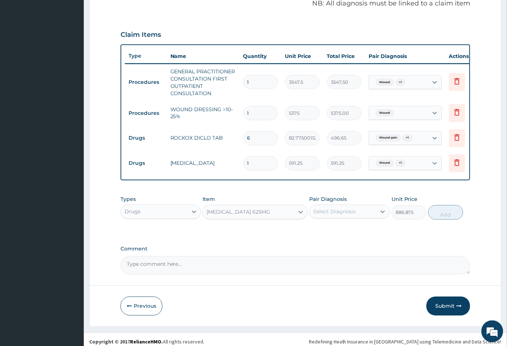
click at [342, 215] on div "Select Diagnosis" at bounding box center [334, 211] width 43 height 7
click at [342, 238] on div "Wound" at bounding box center [349, 230] width 80 height 15
checkbox input "true"
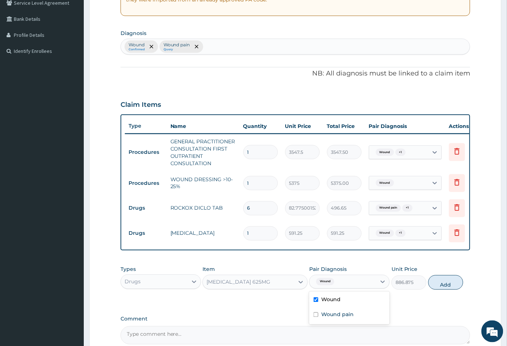
scroll to position [146, 0]
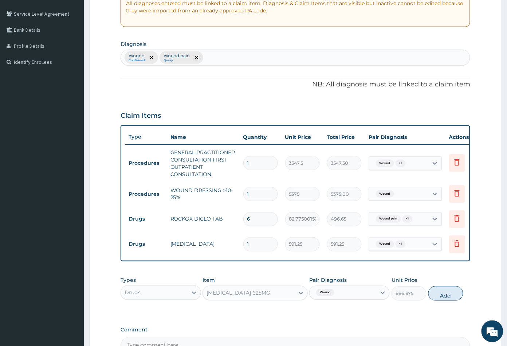
click at [206, 56] on div "Wound Confirmed Wound pain Query" at bounding box center [295, 57] width 349 height 15
type input "sep"
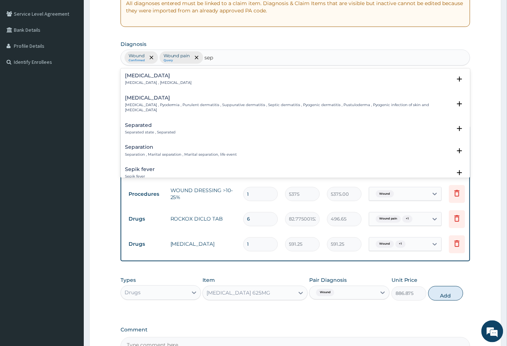
click at [131, 79] on div "Sepsis Systemic infection , Sepsis" at bounding box center [158, 79] width 67 height 13
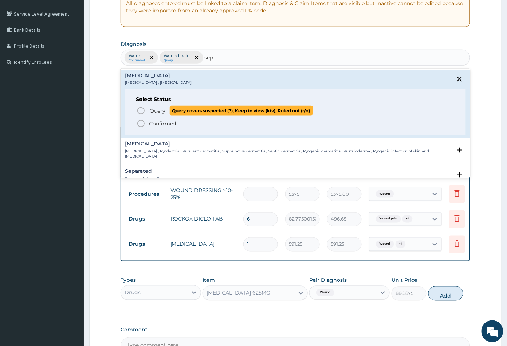
click at [139, 109] on icon "status option query" at bounding box center [141, 110] width 9 height 9
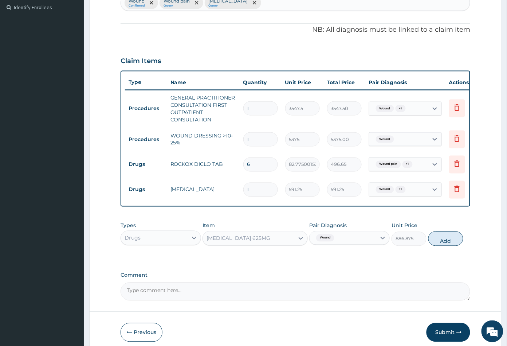
scroll to position [226, 0]
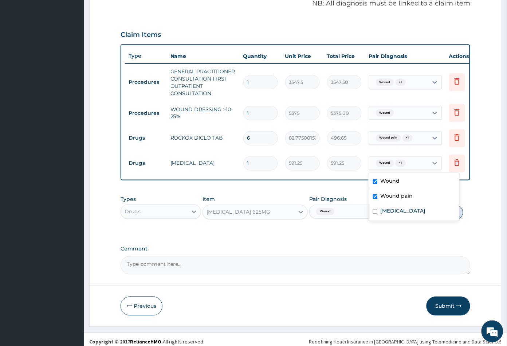
click at [407, 163] on div "Wound + 1" at bounding box center [398, 163] width 59 height 12
click at [394, 193] on label "Wound pain" at bounding box center [397, 195] width 32 height 7
checkbox input "false"
click at [389, 208] on label "[MEDICAL_DATA]" at bounding box center [403, 210] width 45 height 7
checkbox input "true"
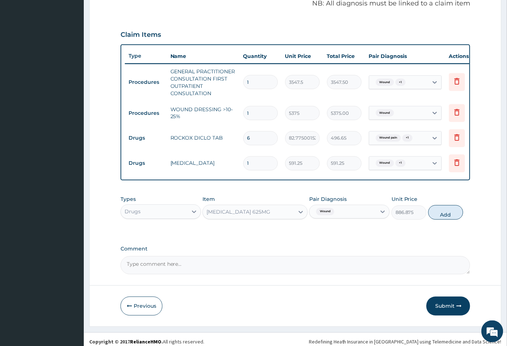
click at [362, 234] on div "Types Drugs Item AUGMENTIN 625MG Pair Diagnosis Wound Unit Price 886.875 Add" at bounding box center [296, 213] width 350 height 42
click at [407, 163] on div "Wound + 1" at bounding box center [398, 163] width 59 height 12
click at [388, 207] on label "[MEDICAL_DATA]" at bounding box center [403, 210] width 45 height 7
checkbox input "false"
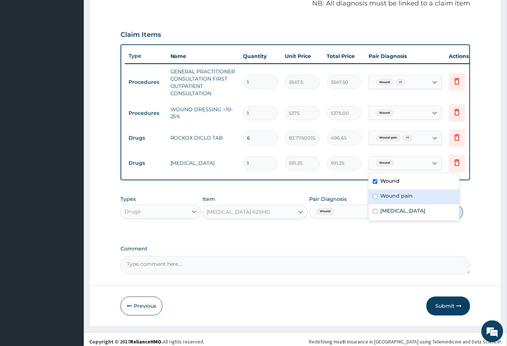
click at [391, 199] on div "Wound pain" at bounding box center [413, 196] width 91 height 15
checkbox input "true"
click at [397, 176] on div "Wound" at bounding box center [413, 181] width 91 height 15
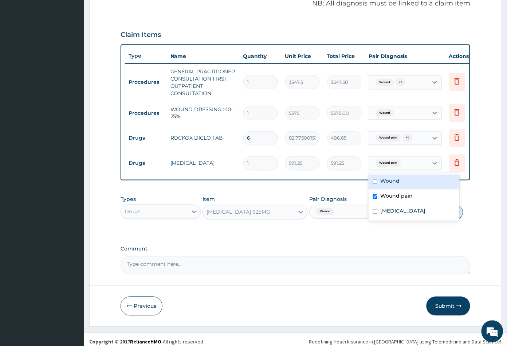
click at [392, 184] on div "Wound" at bounding box center [413, 181] width 91 height 15
checkbox input "true"
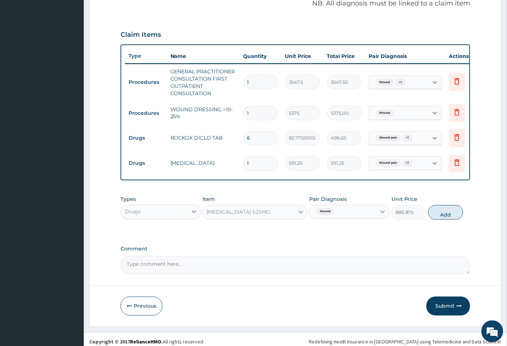
click at [364, 240] on div "PA Code / Prescription Code Enter Code(Secondary Care Only) Encounter Date 13-0…" at bounding box center [296, 58] width 350 height 431
click at [354, 218] on div "Wound" at bounding box center [343, 211] width 67 height 12
click at [335, 238] on div "Wound" at bounding box center [349, 230] width 80 height 15
checkbox input "false"
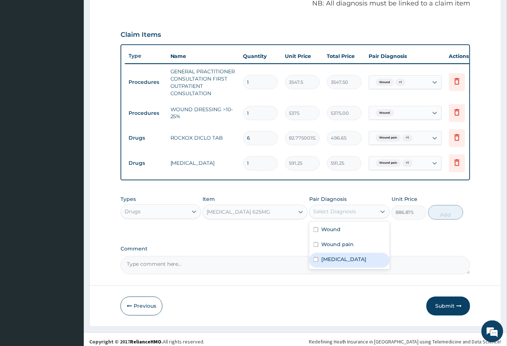
click at [330, 261] on label "[MEDICAL_DATA]" at bounding box center [343, 259] width 45 height 7
checkbox input "true"
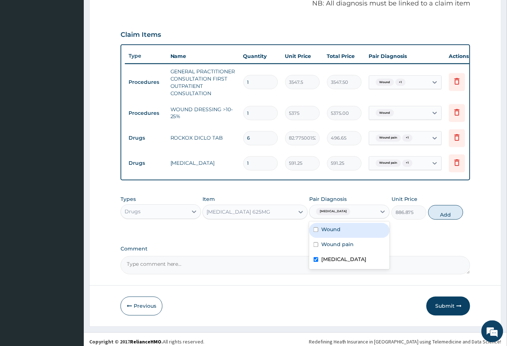
click at [335, 233] on label "Wound" at bounding box center [330, 229] width 19 height 7
checkbox input "true"
click at [446, 220] on button "Add" at bounding box center [445, 212] width 35 height 15
type input "0"
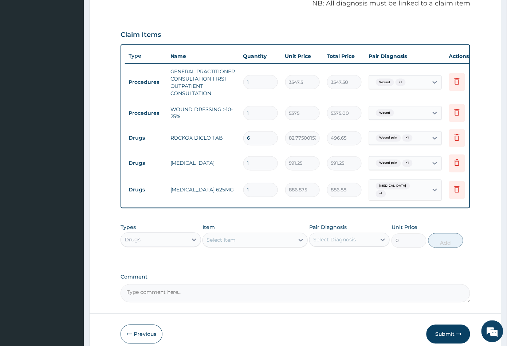
type input "10"
type input "8868.75"
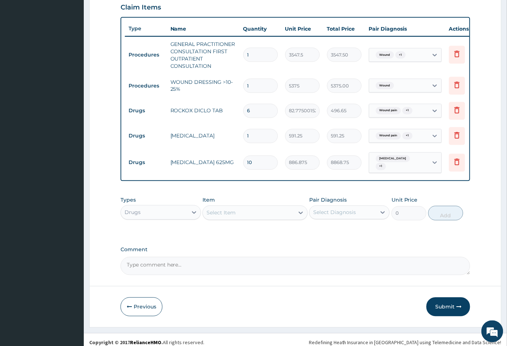
scroll to position [262, 0]
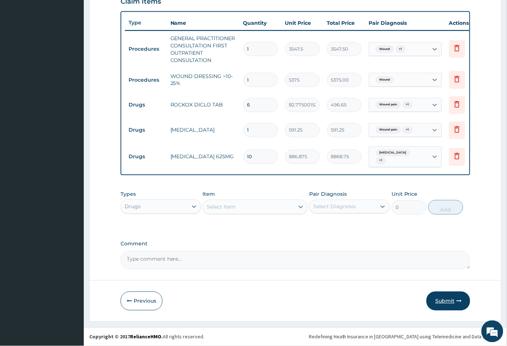
type input "10"
click at [444, 303] on button "Submit" at bounding box center [448, 300] width 44 height 19
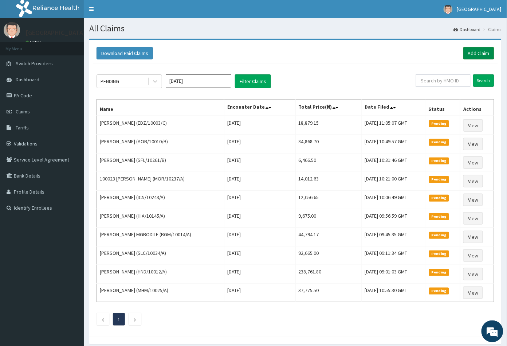
click at [480, 55] on link "Add Claim" at bounding box center [478, 53] width 31 height 12
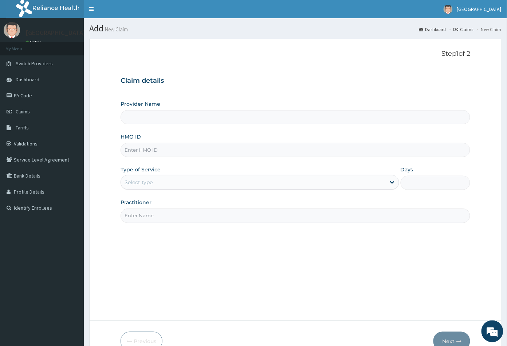
type input "[GEOGRAPHIC_DATA]"
click at [127, 147] on input "HMO ID" at bounding box center [296, 150] width 350 height 14
paste input "ISW/10570/A"
type input "ISW/10570/A"
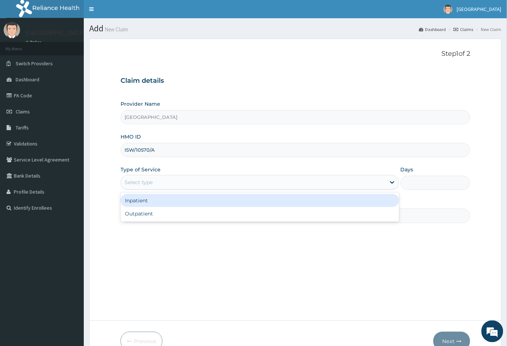
click at [139, 177] on div "Select type" at bounding box center [253, 182] width 265 height 12
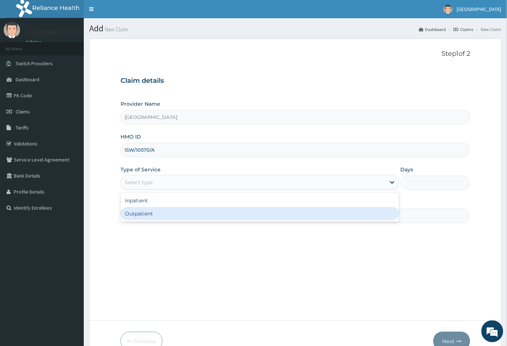
click at [143, 214] on div "Outpatient" at bounding box center [260, 213] width 279 height 13
type input "1"
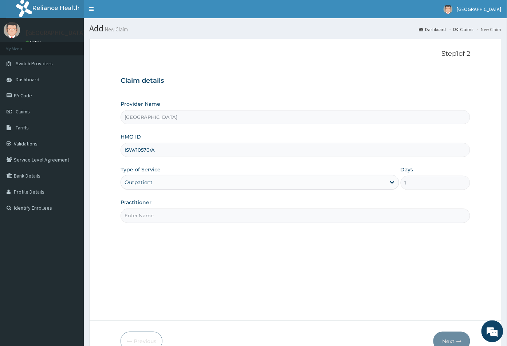
click at [145, 216] on input "Practitioner" at bounding box center [296, 215] width 350 height 14
type input "CON"
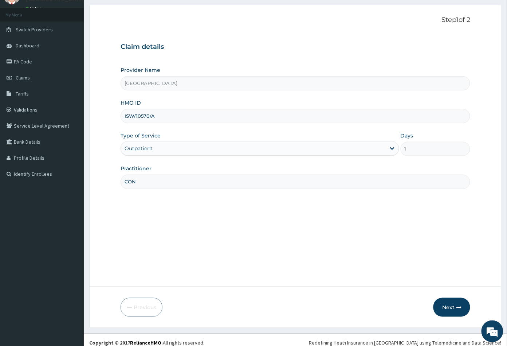
scroll to position [40, 0]
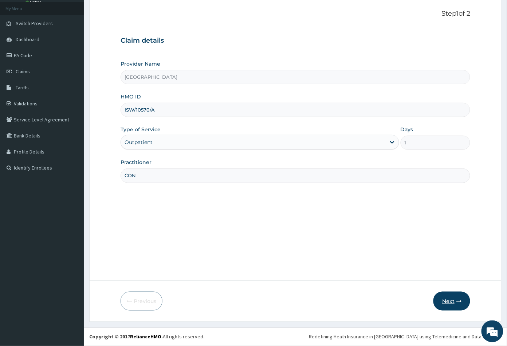
click at [446, 300] on button "Next" at bounding box center [451, 300] width 37 height 19
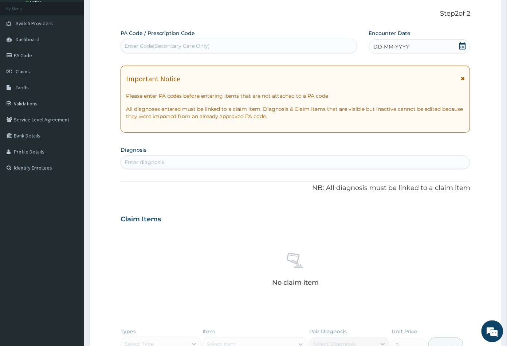
click at [463, 47] on icon at bounding box center [462, 45] width 7 height 7
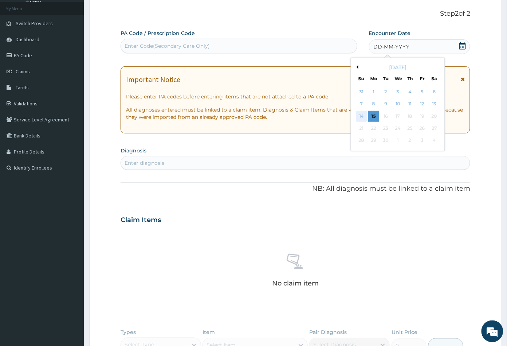
click at [363, 116] on div "14" at bounding box center [361, 116] width 11 height 11
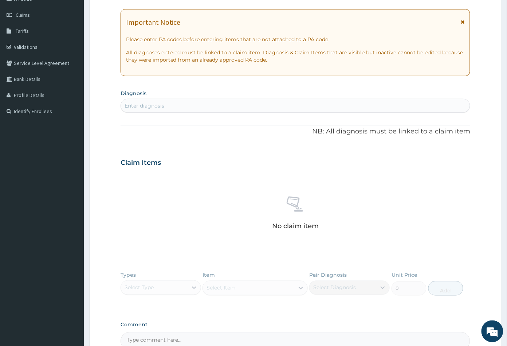
scroll to position [121, 0]
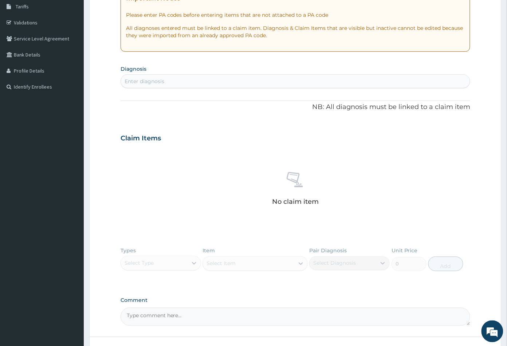
click at [146, 81] on div "Enter diagnosis" at bounding box center [145, 81] width 40 height 7
type input "mala"
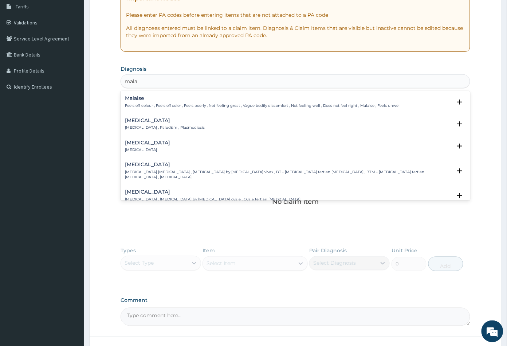
click at [137, 121] on h4 "Malaria" at bounding box center [165, 120] width 80 height 5
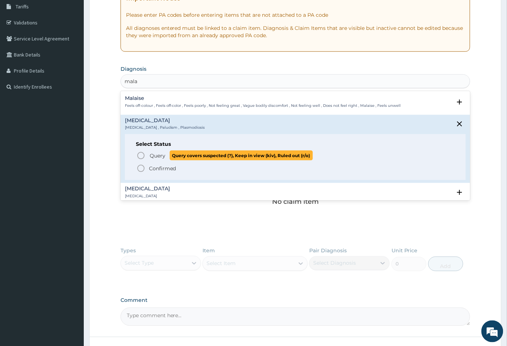
click at [141, 156] on icon "status option query" at bounding box center [141, 155] width 9 height 9
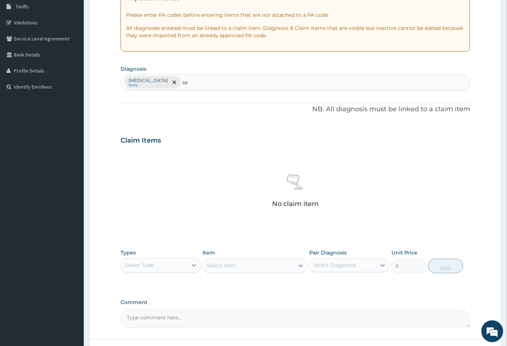
type input "sep"
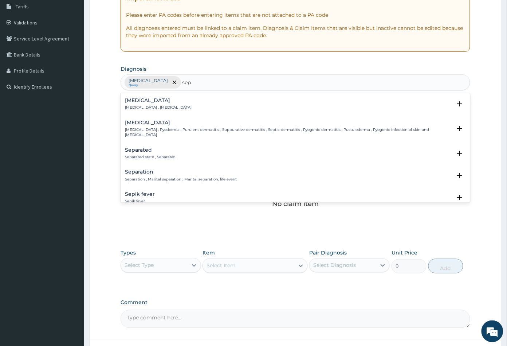
click at [131, 102] on h4 "Sepsis" at bounding box center [158, 100] width 67 height 5
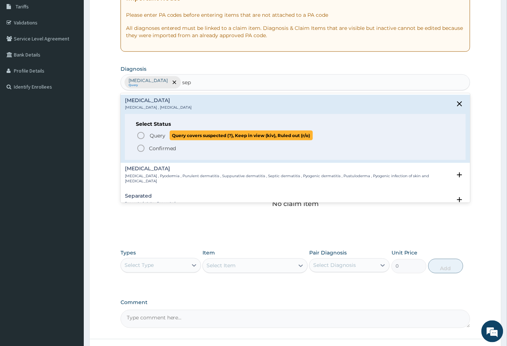
click at [141, 135] on icon "status option query" at bounding box center [141, 135] width 9 height 9
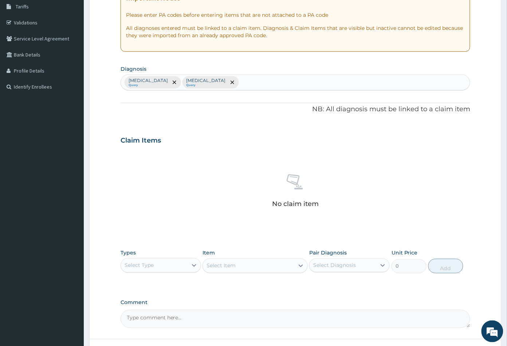
scroll to position [179, 0]
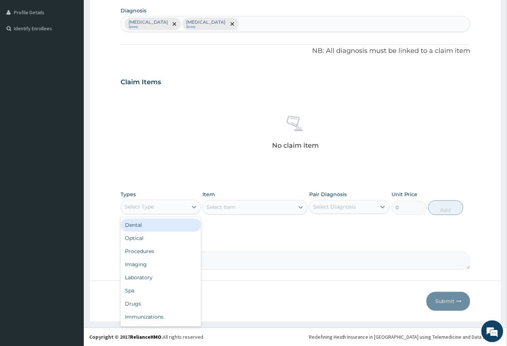
click at [161, 205] on div "Select Type" at bounding box center [154, 207] width 67 height 12
click at [155, 252] on div "Procedures" at bounding box center [161, 251] width 80 height 13
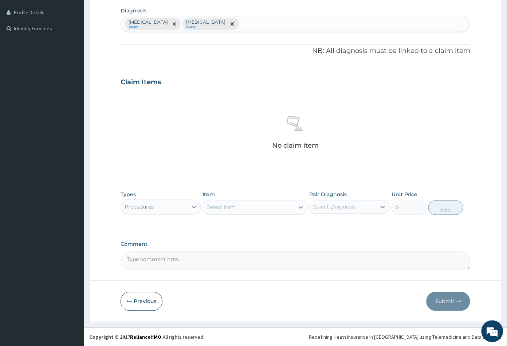
click at [252, 207] on div "Select Item" at bounding box center [248, 207] width 91 height 12
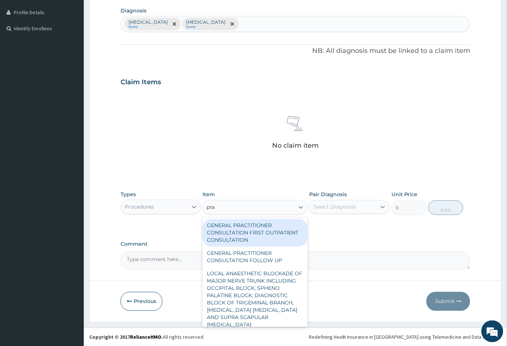
type input "prac"
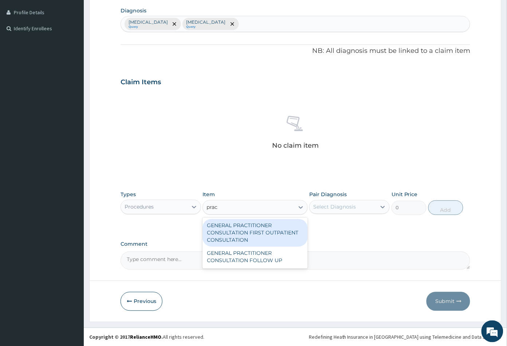
click at [263, 234] on div "GENERAL PRACTITIONER CONSULTATION FIRST OUTPATIENT CONSULTATION" at bounding box center [254, 233] width 105 height 28
type input "3547.5"
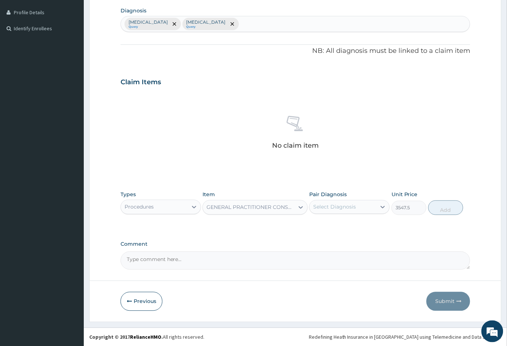
click at [349, 205] on div "Select Diagnosis" at bounding box center [334, 206] width 43 height 7
click at [342, 224] on div "[MEDICAL_DATA]" at bounding box center [349, 225] width 80 height 15
checkbox input "true"
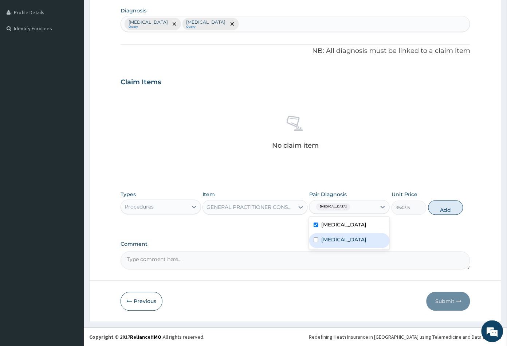
drag, startPoint x: 340, startPoint y: 242, endPoint x: 415, endPoint y: 232, distance: 75.6
click at [341, 243] on div "[MEDICAL_DATA]" at bounding box center [349, 240] width 80 height 15
checkbox input "true"
click at [445, 208] on button "Add" at bounding box center [445, 207] width 35 height 15
type input "0"
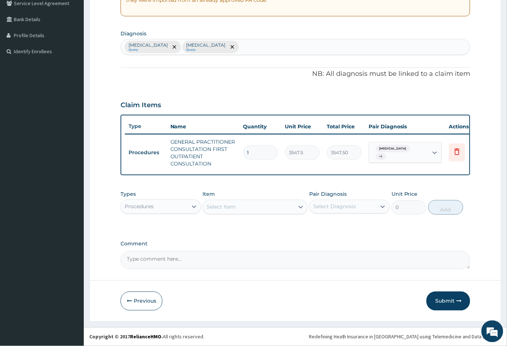
scroll to position [161, 0]
click at [163, 208] on div "Procedures" at bounding box center [154, 207] width 67 height 12
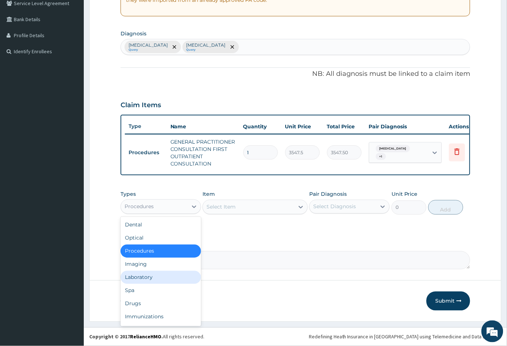
click at [155, 276] on div "Laboratory" at bounding box center [161, 277] width 80 height 13
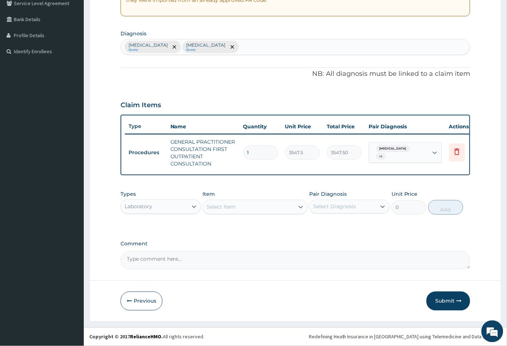
click at [247, 208] on div "Select Item" at bounding box center [248, 207] width 91 height 12
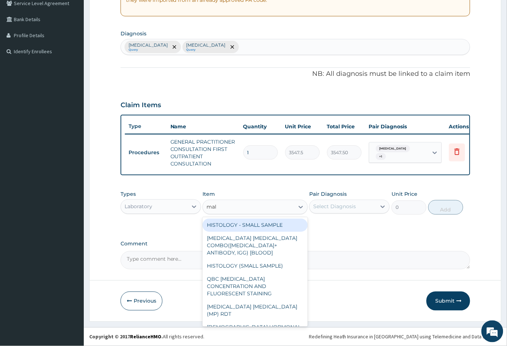
type input "mala"
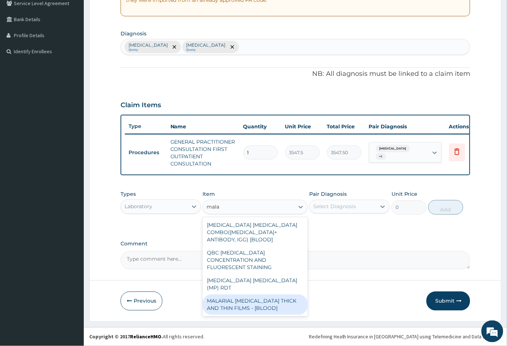
drag, startPoint x: 252, startPoint y: 281, endPoint x: 258, endPoint y: 280, distance: 6.0
click at [253, 294] on div "MALARIAL PARASITE THICK AND THIN FILMS - [BLOOD]" at bounding box center [254, 304] width 105 height 20
type input "1612.5"
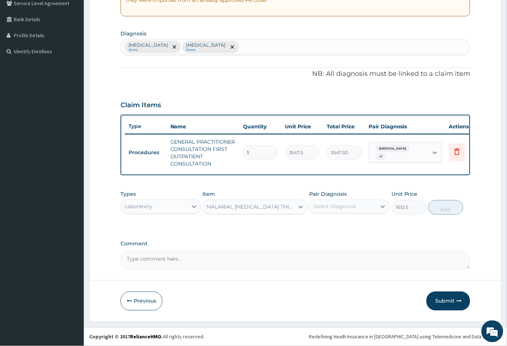
click at [339, 205] on div "Select Diagnosis" at bounding box center [334, 206] width 43 height 7
drag, startPoint x: 335, startPoint y: 222, endPoint x: 345, endPoint y: 223, distance: 9.5
click at [336, 223] on label "Malaria" at bounding box center [343, 224] width 45 height 7
checkbox input "true"
click at [449, 209] on button "Add" at bounding box center [445, 207] width 35 height 15
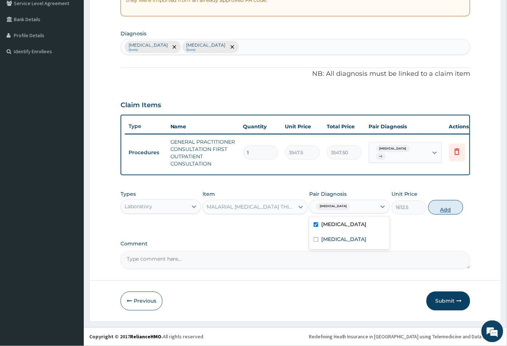
type input "0"
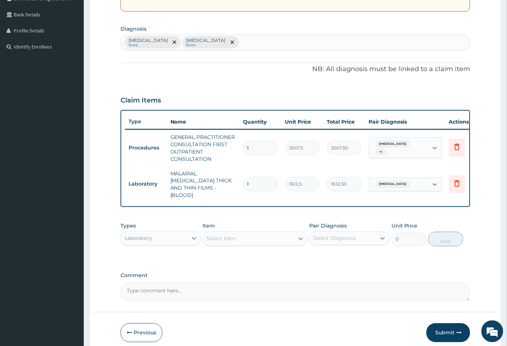
click at [235, 235] on div "Select Item" at bounding box center [220, 238] width 29 height 7
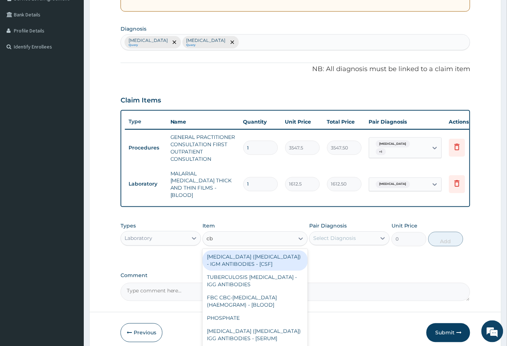
type input "cbc"
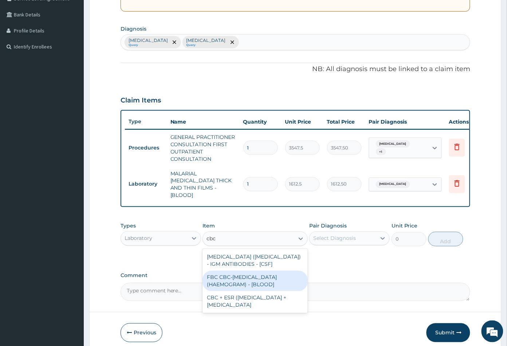
click at [263, 281] on div "FBC CBC-COMPLETE BLOOD COUNT (HAEMOGRAM) - [BLOOD]" at bounding box center [254, 281] width 105 height 20
type input "4300"
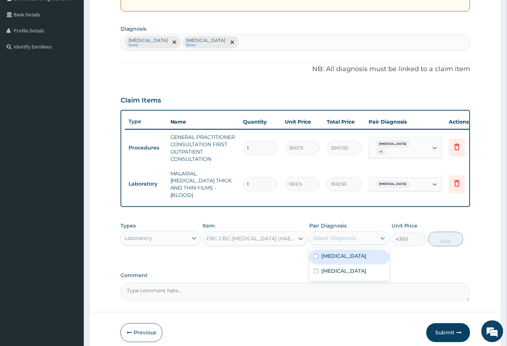
click at [339, 235] on div "Select Diagnosis" at bounding box center [334, 237] width 43 height 7
click at [336, 267] on label "Sepsis" at bounding box center [343, 270] width 45 height 7
checkbox input "true"
click at [444, 239] on button "Add" at bounding box center [445, 239] width 35 height 15
type input "0"
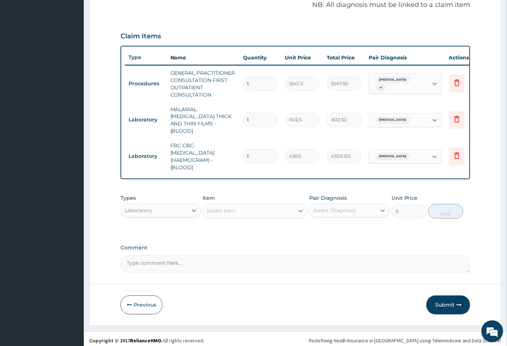
scroll to position [226, 0]
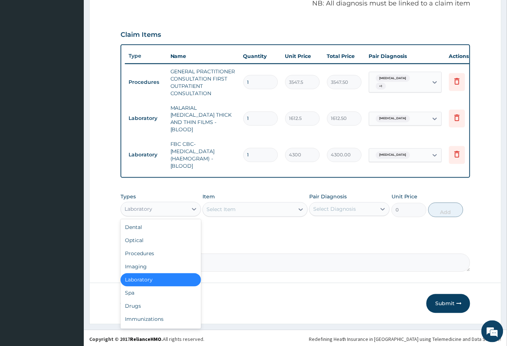
click at [161, 203] on div "Laboratory" at bounding box center [154, 209] width 67 height 12
click at [157, 300] on div "Drugs" at bounding box center [161, 305] width 80 height 13
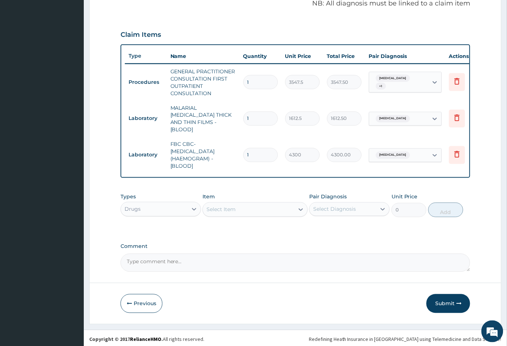
click at [251, 208] on div "Select Item" at bounding box center [248, 210] width 91 height 12
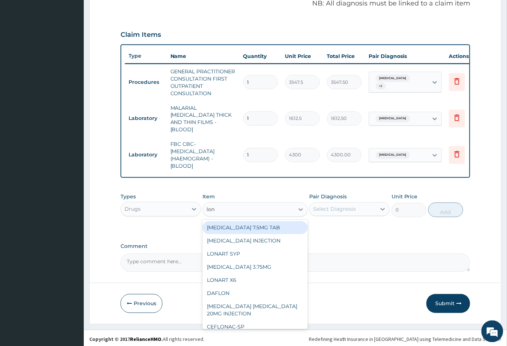
type input "lona"
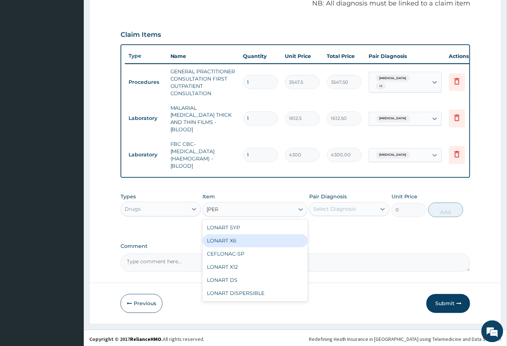
drag, startPoint x: 249, startPoint y: 237, endPoint x: 297, endPoint y: 229, distance: 48.4
click at [251, 237] on div "LONART X6" at bounding box center [254, 240] width 105 height 13
type input "473"
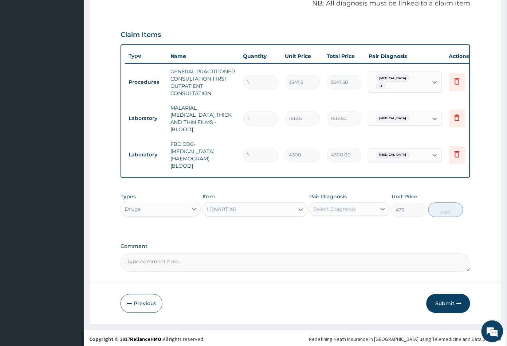
click at [350, 210] on div "Select Diagnosis" at bounding box center [343, 209] width 67 height 12
click at [350, 225] on div "Malaria" at bounding box center [349, 227] width 80 height 15
checkbox input "true"
click at [446, 210] on button "Add" at bounding box center [445, 209] width 35 height 15
type input "0"
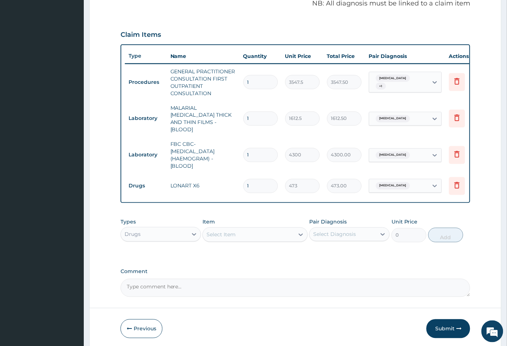
type input "0.00"
type input "6"
type input "2838.00"
type input "6"
click at [265, 230] on div "Select Item" at bounding box center [248, 235] width 91 height 12
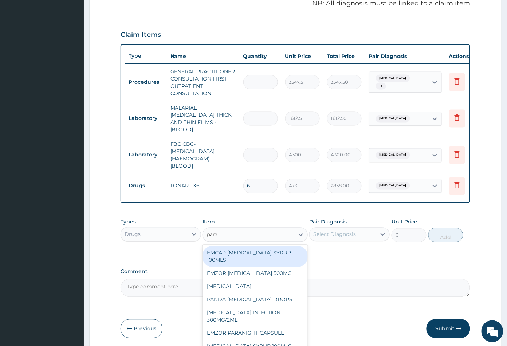
type input "parac"
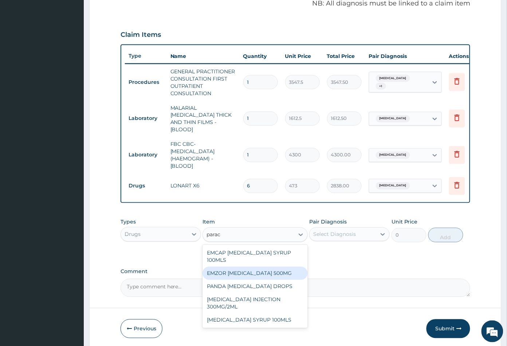
click at [252, 270] on div "EMZOR PARACETAMOL 500MG" at bounding box center [254, 273] width 105 height 13
type input "23.64999961853027"
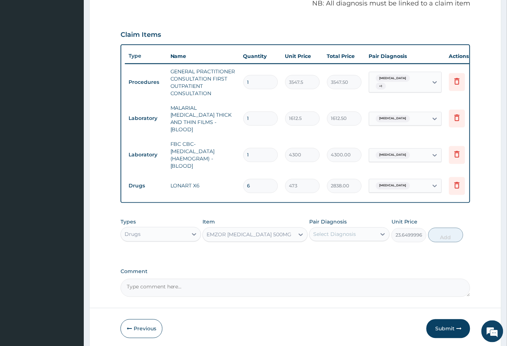
click at [343, 233] on div "Select Diagnosis" at bounding box center [334, 233] width 43 height 7
click at [346, 250] on div "Malaria" at bounding box center [349, 252] width 80 height 15
checkbox input "true"
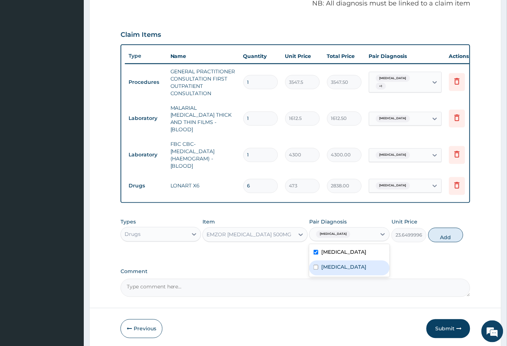
drag, startPoint x: 349, startPoint y: 264, endPoint x: 371, endPoint y: 262, distance: 22.0
click at [349, 264] on div "Sepsis" at bounding box center [349, 267] width 80 height 15
checkbox input "true"
click at [446, 237] on button "Add" at bounding box center [445, 235] width 35 height 15
type input "0"
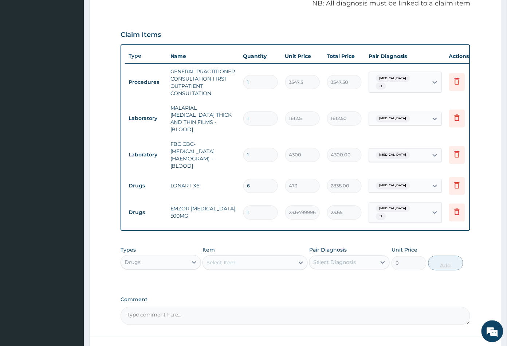
type input "18"
type input "425.70"
type input "18"
click at [245, 259] on div "Select Item" at bounding box center [248, 263] width 91 height 12
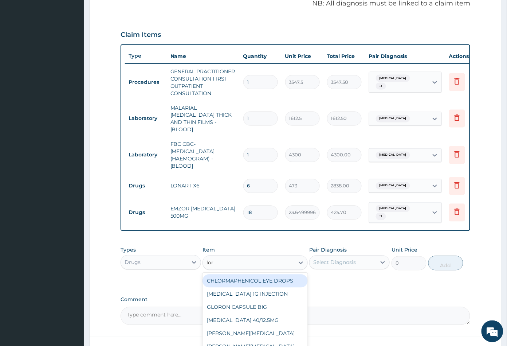
type input "lora"
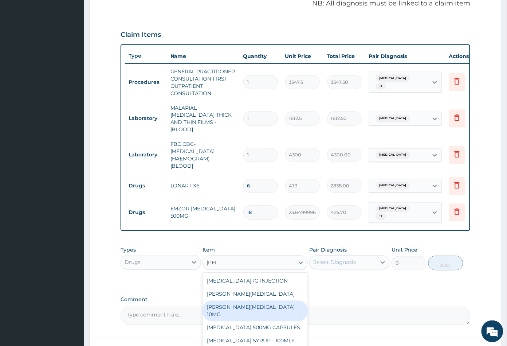
click at [245, 304] on div "LORATYN LORATADINE 10MG" at bounding box center [254, 310] width 105 height 20
type input "88.6875"
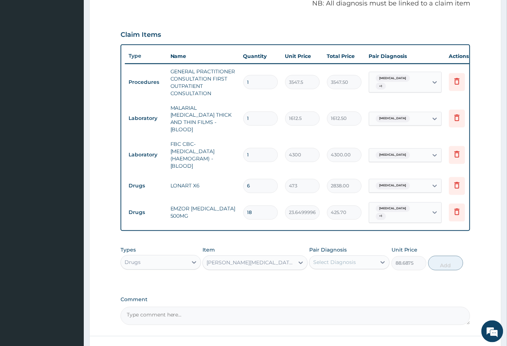
click at [346, 259] on div "Select Diagnosis" at bounding box center [334, 262] width 43 height 7
click at [345, 288] on div "Sepsis" at bounding box center [349, 295] width 80 height 15
checkbox input "true"
click at [443, 260] on button "Add" at bounding box center [445, 263] width 35 height 15
type input "0"
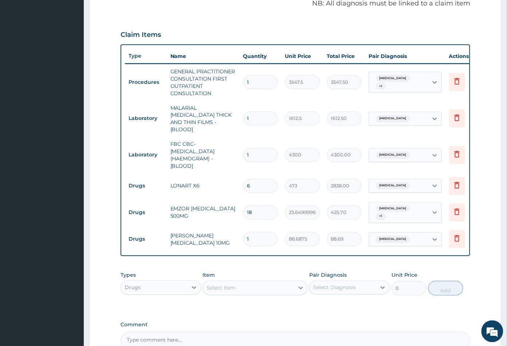
type input "10"
type input "886.88"
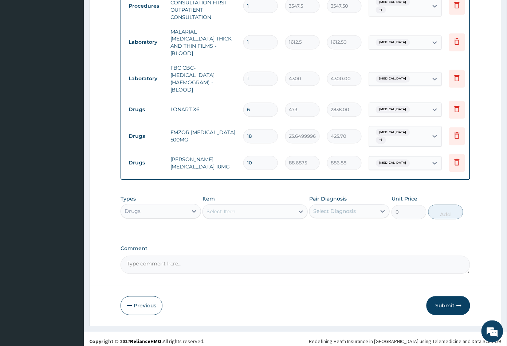
type input "10"
click at [446, 299] on button "Submit" at bounding box center [448, 305] width 44 height 19
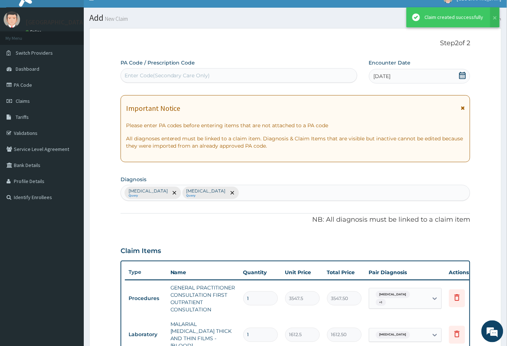
scroll to position [303, 0]
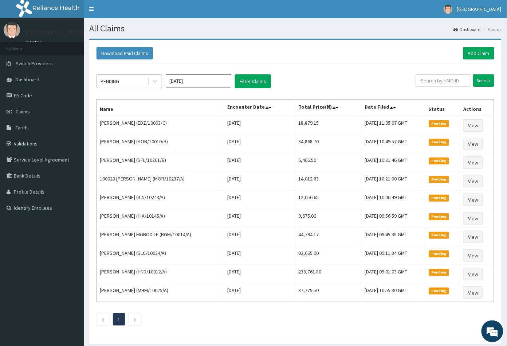
click at [130, 82] on div "PENDING" at bounding box center [122, 81] width 51 height 12
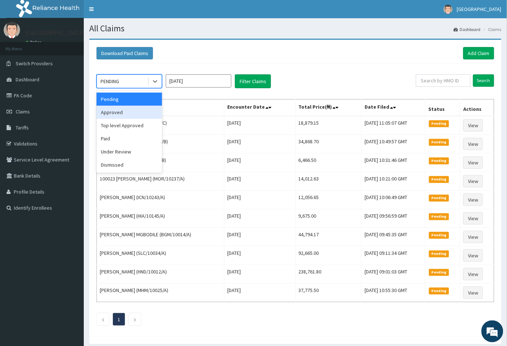
click at [124, 115] on div "Approved" at bounding box center [129, 112] width 66 height 13
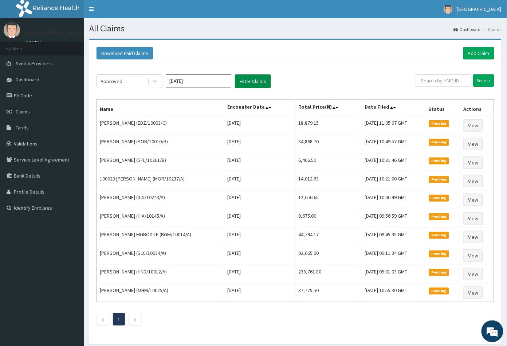
click at [244, 86] on button "Filter Claims" at bounding box center [253, 81] width 36 height 14
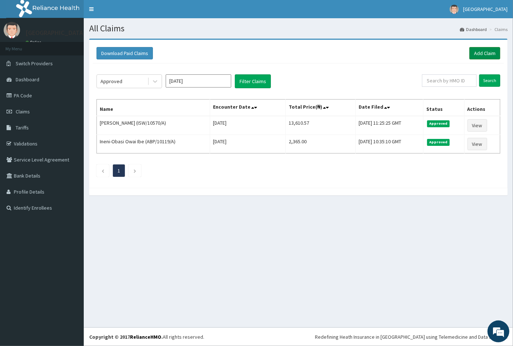
click at [484, 52] on link "Add Claim" at bounding box center [484, 53] width 31 height 12
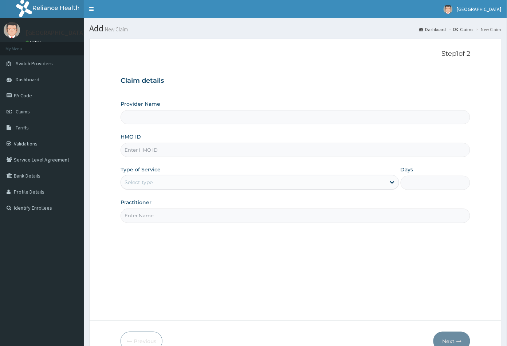
type input "[GEOGRAPHIC_DATA]"
click at [129, 148] on input "HMO ID" at bounding box center [296, 150] width 350 height 14
paste input "HIA/10145/A"
type input "HIA/10145/A"
click at [143, 182] on div "Select type" at bounding box center [139, 181] width 28 height 7
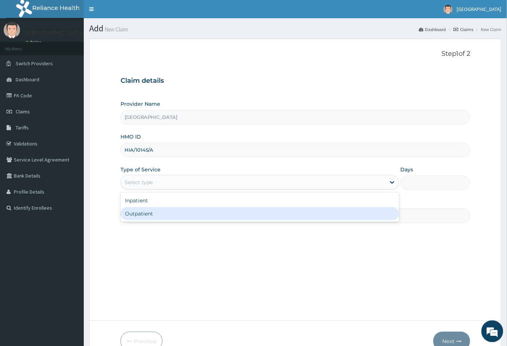
click at [145, 212] on div "Outpatient" at bounding box center [260, 213] width 279 height 13
type input "1"
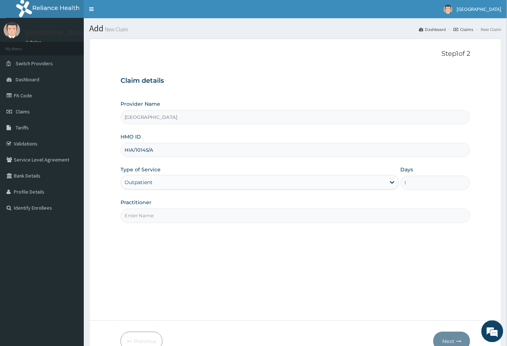
drag, startPoint x: 150, startPoint y: 213, endPoint x: 153, endPoint y: 217, distance: 4.7
click at [150, 213] on input "Practitioner" at bounding box center [296, 215] width 350 height 14
type input "CON"
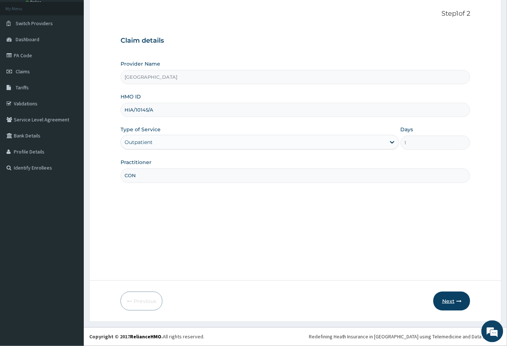
click at [444, 296] on button "Next" at bounding box center [451, 300] width 37 height 19
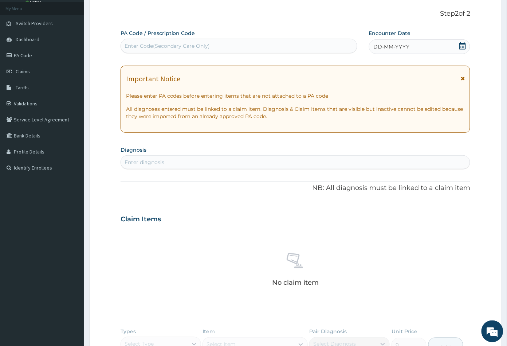
click at [463, 46] on icon at bounding box center [462, 45] width 7 height 7
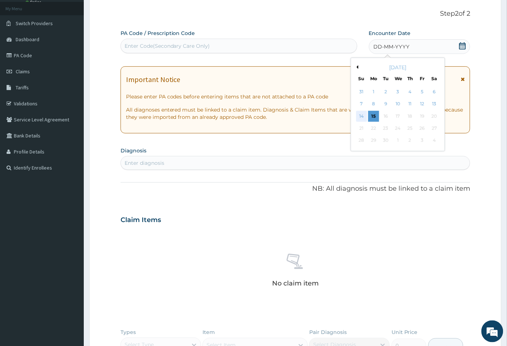
click at [360, 115] on div "14" at bounding box center [361, 116] width 11 height 11
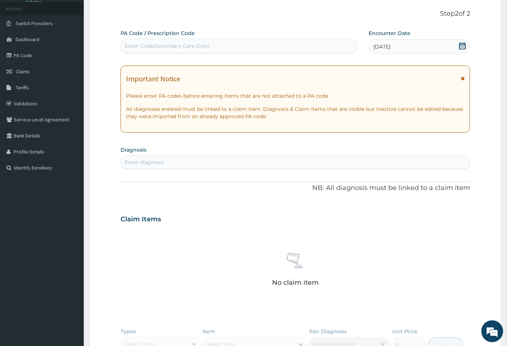
click at [167, 44] on div "Enter Code(Secondary Care Only)" at bounding box center [168, 45] width 86 height 7
paste input "PA/CFEEBC"
type input "PA/CFEEBC"
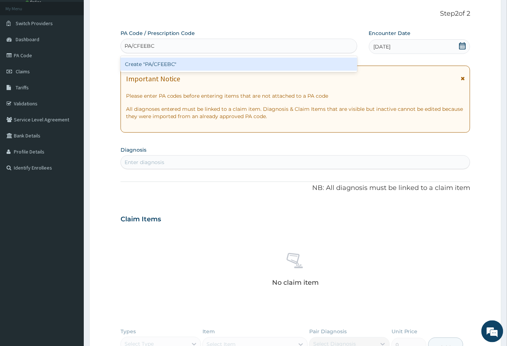
click at [165, 63] on div "Create "PA/CFEEBC"" at bounding box center [239, 64] width 237 height 13
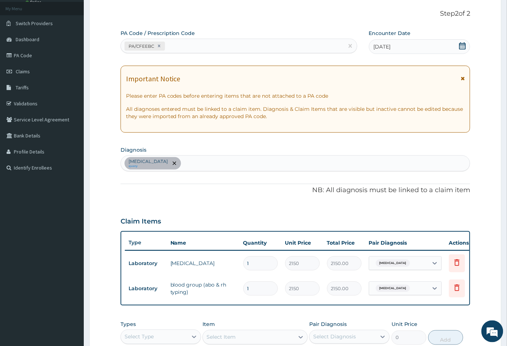
click at [182, 163] on div "[MEDICAL_DATA] query" at bounding box center [295, 162] width 349 height 15
click at [182, 48] on div "PA/CFEEBC" at bounding box center [232, 46] width 223 height 12
paste input "PA/347DD5"
type input "PA/347DD5"
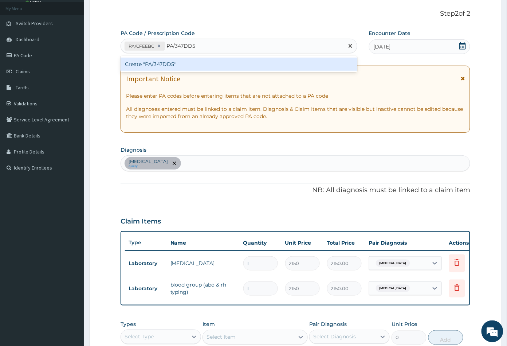
click at [162, 65] on div "Create "PA/347DD5"" at bounding box center [239, 64] width 237 height 13
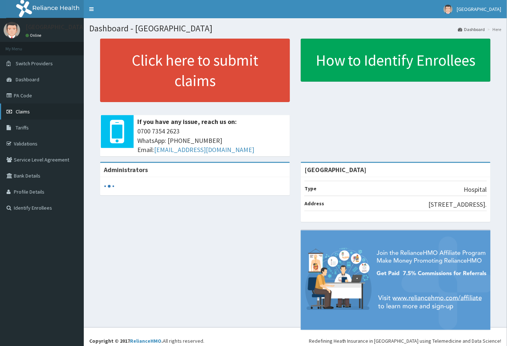
click at [23, 108] on span "Claims" at bounding box center [23, 111] width 14 height 7
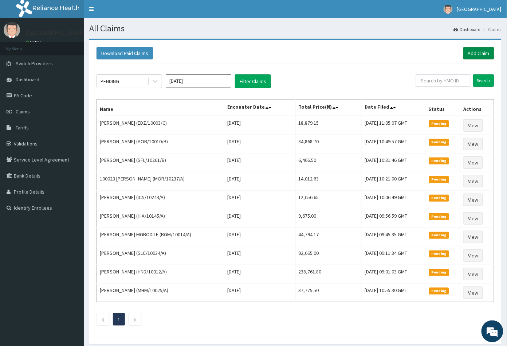
click at [475, 55] on link "Add Claim" at bounding box center [478, 53] width 31 height 12
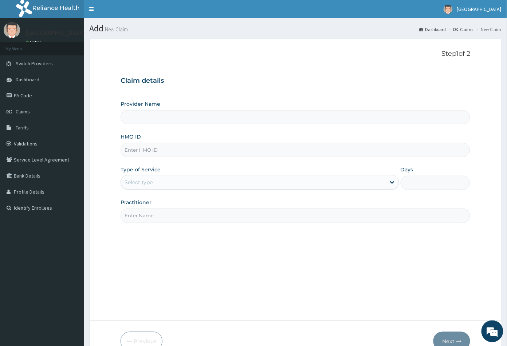
type input "[GEOGRAPHIC_DATA]"
paste input "HIA/10145/A"
type input "HIA/10145/A"
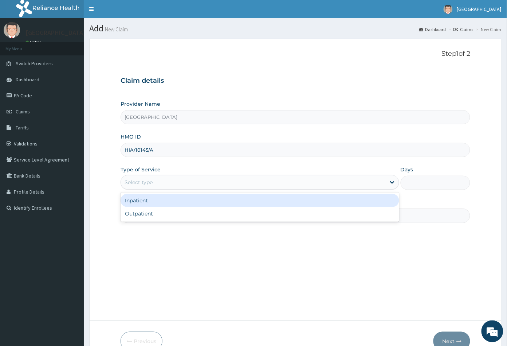
click at [151, 181] on div "Select type" at bounding box center [139, 181] width 28 height 7
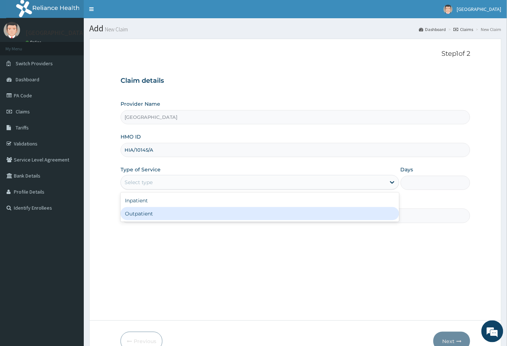
click at [149, 214] on div "Outpatient" at bounding box center [260, 213] width 279 height 13
type input "1"
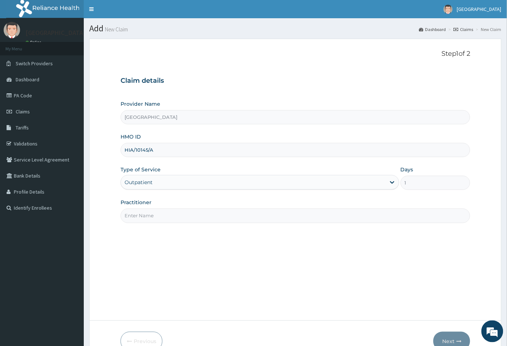
click at [149, 214] on input "Practitioner" at bounding box center [296, 215] width 350 height 14
type input "CON"
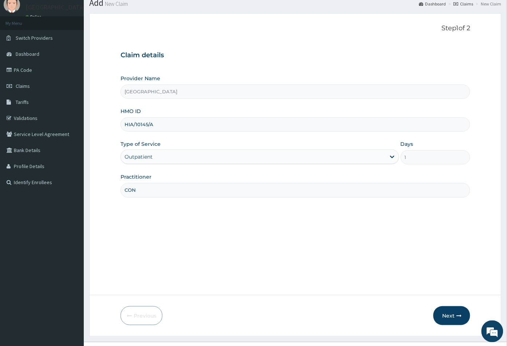
scroll to position [40, 0]
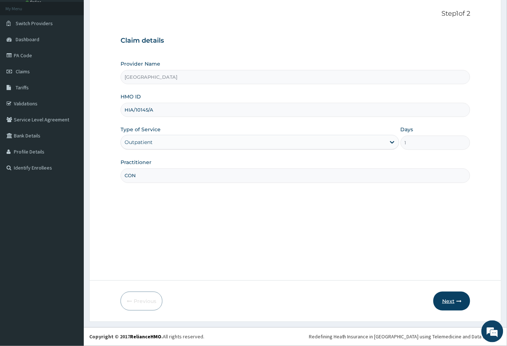
click at [450, 301] on button "Next" at bounding box center [451, 300] width 37 height 19
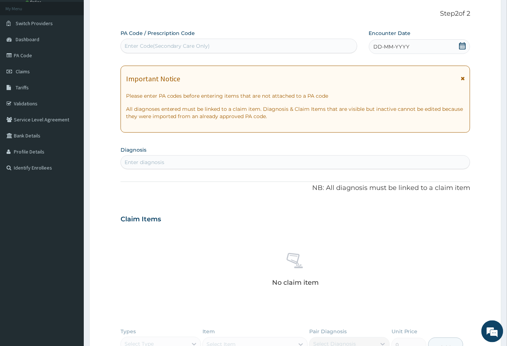
click at [158, 44] on div "Enter Code(Secondary Care Only)" at bounding box center [168, 45] width 86 height 7
paste input "PA/347DD5"
type input "PA/347DD5"
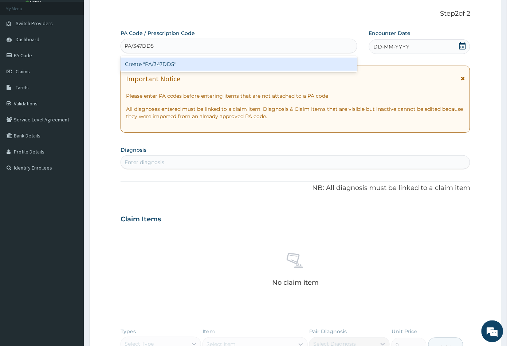
click at [158, 61] on div "Create "PA/347DD5"" at bounding box center [239, 64] width 237 height 13
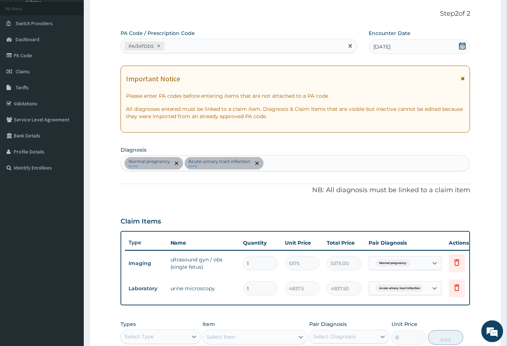
click at [177, 46] on div "PA/347DD5" at bounding box center [232, 46] width 223 height 12
paste input "PA/CFEEBC"
type input "PA/CFEEBC"
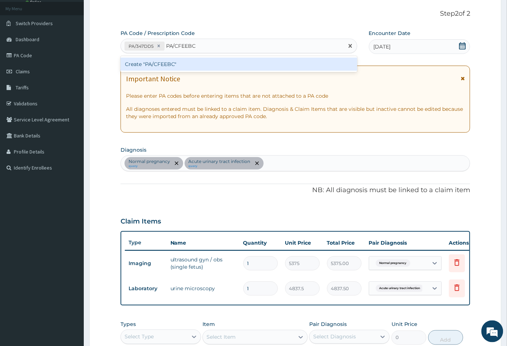
click at [166, 64] on div "Create "PA/CFEEBC"" at bounding box center [239, 64] width 237 height 13
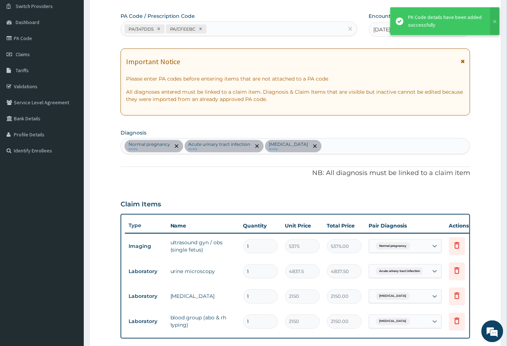
scroll to position [121, 0]
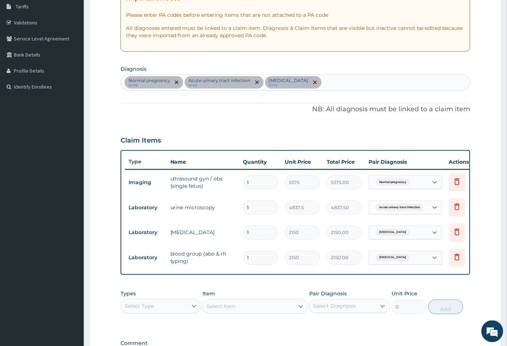
click at [335, 84] on div "Normal pregnancy query Acute [MEDICAL_DATA] query [MEDICAL_DATA] query" at bounding box center [295, 82] width 349 height 15
type input "mala"
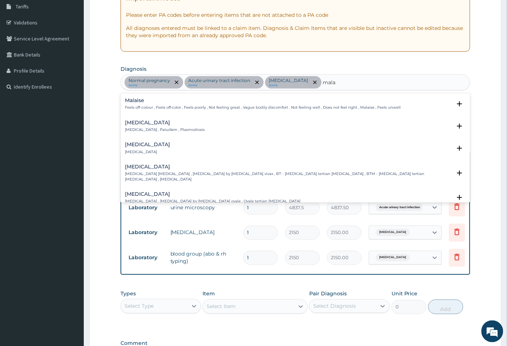
click at [145, 124] on h4 "[MEDICAL_DATA]" at bounding box center [165, 122] width 80 height 5
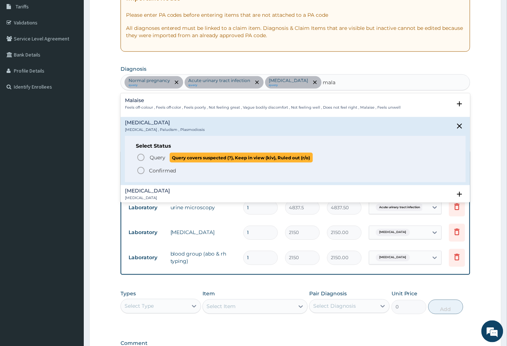
click at [141, 157] on icon "status option query" at bounding box center [141, 157] width 9 height 9
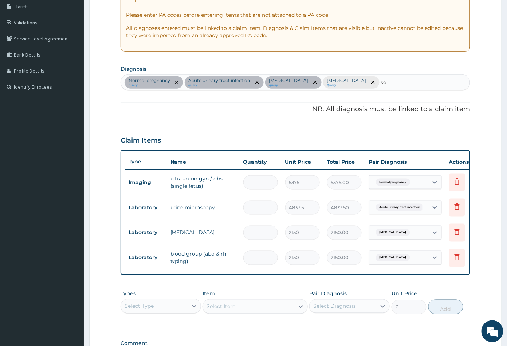
type input "sep"
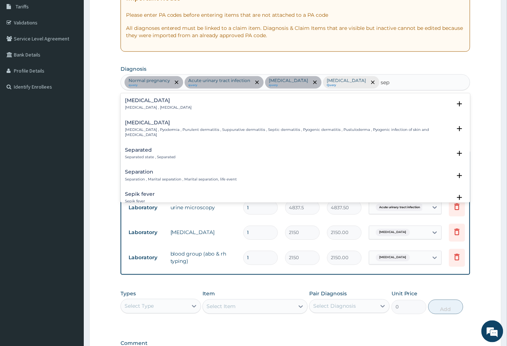
click at [133, 104] on div "[MEDICAL_DATA] [MEDICAL_DATA] , [MEDICAL_DATA]" at bounding box center [158, 104] width 67 height 13
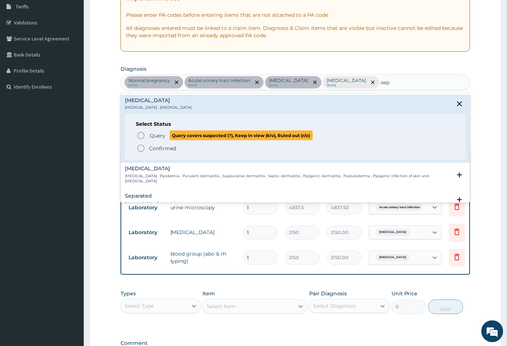
click at [142, 136] on icon "status option query" at bounding box center [141, 135] width 9 height 9
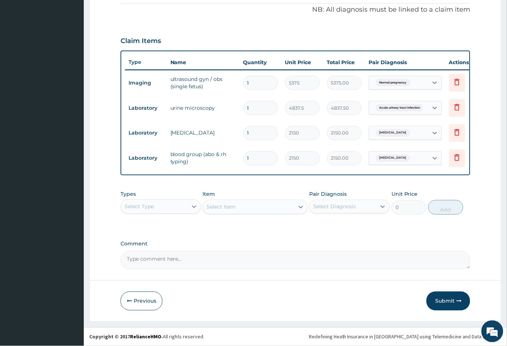
scroll to position [226, 0]
click at [171, 204] on div "Select Type" at bounding box center [154, 207] width 67 height 12
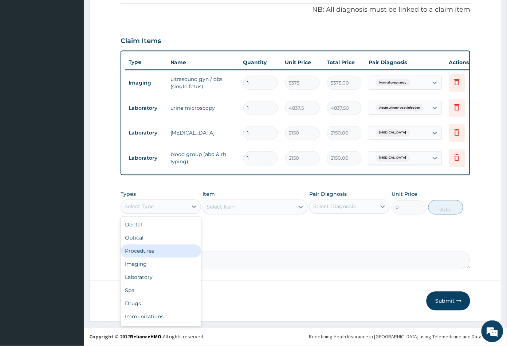
click at [158, 254] on div "Procedures" at bounding box center [161, 250] width 80 height 13
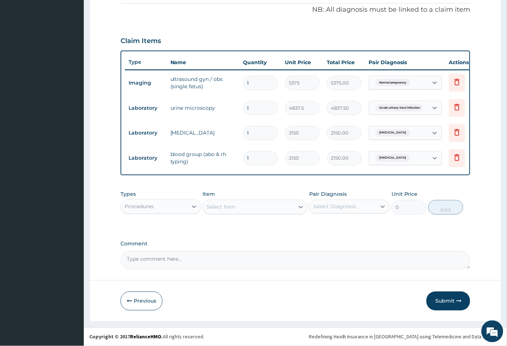
click at [253, 206] on div "Select Item" at bounding box center [248, 207] width 91 height 12
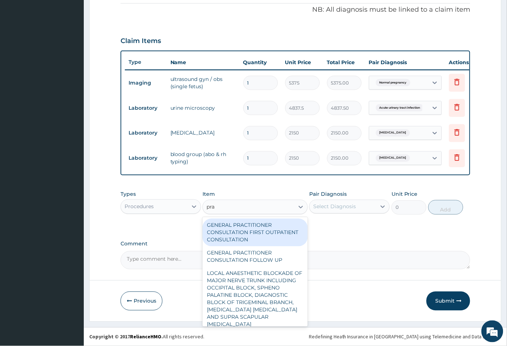
type input "prac"
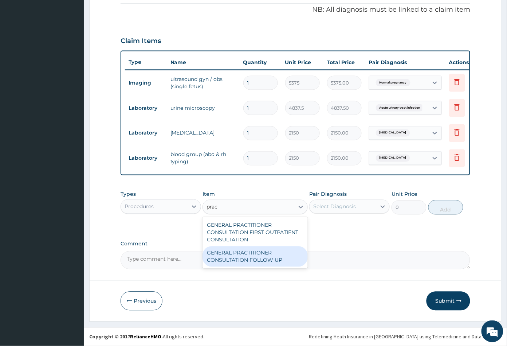
click at [253, 256] on div "GENERAL PRACTITIONER CONSULTATION FOLLOW UP" at bounding box center [254, 256] width 105 height 20
type input "2365"
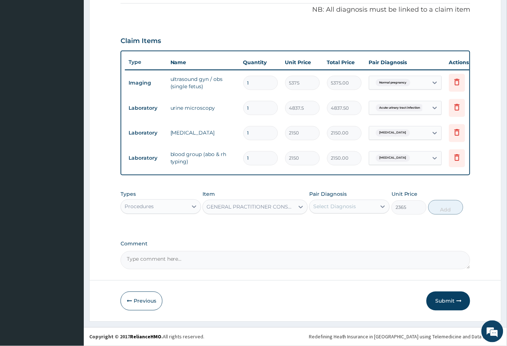
click at [346, 201] on div "Select Diagnosis" at bounding box center [343, 207] width 67 height 12
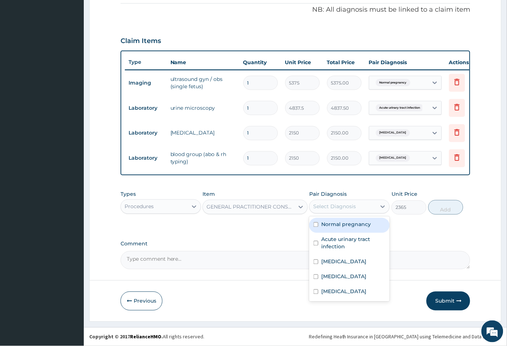
click at [339, 224] on label "Normal pregnancy" at bounding box center [346, 224] width 50 height 7
checkbox input "true"
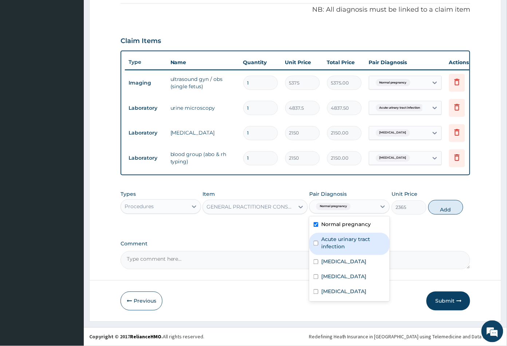
click at [339, 233] on div "Acute urinary tract infection" at bounding box center [349, 244] width 80 height 22
checkbox input "true"
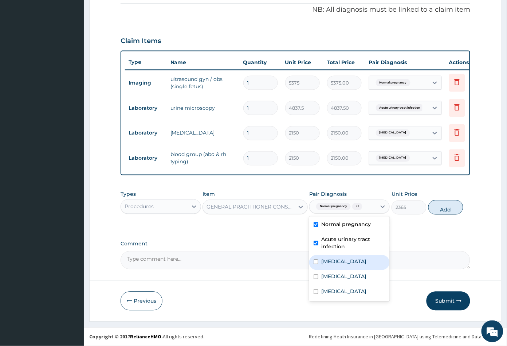
click at [335, 263] on label "[MEDICAL_DATA]" at bounding box center [343, 261] width 45 height 7
checkbox input "true"
drag, startPoint x: 331, startPoint y: 276, endPoint x: 331, endPoint y: 280, distance: 4.4
click at [331, 277] on label "[MEDICAL_DATA]" at bounding box center [343, 276] width 45 height 7
checkbox input "true"
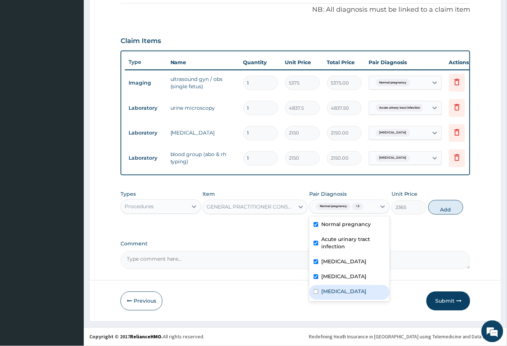
click at [334, 289] on label "[MEDICAL_DATA]" at bounding box center [343, 291] width 45 height 7
checkbox input "true"
click at [441, 211] on button "Add" at bounding box center [445, 207] width 35 height 15
type input "0"
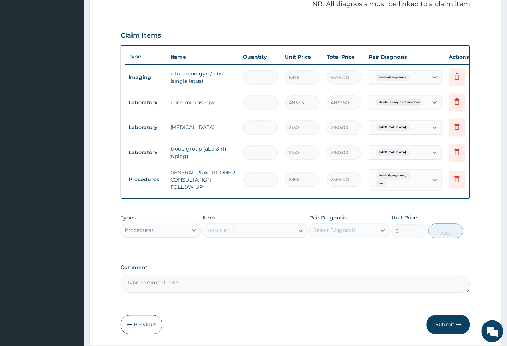
click at [156, 231] on div "Procedures" at bounding box center [154, 230] width 67 height 12
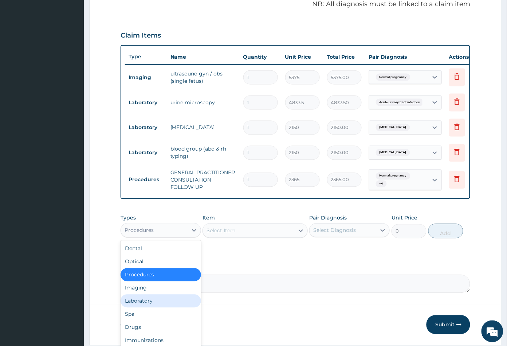
click at [145, 306] on div "Laboratory" at bounding box center [161, 300] width 80 height 13
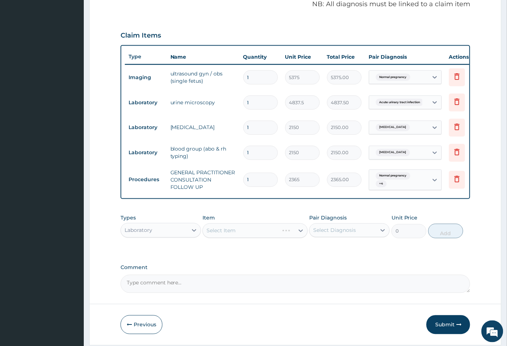
click at [243, 237] on div "Select Item" at bounding box center [254, 230] width 105 height 15
click at [261, 236] on div "Select Item" at bounding box center [248, 231] width 91 height 12
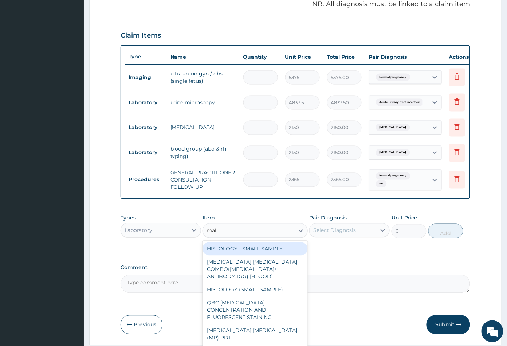
type input "mala"
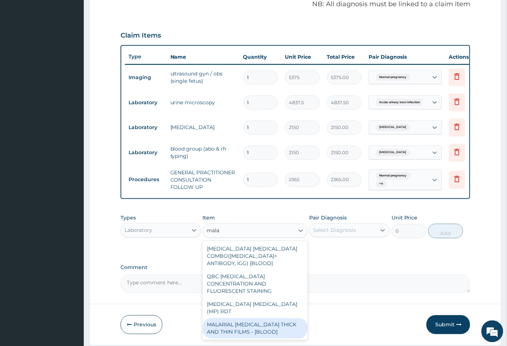
click at [248, 318] on div "MALARIAL [MEDICAL_DATA] THICK AND THIN FILMS - [BLOOD]" at bounding box center [254, 328] width 105 height 20
type input "1612.5"
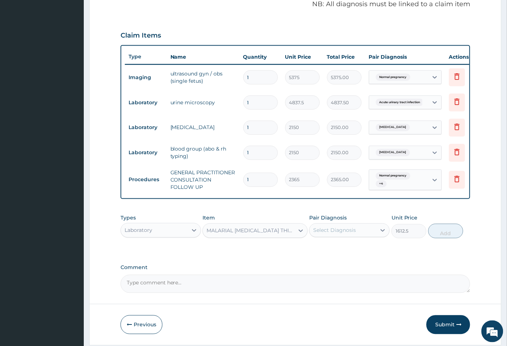
click at [345, 234] on div "Select Diagnosis" at bounding box center [334, 229] width 43 height 7
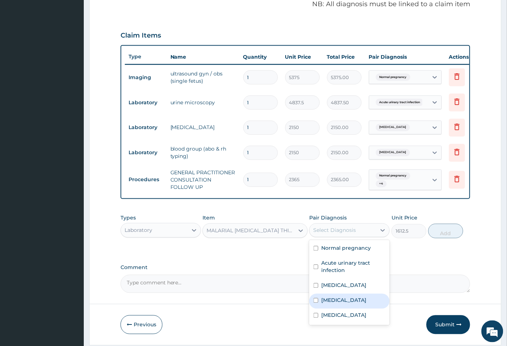
click at [343, 303] on div "[MEDICAL_DATA]" at bounding box center [349, 300] width 80 height 15
checkbox input "true"
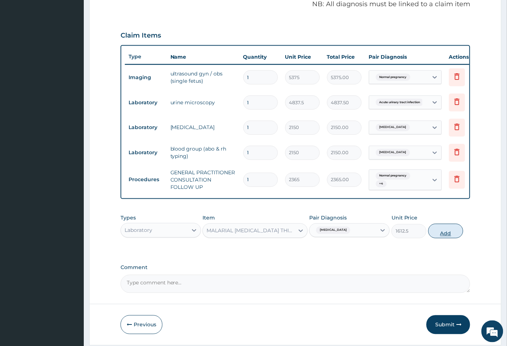
click at [445, 237] on button "Add" at bounding box center [445, 231] width 35 height 15
type input "0"
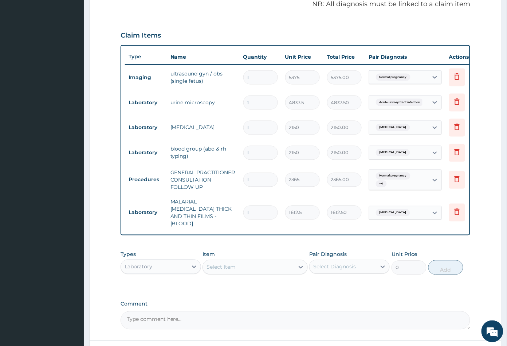
click at [251, 266] on div "Select Item" at bounding box center [248, 267] width 91 height 12
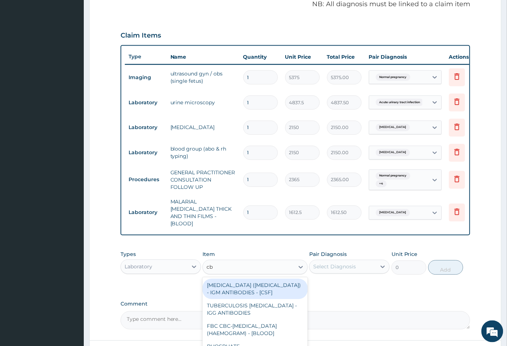
type input "cbc"
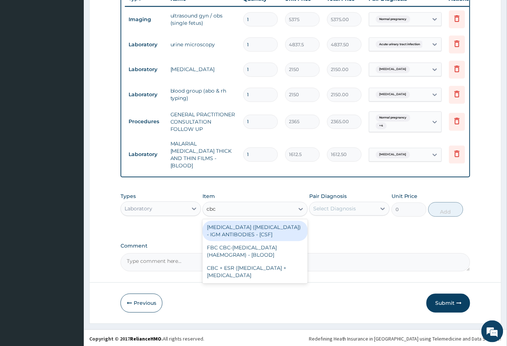
scroll to position [284, 0]
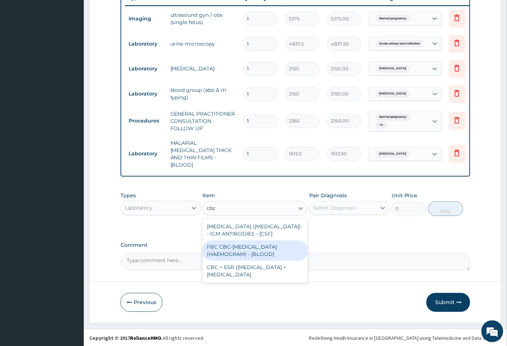
click at [261, 251] on div "FBC CBC-[MEDICAL_DATA] (HAEMOGRAM) - [BLOOD]" at bounding box center [254, 250] width 105 height 20
type input "4300"
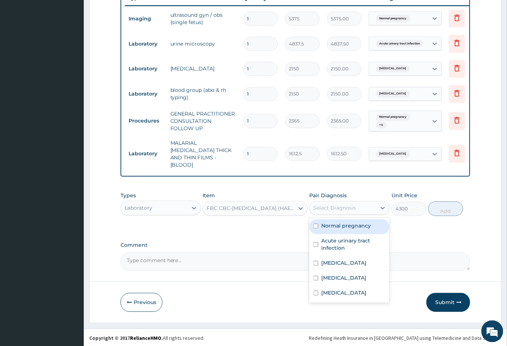
click at [345, 207] on div "Select Diagnosis" at bounding box center [334, 207] width 43 height 7
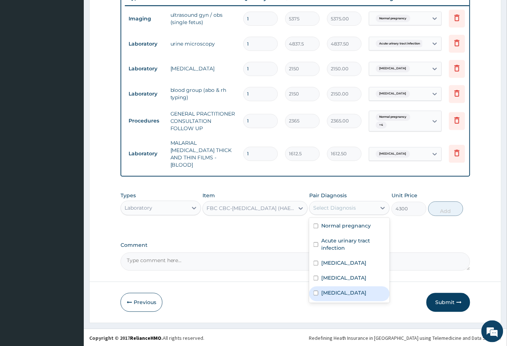
click at [339, 290] on div "[MEDICAL_DATA]" at bounding box center [349, 293] width 80 height 15
checkbox input "true"
click at [445, 299] on button "Submit" at bounding box center [448, 302] width 44 height 19
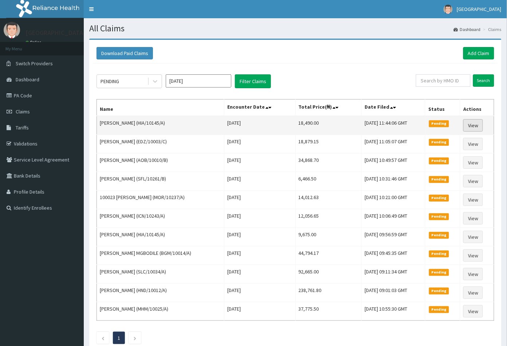
click at [474, 124] on link "View" at bounding box center [473, 125] width 20 height 12
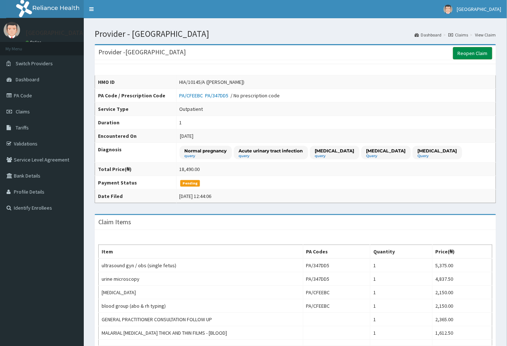
click at [472, 54] on link "Reopen Claim" at bounding box center [472, 53] width 39 height 12
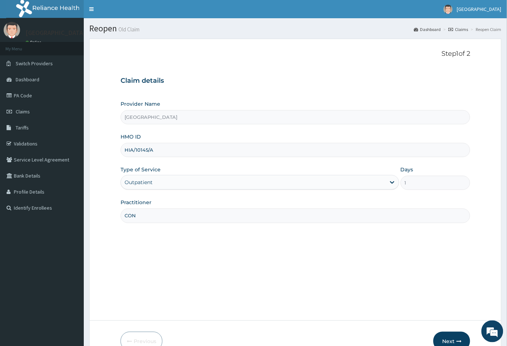
scroll to position [40, 0]
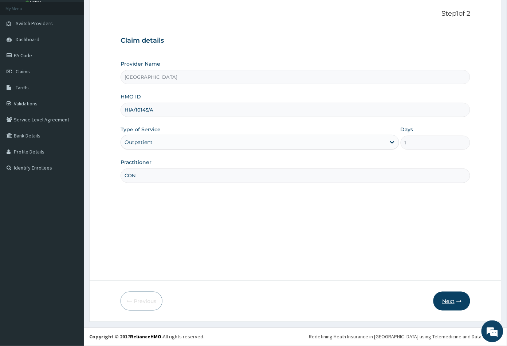
click at [450, 302] on button "Next" at bounding box center [451, 300] width 37 height 19
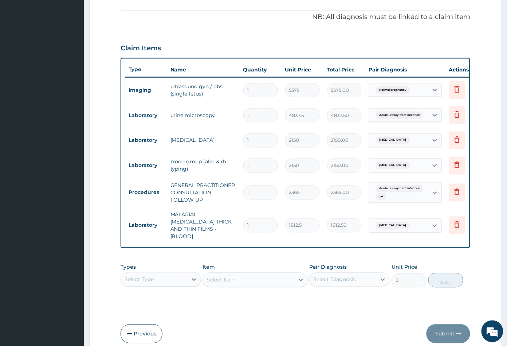
scroll to position [244, 0]
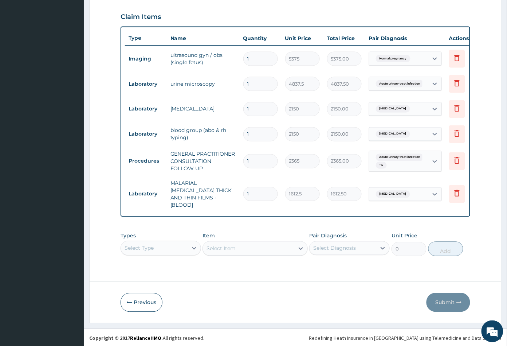
click at [161, 249] on div "Select Type" at bounding box center [161, 248] width 80 height 15
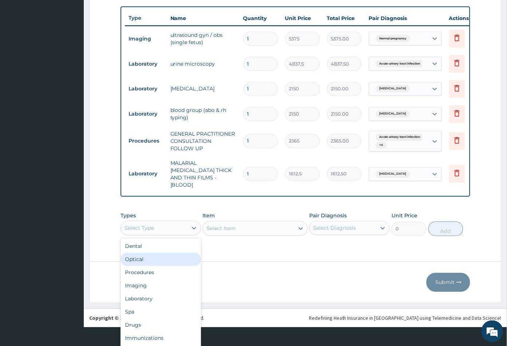
scroll to position [20, 0]
click at [150, 299] on div "Laboratory" at bounding box center [161, 298] width 80 height 13
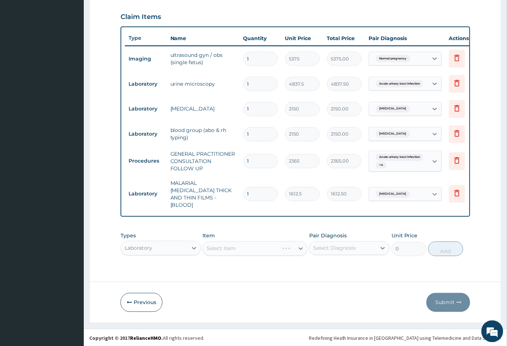
scroll to position [0, 0]
click at [262, 249] on div "Select Item" at bounding box center [254, 248] width 105 height 15
drag, startPoint x: 262, startPoint y: 249, endPoint x: 262, endPoint y: 253, distance: 4.0
click at [262, 253] on div "Select Item" at bounding box center [254, 248] width 105 height 15
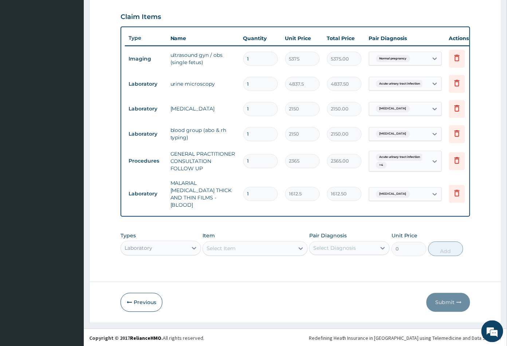
click at [267, 247] on div "Select Item" at bounding box center [248, 249] width 91 height 12
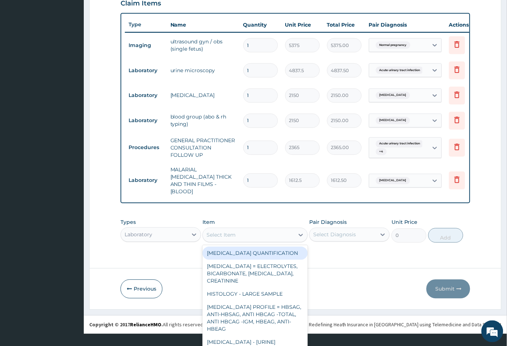
scroll to position [20, 0]
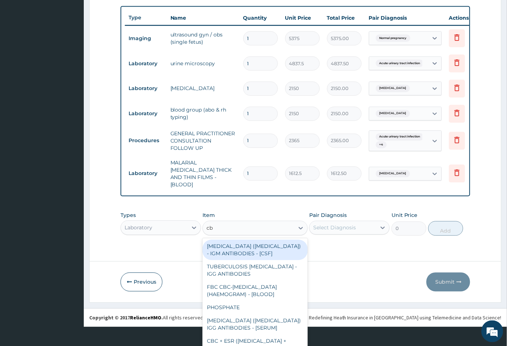
type input "cbc"
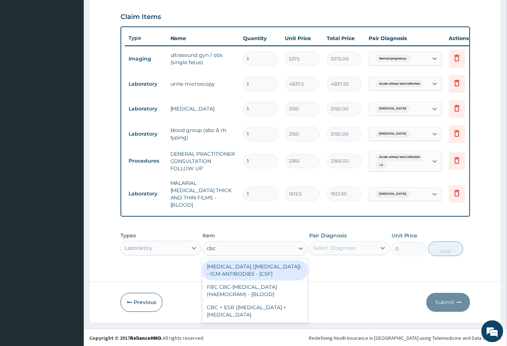
scroll to position [0, 0]
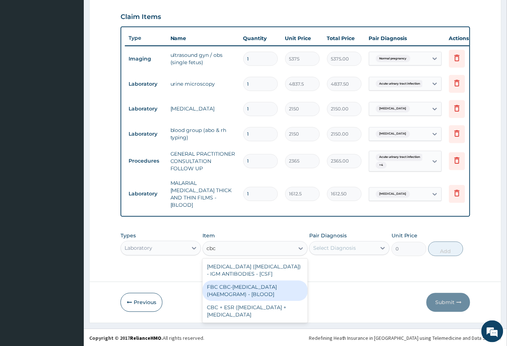
click at [270, 287] on div "FBC CBC-COMPLETE BLOOD COUNT (HAEMOGRAM) - [BLOOD]" at bounding box center [254, 290] width 105 height 20
type input "4300"
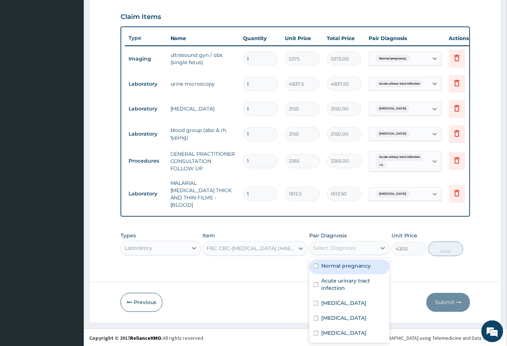
click at [342, 248] on div "Select Diagnosis" at bounding box center [334, 247] width 43 height 7
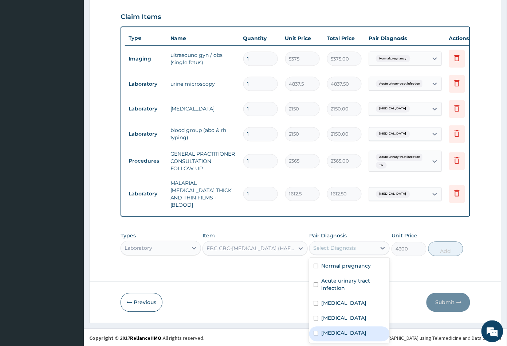
click at [335, 334] on label "Sepsis" at bounding box center [343, 332] width 45 height 7
checkbox input "true"
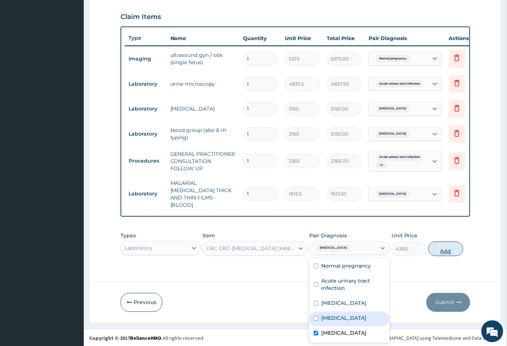
click at [442, 249] on button "Add" at bounding box center [445, 248] width 35 height 15
type input "0"
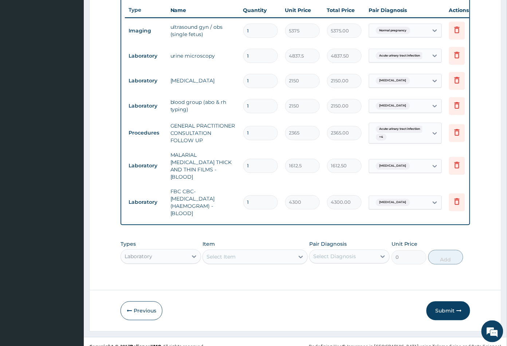
scroll to position [281, 0]
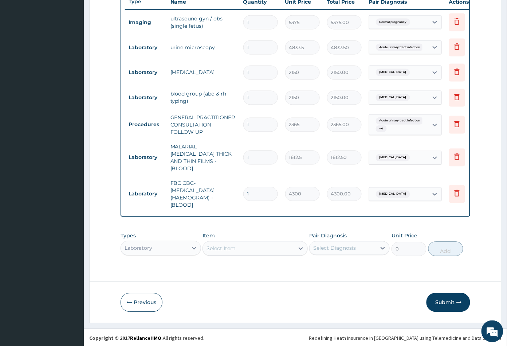
click at [446, 299] on button "Submit" at bounding box center [448, 302] width 44 height 19
